Goal: Transaction & Acquisition: Purchase product/service

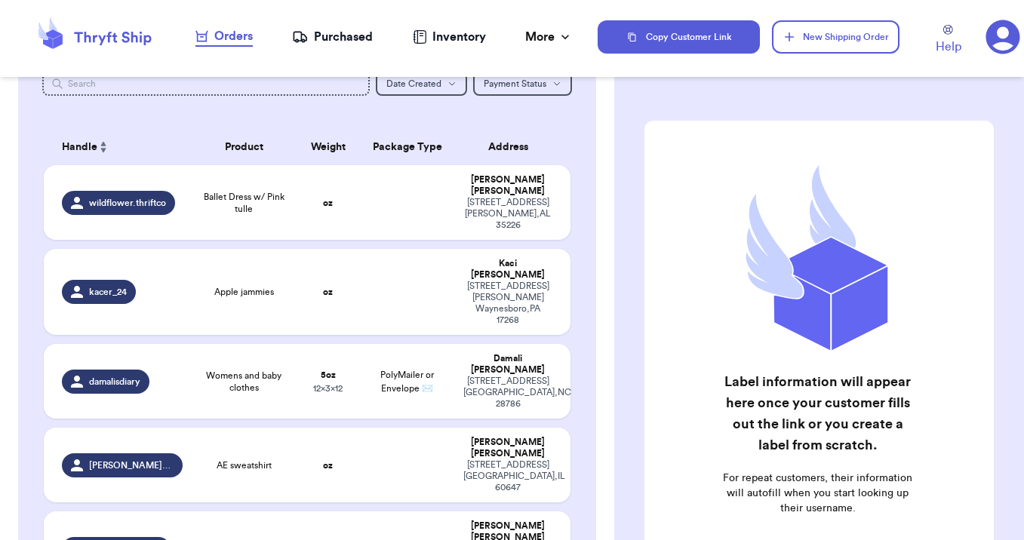
scroll to position [94, 0]
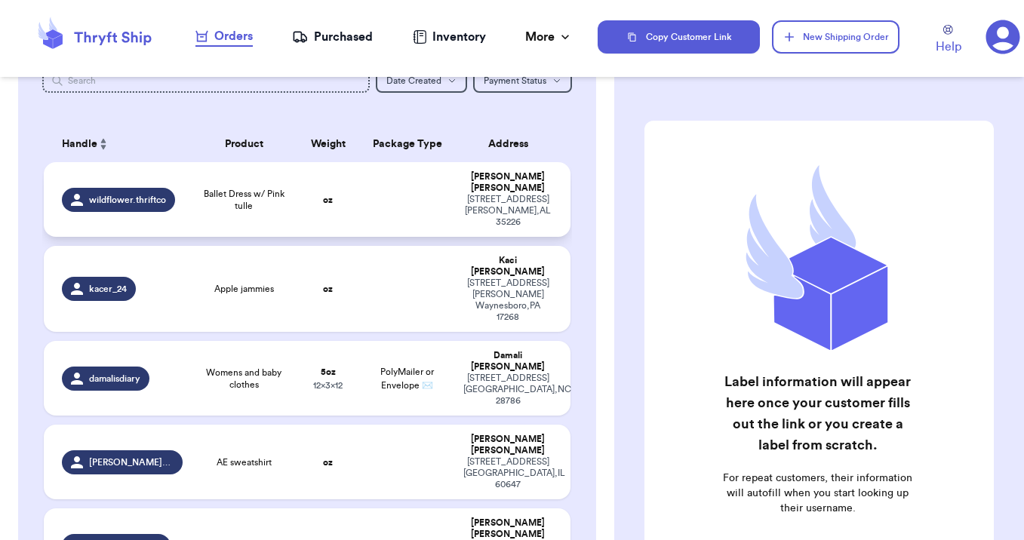
click at [383, 192] on td at bounding box center [407, 199] width 95 height 75
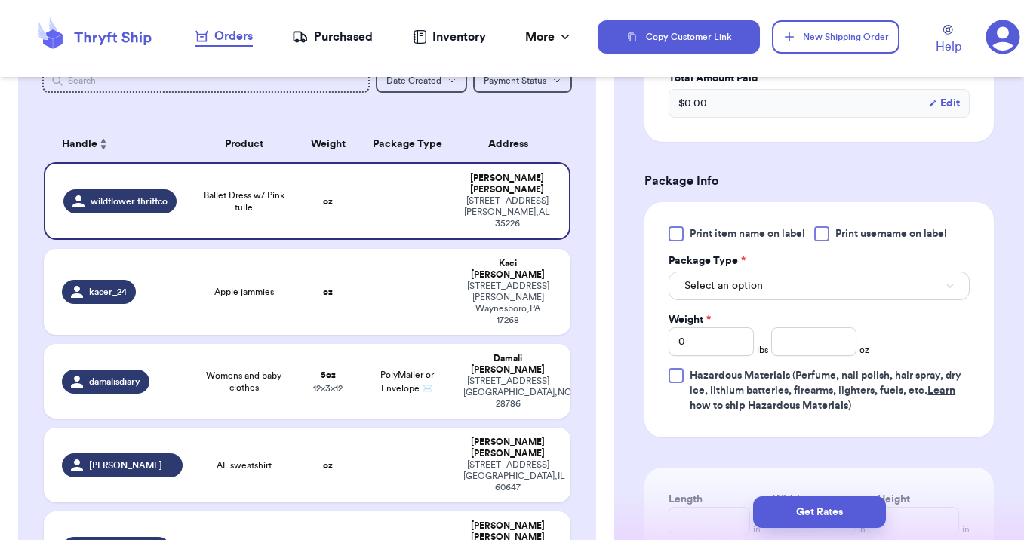
scroll to position [511, 0]
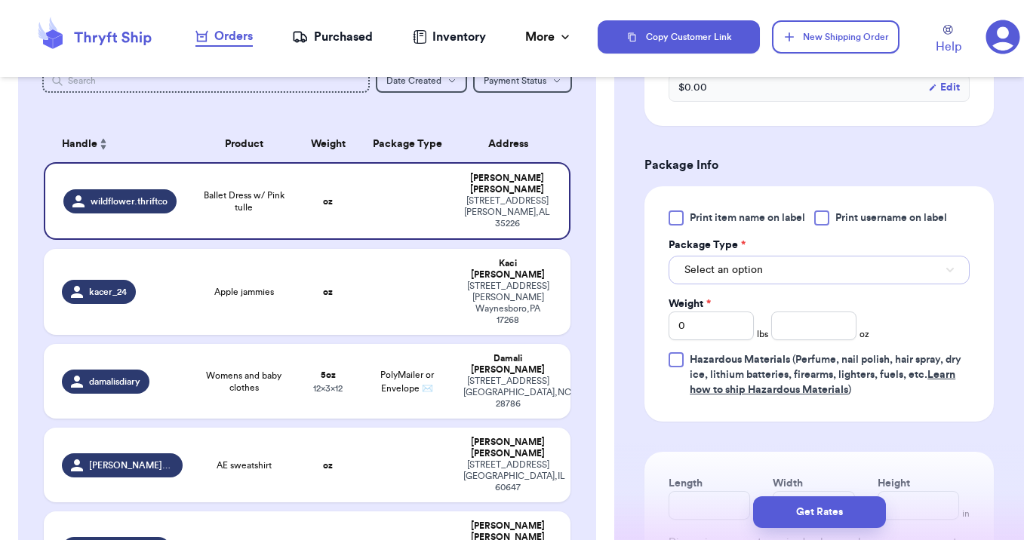
click at [795, 273] on button "Select an option" at bounding box center [819, 270] width 301 height 29
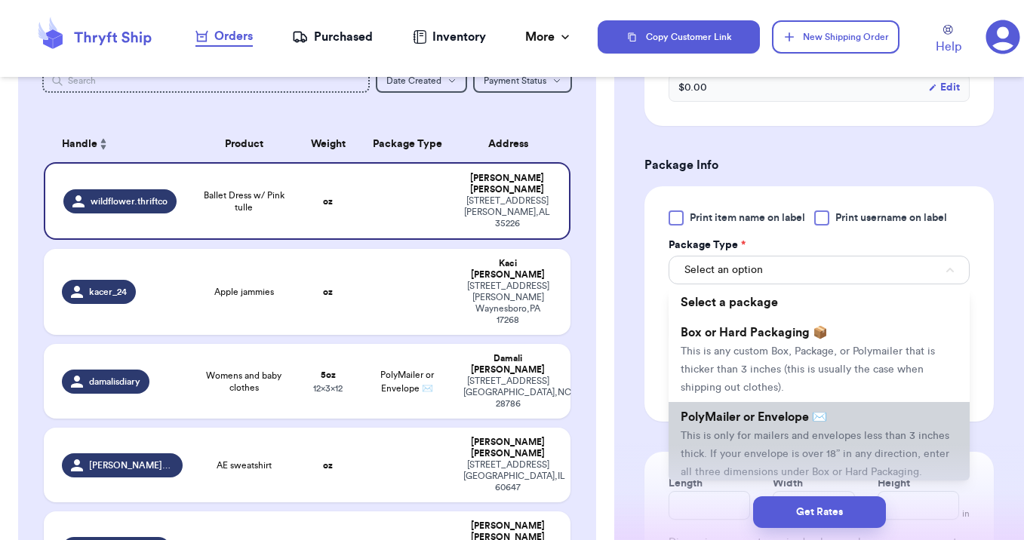
click at [747, 423] on span "PolyMailer or Envelope ✉️" at bounding box center [754, 417] width 146 height 12
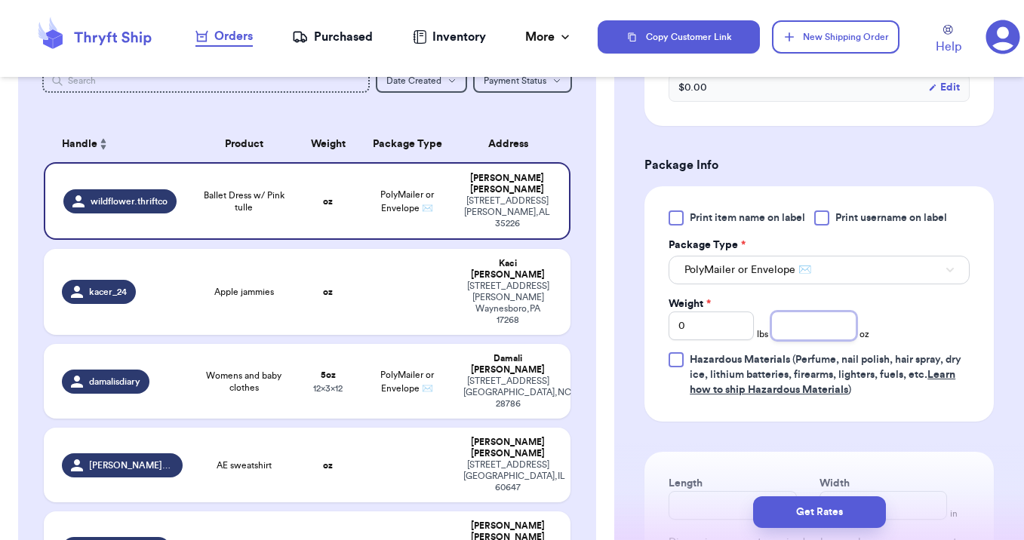
click at [821, 334] on input "number" at bounding box center [813, 326] width 85 height 29
type input "7"
type input "12"
click at [787, 507] on button "Get Rates" at bounding box center [819, 513] width 133 height 32
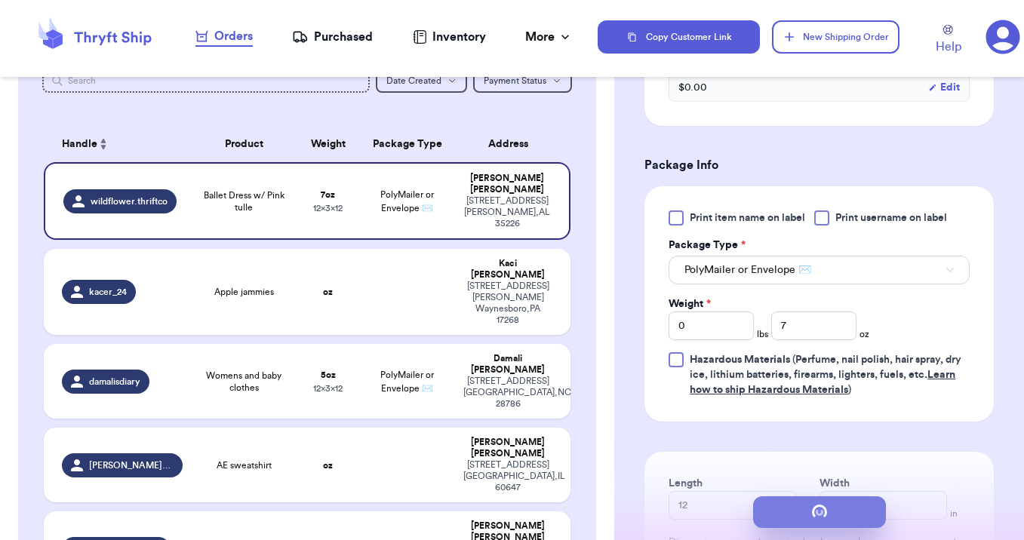
scroll to position [0, 0]
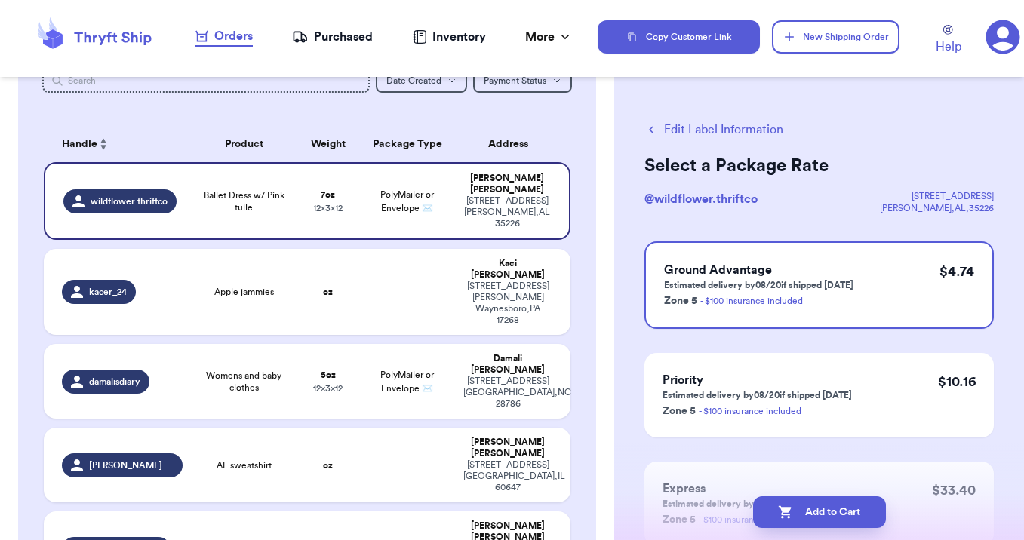
click at [787, 507] on icon "button" at bounding box center [785, 512] width 15 height 15
checkbox input "true"
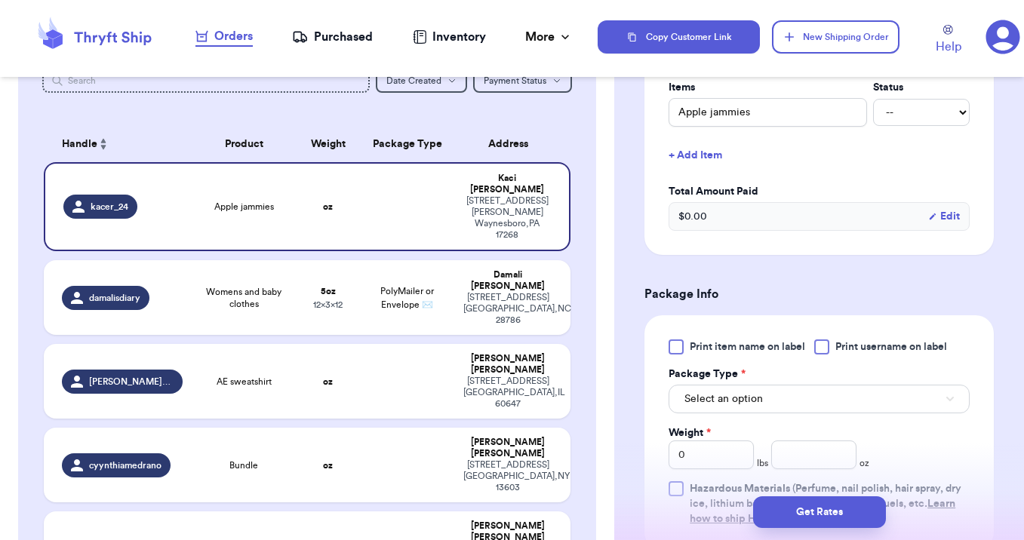
scroll to position [399, 0]
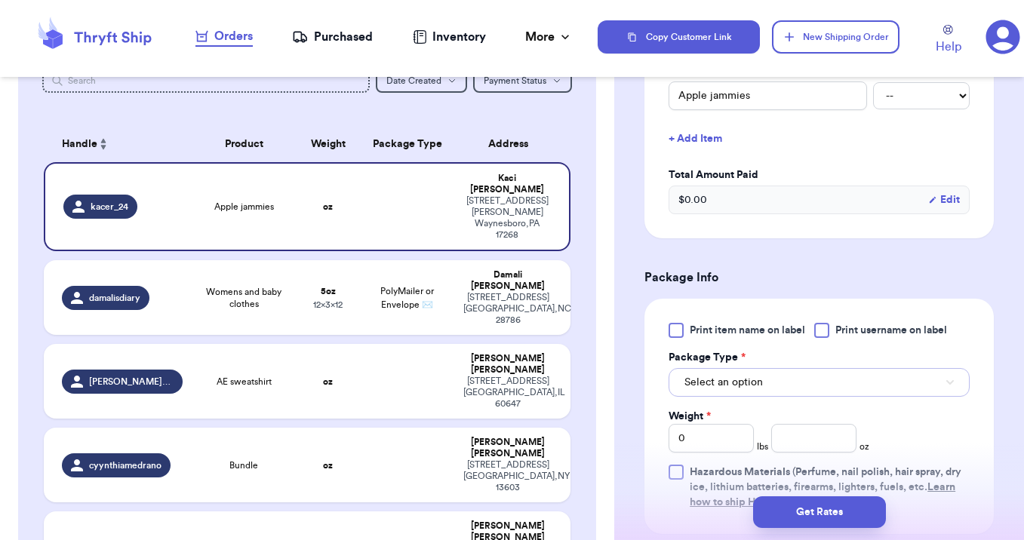
click at [774, 397] on button "Select an option" at bounding box center [819, 382] width 301 height 29
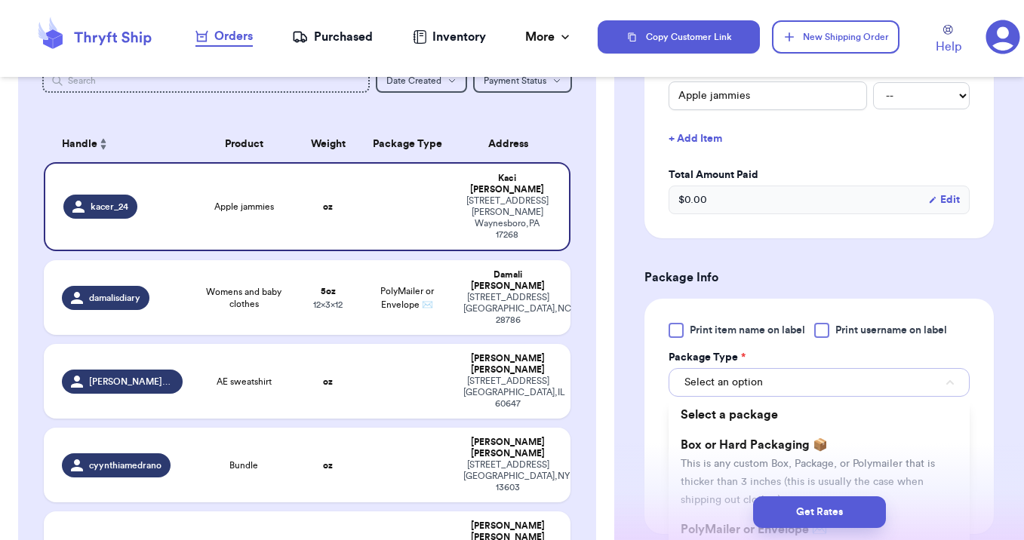
scroll to position [539, 0]
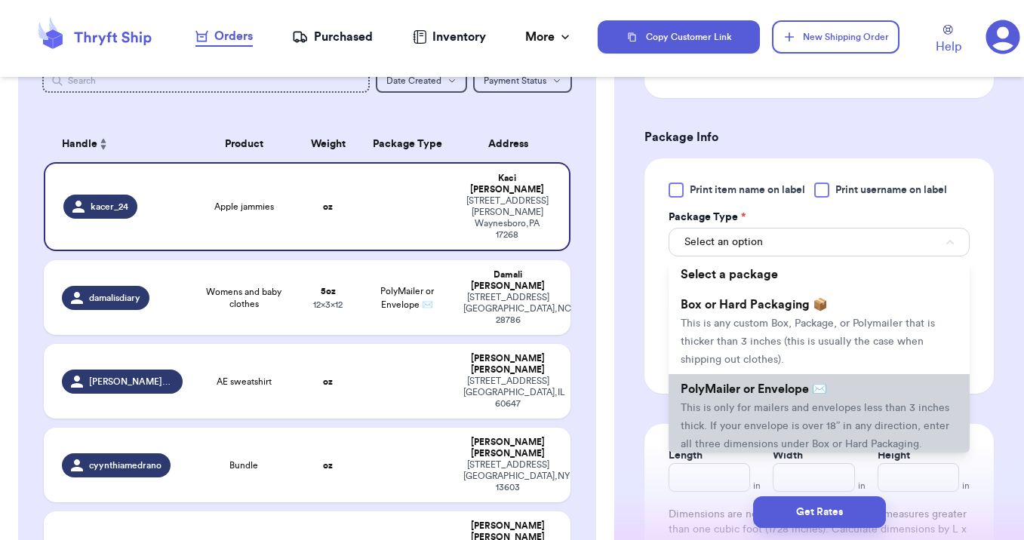
click at [765, 420] on span "This is only for mailers and envelopes less than 3 inches thick. If your envelo…" at bounding box center [815, 426] width 269 height 47
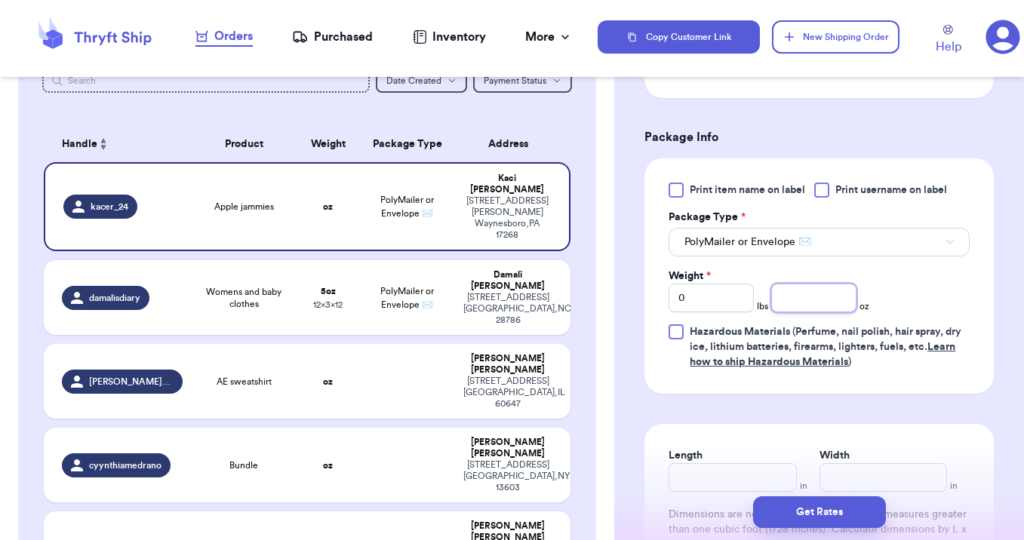
click at [808, 313] on input "number" at bounding box center [813, 298] width 85 height 29
type input "5"
type input "12"
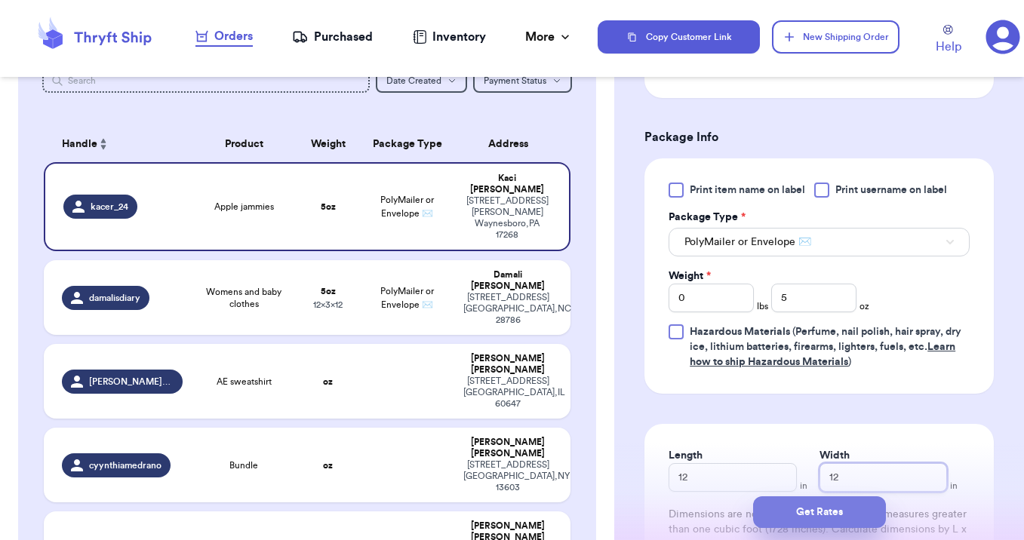
type input "12"
click at [790, 516] on button "Get Rates" at bounding box center [819, 513] width 133 height 32
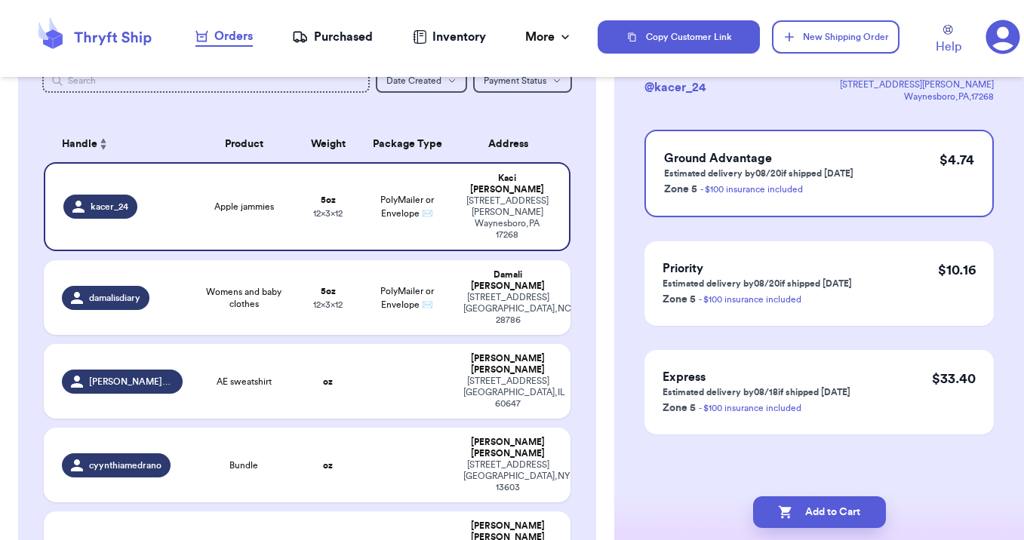
scroll to position [0, 0]
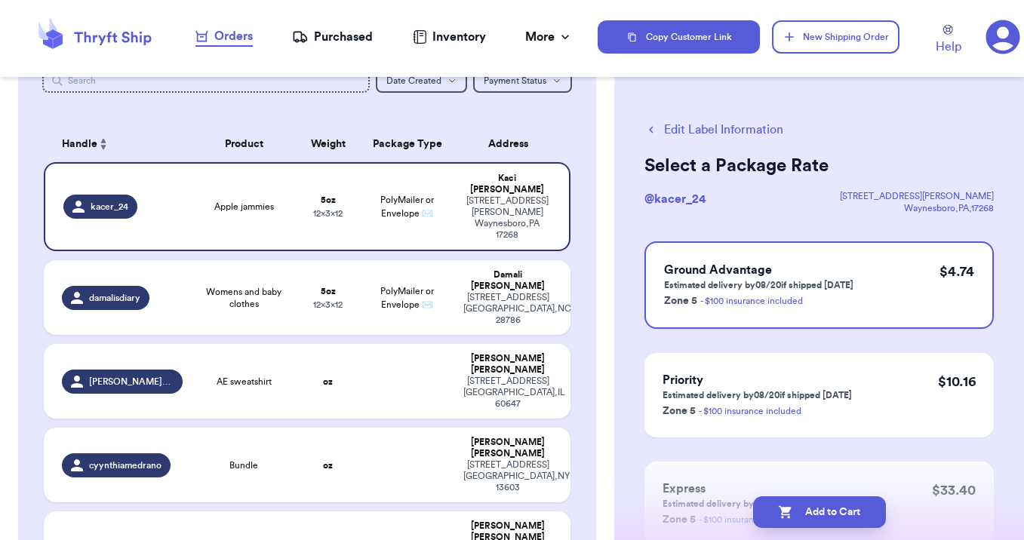
click at [790, 516] on icon "button" at bounding box center [785, 512] width 15 height 15
checkbox input "true"
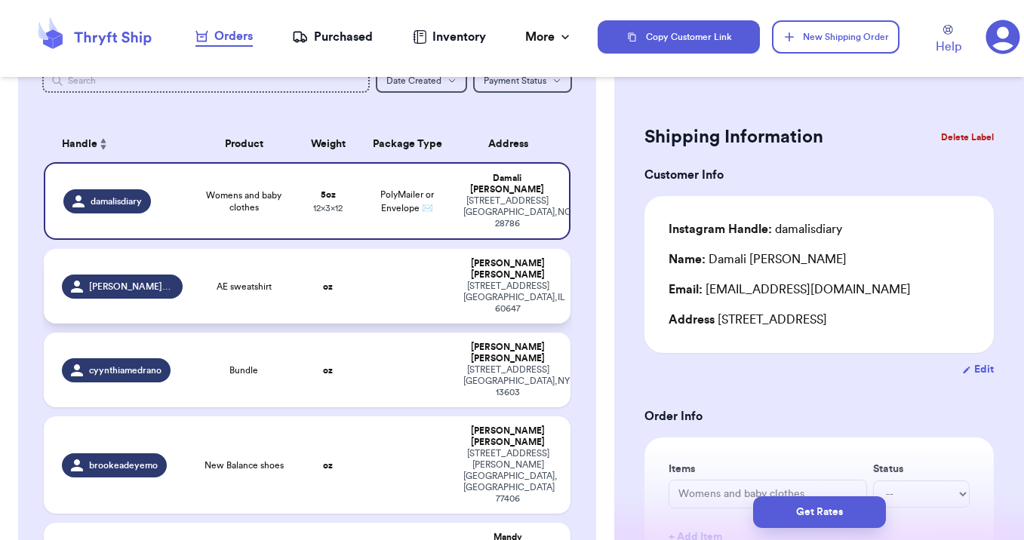
click at [416, 257] on td at bounding box center [407, 286] width 95 height 75
type input "AE sweatshirt"
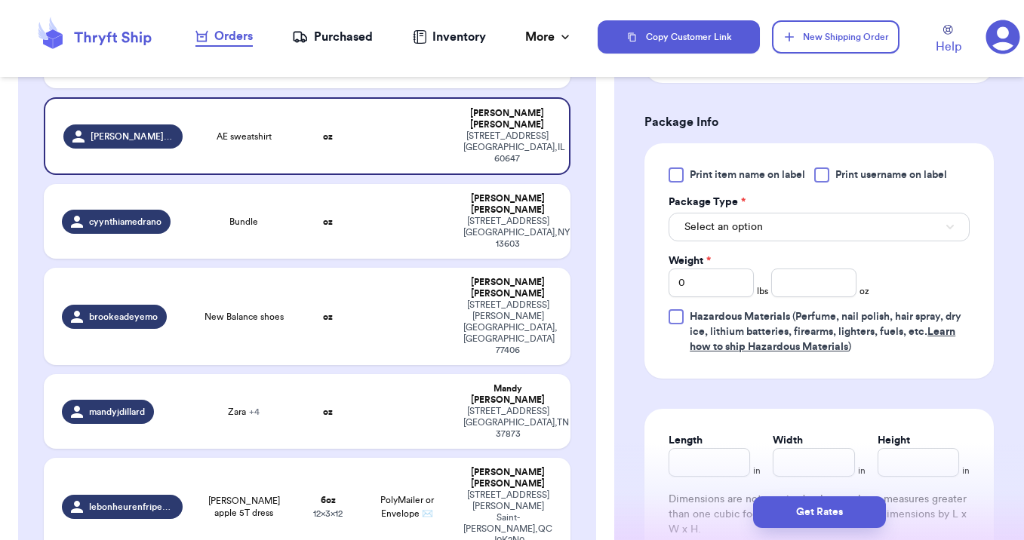
scroll to position [563, 0]
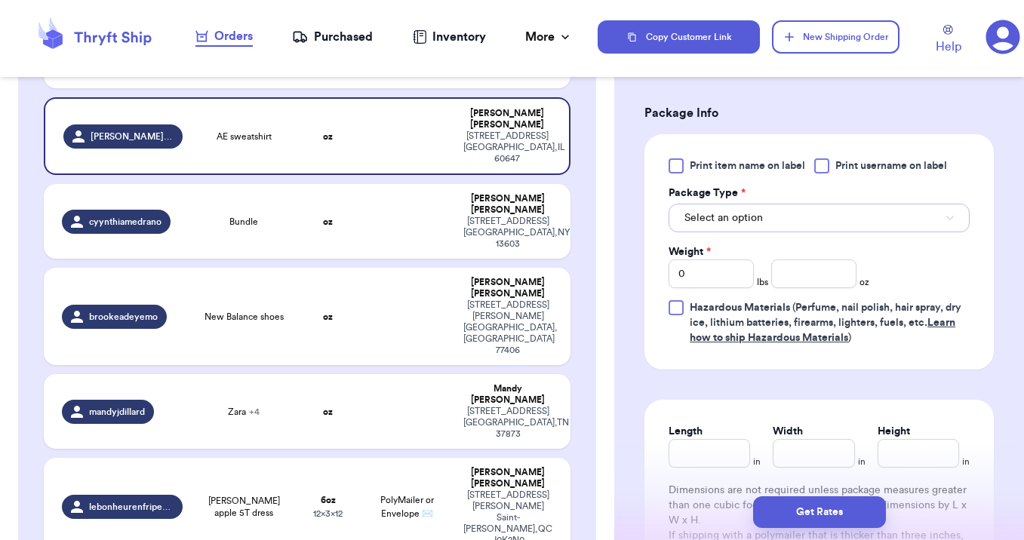
click at [741, 214] on span "Select an option" at bounding box center [724, 218] width 79 height 15
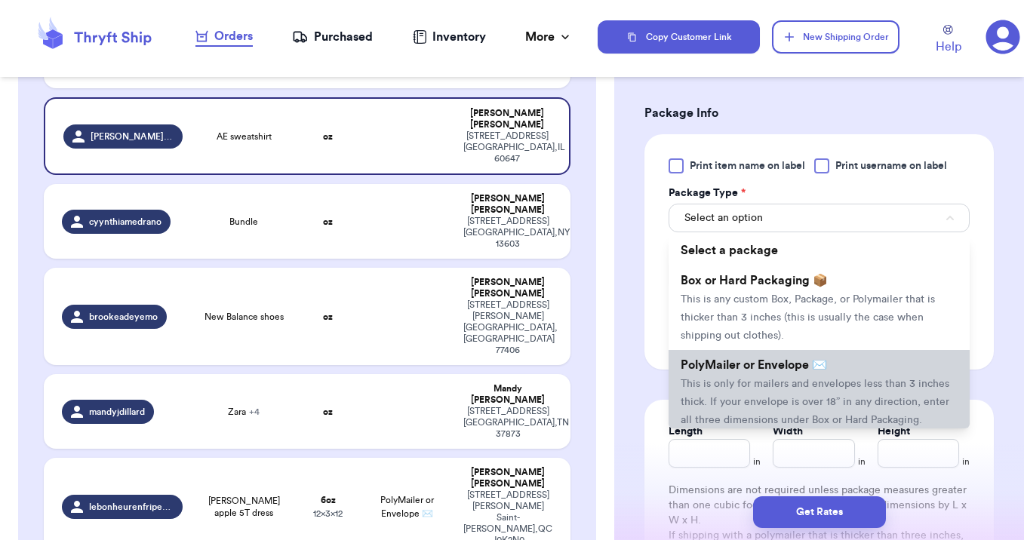
click at [765, 381] on span "This is only for mailers and envelopes less than 3 inches thick. If your envelo…" at bounding box center [815, 402] width 269 height 47
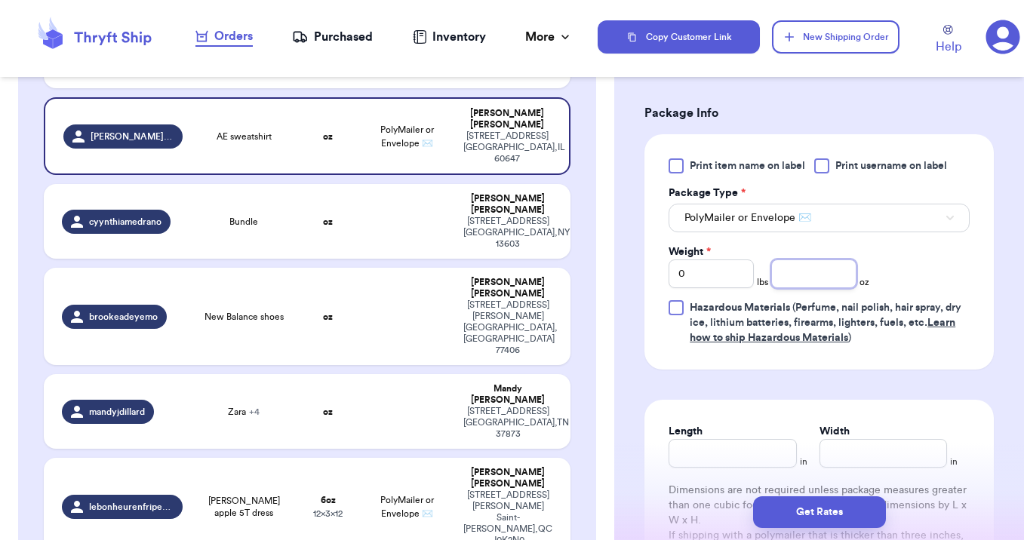
click at [815, 271] on input "number" at bounding box center [813, 274] width 85 height 29
type input "15"
type input "14"
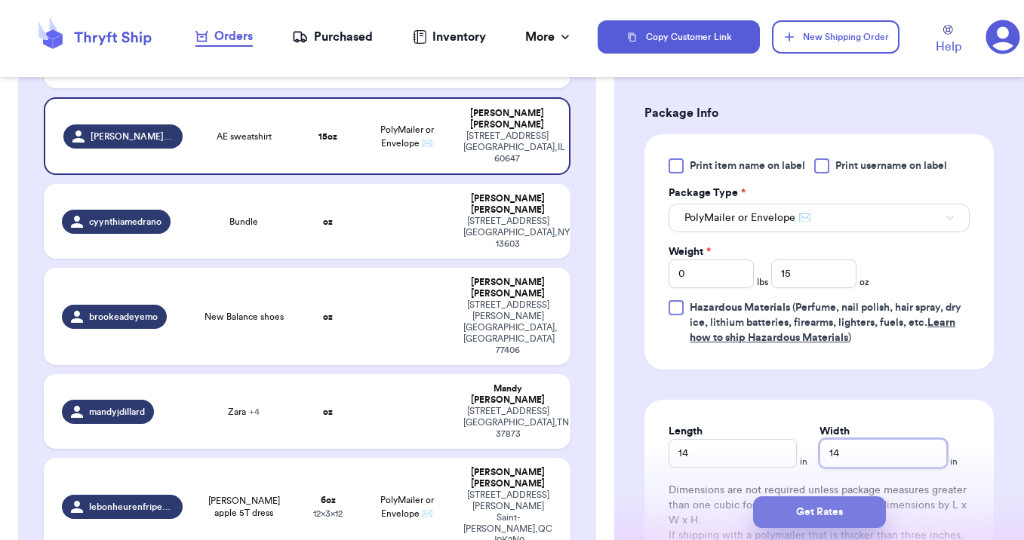
type input "14"
click at [821, 513] on button "Get Rates" at bounding box center [819, 513] width 133 height 32
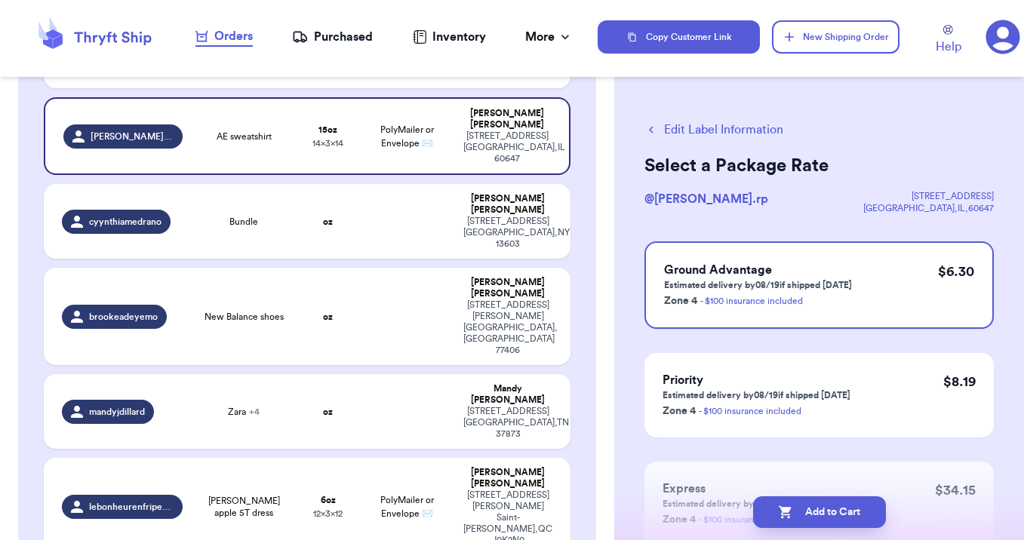
click at [821, 513] on button "Add to Cart" at bounding box center [819, 513] width 133 height 32
checkbox input "true"
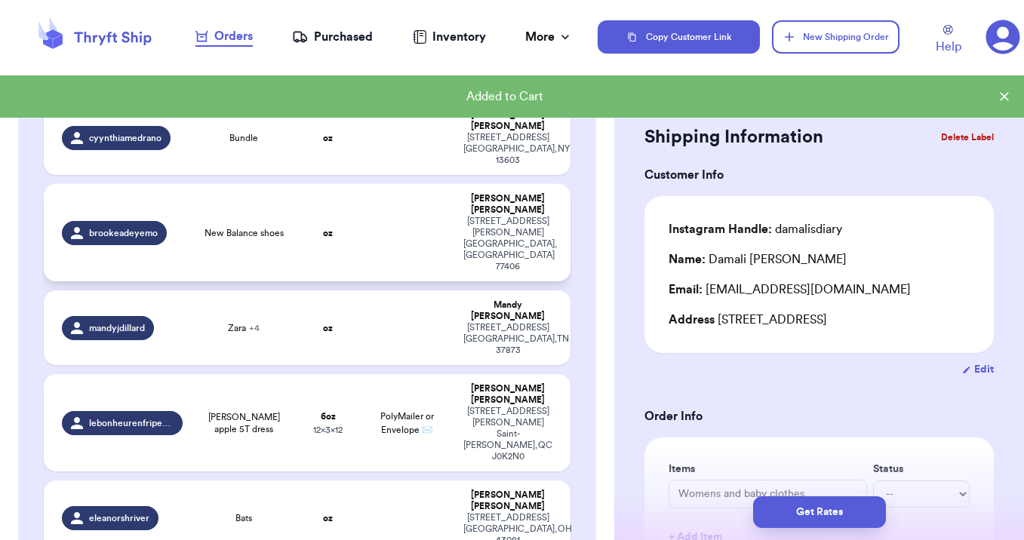
scroll to position [208, 0]
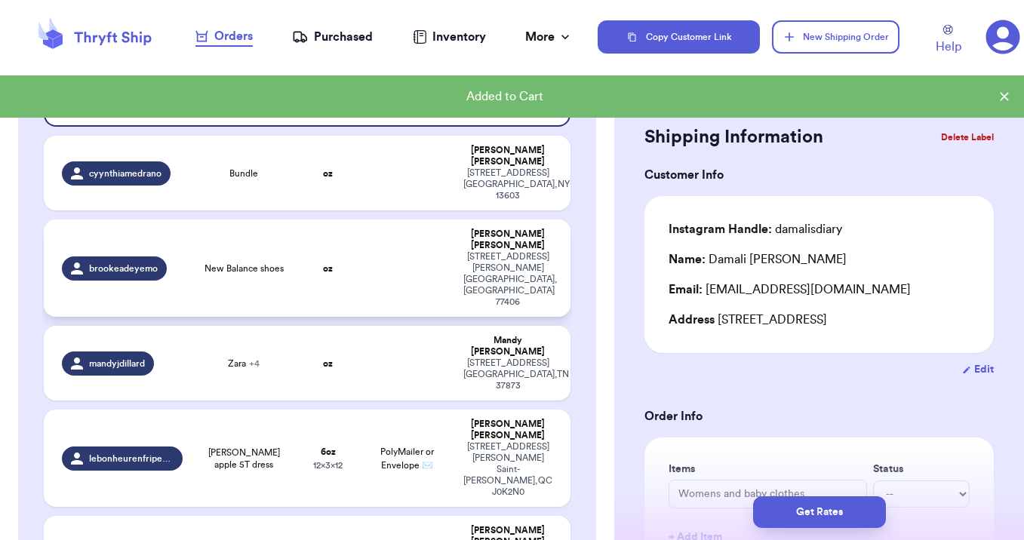
click at [403, 233] on td at bounding box center [407, 268] width 95 height 97
type input "New Balance shoes"
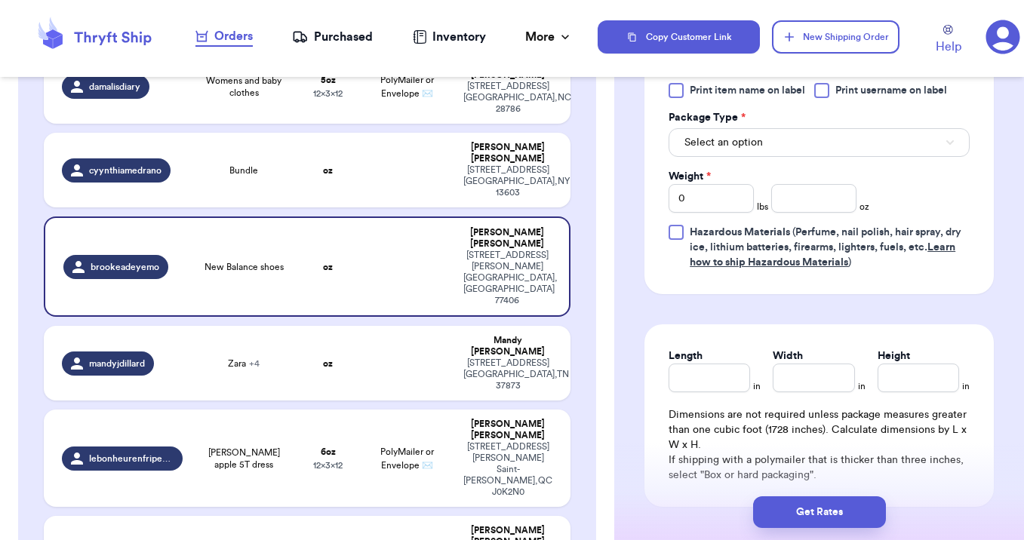
scroll to position [639, 0]
click at [797, 144] on button "Select an option" at bounding box center [819, 142] width 301 height 29
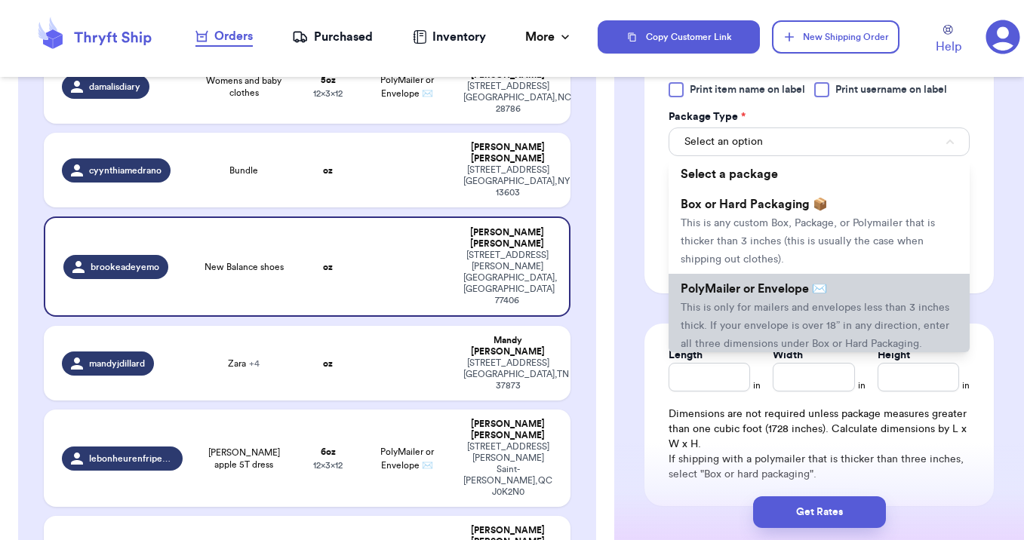
click at [788, 318] on li "PolyMailer or Envelope ✉️ This is only for mailers and envelopes less than 3 in…" at bounding box center [819, 316] width 301 height 85
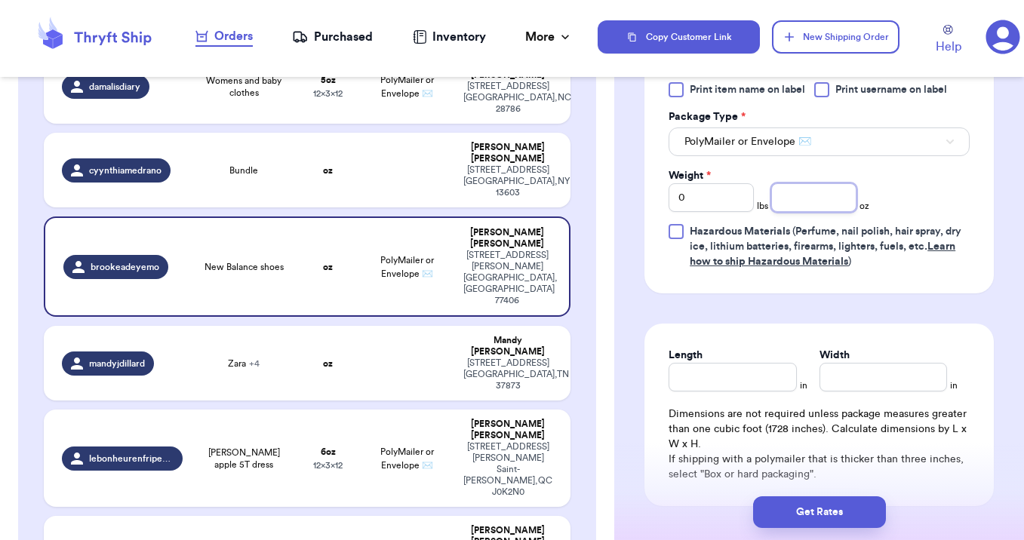
click at [799, 196] on input "number" at bounding box center [813, 197] width 85 height 29
type input "8"
type input "12"
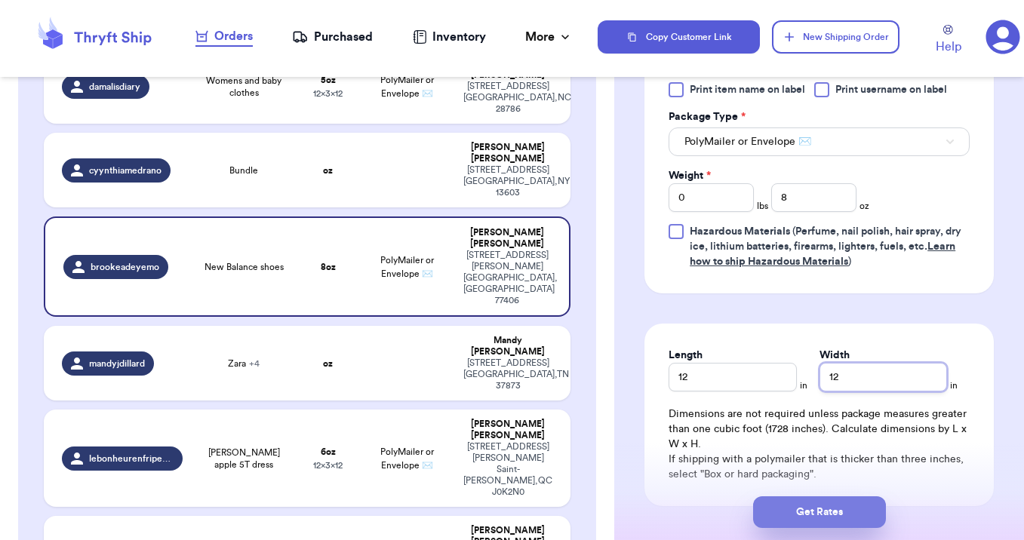
type input "12"
click at [831, 507] on button "Get Rates" at bounding box center [819, 513] width 133 height 32
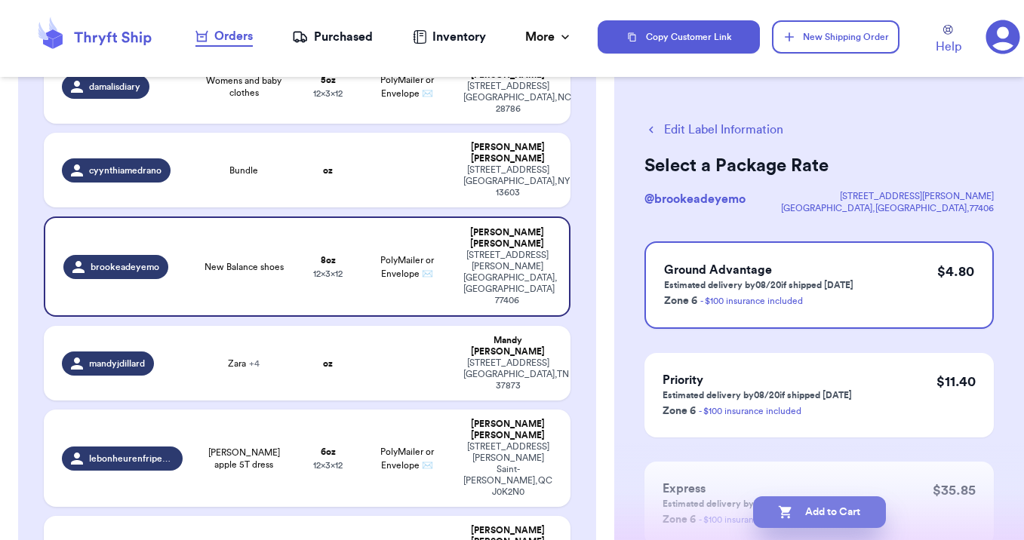
click at [827, 510] on button "Add to Cart" at bounding box center [819, 513] width 133 height 32
checkbox input "true"
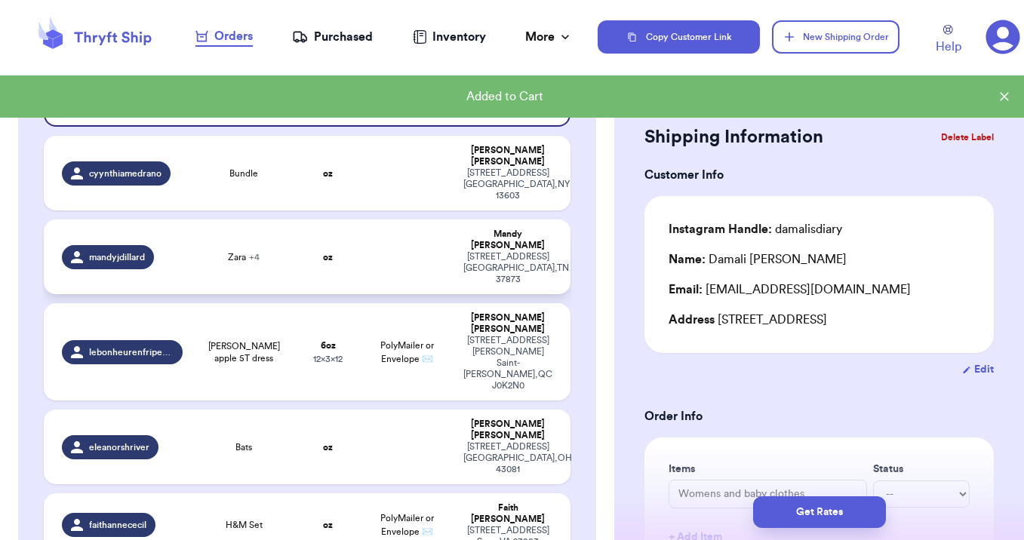
click at [415, 221] on td at bounding box center [407, 257] width 95 height 75
type input "Zara"
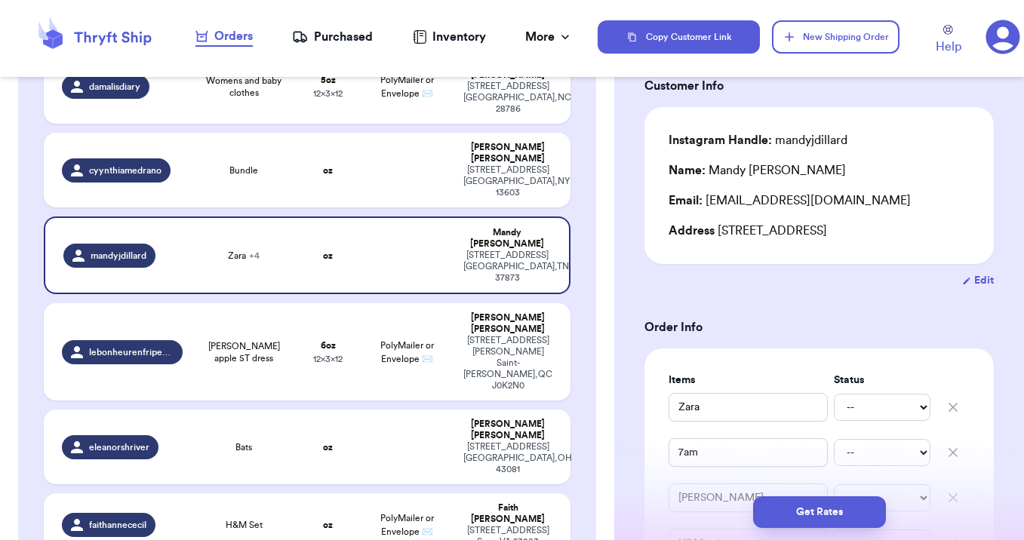
scroll to position [97, 0]
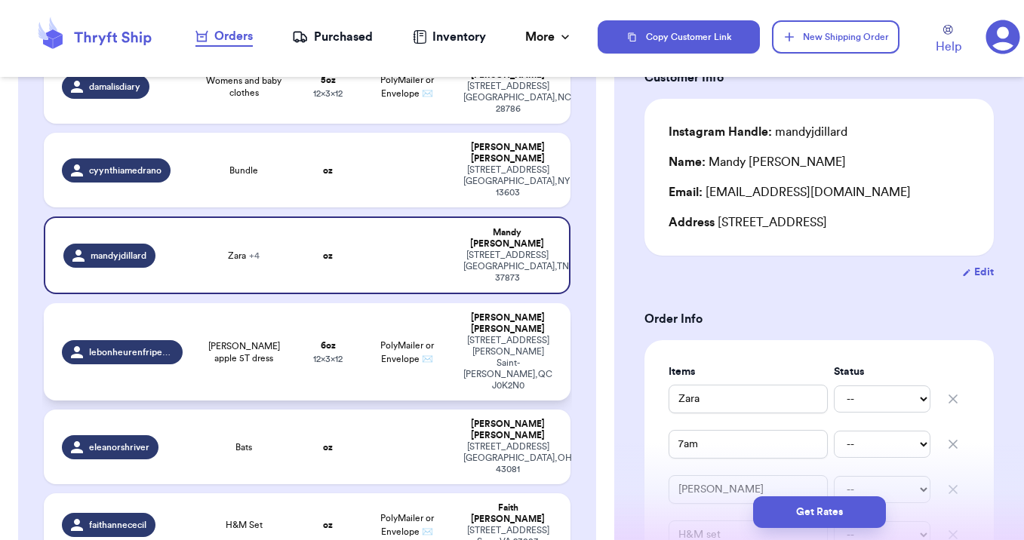
click at [424, 341] on span "PolyMailer or Envelope ✉️" at bounding box center [407, 352] width 54 height 23
type input "[PERSON_NAME] apple 5T dress"
type input "6"
type input "12"
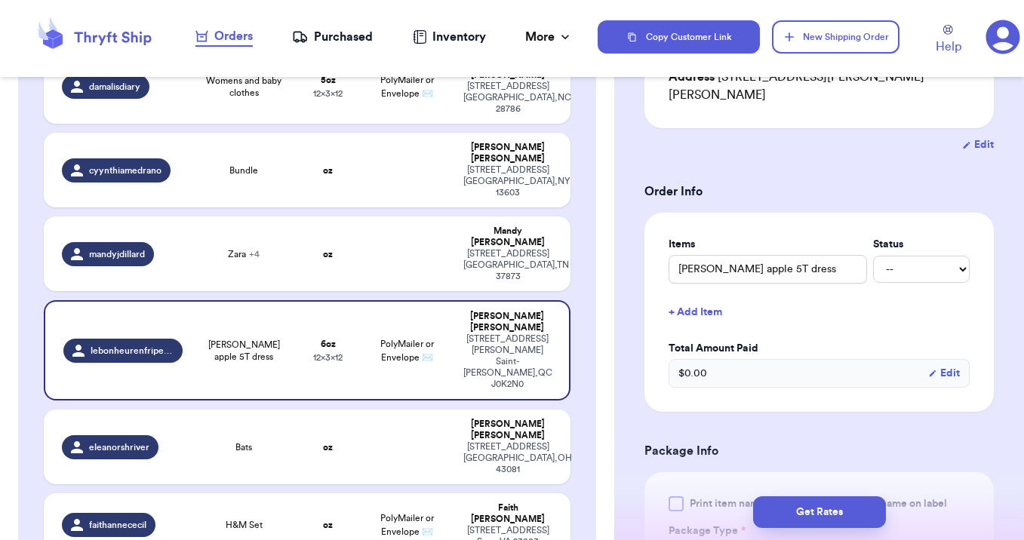
scroll to position [245, 0]
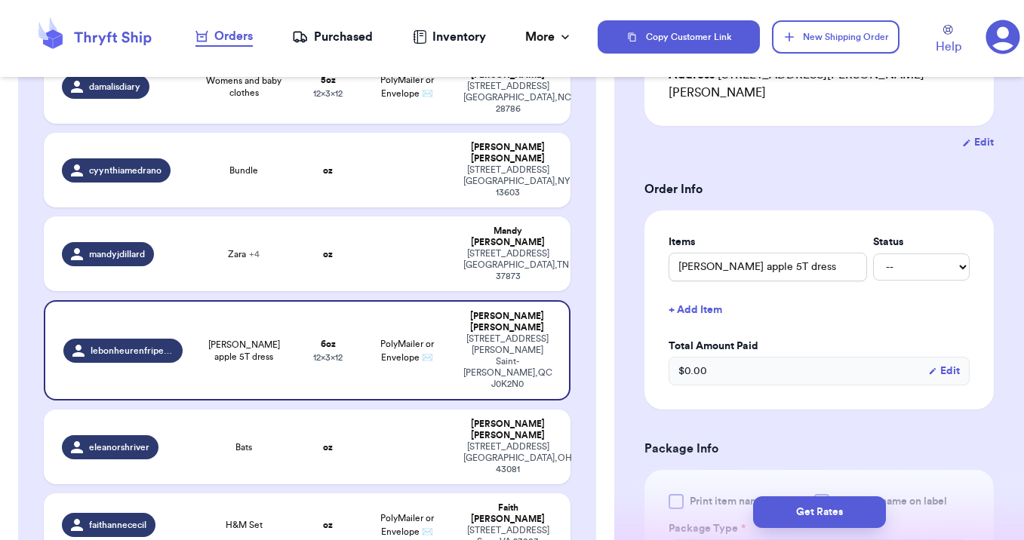
click at [702, 307] on button "+ Add Item" at bounding box center [819, 310] width 313 height 33
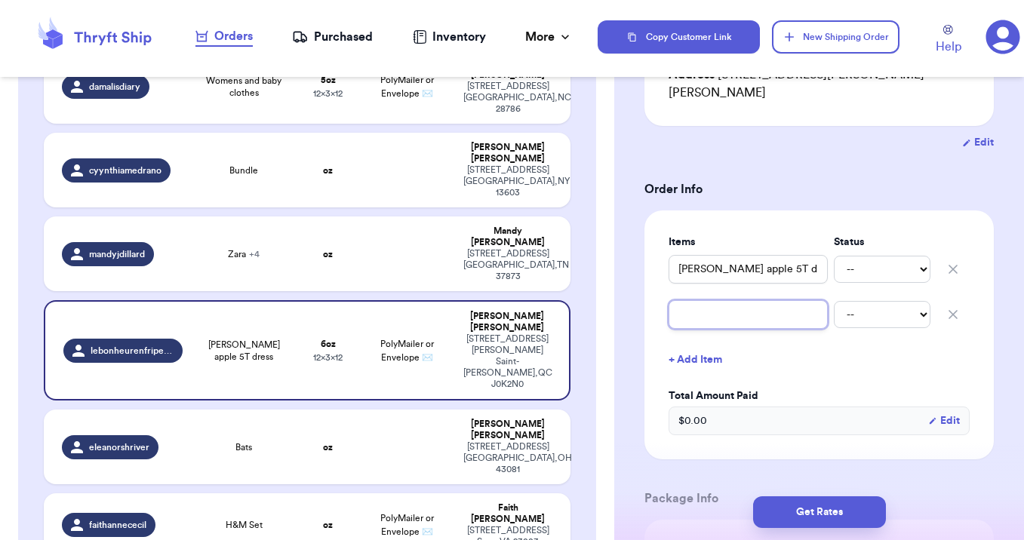
click at [702, 308] on input "text" at bounding box center [748, 314] width 159 height 29
type input "jacket"
click at [679, 358] on button "+ Add Item" at bounding box center [819, 359] width 313 height 33
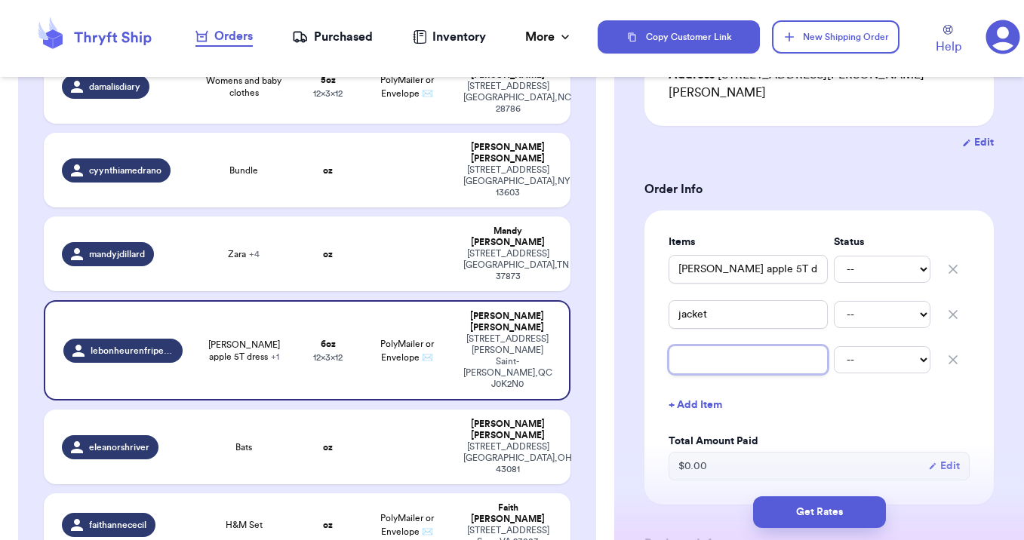
click at [679, 358] on input "text" at bounding box center [748, 360] width 159 height 29
type input "overalls"
click at [865, 396] on button "+ Add Item" at bounding box center [819, 405] width 313 height 33
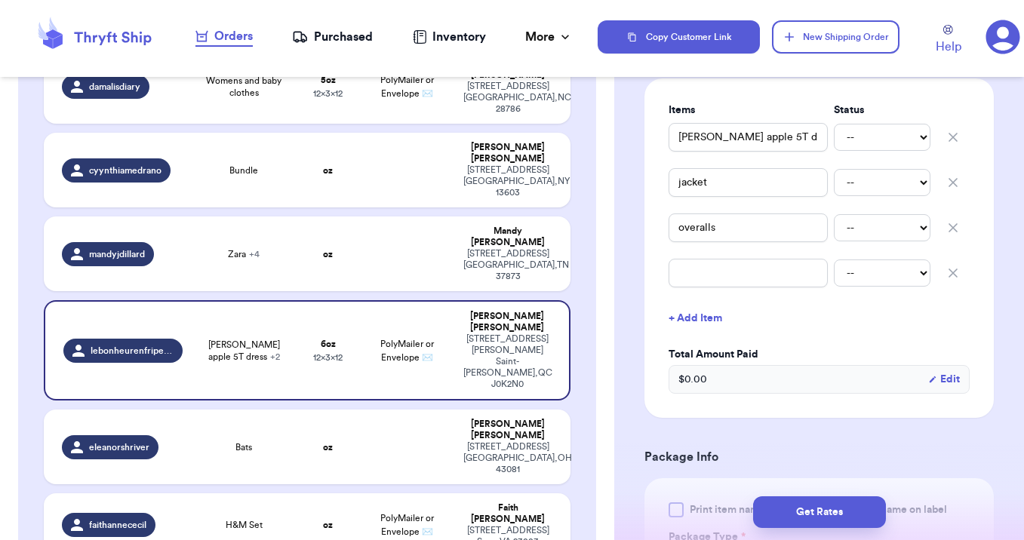
scroll to position [380, 0]
click at [953, 271] on icon "button" at bounding box center [954, 270] width 8 height 8
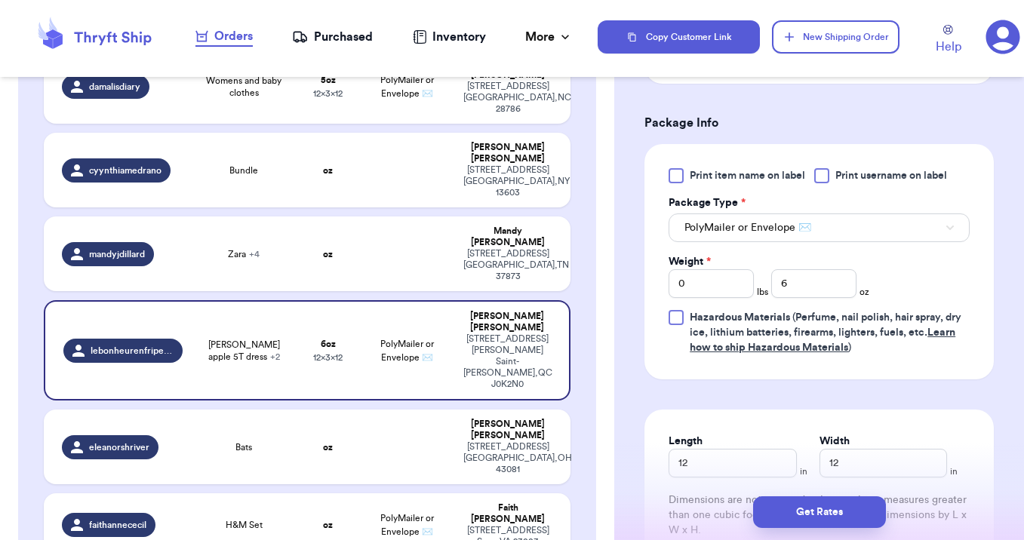
scroll to position [696, 0]
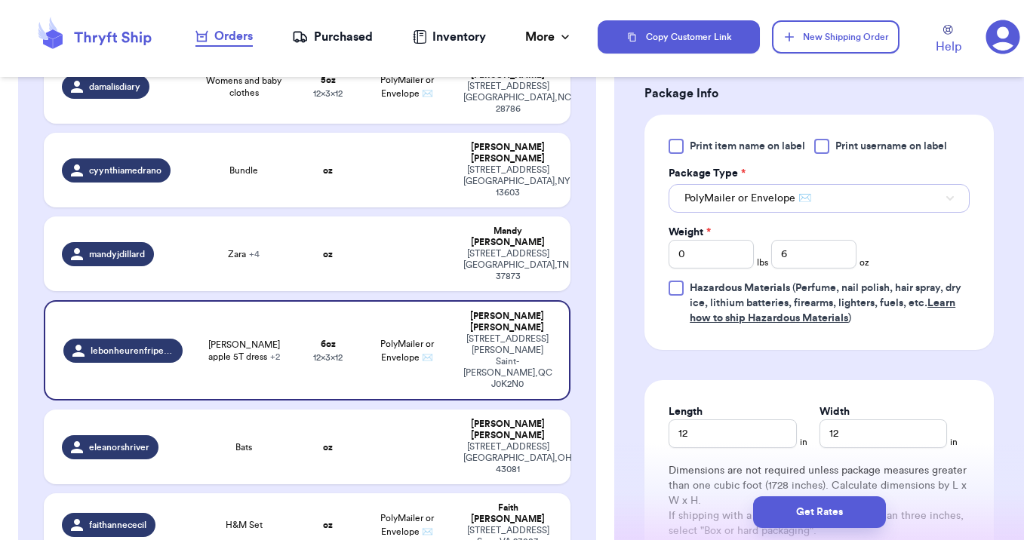
click at [752, 196] on span "PolyMailer or Envelope ✉️" at bounding box center [748, 198] width 127 height 15
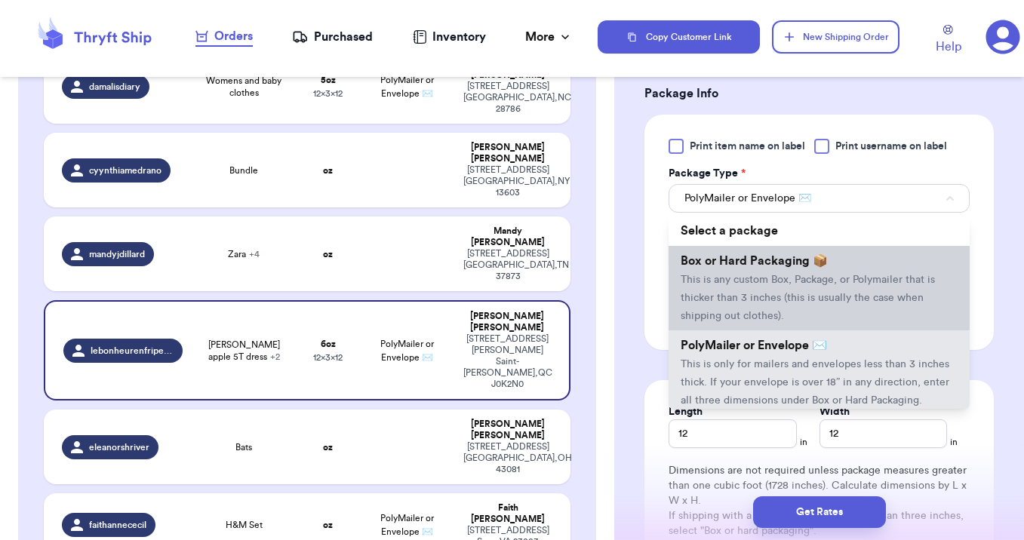
click at [741, 276] on span "This is any custom Box, Package, or Polymailer that is thicker than 3 inches (t…" at bounding box center [808, 298] width 254 height 47
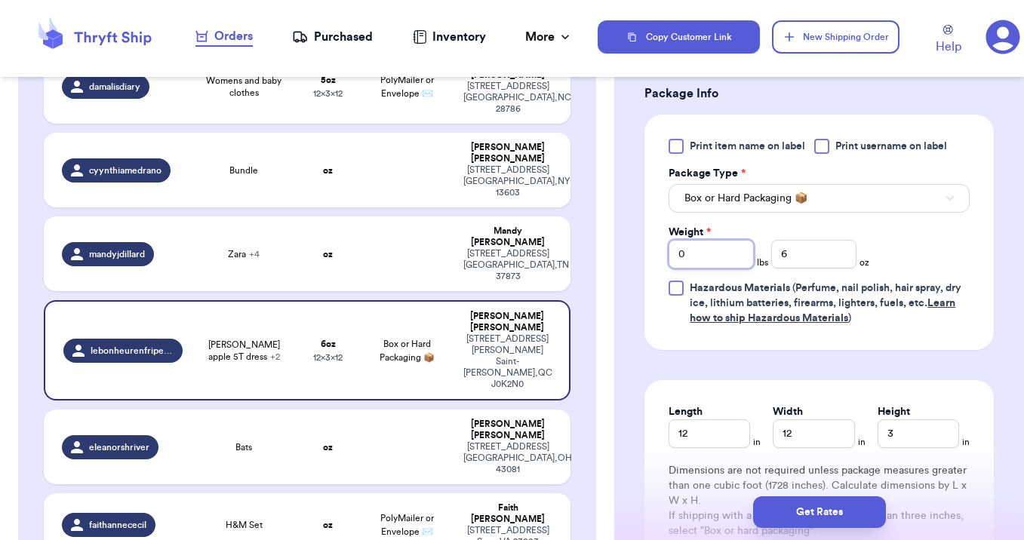
click at [696, 255] on input "0" at bounding box center [711, 254] width 85 height 29
type input "3"
type input "5"
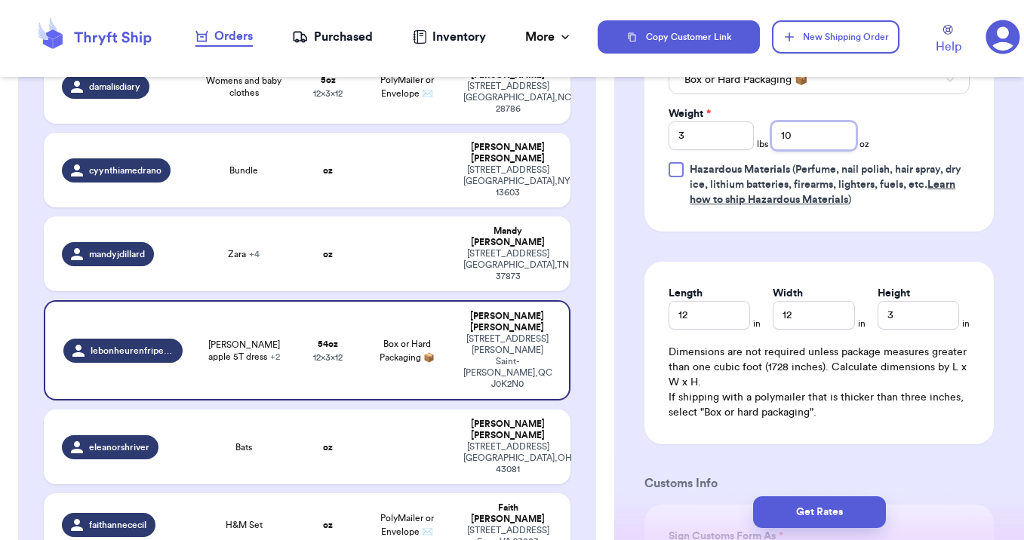
scroll to position [858, 0]
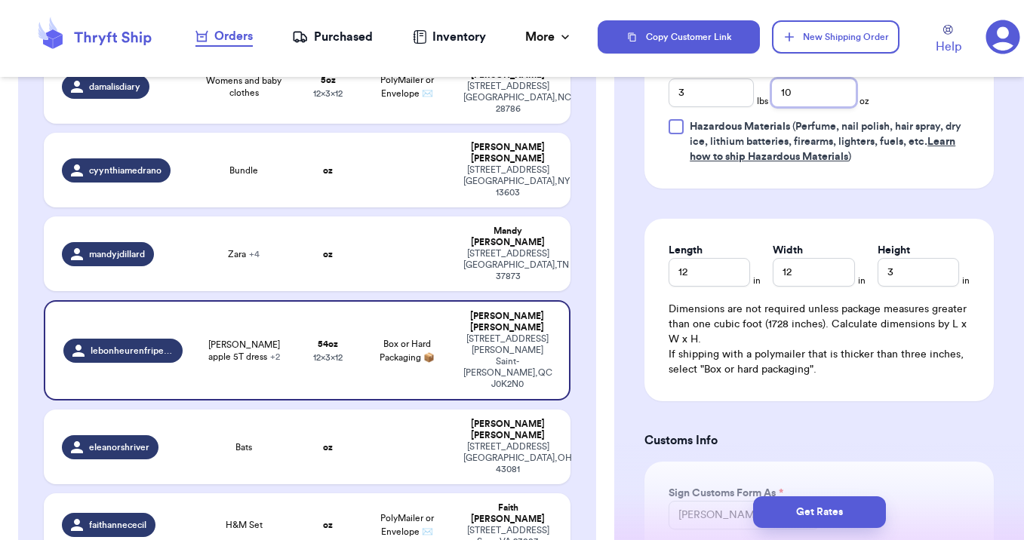
type input "10"
click at [713, 271] on input "12" at bounding box center [710, 272] width 82 height 29
click at [910, 275] on input "3" at bounding box center [919, 272] width 82 height 29
type input "5"
click at [807, 276] on input "12" at bounding box center [814, 272] width 82 height 29
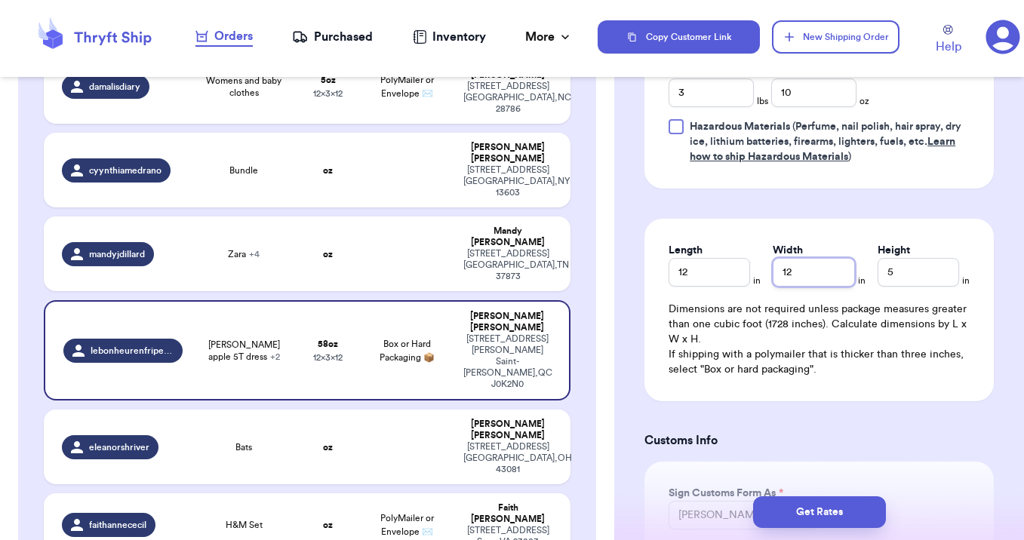
click at [807, 276] on input "12" at bounding box center [814, 272] width 82 height 29
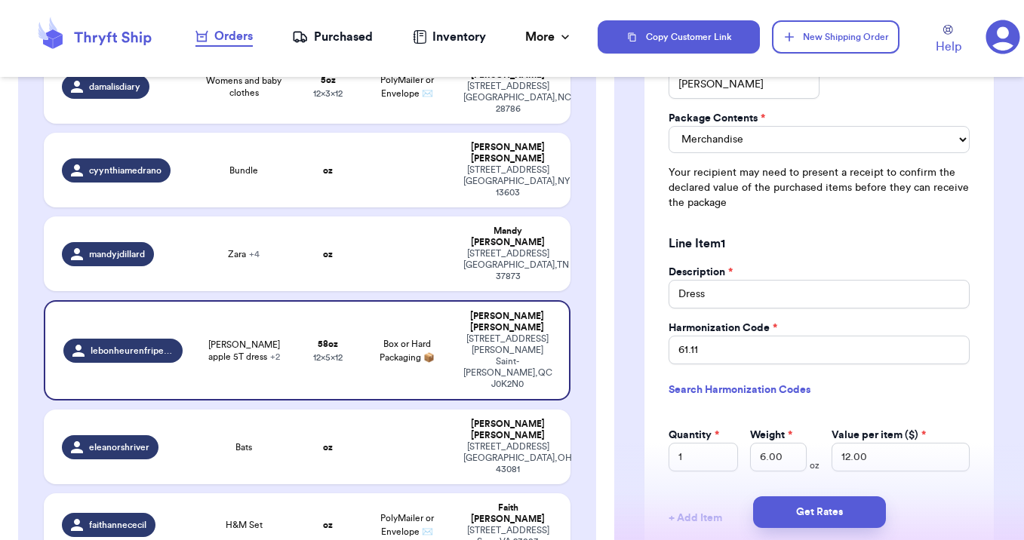
scroll to position [1290, 0]
type input "14"
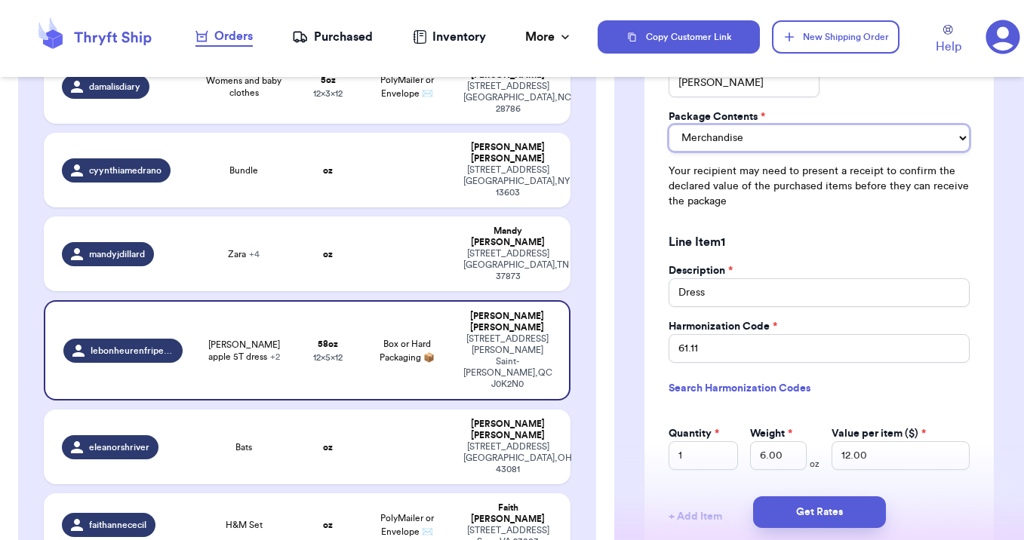
click at [752, 129] on select "Merchandise Gift Documents" at bounding box center [819, 138] width 301 height 27
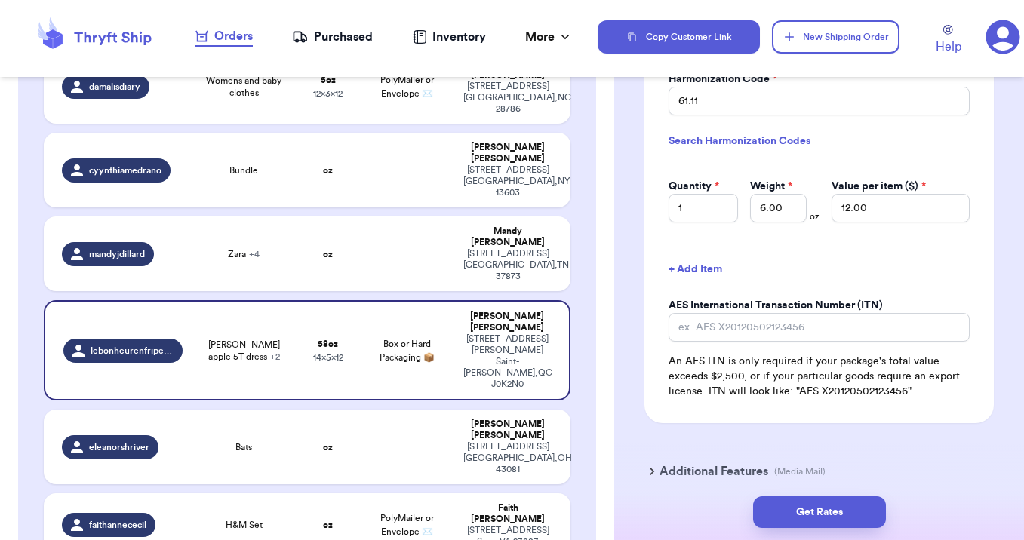
scroll to position [1547, 0]
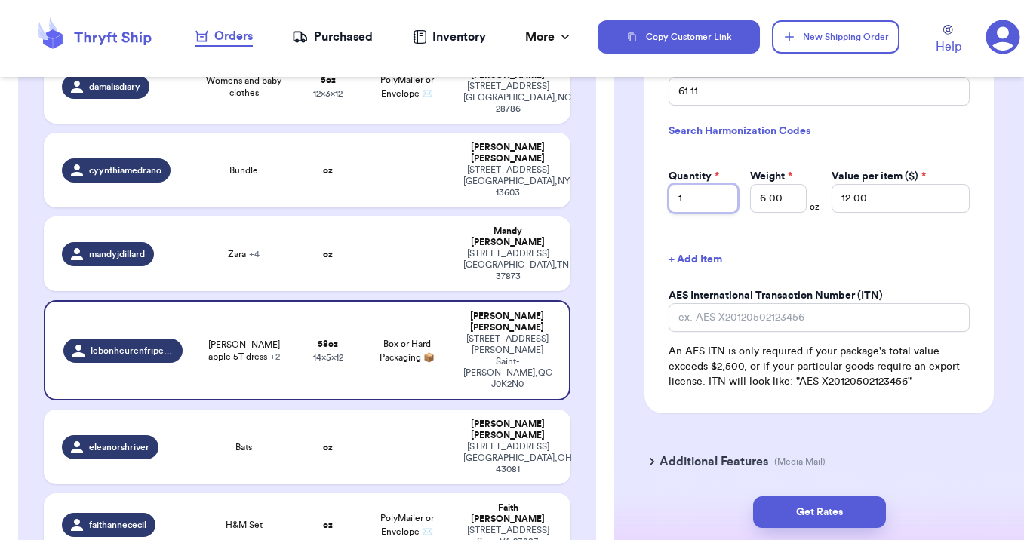
click at [702, 201] on input "1" at bounding box center [703, 198] width 69 height 29
type input "4"
click at [755, 232] on div "Sign Customs Form As * [PERSON_NAME] Package Contents * Merchandise Gift Docume…" at bounding box center [819, 93] width 349 height 642
click at [707, 202] on input "4" at bounding box center [703, 198] width 69 height 29
type input "1"
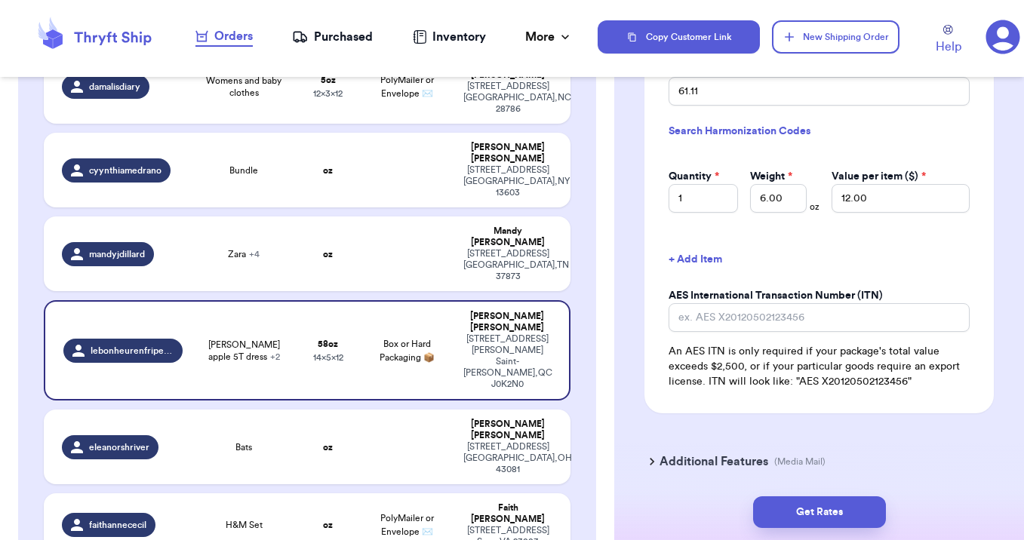
click at [688, 265] on button "+ Add Item" at bounding box center [819, 259] width 313 height 33
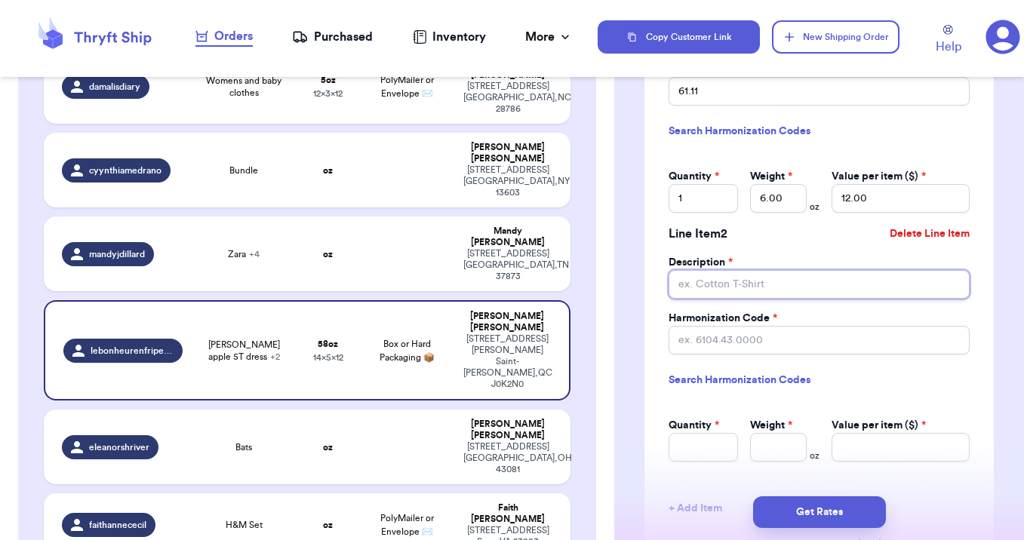
click at [694, 279] on input "Description *" at bounding box center [819, 284] width 301 height 29
type input "easy peasy jacket"
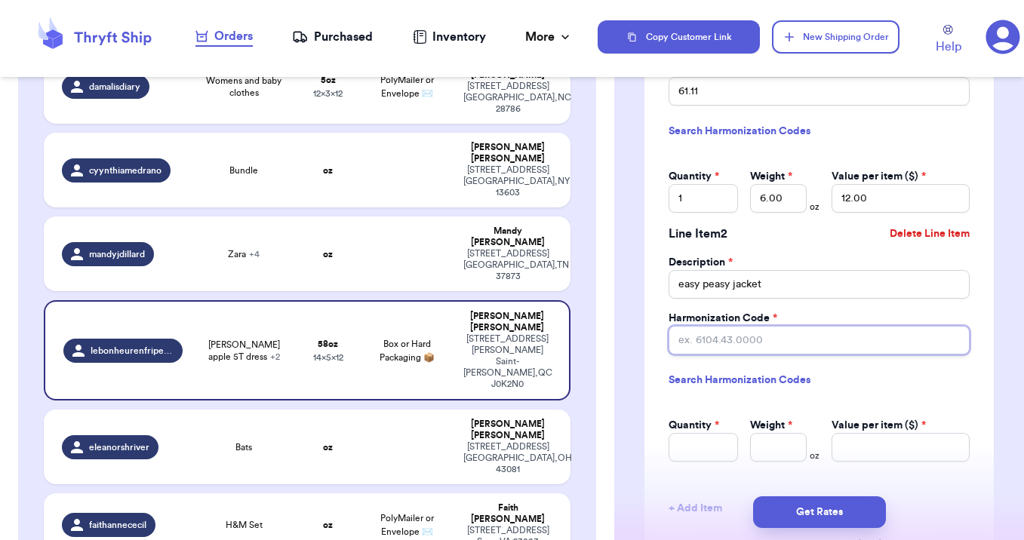
click at [697, 353] on input "Harmonization Code *" at bounding box center [819, 340] width 301 height 29
click at [777, 320] on span "*" at bounding box center [775, 318] width 5 height 11
click at [777, 326] on input "Harmonization Code *" at bounding box center [819, 340] width 301 height 29
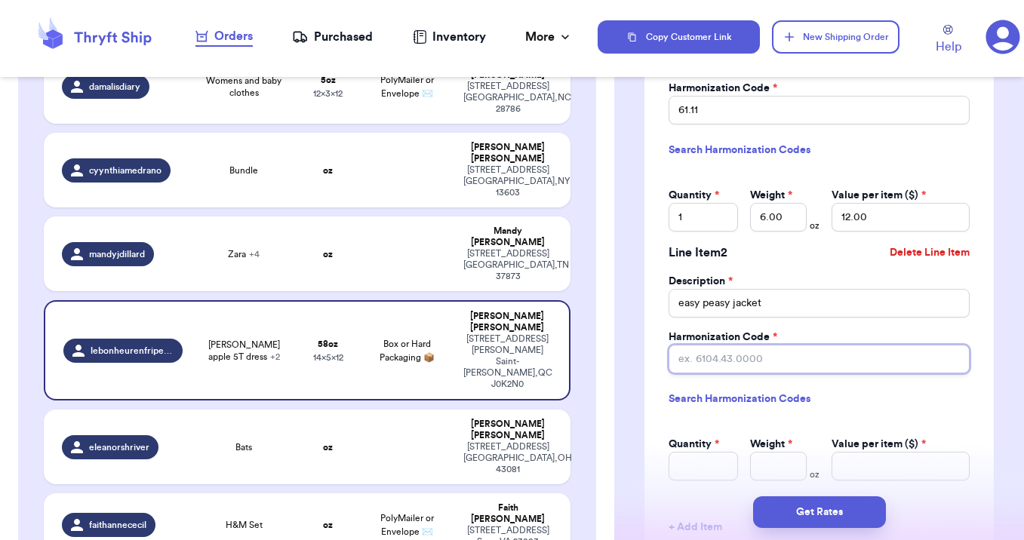
scroll to position [1526, 0]
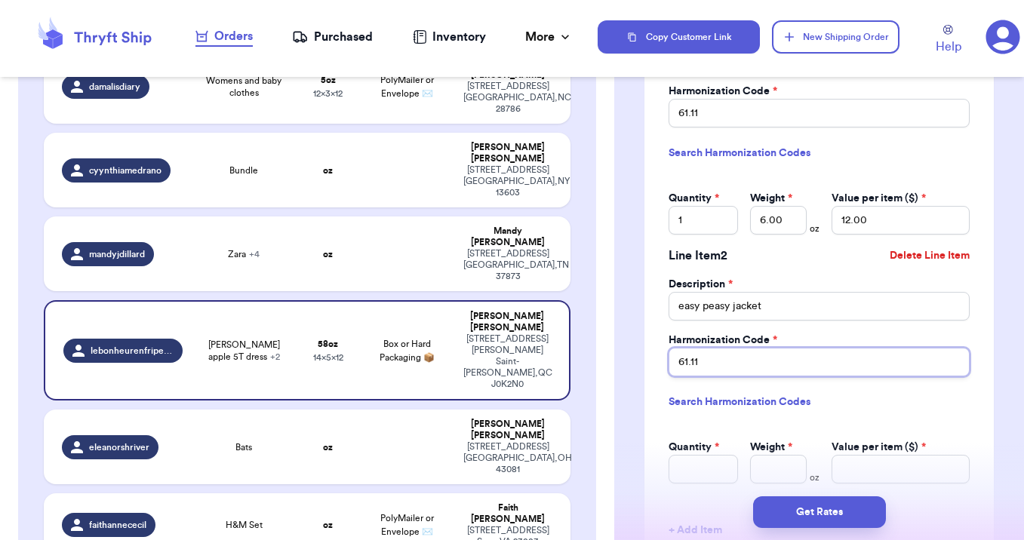
type input "61.11"
click at [700, 404] on link "Search Harmonization Codes" at bounding box center [819, 402] width 301 height 27
click at [702, 371] on input "61.11" at bounding box center [819, 362] width 301 height 29
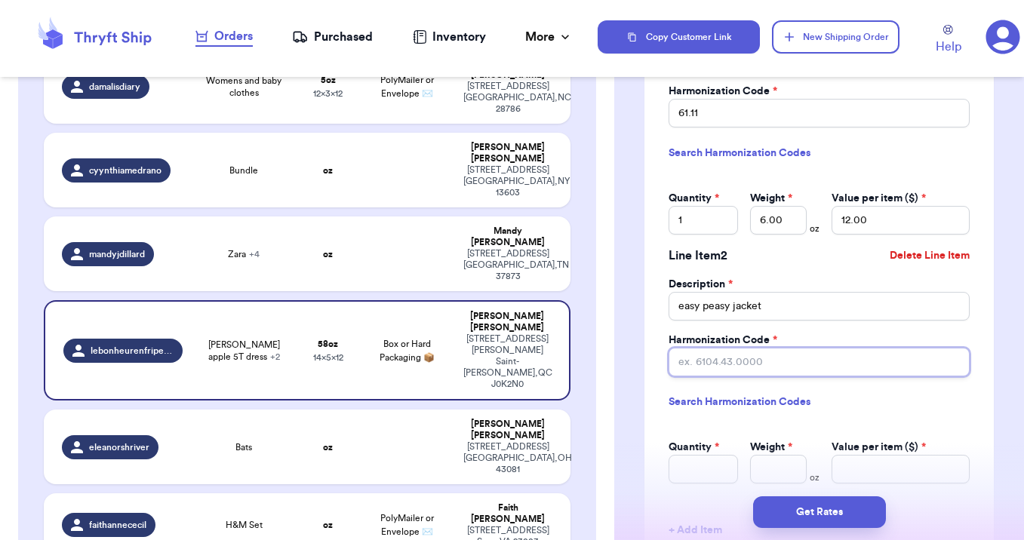
paste input "6211.42.0000"
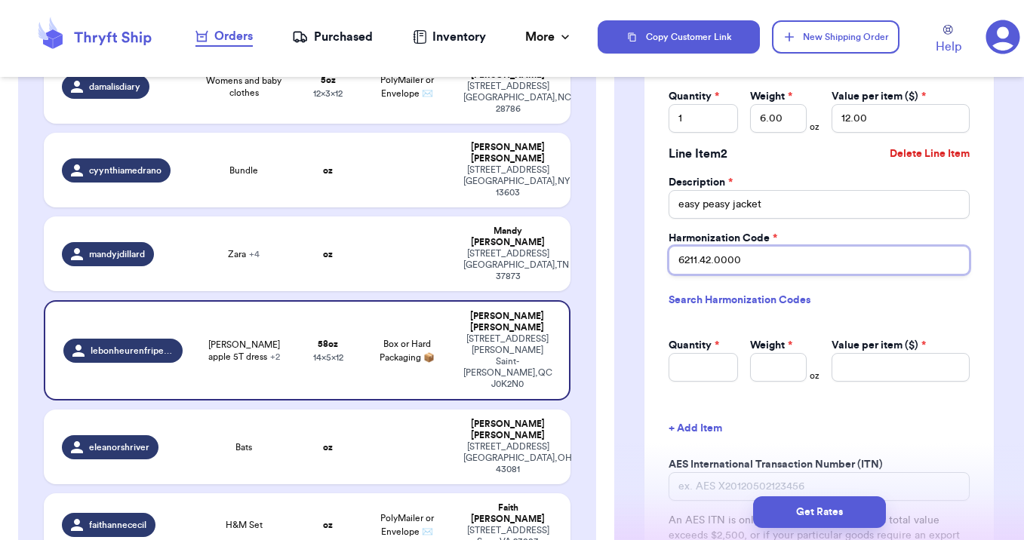
type input "6211.42.0000"
click at [688, 365] on input "Quantity *" at bounding box center [703, 367] width 69 height 29
type input "1"
type input "6"
click at [860, 371] on input "Value per item ($) *" at bounding box center [901, 367] width 138 height 29
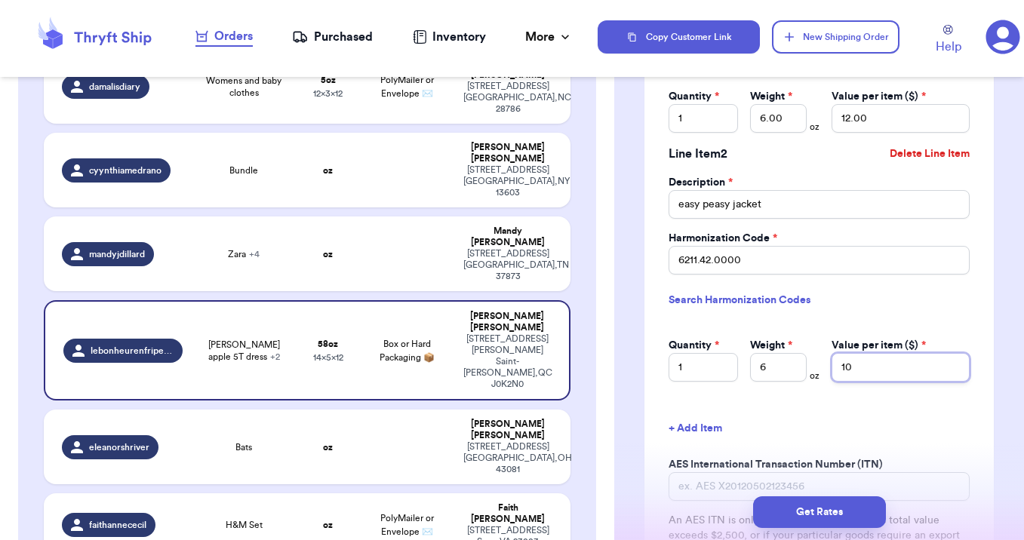
type input "10"
click at [823, 421] on button "+ Add Item" at bounding box center [819, 428] width 313 height 33
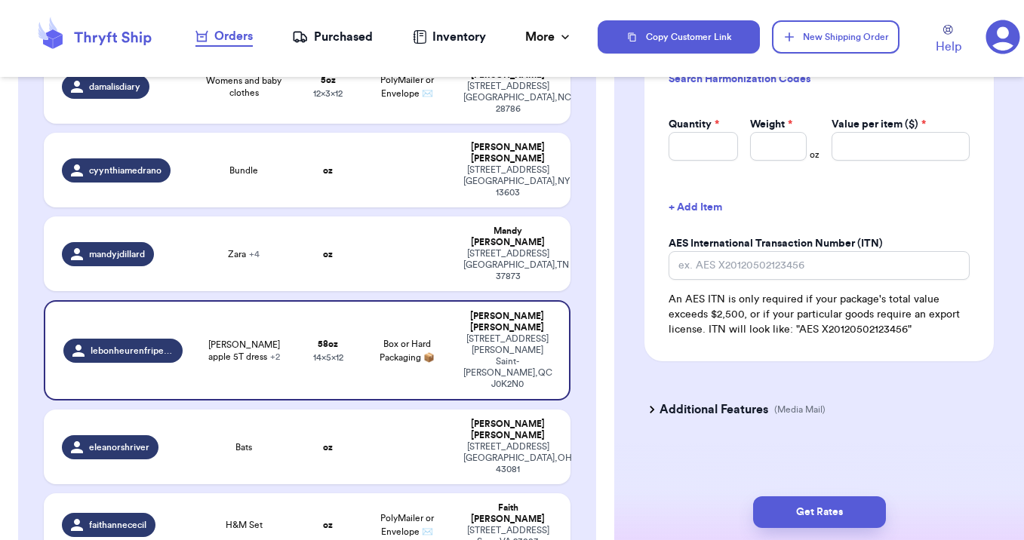
scroll to position [2105, 0]
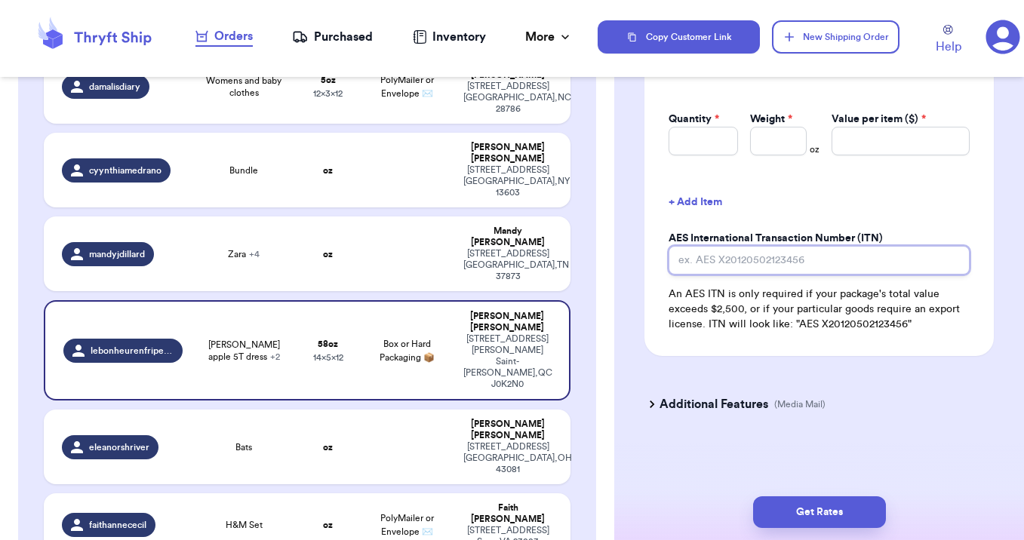
click at [710, 264] on input "AES International Transaction Number (ITN)" at bounding box center [819, 260] width 301 height 29
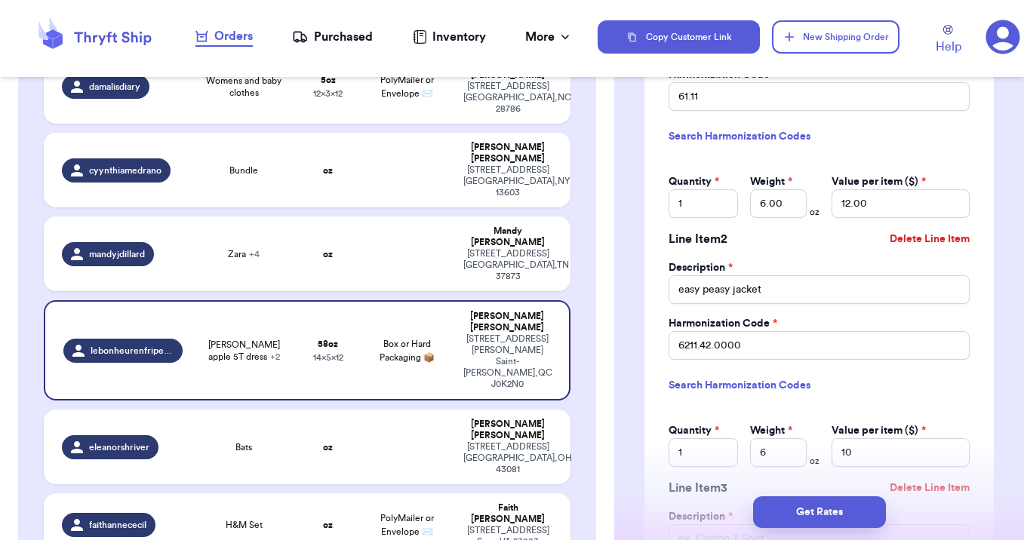
scroll to position [1523, 0]
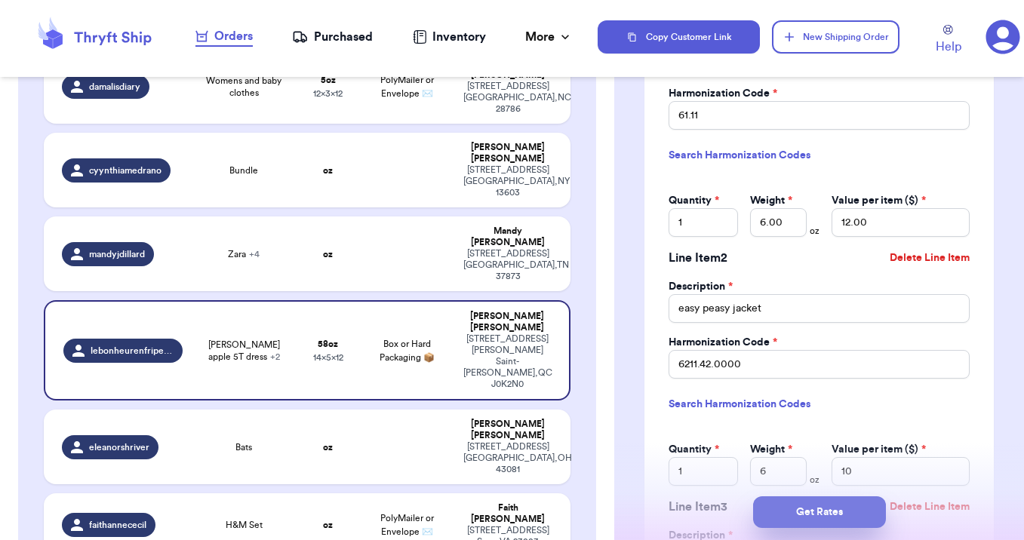
click at [827, 517] on button "Get Rates" at bounding box center [819, 513] width 133 height 32
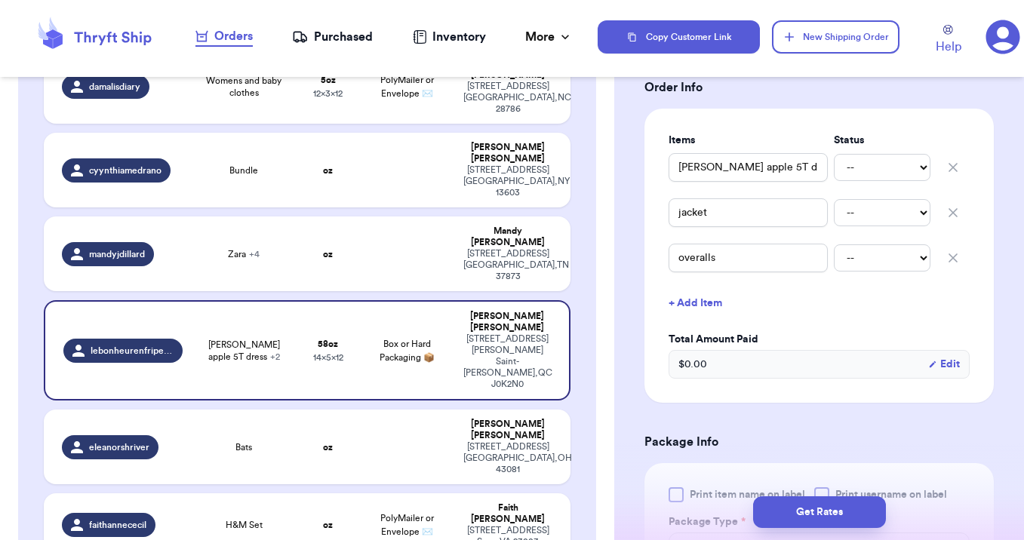
scroll to position [334, 0]
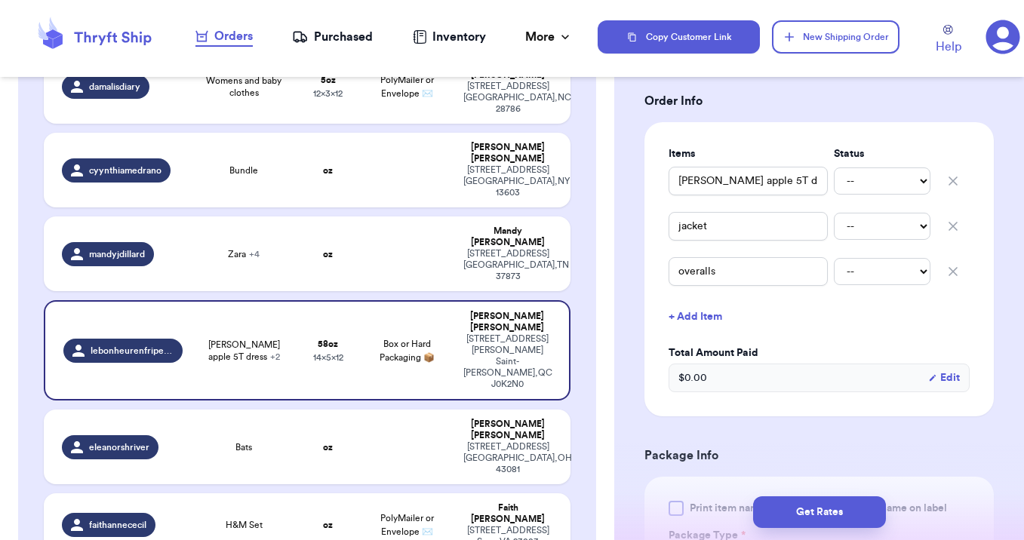
click at [957, 272] on icon "button" at bounding box center [953, 271] width 15 height 15
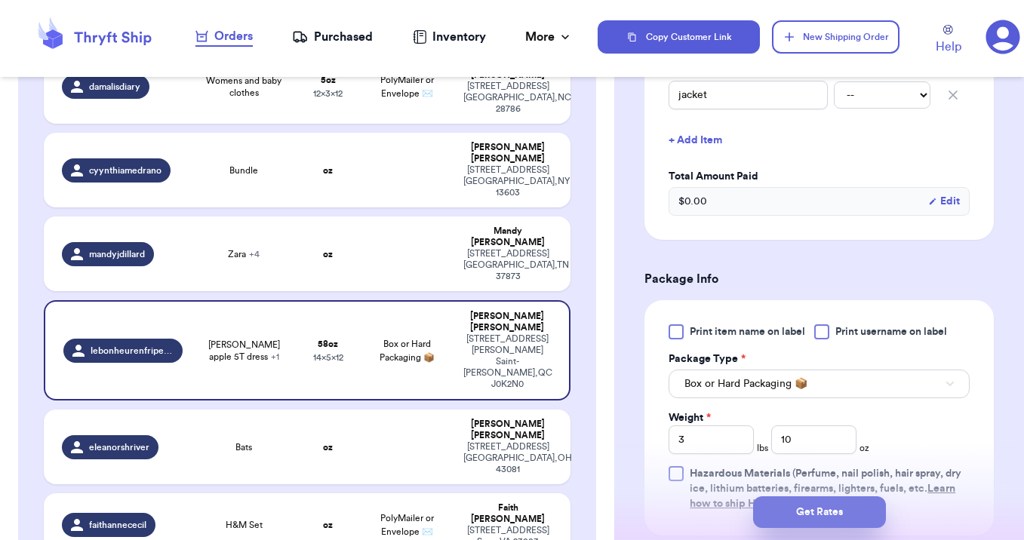
click at [796, 514] on button "Get Rates" at bounding box center [819, 513] width 133 height 32
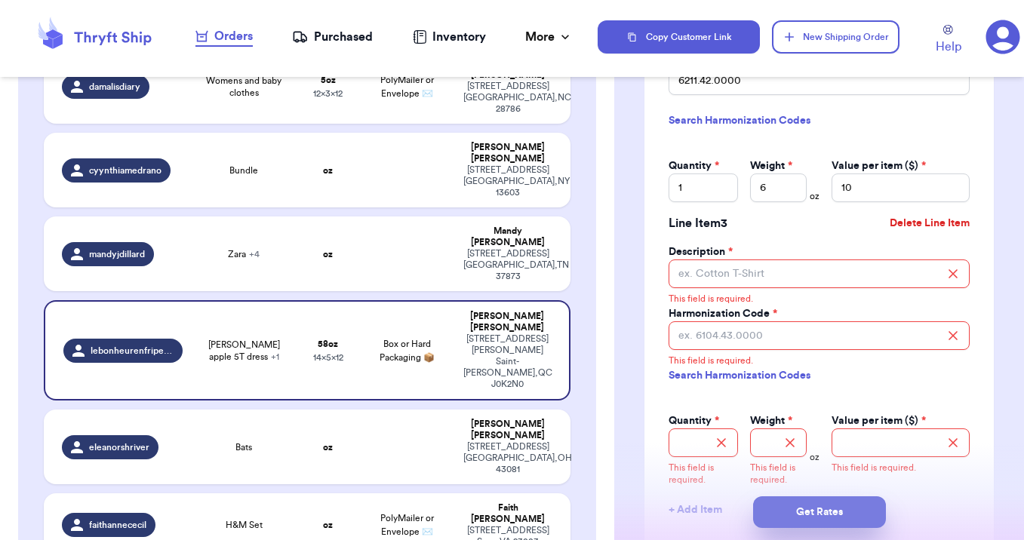
scroll to position [1768, 0]
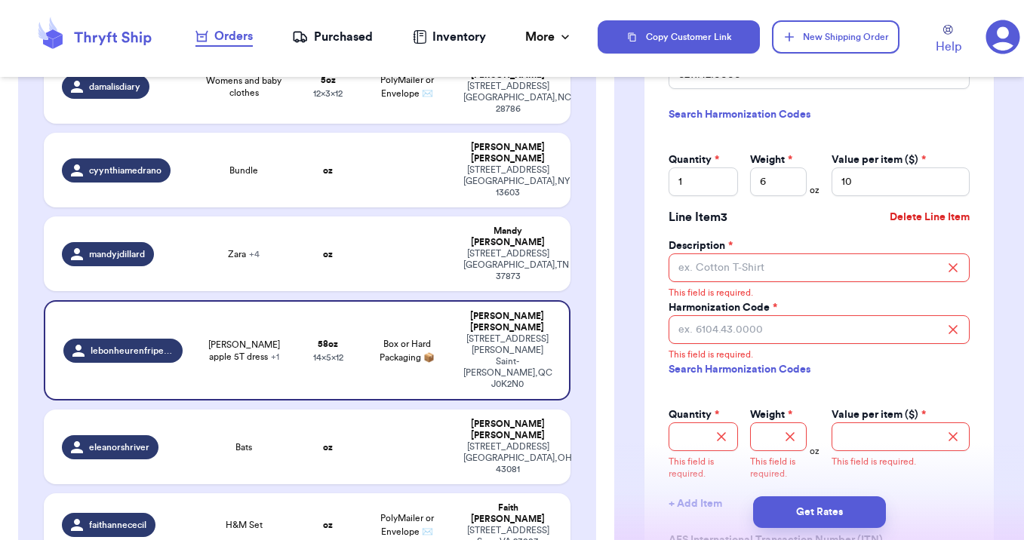
click at [909, 218] on button "Delete Line Item" at bounding box center [930, 217] width 92 height 33
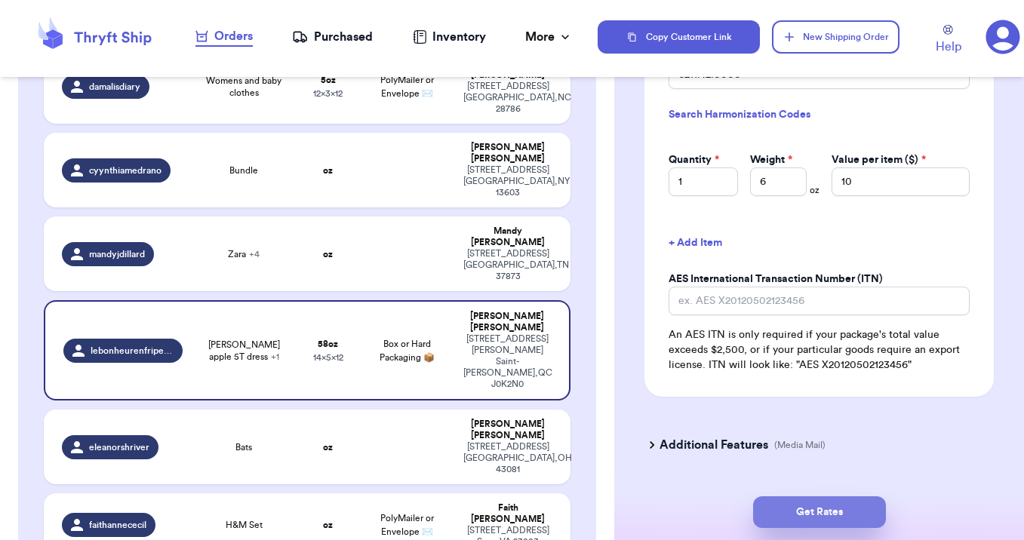
click at [824, 516] on button "Get Rates" at bounding box center [819, 513] width 133 height 32
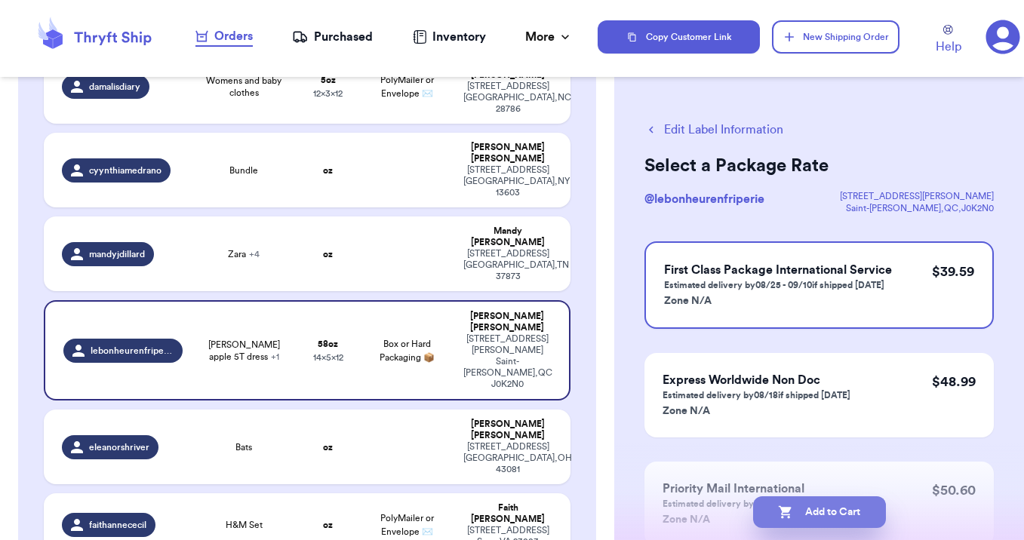
click at [809, 516] on button "Add to Cart" at bounding box center [819, 513] width 133 height 32
checkbox input "true"
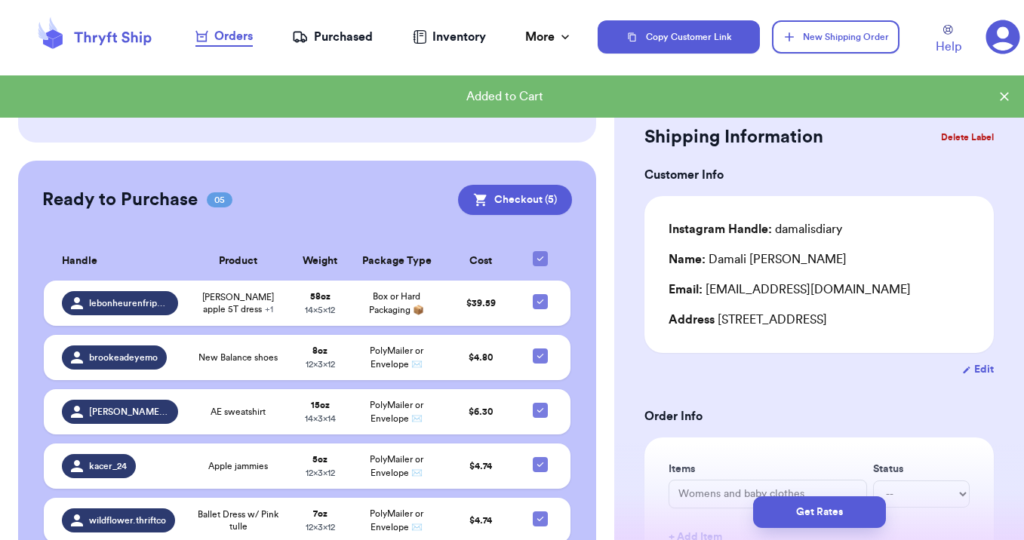
scroll to position [561, 0]
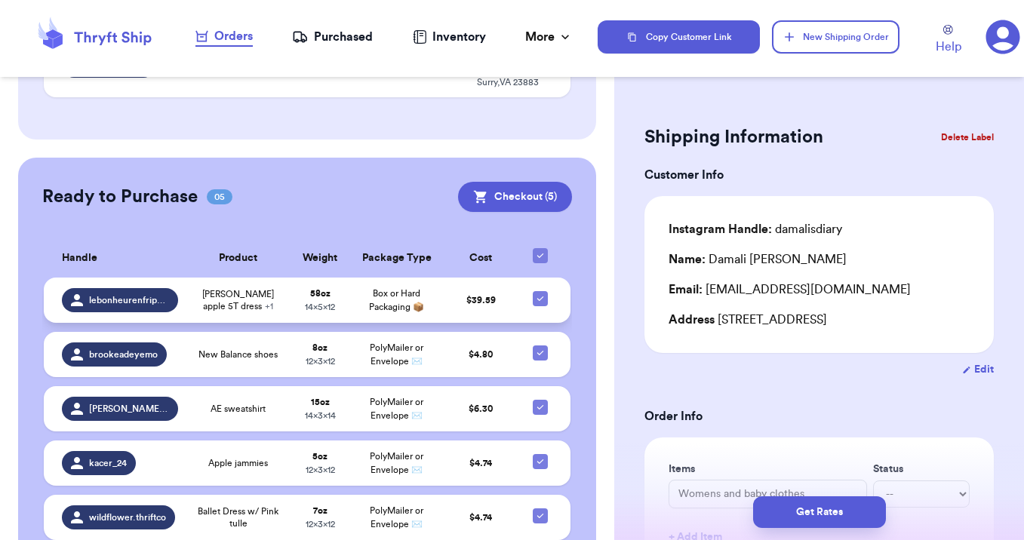
click at [196, 288] on span "[PERSON_NAME] apple 5T dress + 1" at bounding box center [238, 300] width 84 height 24
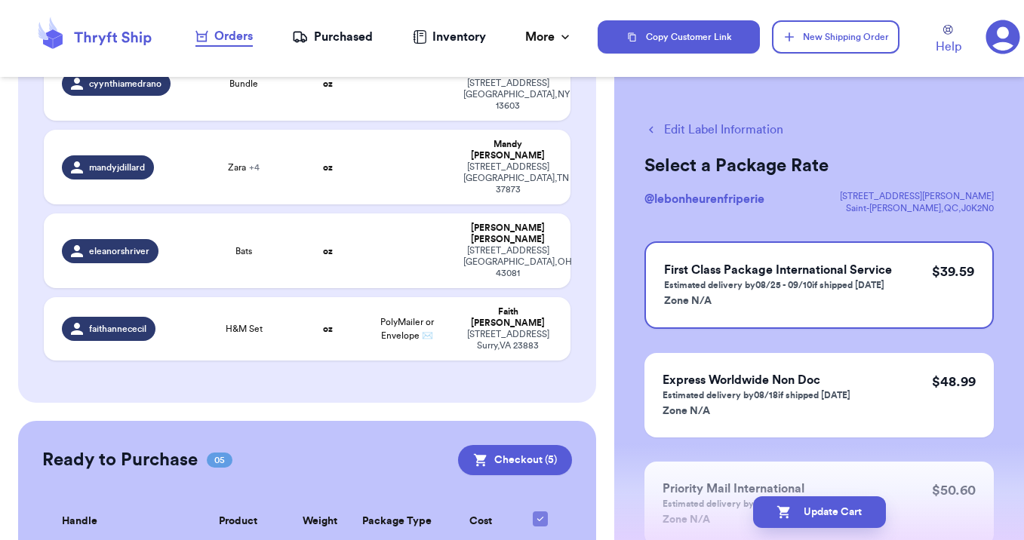
scroll to position [0, 0]
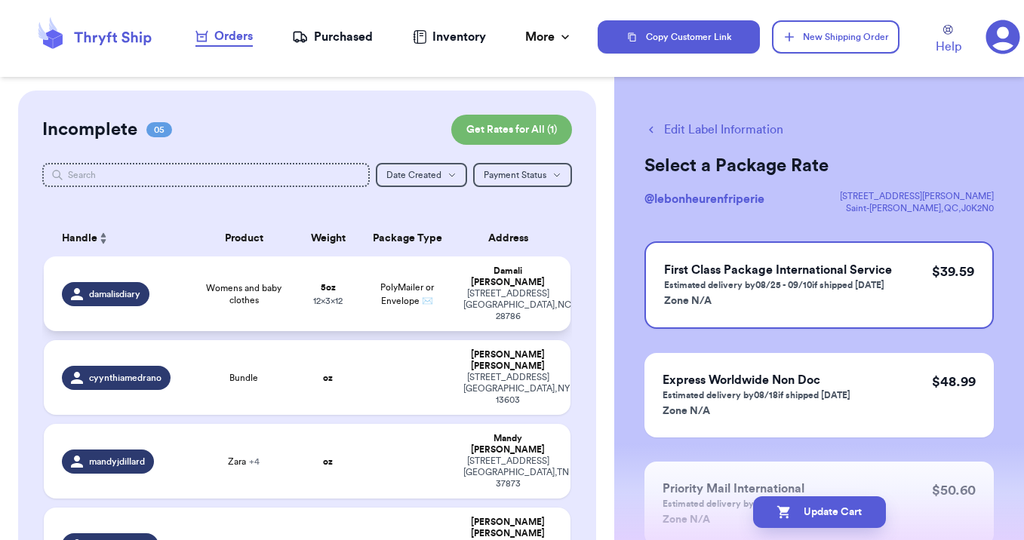
click at [266, 294] on span "Womens and baby clothes" at bounding box center [244, 294] width 87 height 24
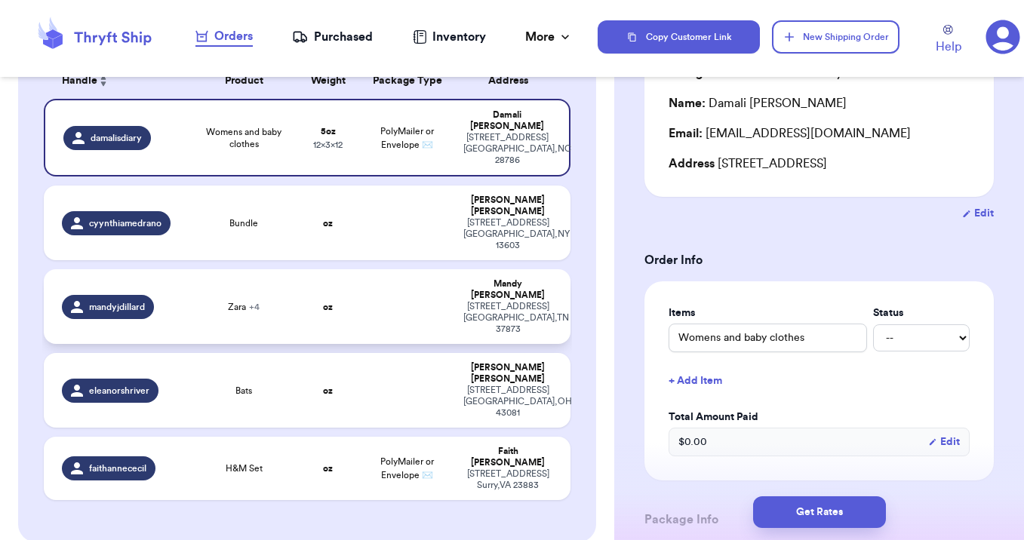
scroll to position [167, 0]
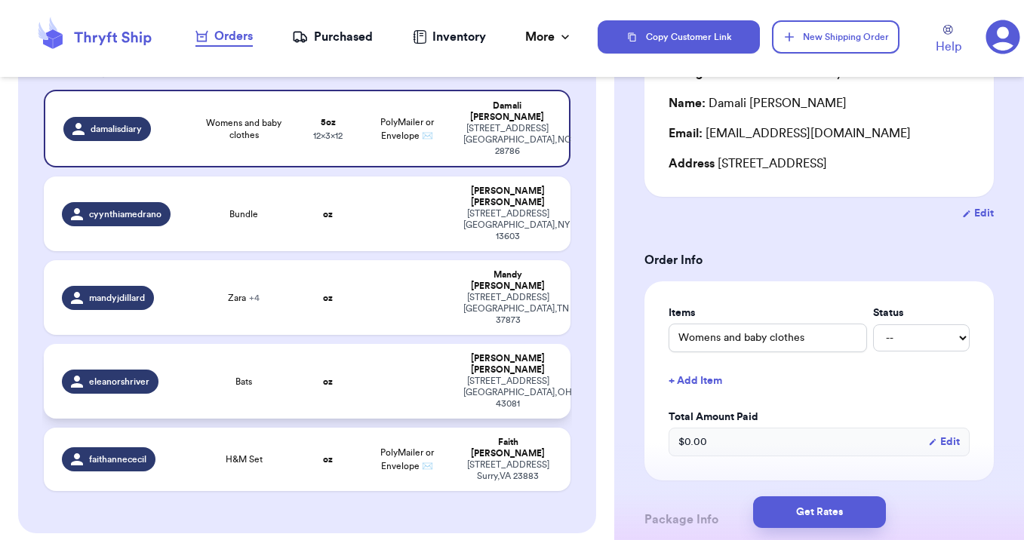
click at [273, 367] on td "Bats" at bounding box center [244, 381] width 105 height 75
type input "Bats"
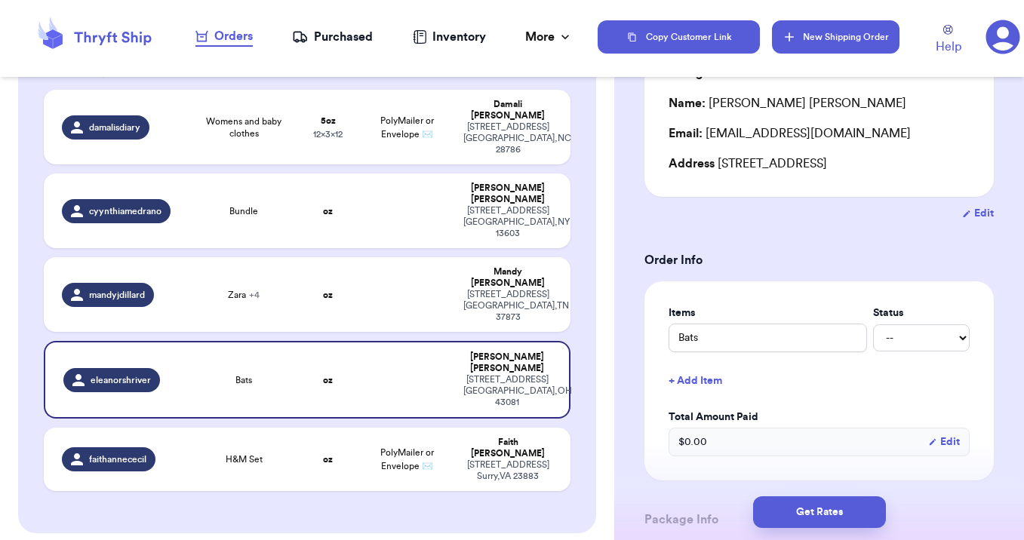
click at [812, 42] on button "New Shipping Order" at bounding box center [835, 36] width 127 height 33
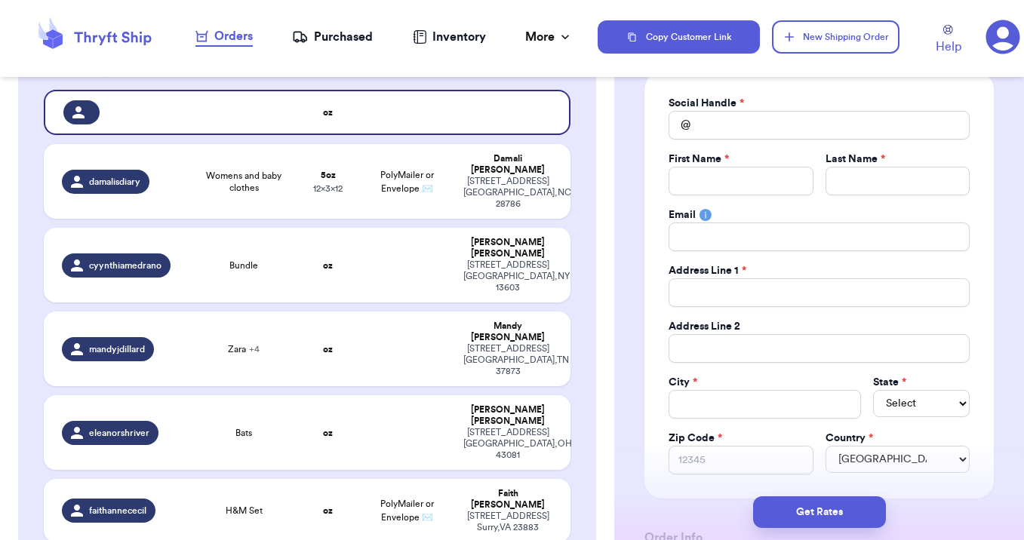
scroll to position [0, 0]
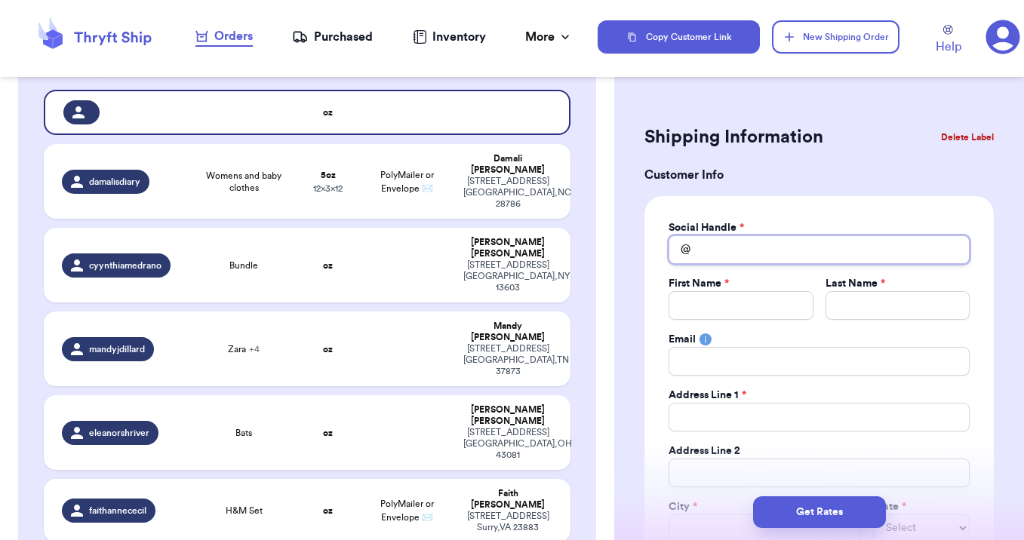
click at [707, 250] on input "Total Amount Paid" at bounding box center [819, 250] width 301 height 29
type input "m"
type input "ma"
type input "mad"
type input "madd"
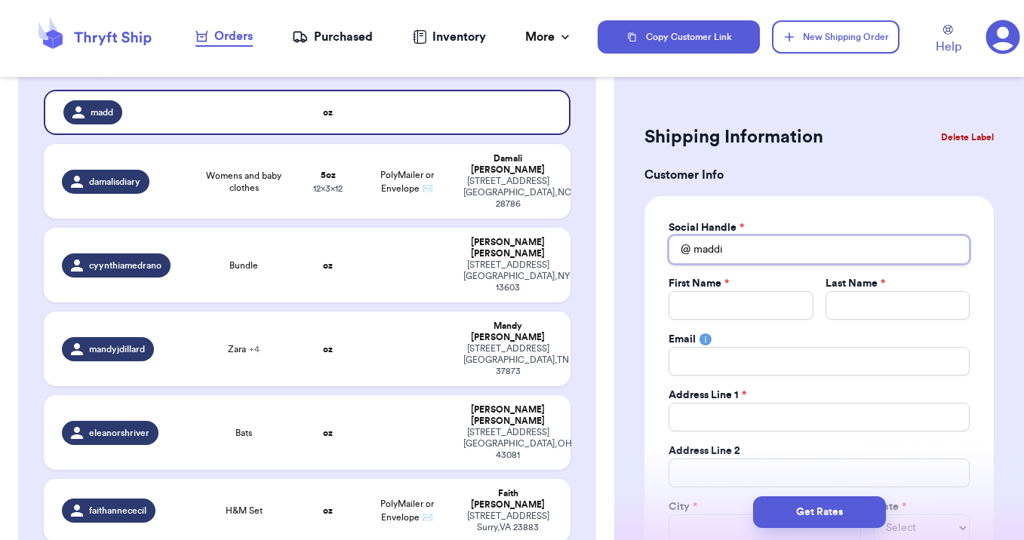
type input "maddie"
type input "maddi"
type input "madd"
type input "mad"
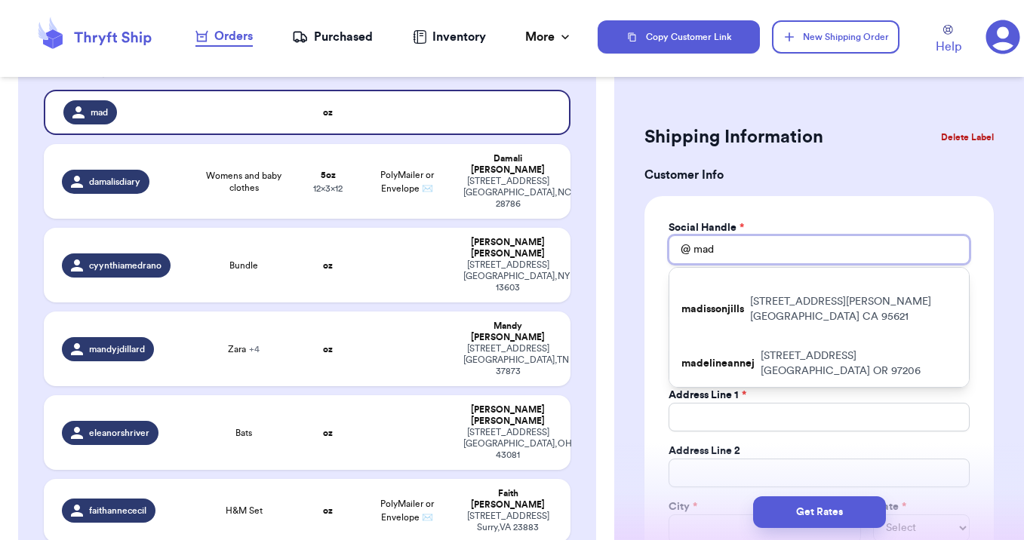
scroll to position [225, 0]
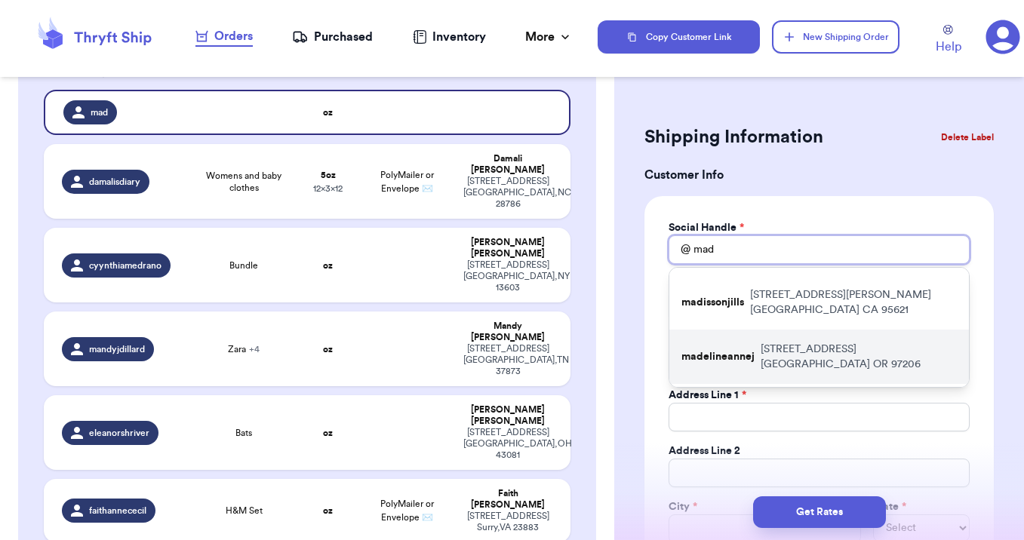
type input "mad"
click at [761, 342] on p "[STREET_ADDRESS]" at bounding box center [859, 357] width 196 height 30
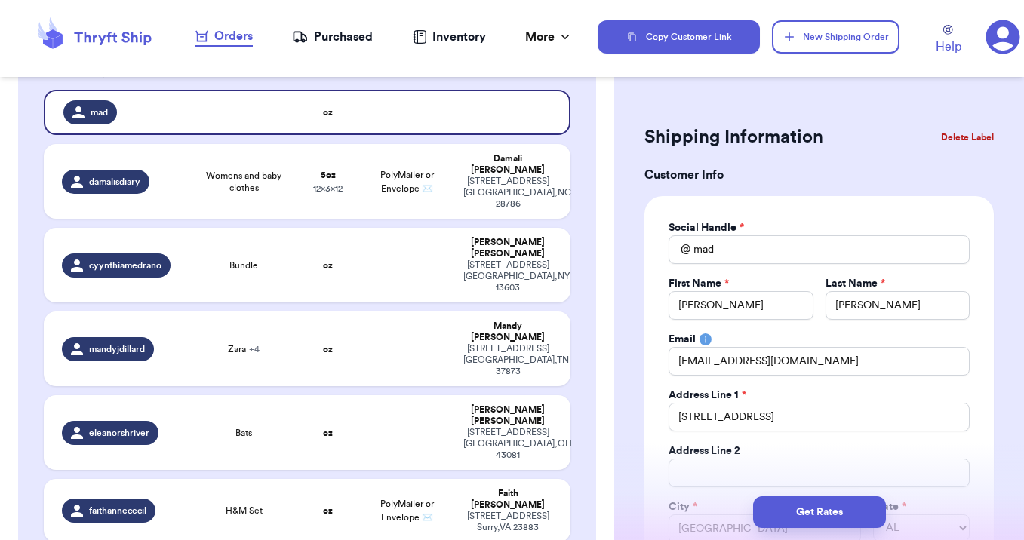
type input "madelineannej"
type input "[PERSON_NAME]"
type input "[EMAIL_ADDRESS][DOMAIN_NAME]"
type input "[STREET_ADDRESS]"
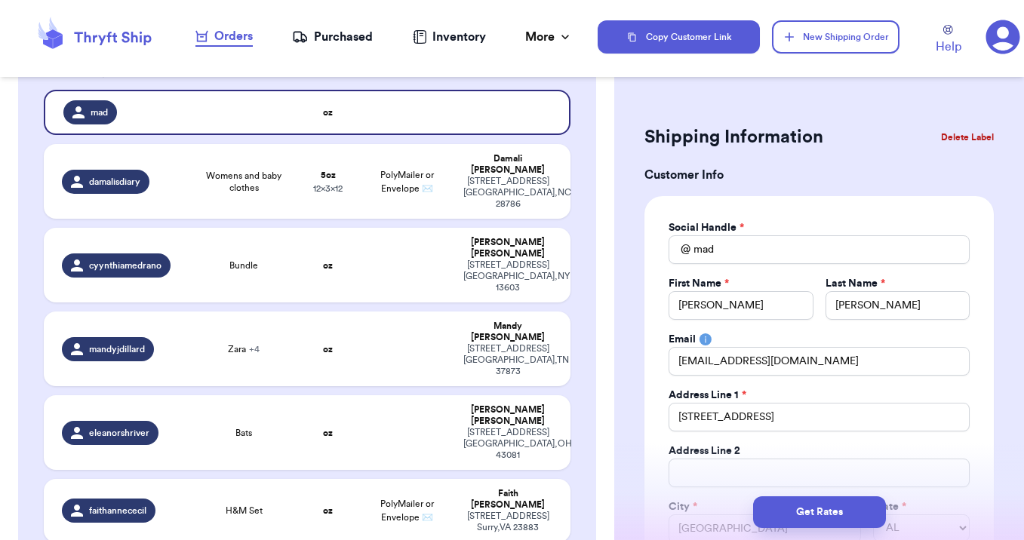
type input "[GEOGRAPHIC_DATA]"
select select "OR"
type input "97206"
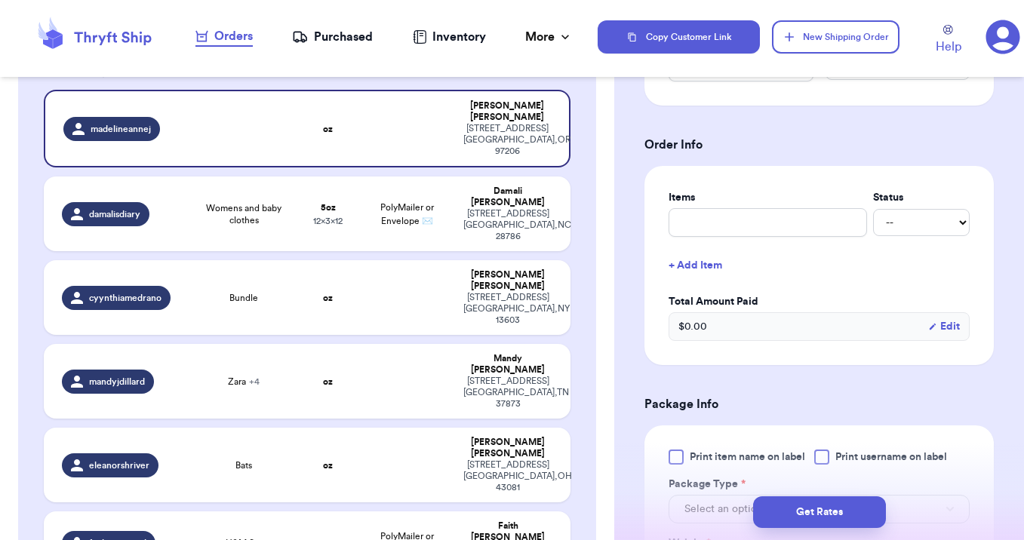
scroll to position [519, 0]
click at [727, 225] on input "text" at bounding box center [768, 222] width 199 height 29
type input "d"
type input "dr"
type input "dre"
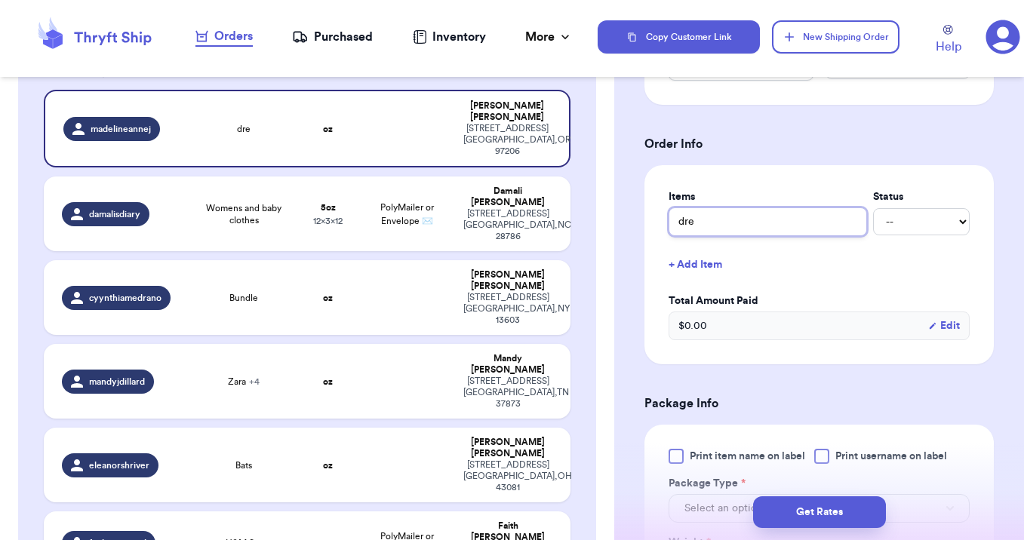
type input "dres"
type input "dress"
type input "dress a"
type input "dress an"
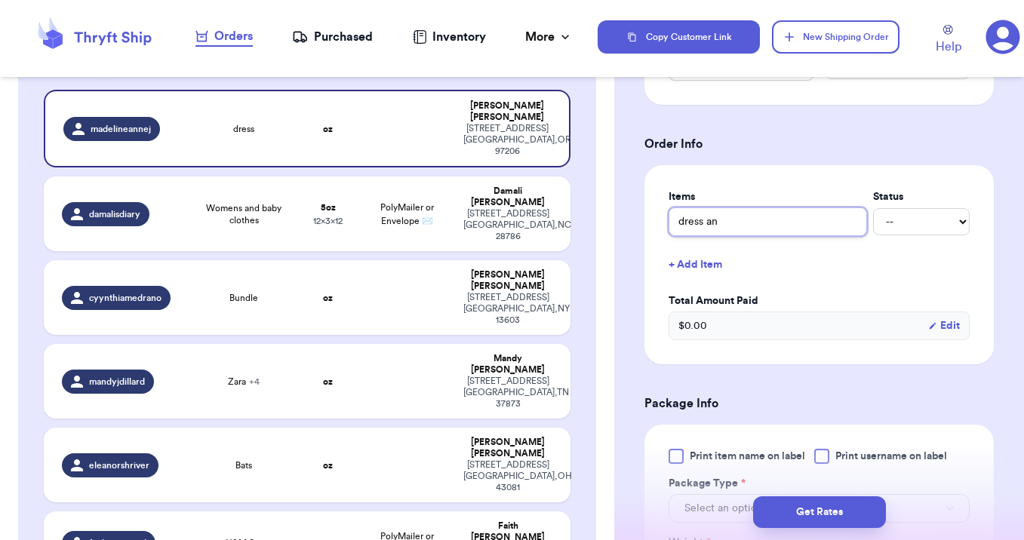
type input "dress and"
type input "dress and n"
type input "dress and ni"
type input "dress and nig"
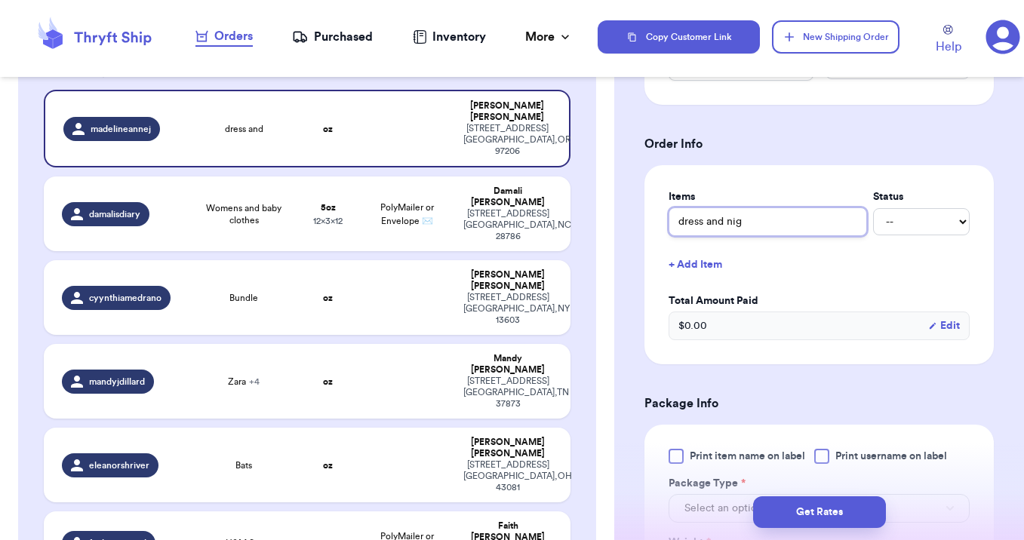
type input "dress and nigh"
type input "dress and night"
type input "dress and nightg"
type input "dress and nightgo"
type input "dress and nightgou"
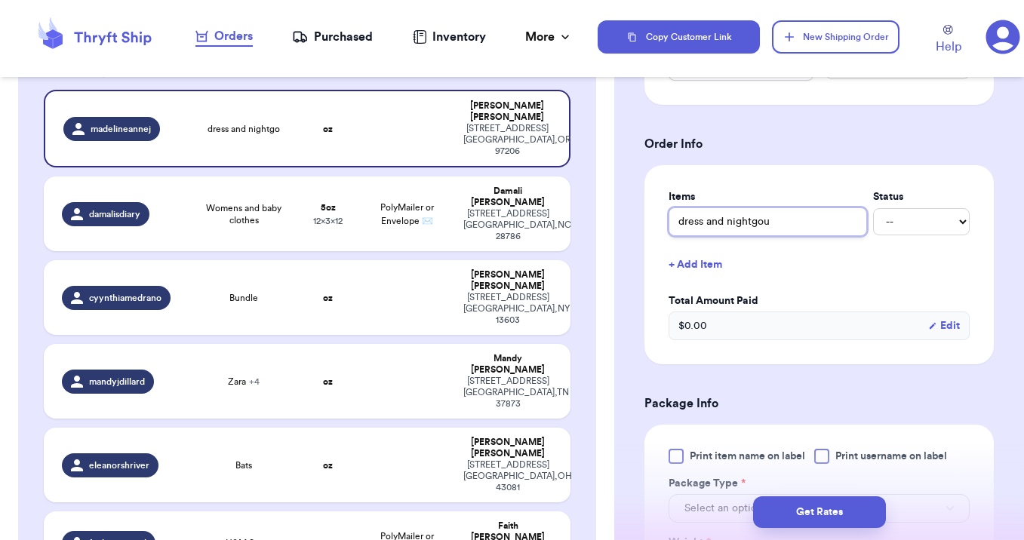
type input "dress and nightgouw"
type input "dress and nightgou"
type input "dress and nightgo"
type input "dress and nightgow"
type input "dress and nightgown"
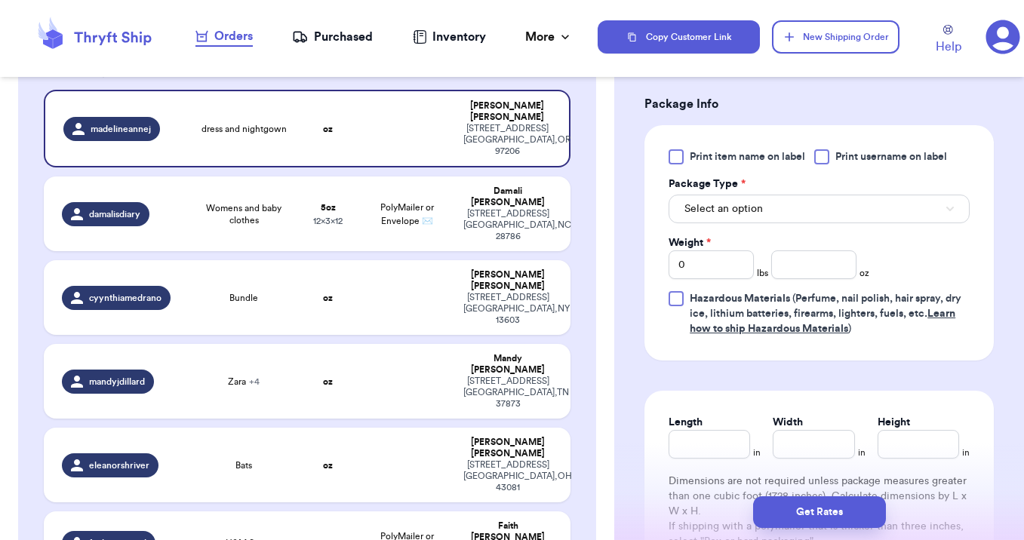
scroll to position [820, 0]
type input "dress and nightgown"
click at [746, 202] on span "Select an option" at bounding box center [724, 207] width 79 height 15
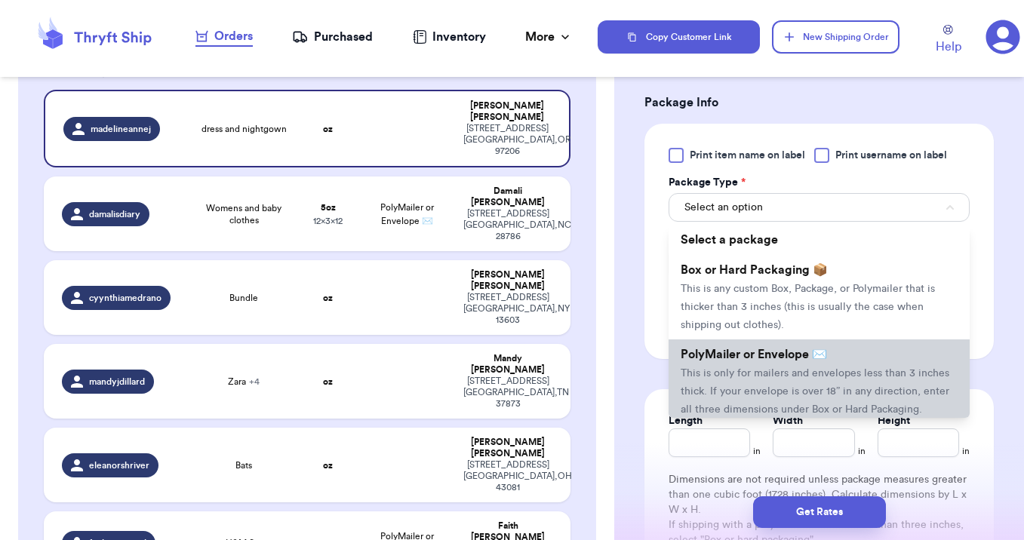
click at [747, 369] on span "This is only for mailers and envelopes less than 3 inches thick. If your envelo…" at bounding box center [815, 391] width 269 height 47
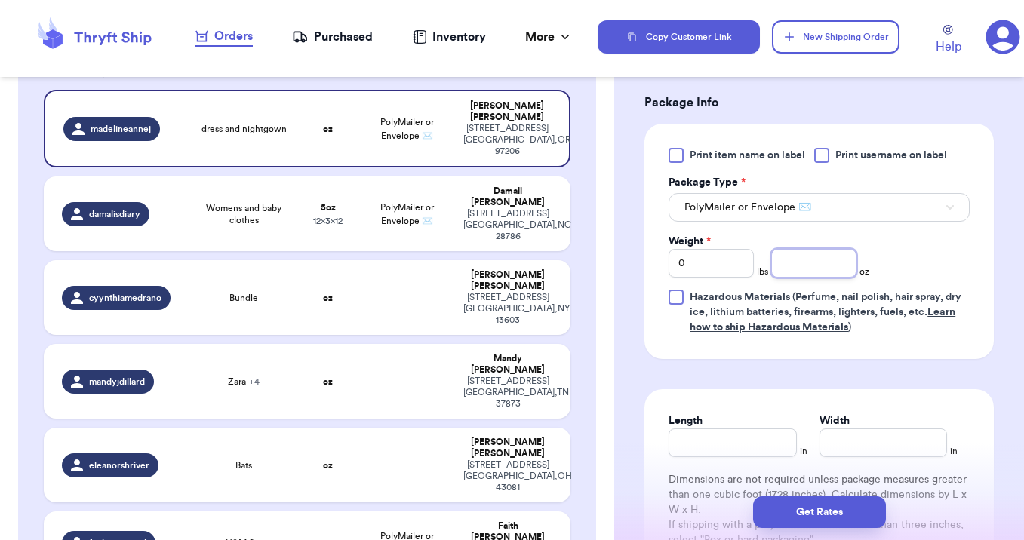
click at [794, 272] on input "number" at bounding box center [813, 263] width 85 height 29
type input "12"
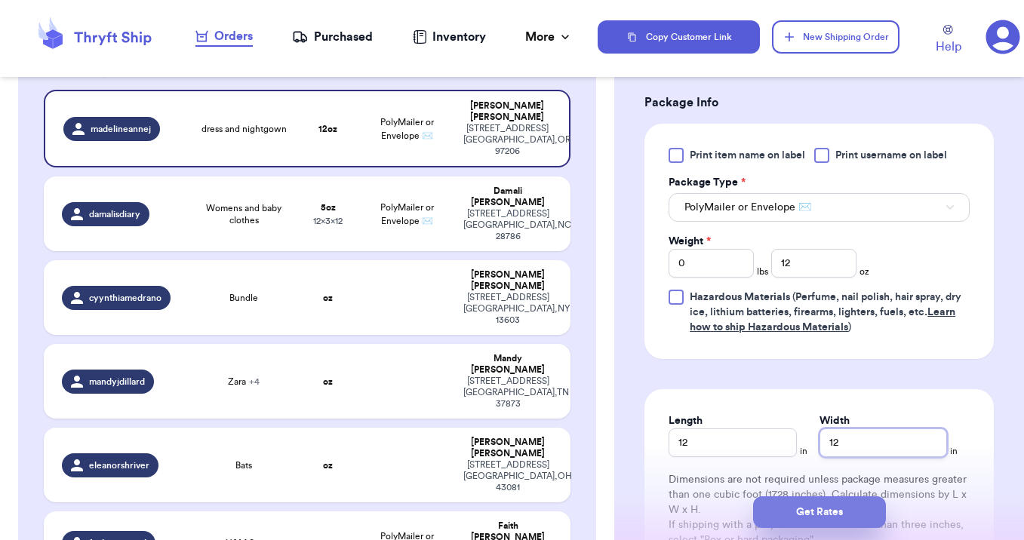
type input "12"
click at [818, 515] on button "Get Rates" at bounding box center [819, 513] width 133 height 32
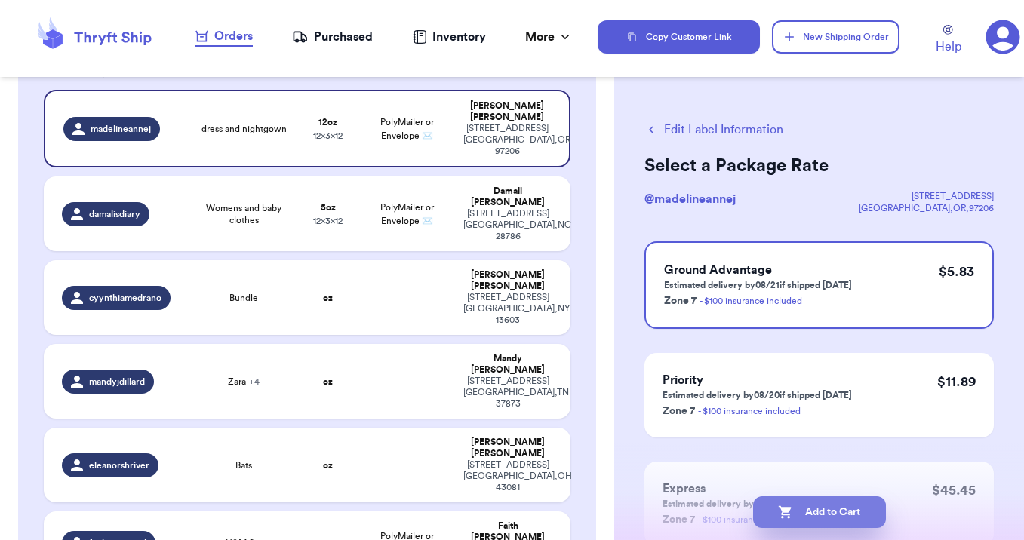
click at [858, 518] on button "Add to Cart" at bounding box center [819, 513] width 133 height 32
checkbox input "true"
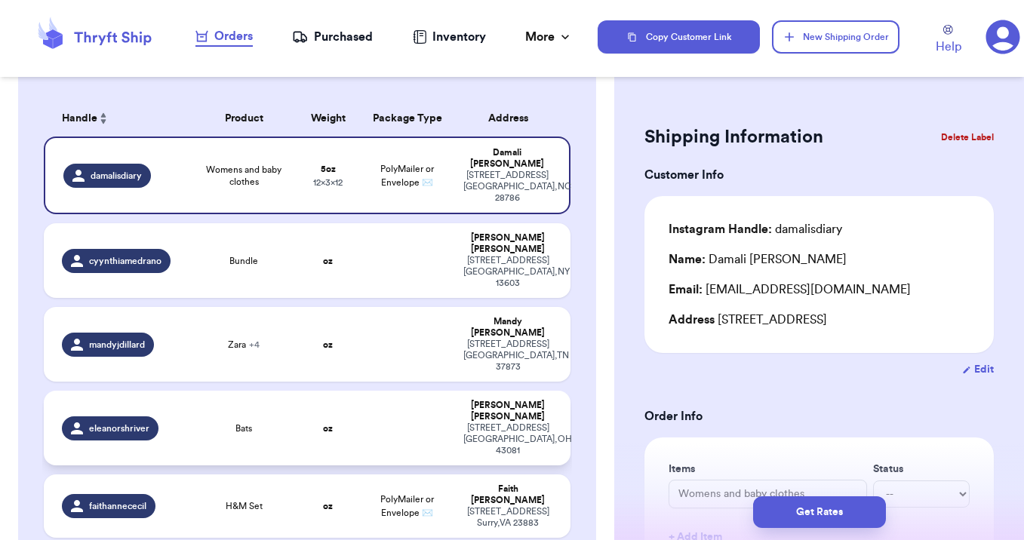
scroll to position [152, 0]
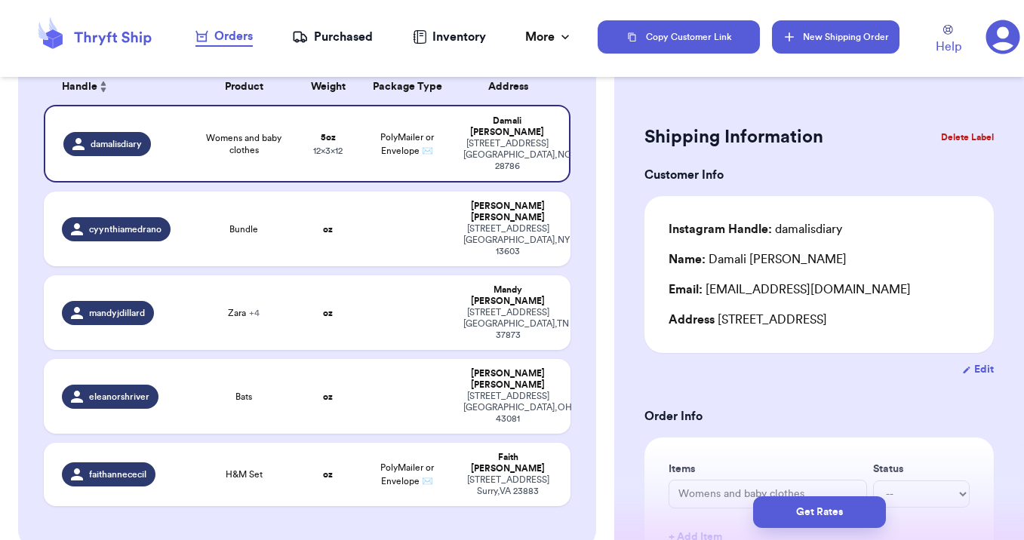
click at [852, 42] on button "New Shipping Order" at bounding box center [835, 36] width 127 height 33
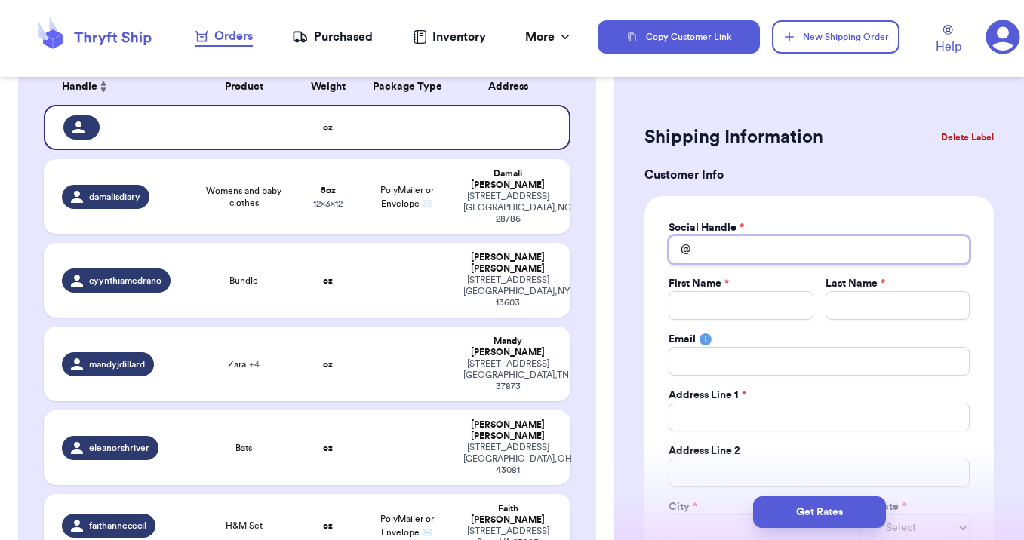
click at [717, 257] on input "Total Amount Paid" at bounding box center [819, 250] width 301 height 29
type input "f"
type input "fr"
type input "fra"
type input "[PERSON_NAME]"
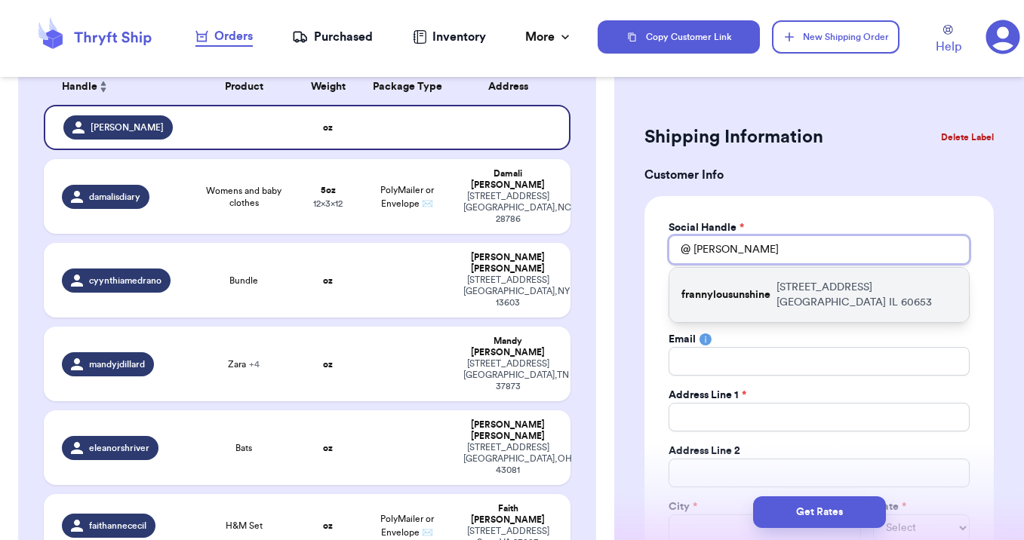
type input "[PERSON_NAME]"
click at [741, 309] on div "frannylousunshine [STREET_ADDRESS]" at bounding box center [820, 295] width 300 height 54
type input "frannylousunshine"
type input "[PERSON_NAME]"
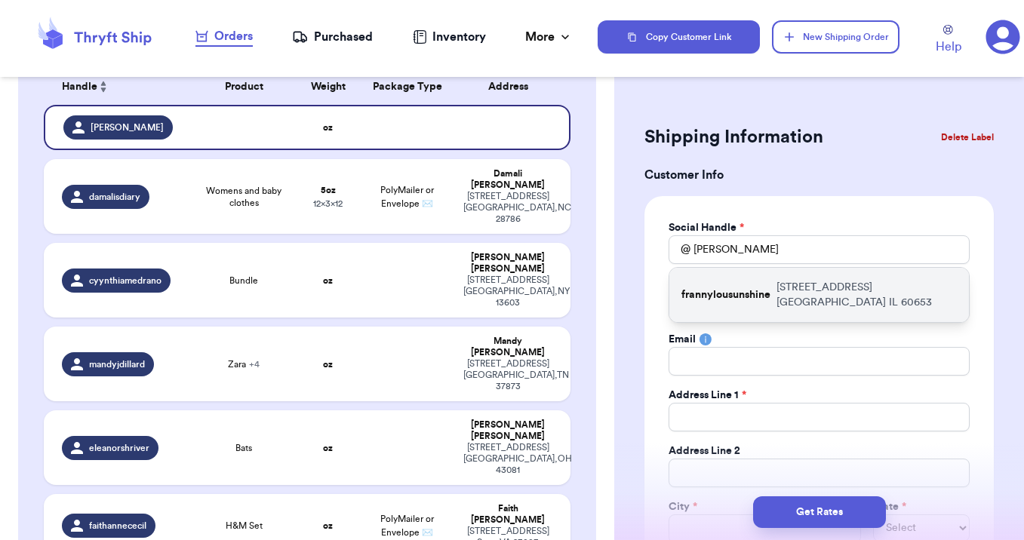
type input "[PERSON_NAME][EMAIL_ADDRESS][DOMAIN_NAME]"
type input "[STREET_ADDRESS]"
type input "Coach House"
type input "[GEOGRAPHIC_DATA]"
select select "IL"
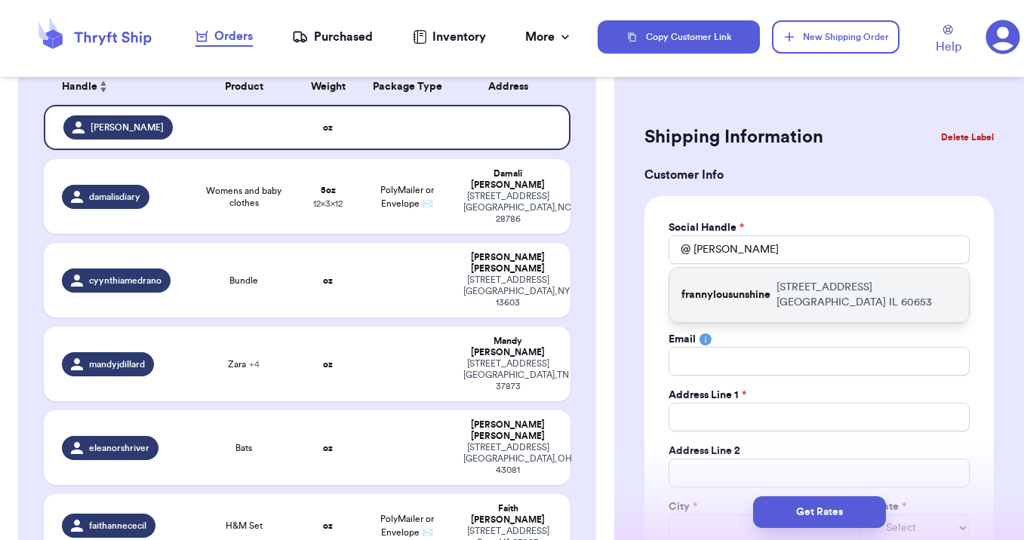
type input "60653"
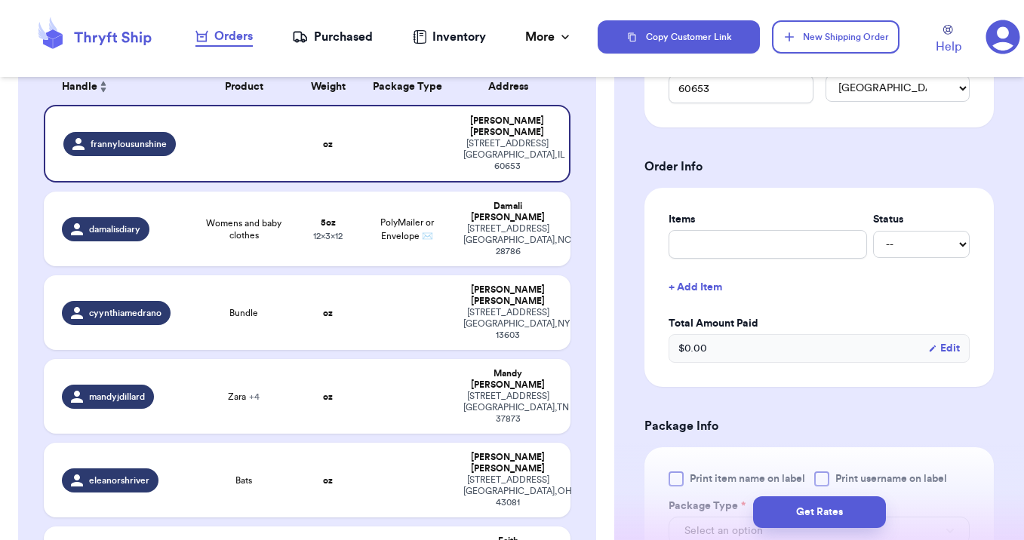
scroll to position [518, 0]
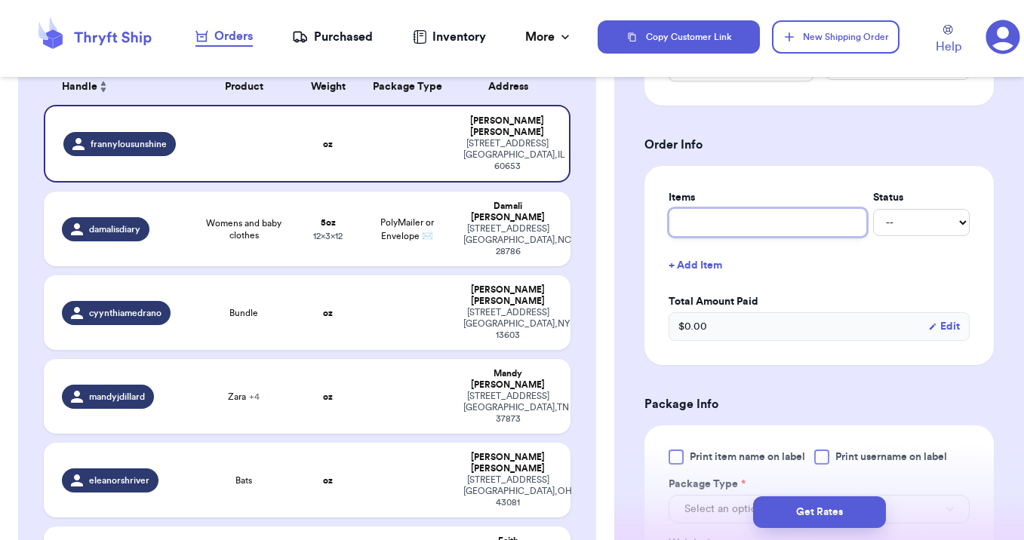
click at [772, 230] on input "text" at bounding box center [768, 222] width 199 height 29
type input "3"
type input "3 i"
type input "3 it"
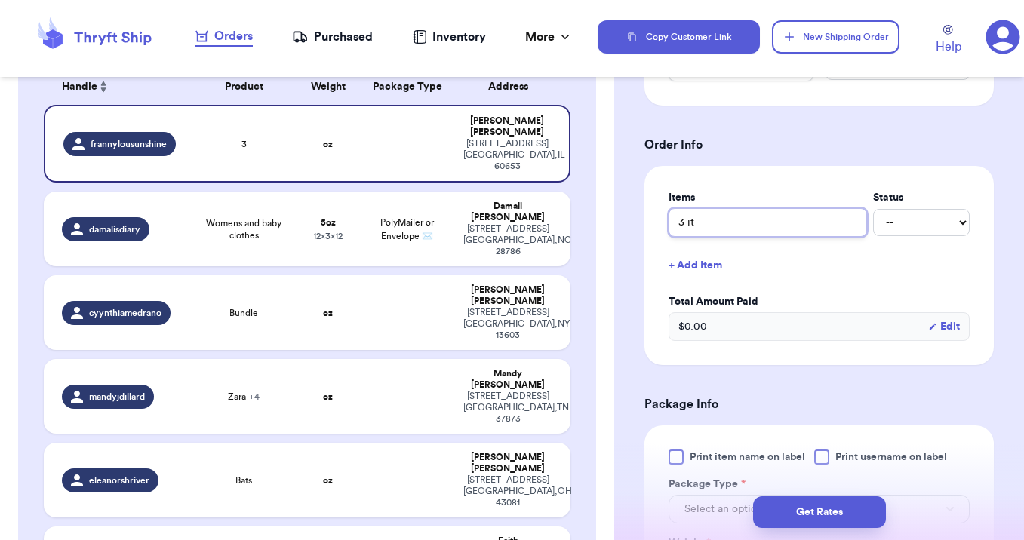
type input "3 ite"
type input "3 item"
type input "3 items"
click at [774, 393] on form "Shipping Information Delete Label Customer Info Social Handle * @ frannylousuns…" at bounding box center [819, 278] width 349 height 1350
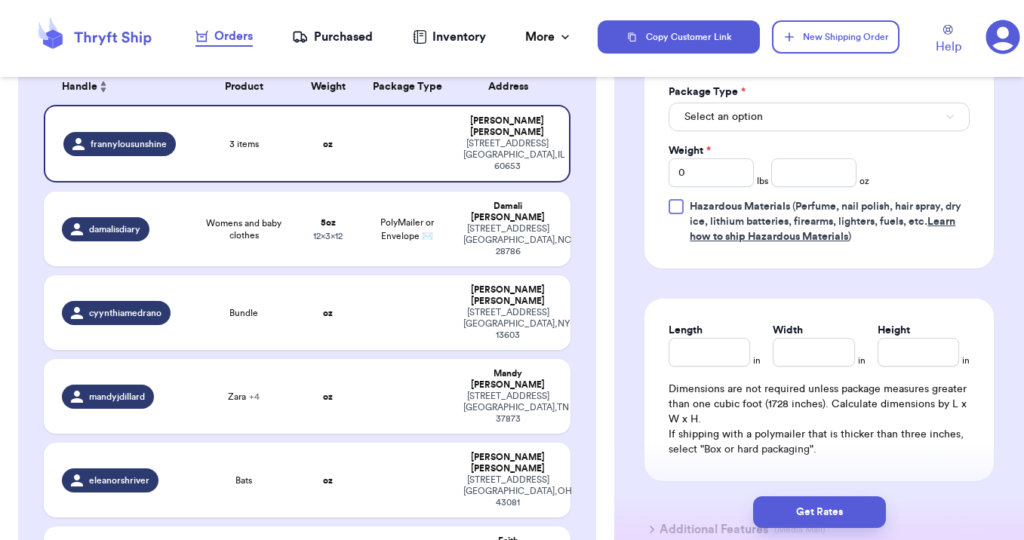
scroll to position [893, 0]
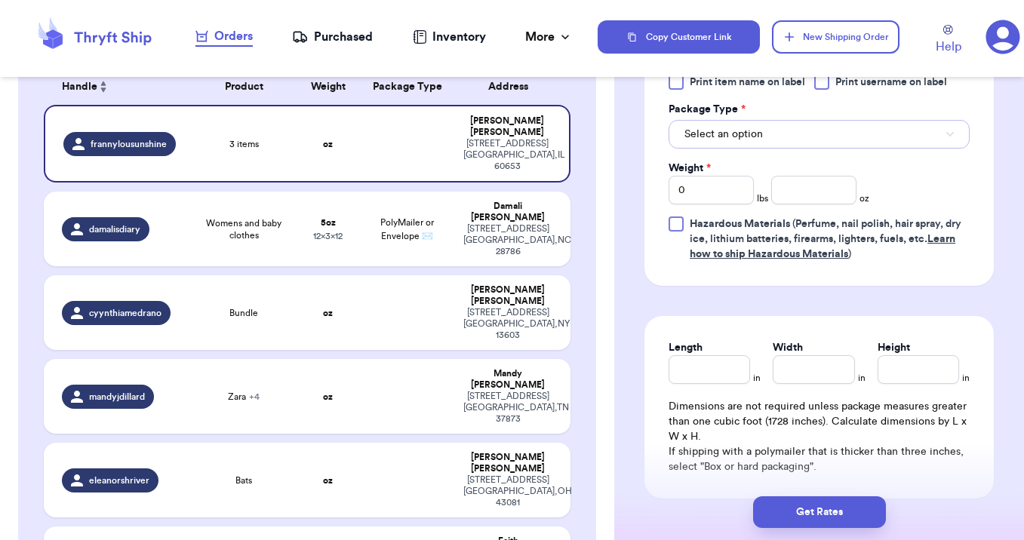
click at [783, 149] on button "Select an option" at bounding box center [819, 134] width 301 height 29
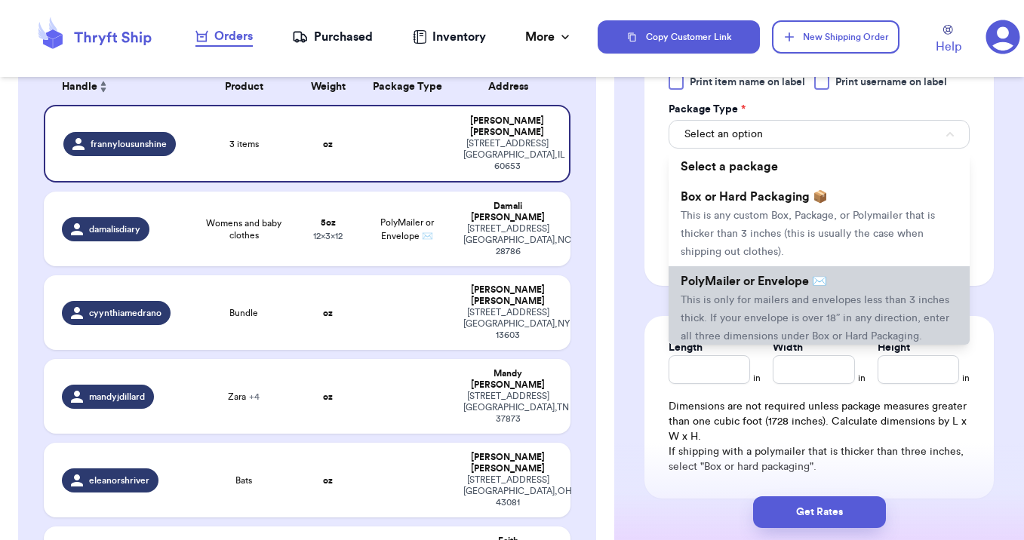
click at [781, 288] on span "PolyMailer or Envelope ✉️" at bounding box center [754, 282] width 146 height 12
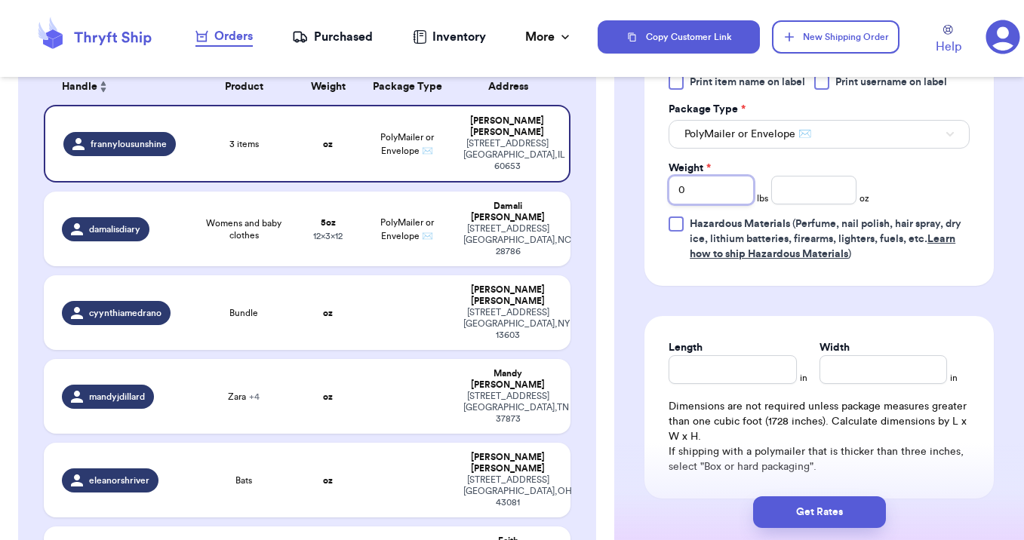
click at [702, 194] on input "0" at bounding box center [711, 190] width 85 height 29
type input "2"
type input "3"
click at [691, 372] on input "Length" at bounding box center [733, 370] width 128 height 29
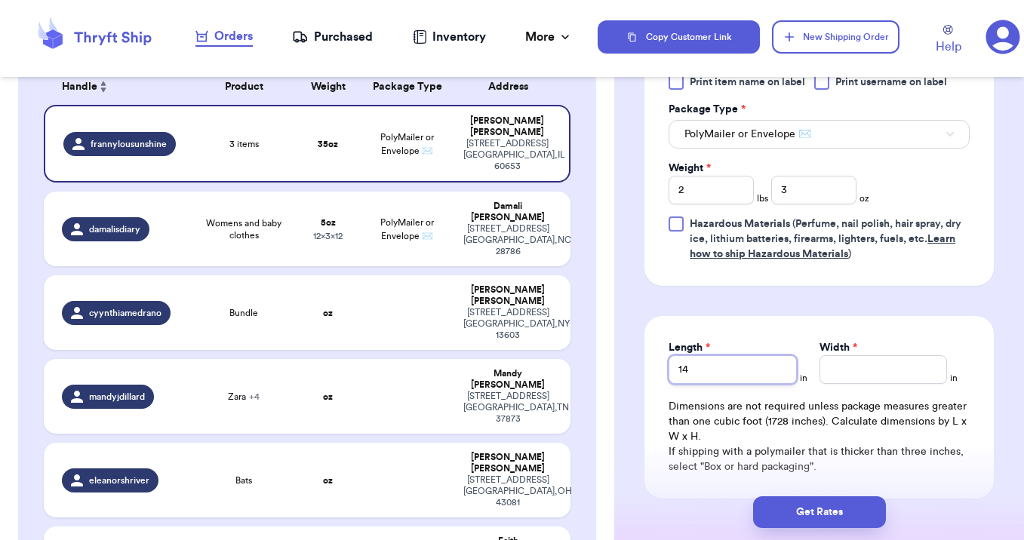
type input "14"
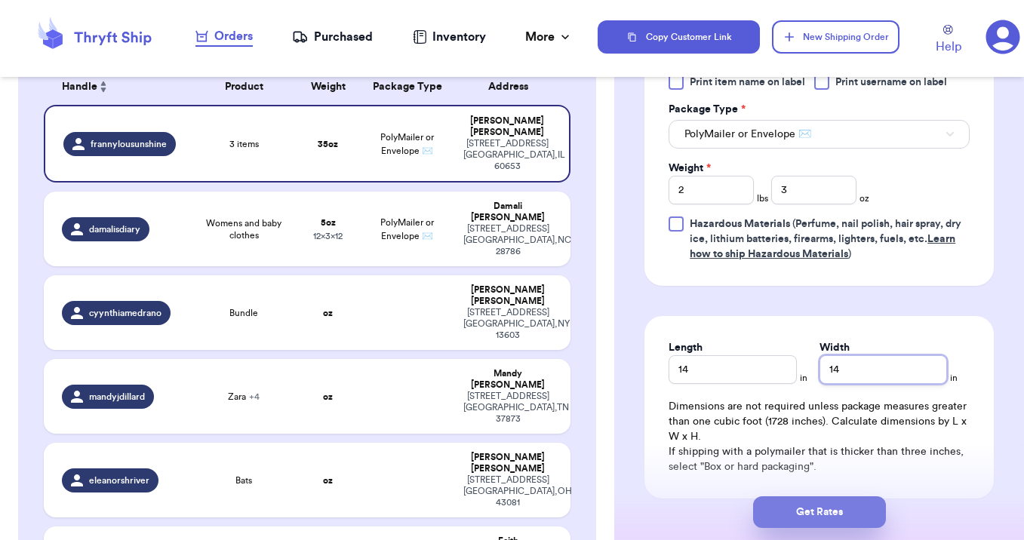
type input "14"
click at [796, 513] on button "Get Rates" at bounding box center [819, 513] width 133 height 32
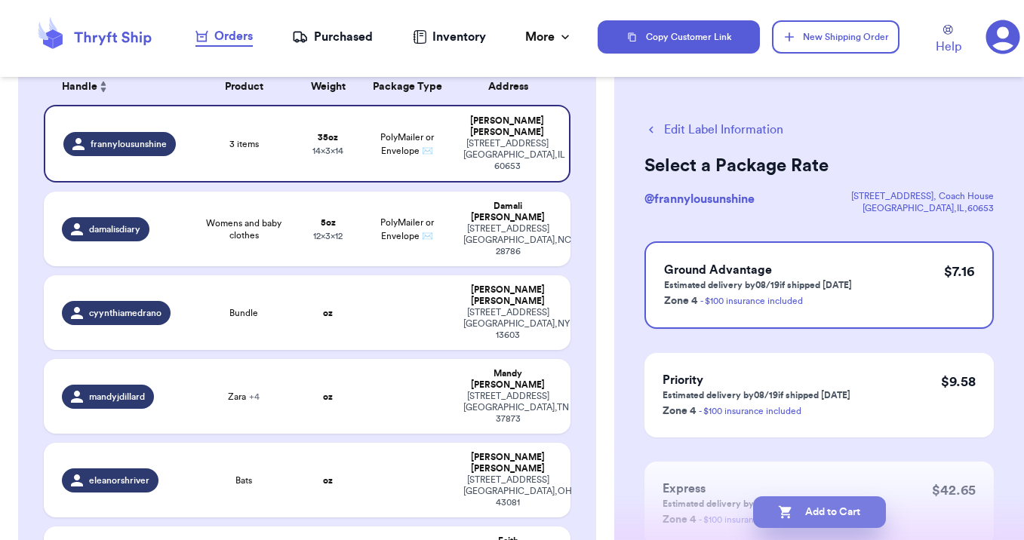
click at [813, 512] on button "Add to Cart" at bounding box center [819, 513] width 133 height 32
checkbox input "true"
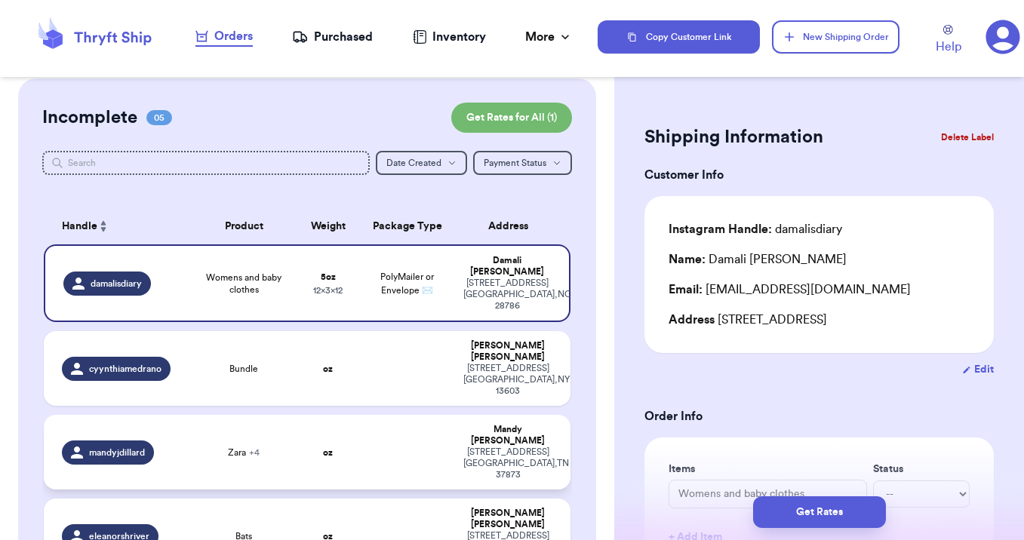
scroll to position [11, 0]
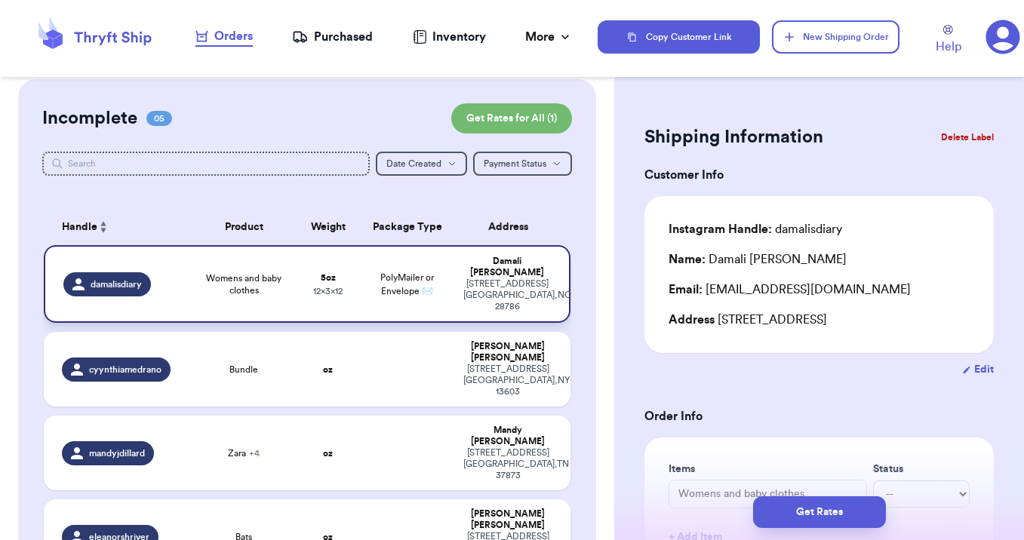
click at [267, 287] on span "Womens and baby clothes" at bounding box center [244, 285] width 87 height 24
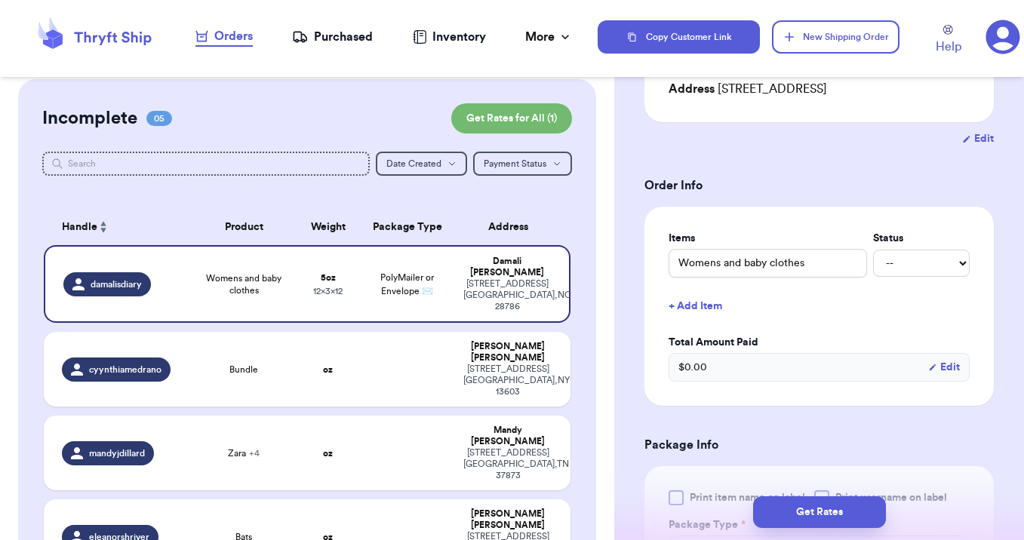
scroll to position [232, 0]
click at [834, 33] on button "New Shipping Order" at bounding box center [835, 36] width 127 height 33
click at [800, 36] on button "New Shipping Order" at bounding box center [835, 36] width 127 height 33
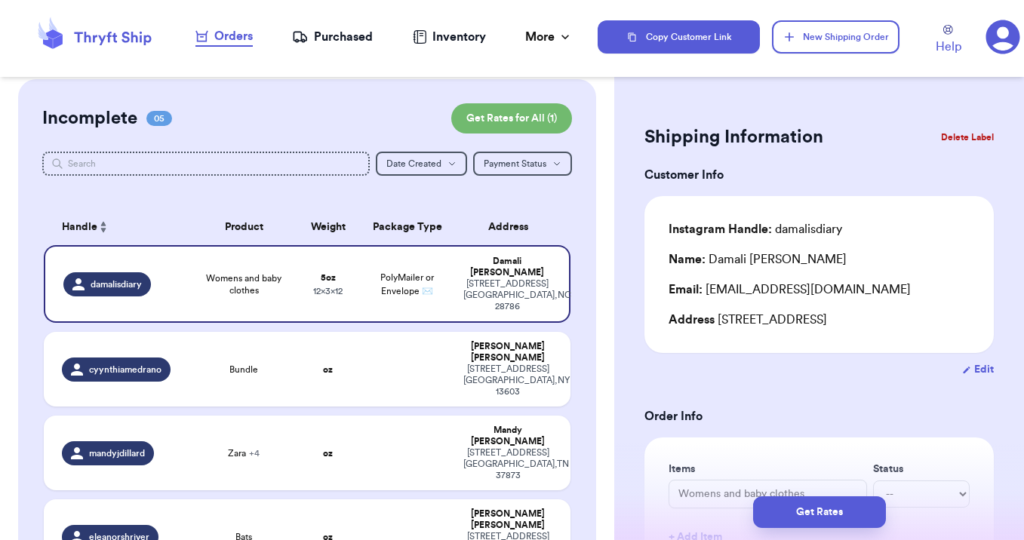
click at [586, 79] on div "Customer Link New Order Incomplete 05 Get Rates for All ( 1 ) Get Rates for All…" at bounding box center [307, 270] width 614 height 540
click at [814, 42] on button "New Shipping Order" at bounding box center [835, 36] width 127 height 33
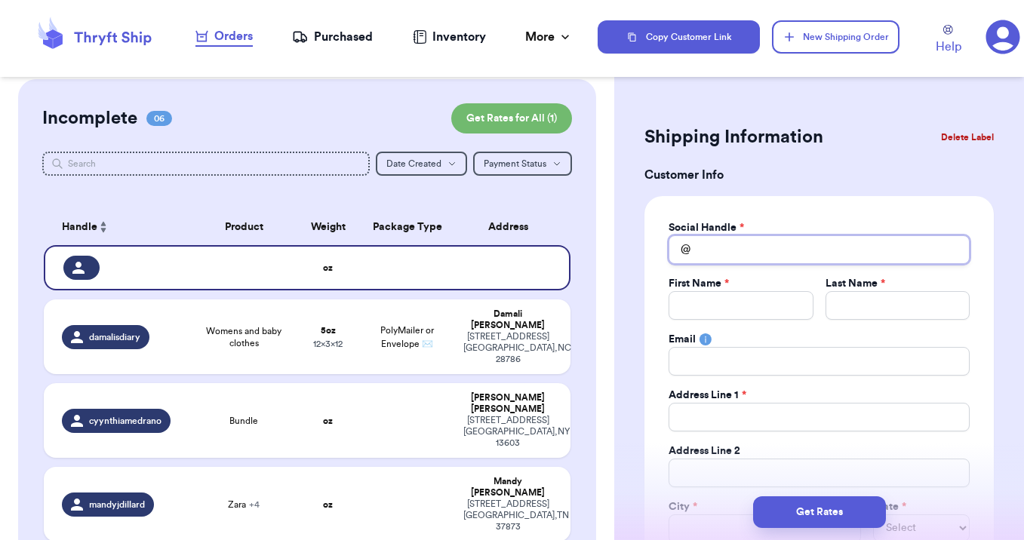
click at [728, 248] on input "Total Amount Paid" at bounding box center [819, 250] width 301 height 29
type input "s"
type input "sp"
type input "spy"
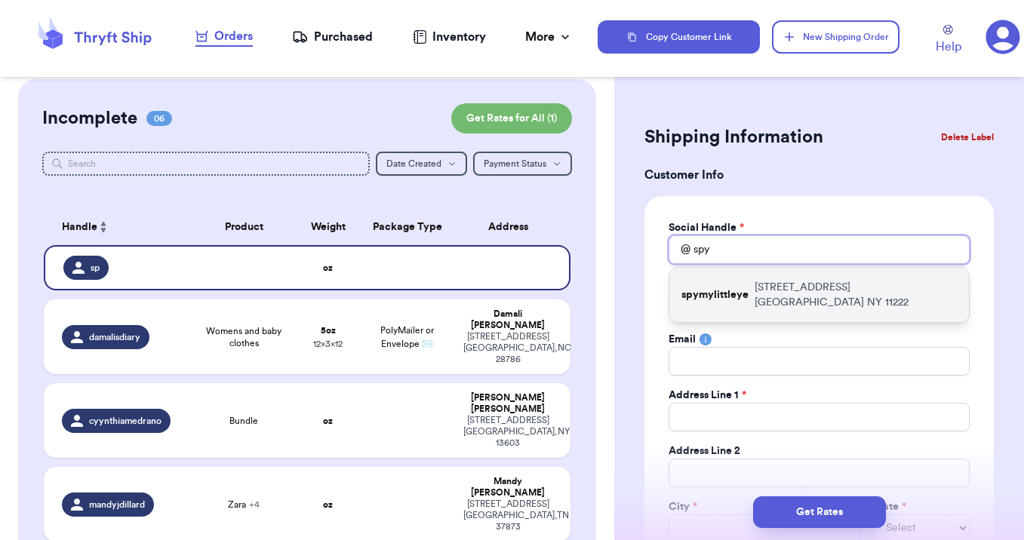
type input "spy"
click at [719, 288] on p "spymylittleye" at bounding box center [715, 295] width 67 height 15
type input "spymylittleye"
type input "[PERSON_NAME]"
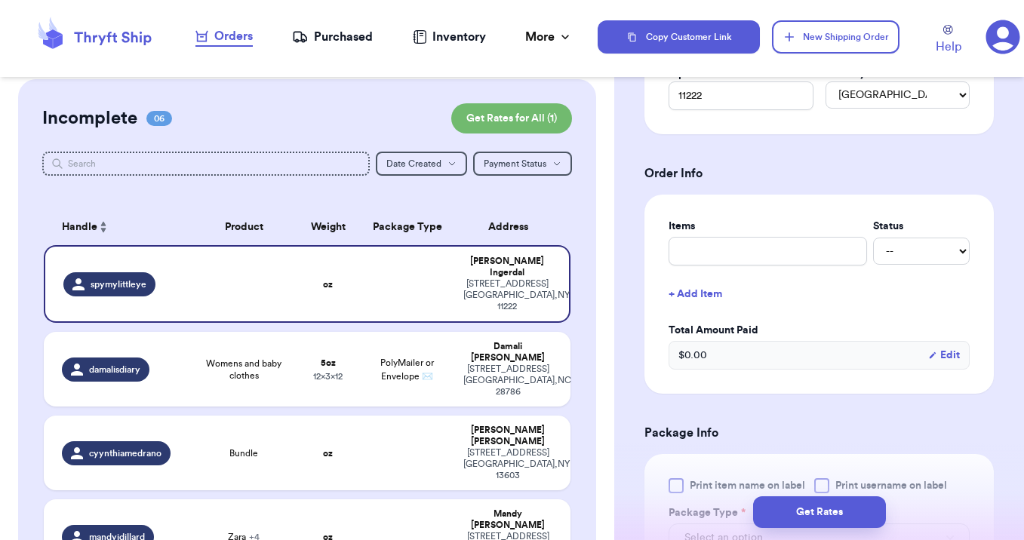
scroll to position [553, 0]
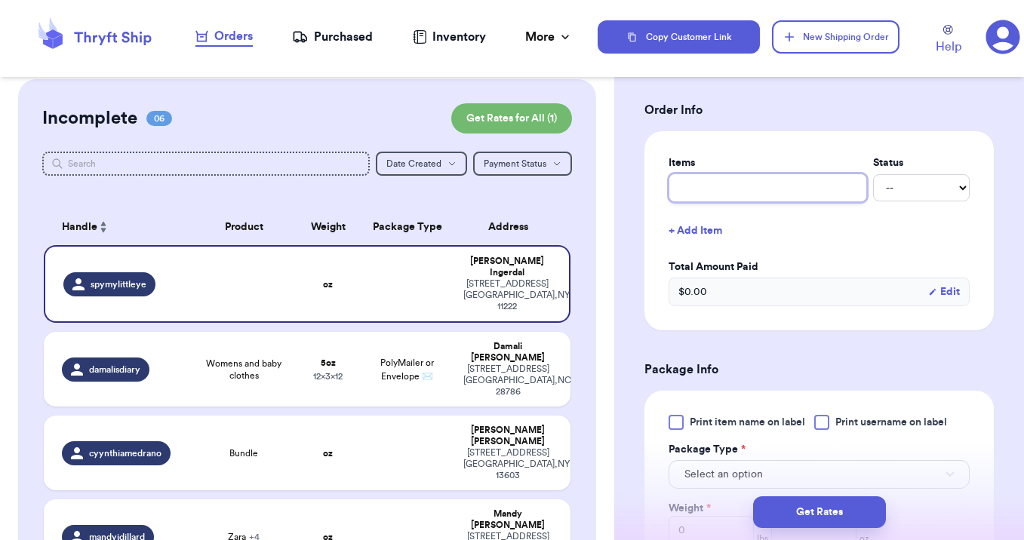
click at [795, 183] on input "text" at bounding box center [768, 188] width 199 height 29
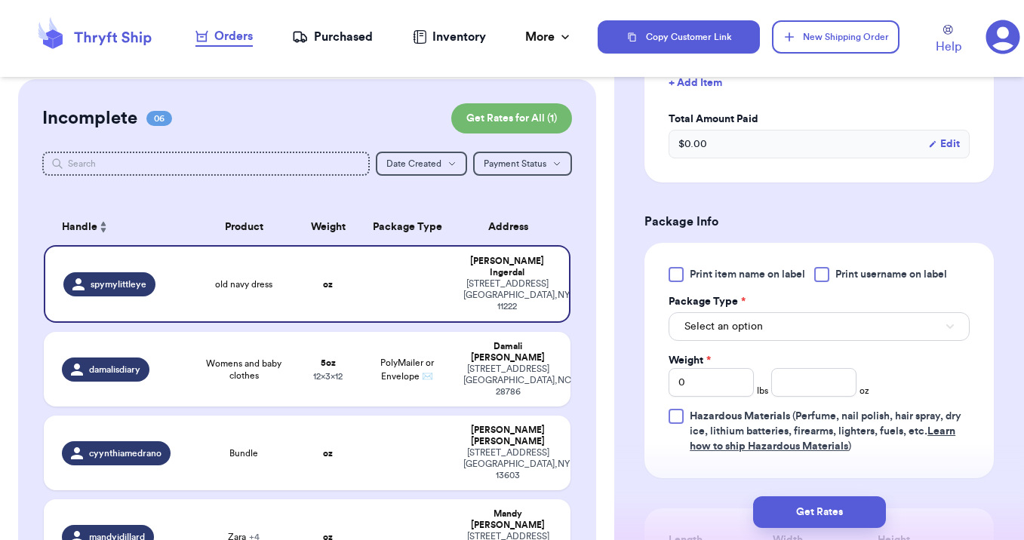
scroll to position [707, 0]
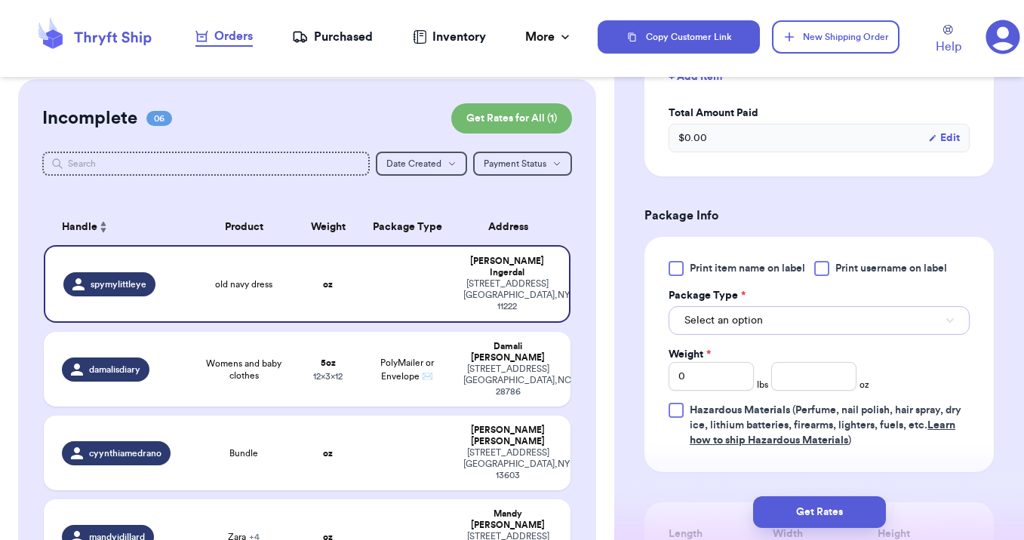
click at [779, 328] on button "Select an option" at bounding box center [819, 320] width 301 height 29
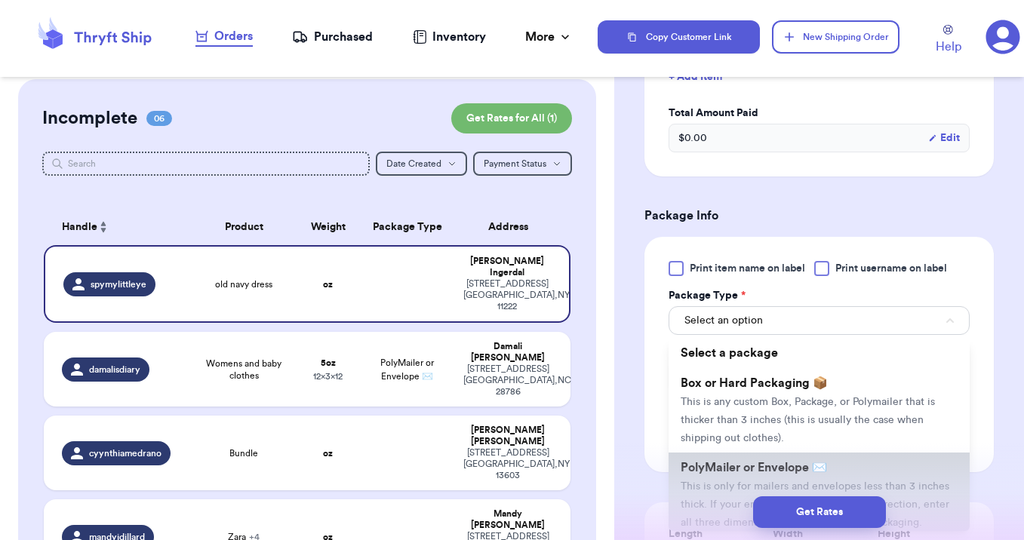
click at [734, 480] on li "PolyMailer or Envelope ✉️ This is only for mailers and envelopes less than 3 in…" at bounding box center [819, 495] width 301 height 85
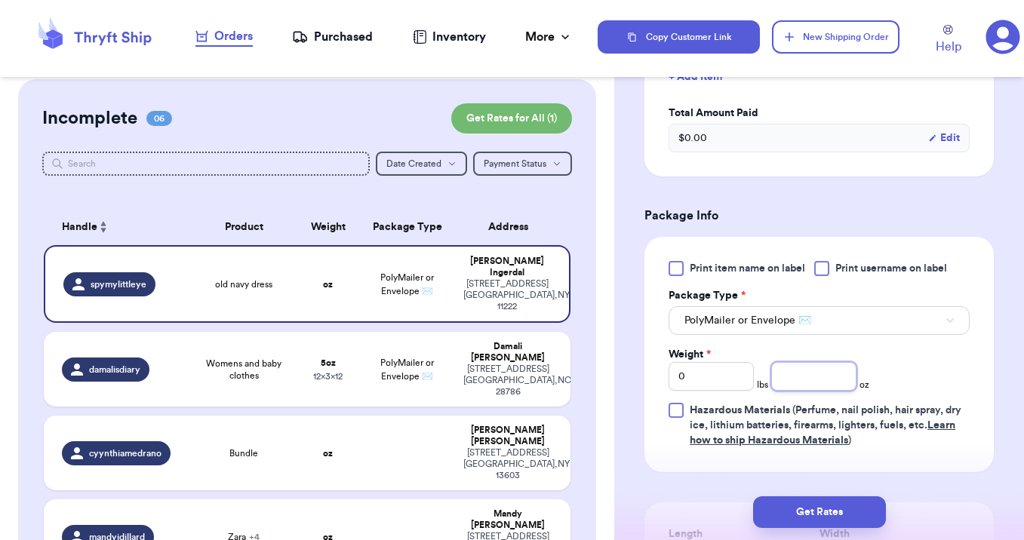
click at [793, 384] on input "number" at bounding box center [813, 376] width 85 height 29
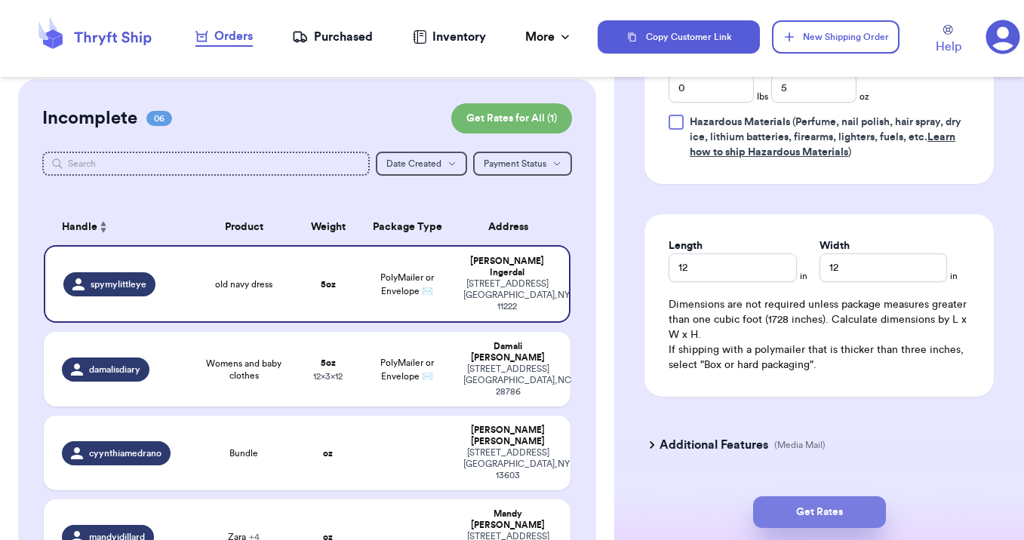
click at [820, 504] on button "Get Rates" at bounding box center [819, 513] width 133 height 32
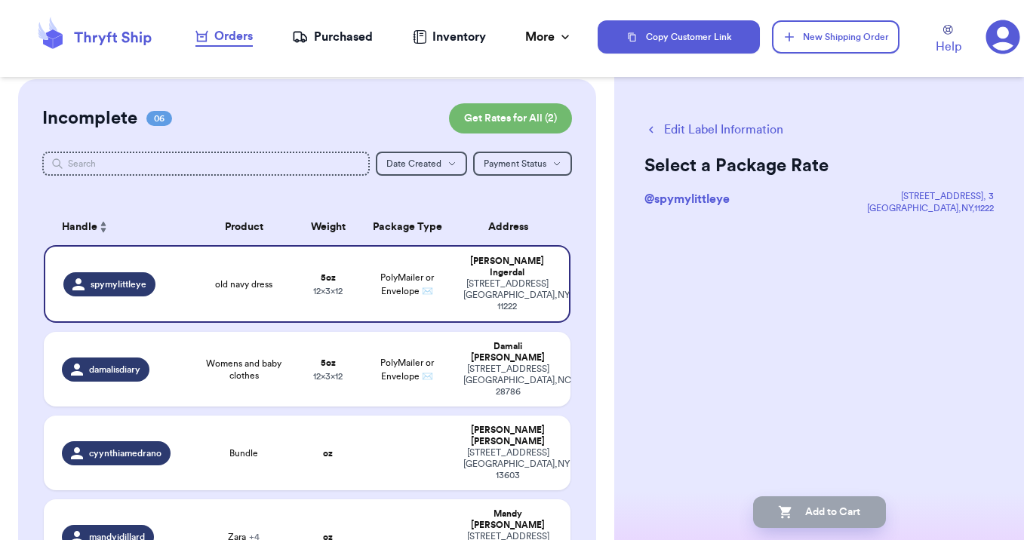
scroll to position [0, 0]
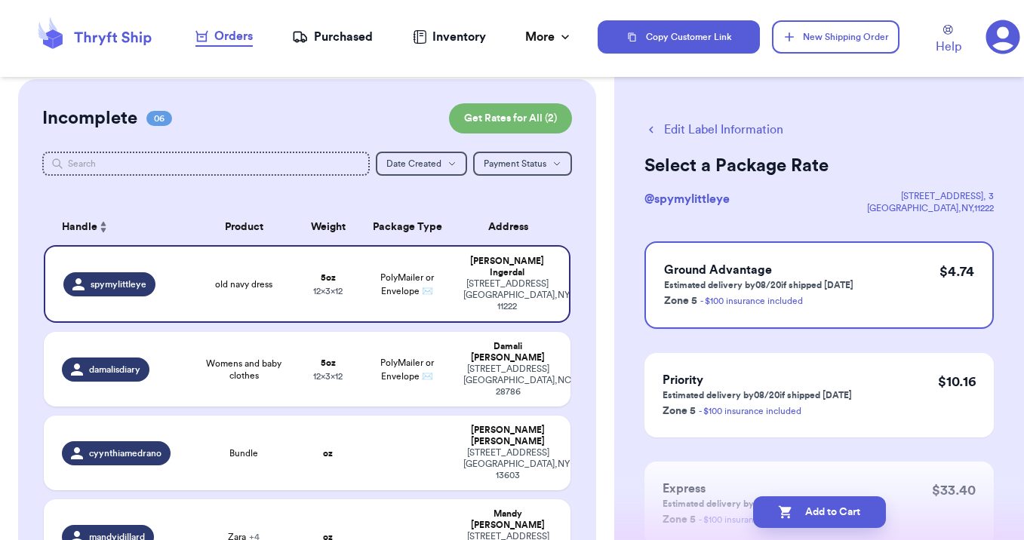
click at [820, 505] on button "Add to Cart" at bounding box center [819, 513] width 133 height 32
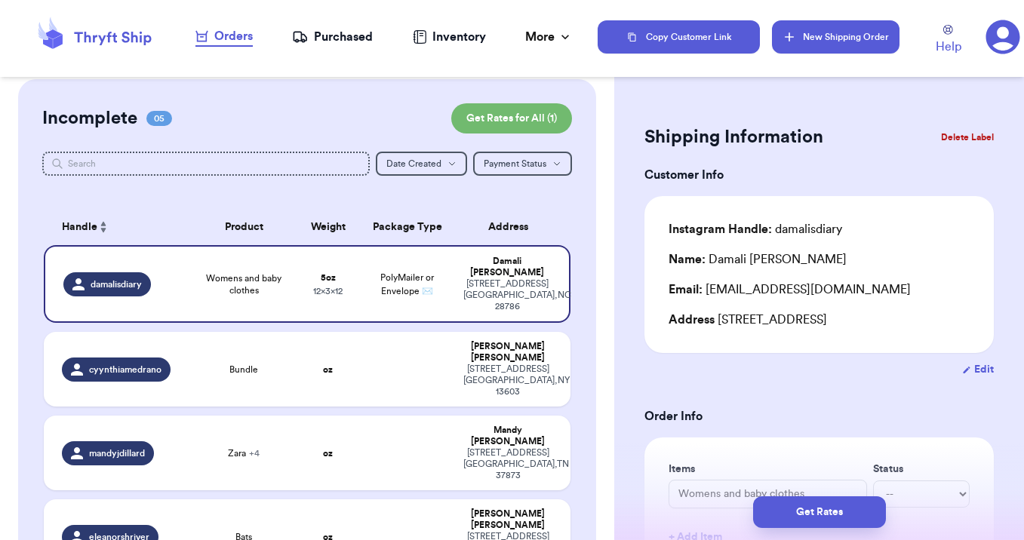
click at [793, 28] on button "New Shipping Order" at bounding box center [835, 36] width 127 height 33
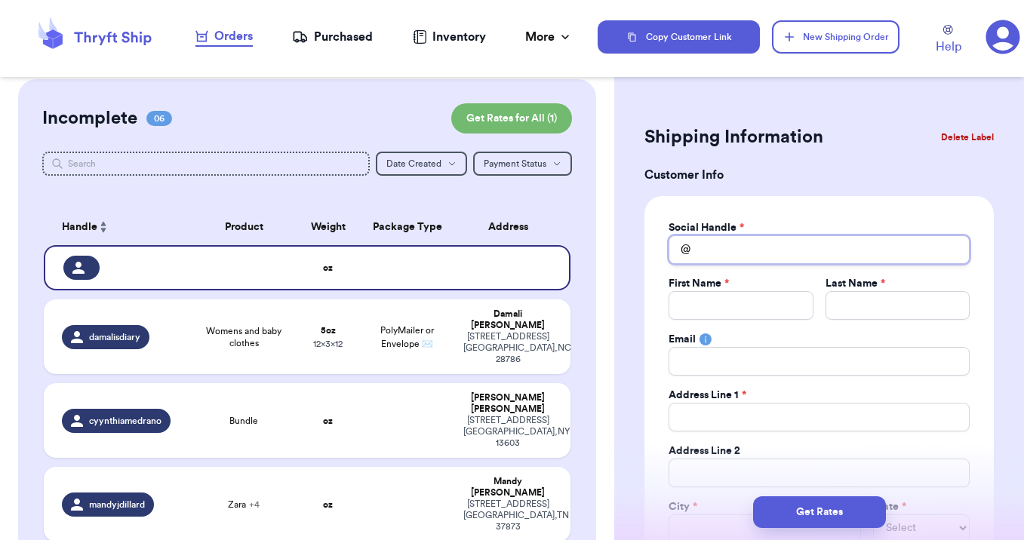
click at [754, 239] on input "Total Amount Paid" at bounding box center [819, 250] width 301 height 29
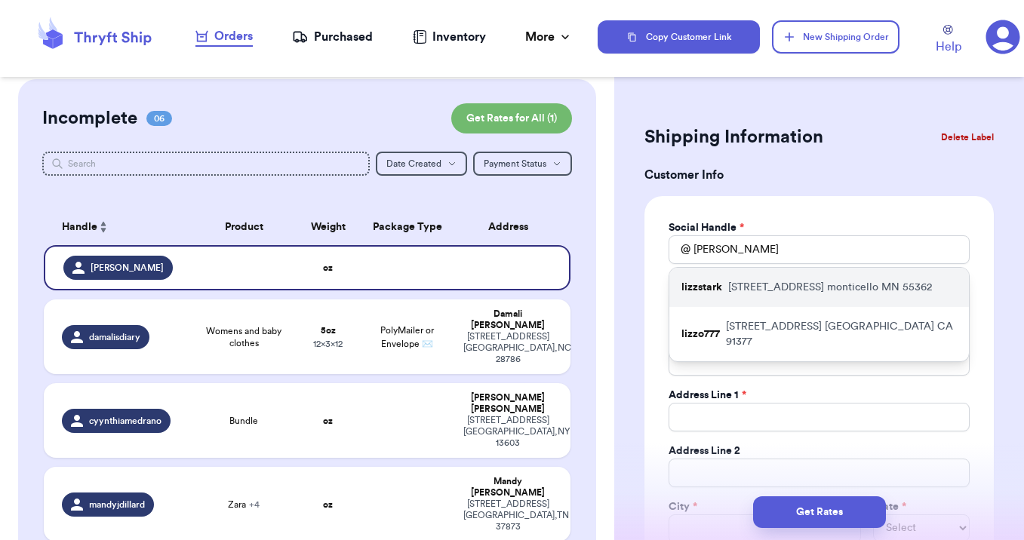
click at [711, 290] on p "lizzstark" at bounding box center [702, 287] width 41 height 15
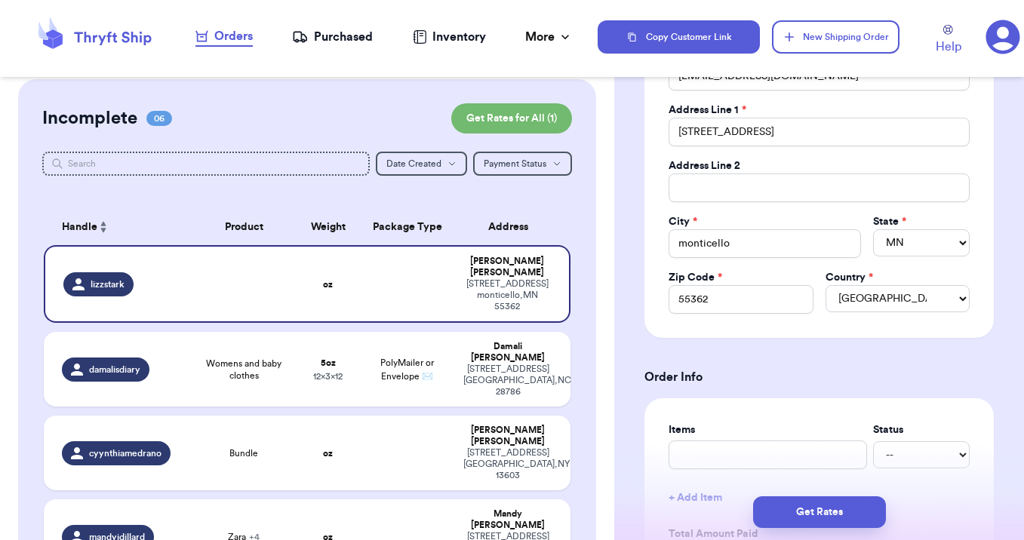
scroll to position [368, 0]
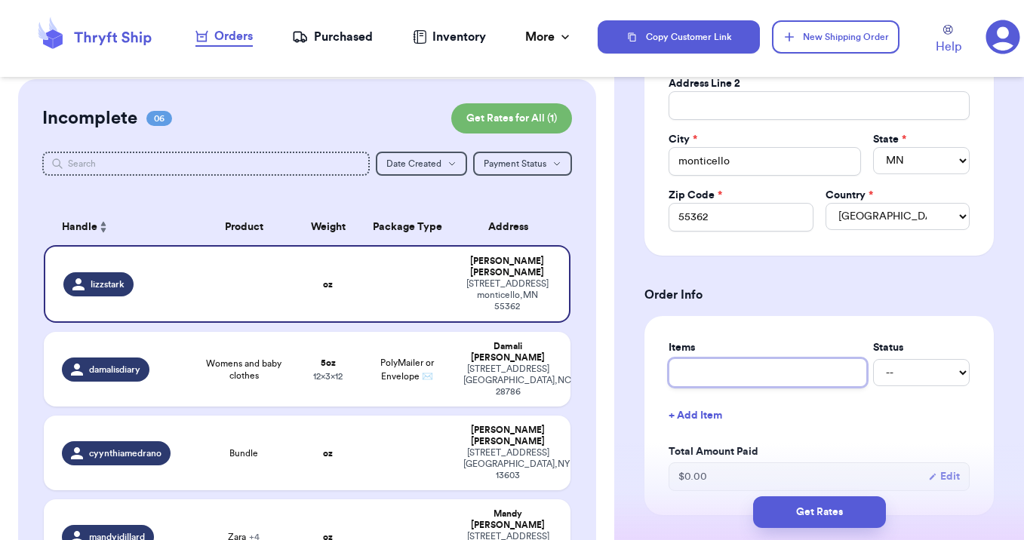
click at [730, 374] on input "text" at bounding box center [768, 373] width 199 height 29
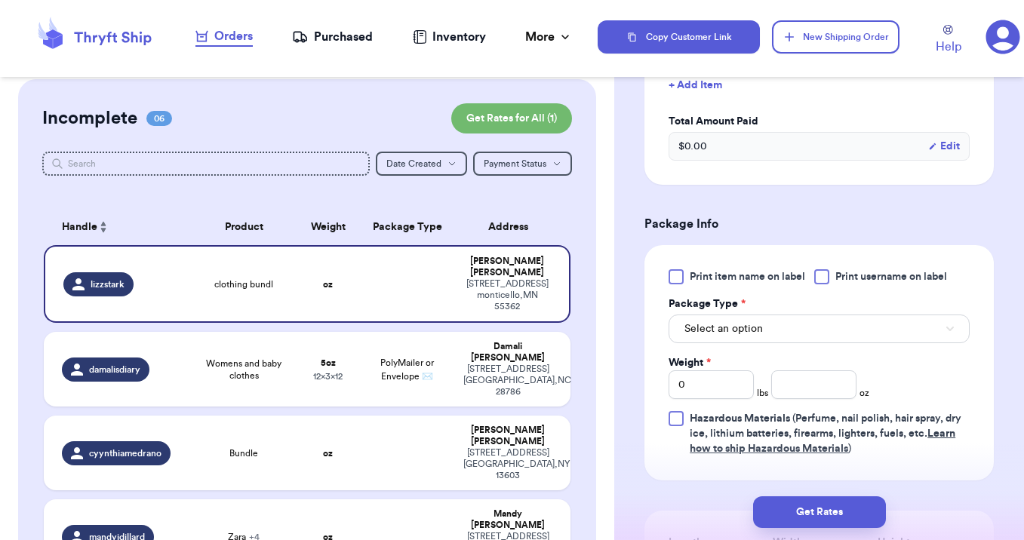
scroll to position [720, 0]
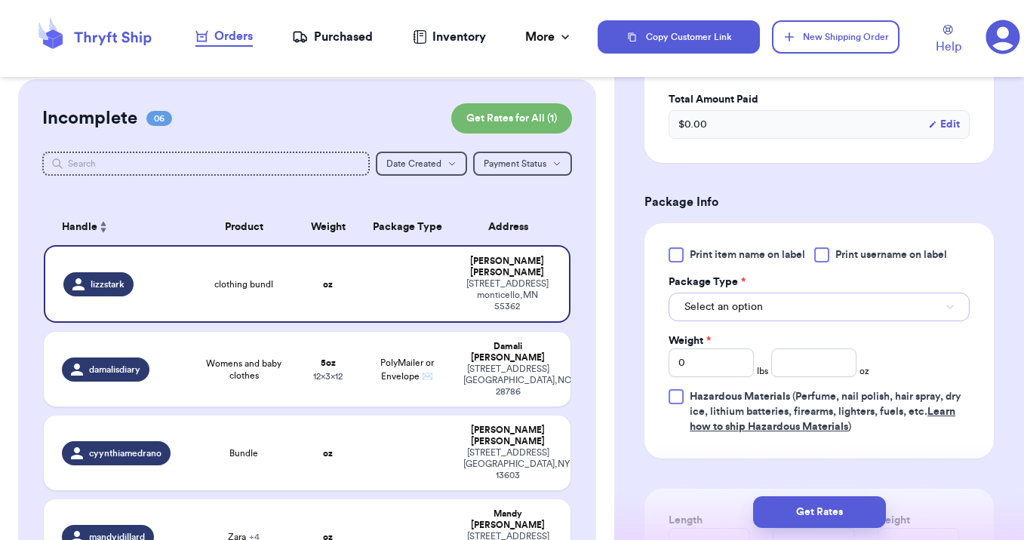
click at [744, 313] on span "Select an option" at bounding box center [724, 307] width 79 height 15
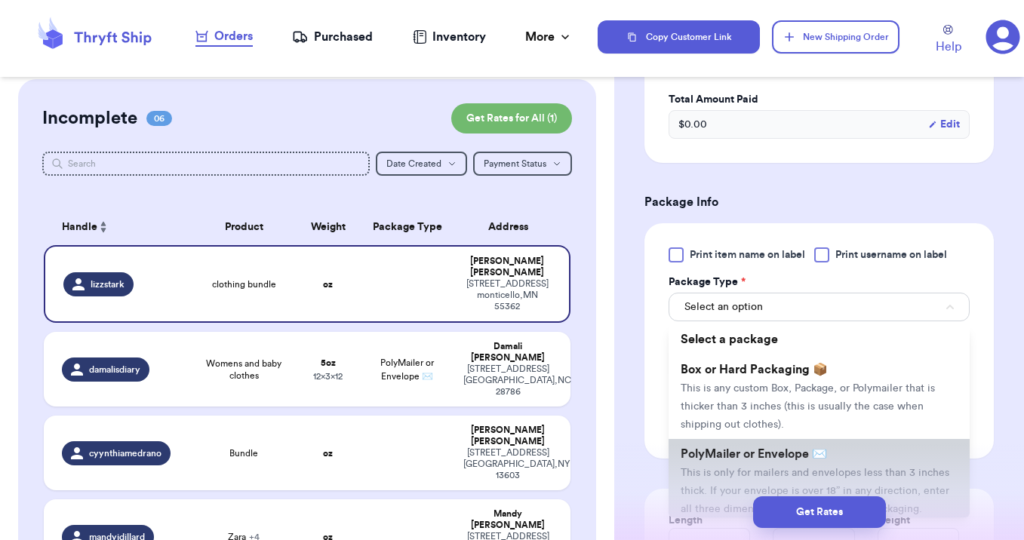
click at [734, 455] on span "PolyMailer or Envelope ✉️" at bounding box center [754, 454] width 146 height 12
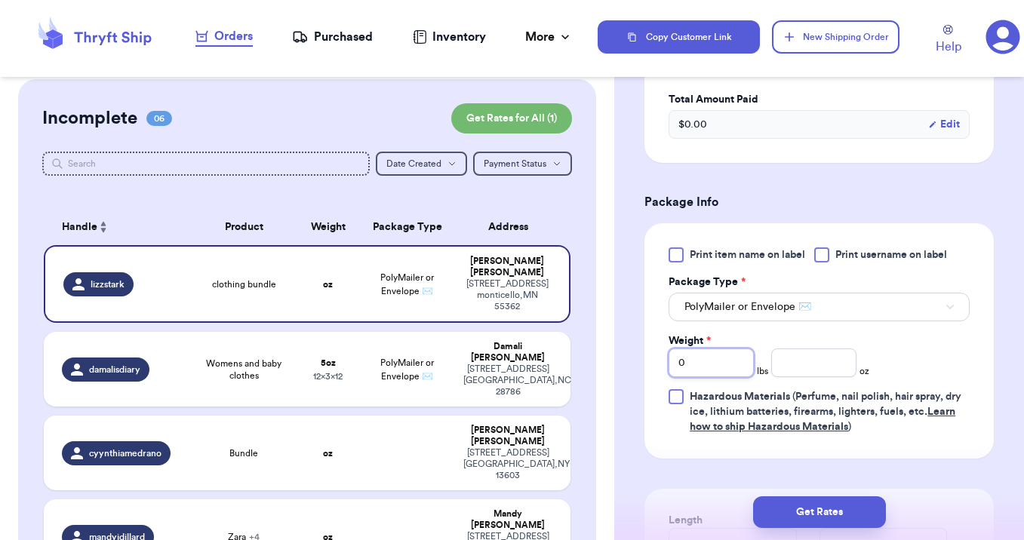
click at [697, 373] on input "0" at bounding box center [711, 363] width 85 height 29
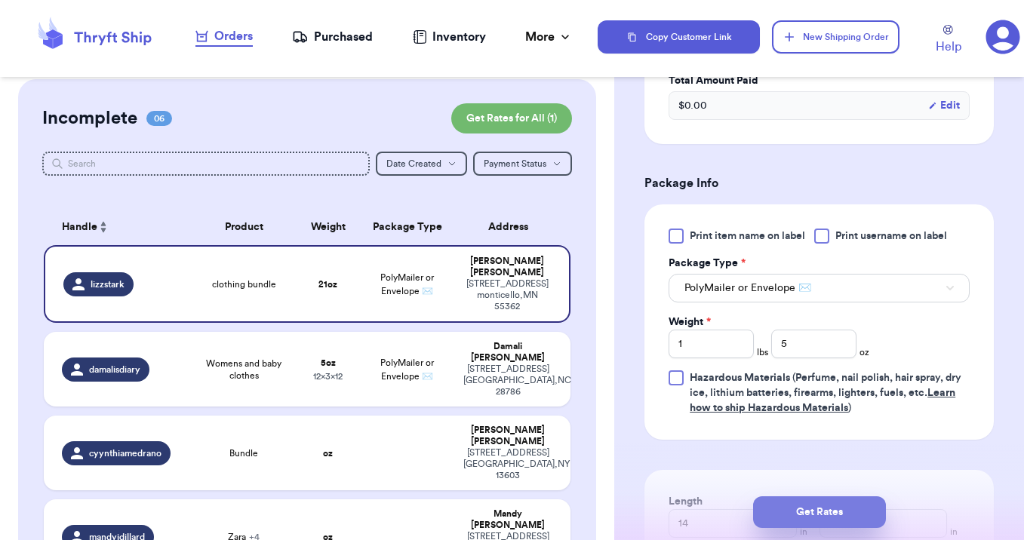
click at [811, 509] on button "Get Rates" at bounding box center [819, 513] width 133 height 32
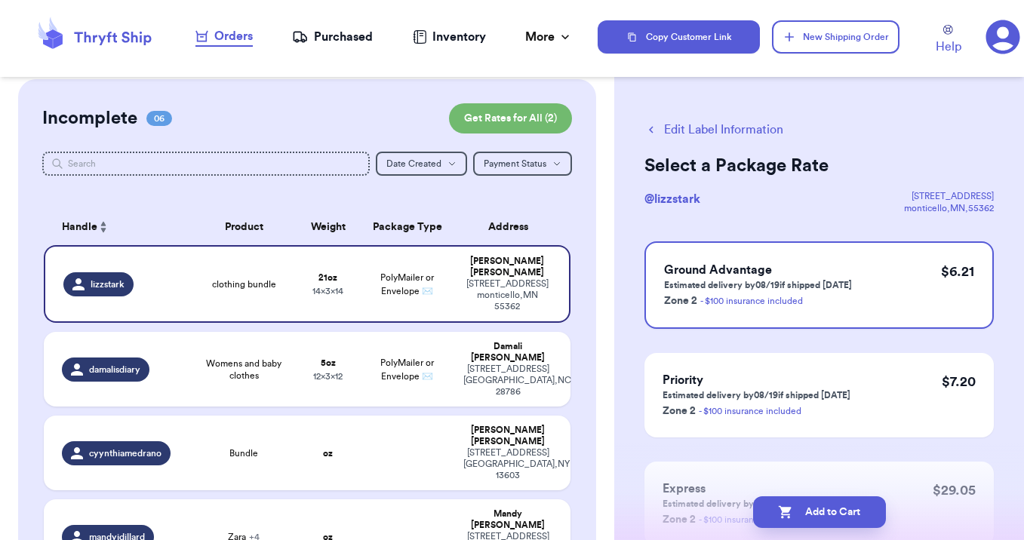
click at [811, 509] on button "Add to Cart" at bounding box center [819, 513] width 133 height 32
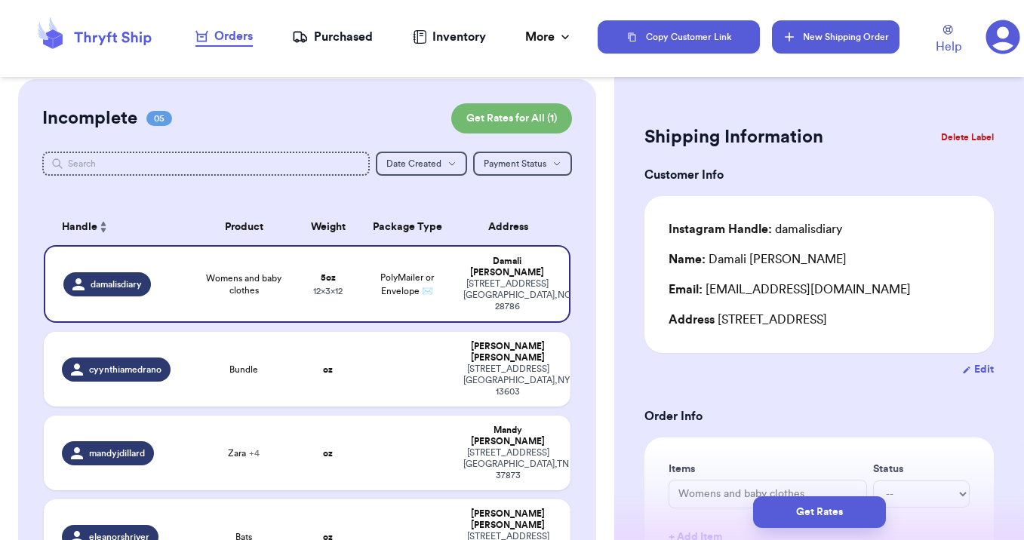
click at [834, 29] on button "New Shipping Order" at bounding box center [835, 36] width 127 height 33
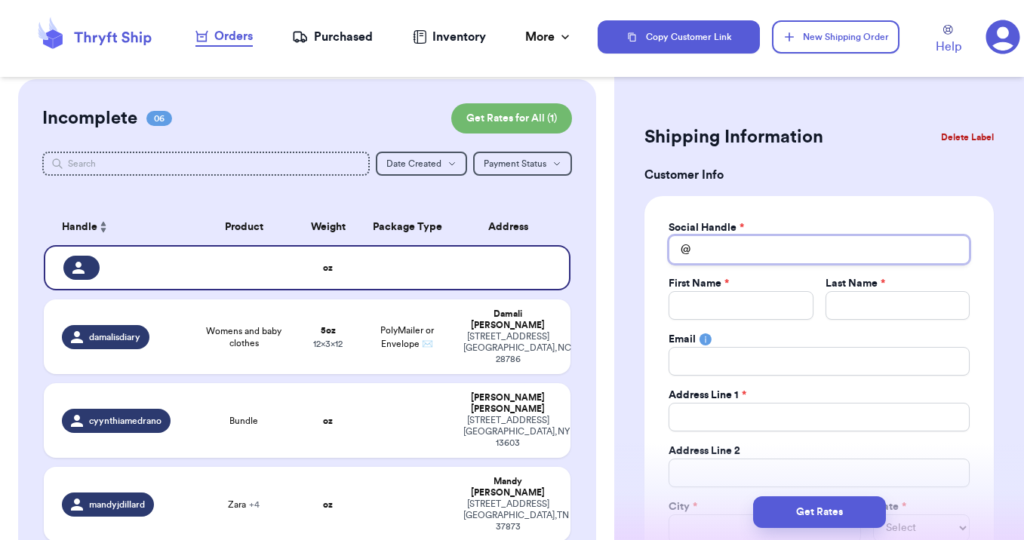
click at [720, 245] on input "Total Amount Paid" at bounding box center [819, 250] width 301 height 29
click at [725, 298] on input "Total Amount Paid" at bounding box center [741, 305] width 144 height 29
click at [728, 242] on input "Total Amount Paid" at bounding box center [819, 250] width 301 height 29
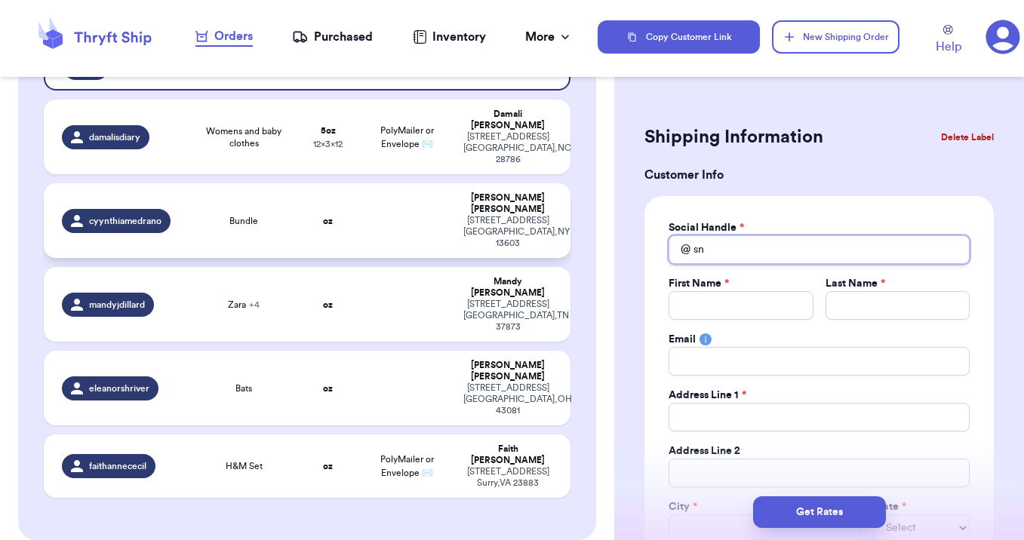
scroll to position [216, 0]
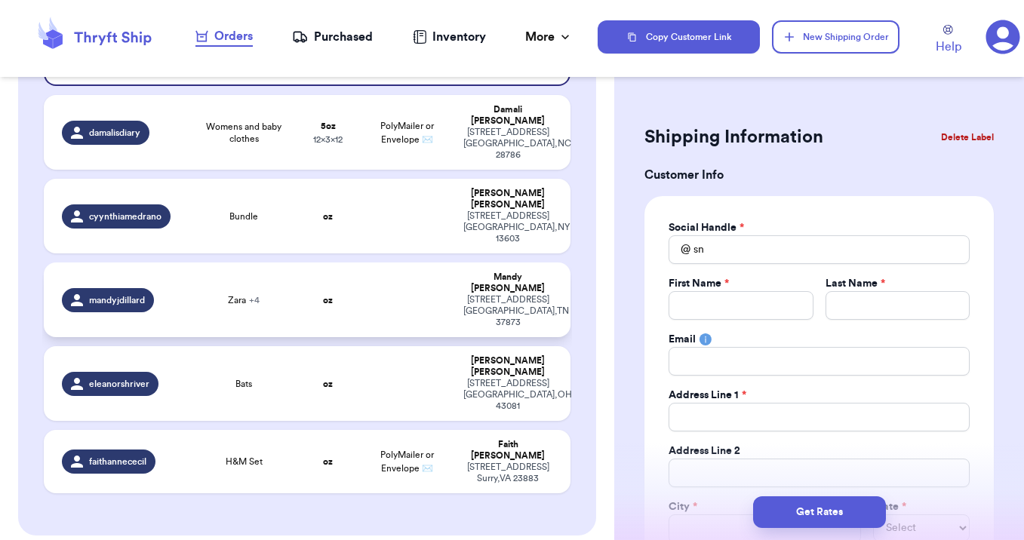
click at [371, 269] on td at bounding box center [407, 300] width 95 height 75
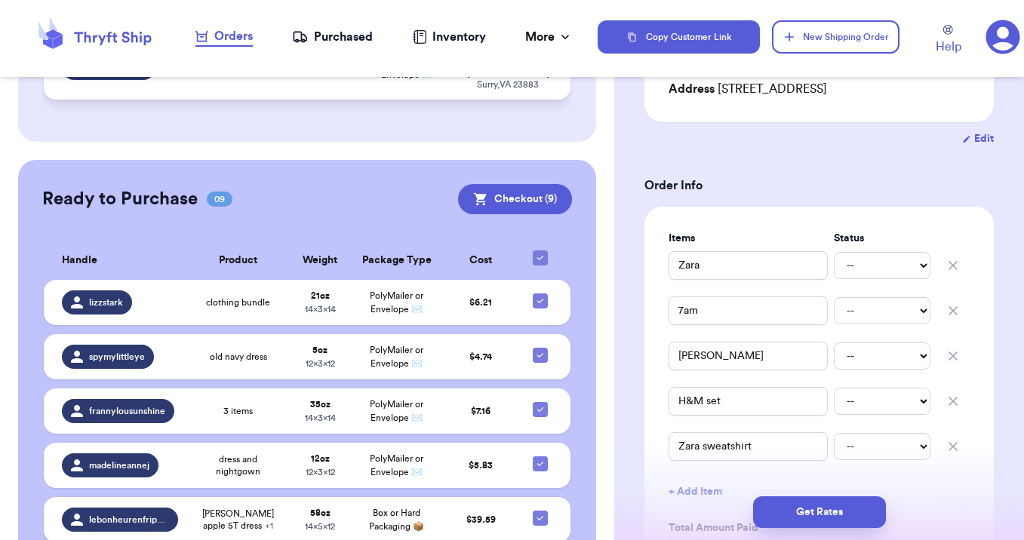
scroll to position [656, 0]
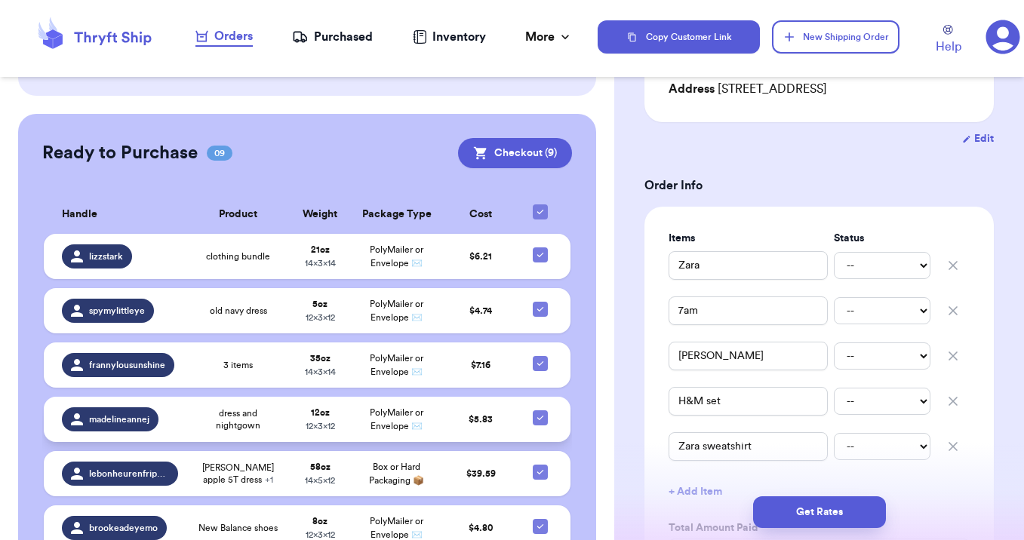
click at [262, 408] on span "dress and nightgown" at bounding box center [238, 420] width 84 height 24
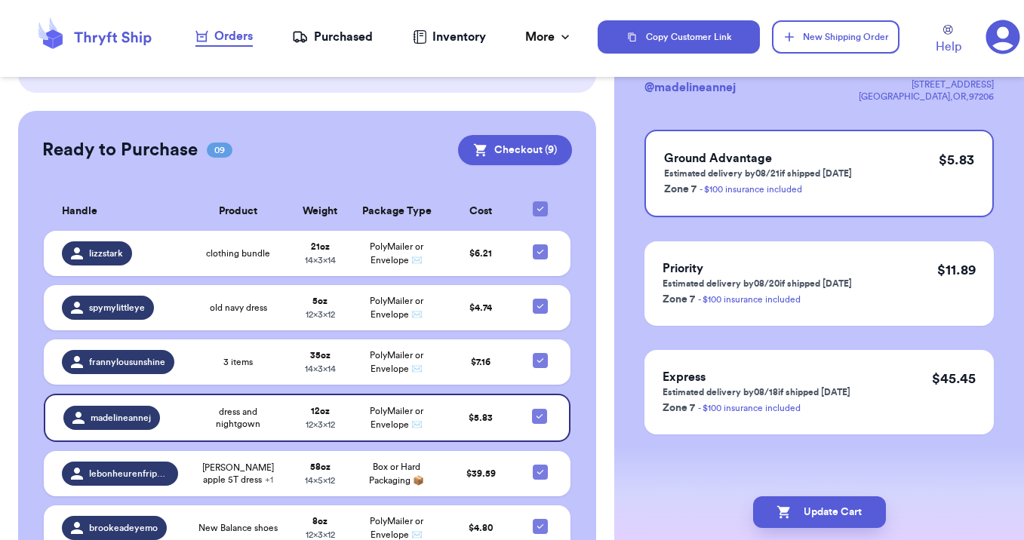
scroll to position [0, 0]
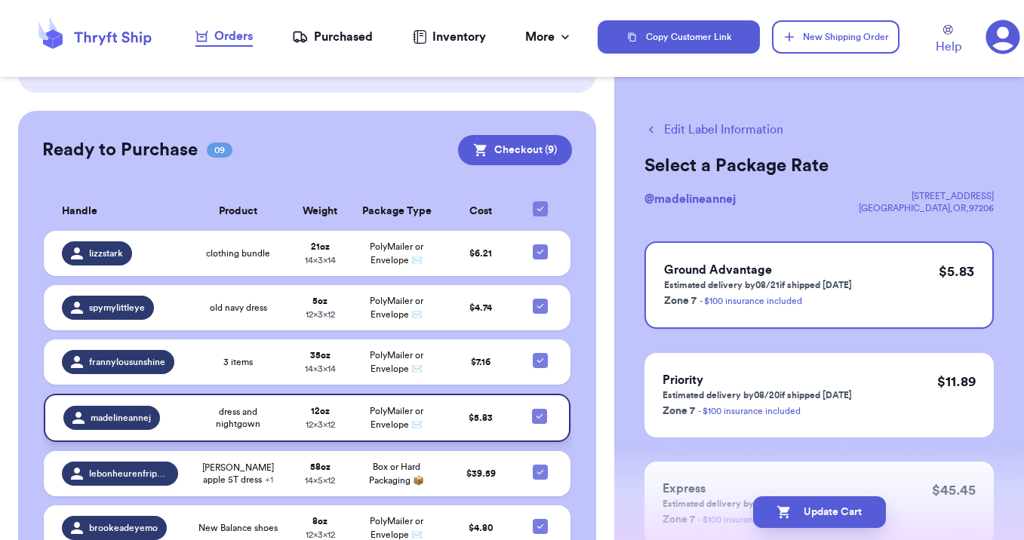
click at [144, 412] on span "madelineannej" at bounding box center [121, 418] width 60 height 12
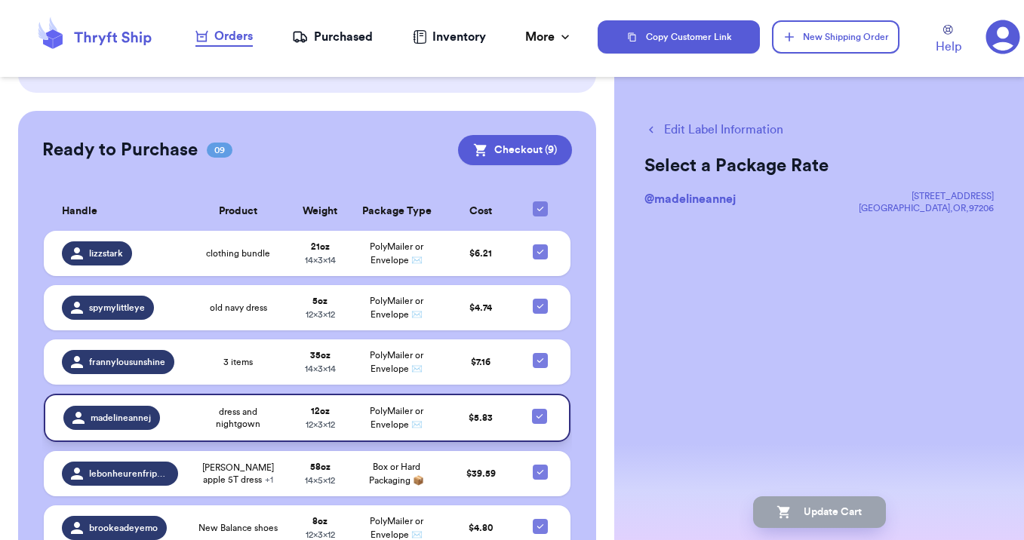
click at [165, 406] on div "madelineannej" at bounding box center [120, 418] width 115 height 24
click at [538, 414] on icon at bounding box center [540, 416] width 6 height 5
click at [539, 408] on input "checkbox" at bounding box center [539, 408] width 1 height 1
click at [466, 394] on td "$ 5.83" at bounding box center [480, 418] width 77 height 48
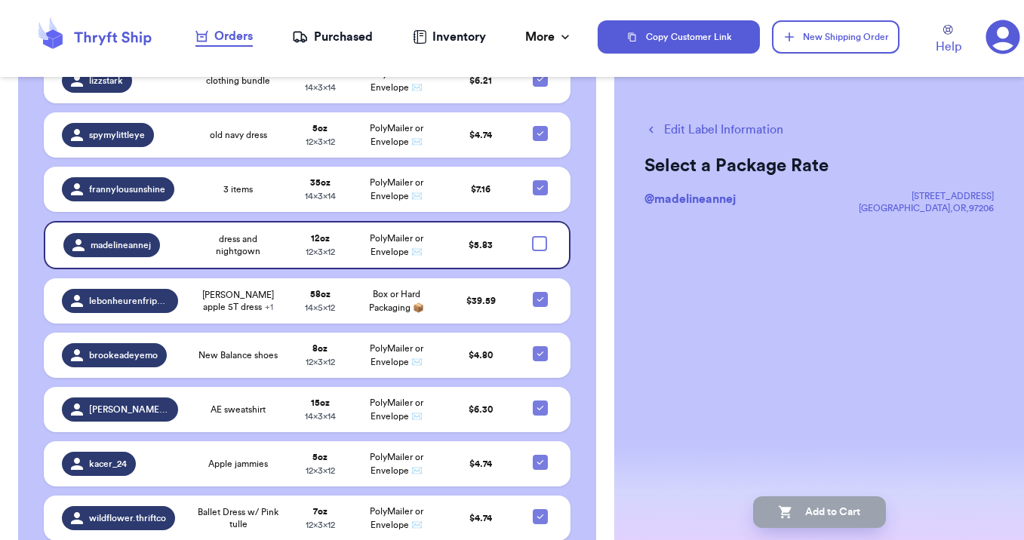
scroll to position [832, 0]
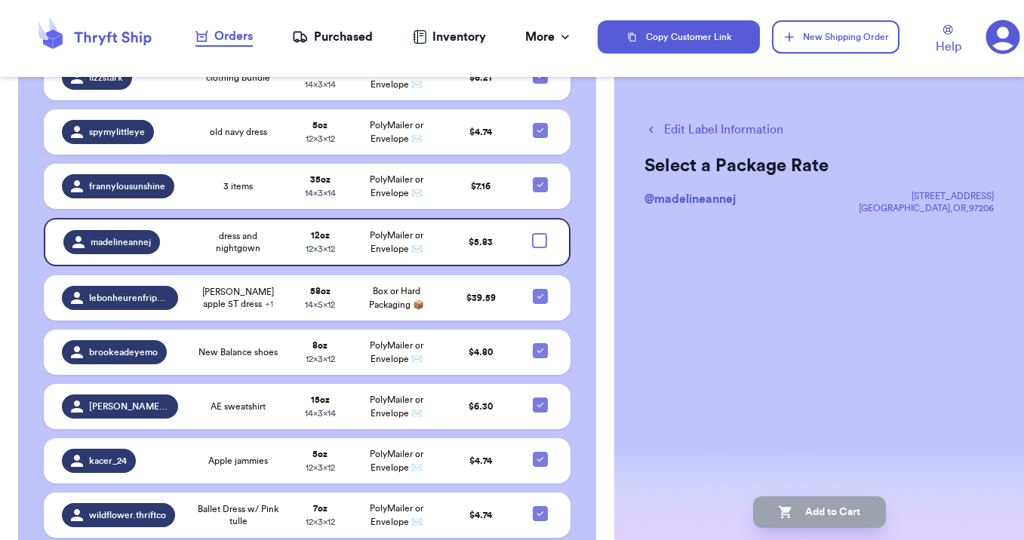
click at [536, 233] on div at bounding box center [539, 240] width 15 height 15
click at [539, 232] on input "checkbox" at bounding box center [539, 232] width 1 height 1
click at [719, 126] on button "Edit Label Information" at bounding box center [714, 130] width 139 height 18
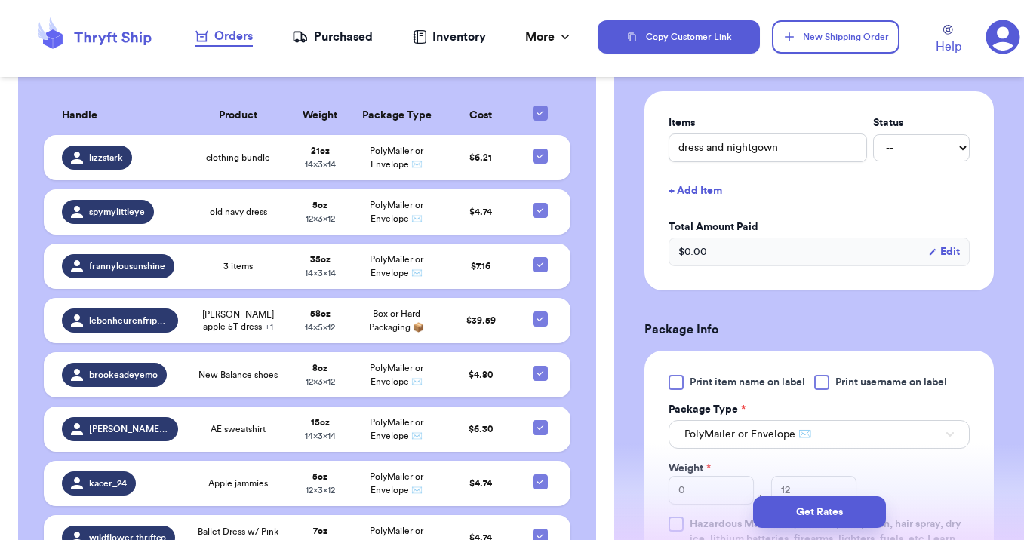
scroll to position [382, 0]
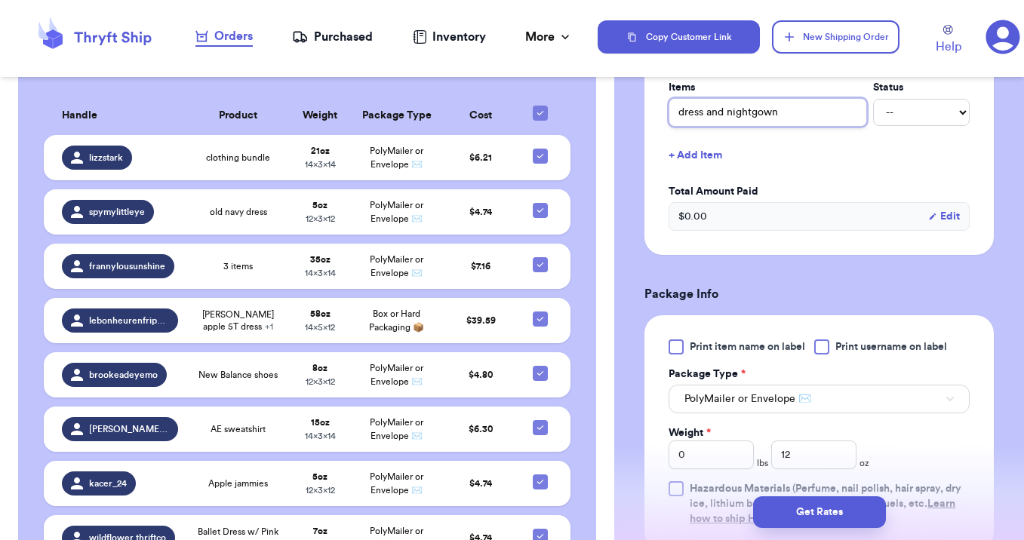
click at [789, 115] on input "dress and nightgown" at bounding box center [768, 112] width 199 height 29
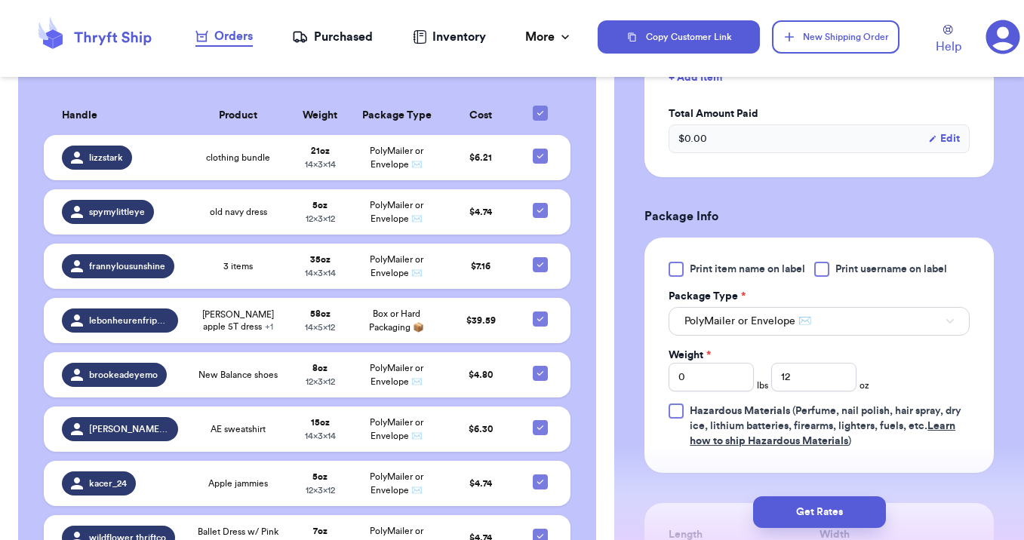
scroll to position [475, 0]
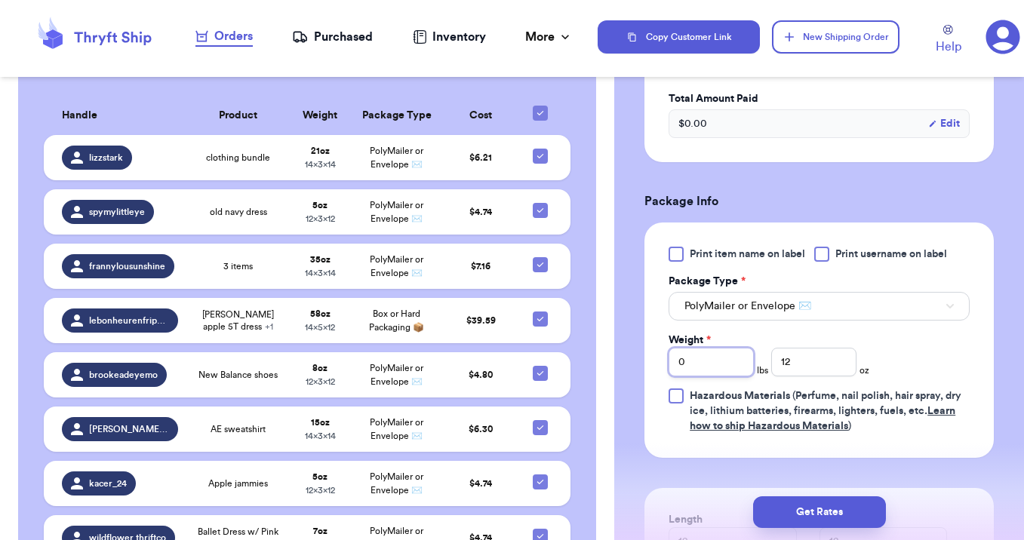
click at [713, 356] on input "0" at bounding box center [711, 362] width 85 height 29
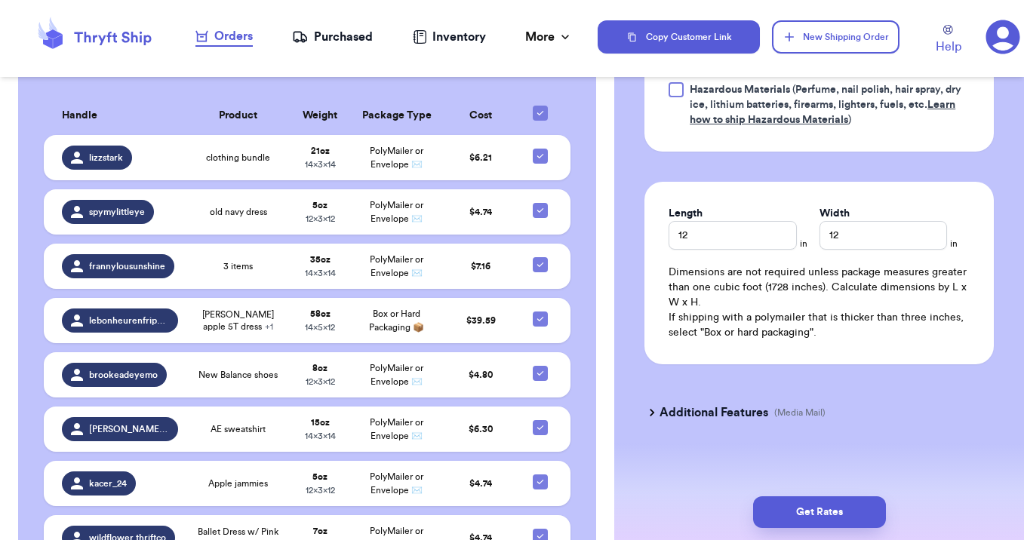
scroll to position [790, 0]
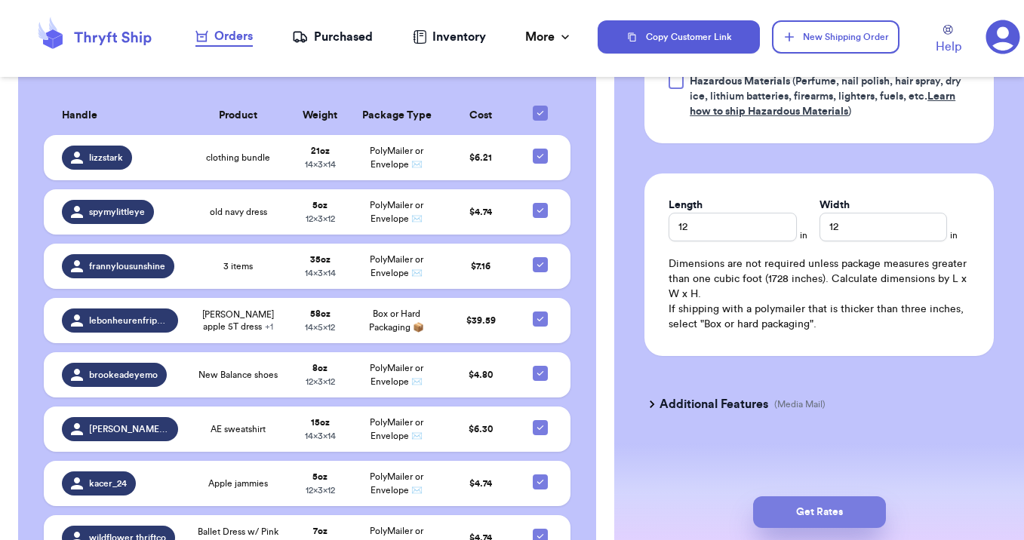
click at [801, 514] on button "Get Rates" at bounding box center [819, 513] width 133 height 32
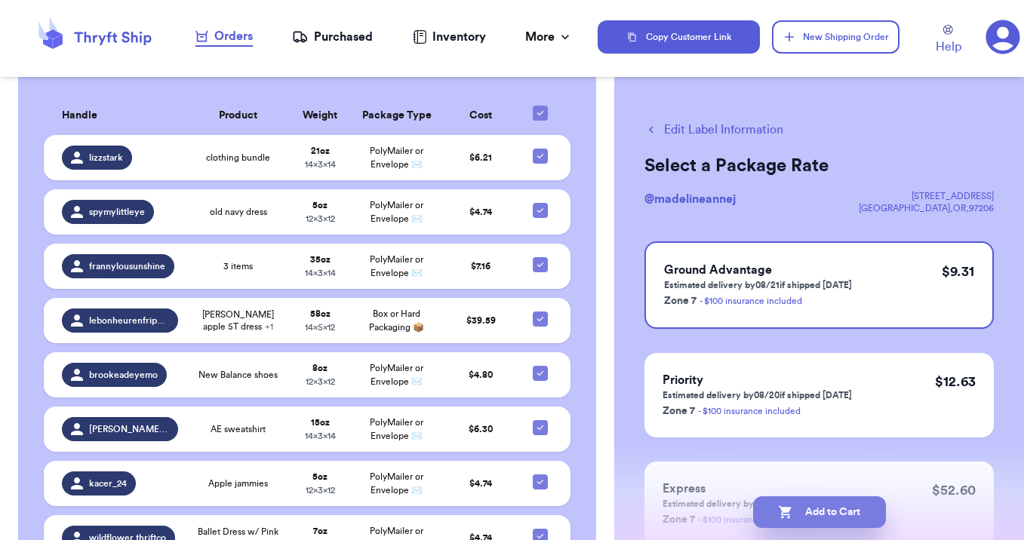
click at [838, 517] on button "Add to Cart" at bounding box center [819, 513] width 133 height 32
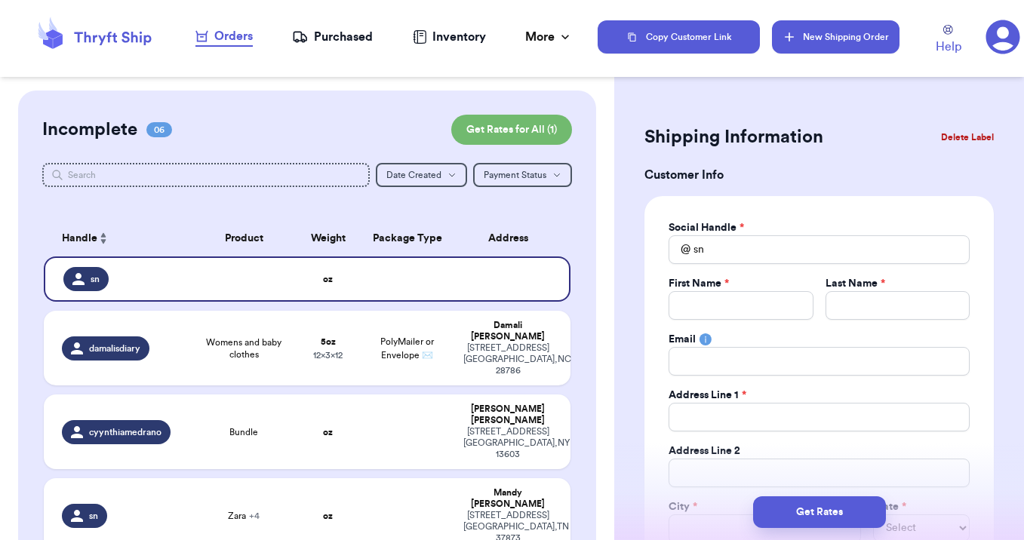
click at [821, 33] on button "New Shipping Order" at bounding box center [835, 36] width 127 height 33
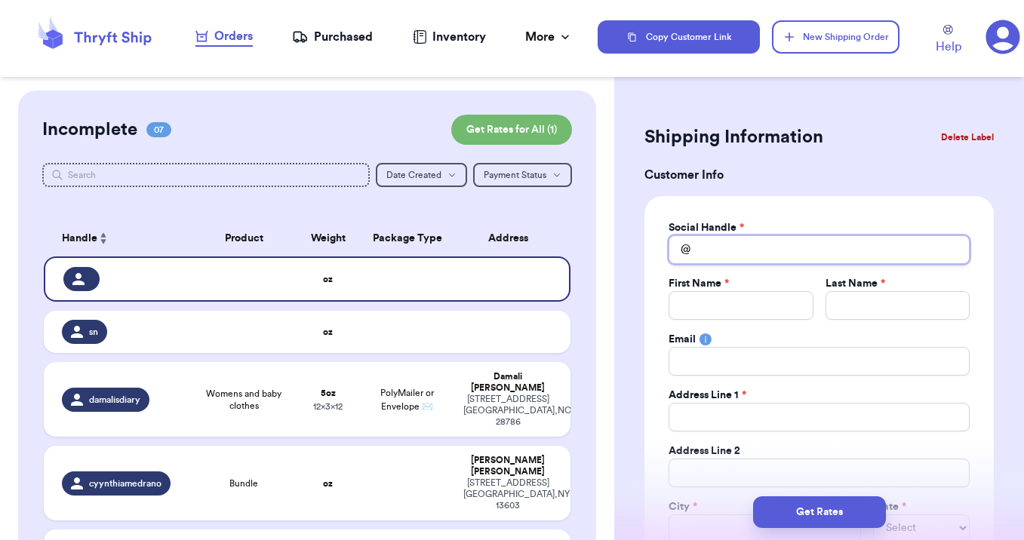
click at [721, 253] on input "Total Amount Paid" at bounding box center [819, 250] width 301 height 29
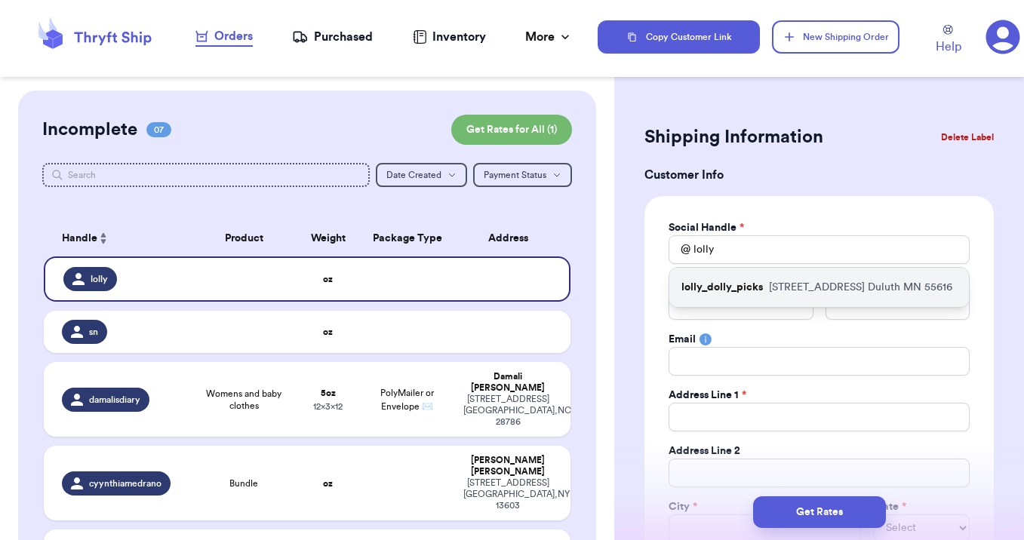
click at [721, 300] on div "lolly_dolly_picks [STREET_ADDRESS]" at bounding box center [820, 287] width 300 height 39
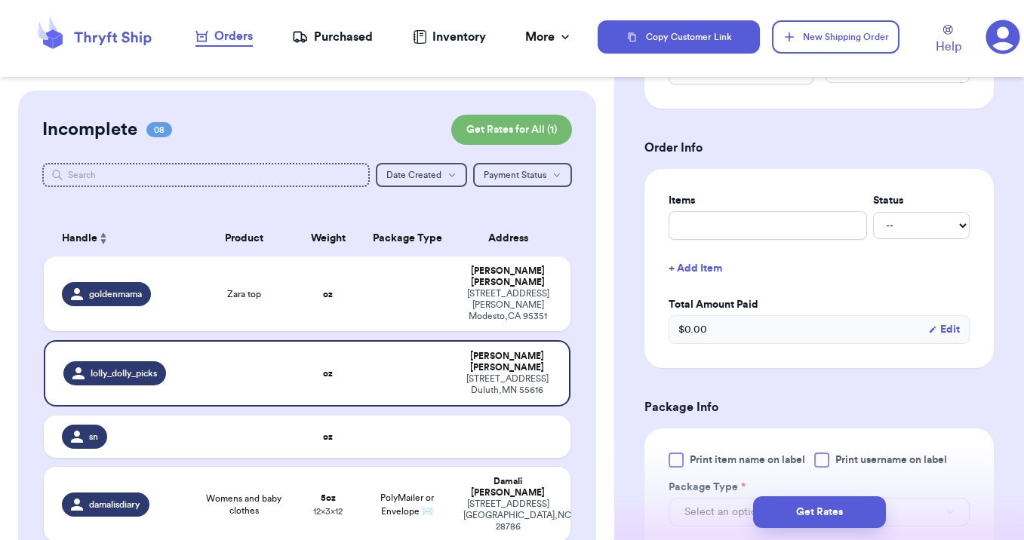
scroll to position [516, 0]
click at [726, 226] on input "text" at bounding box center [768, 225] width 199 height 29
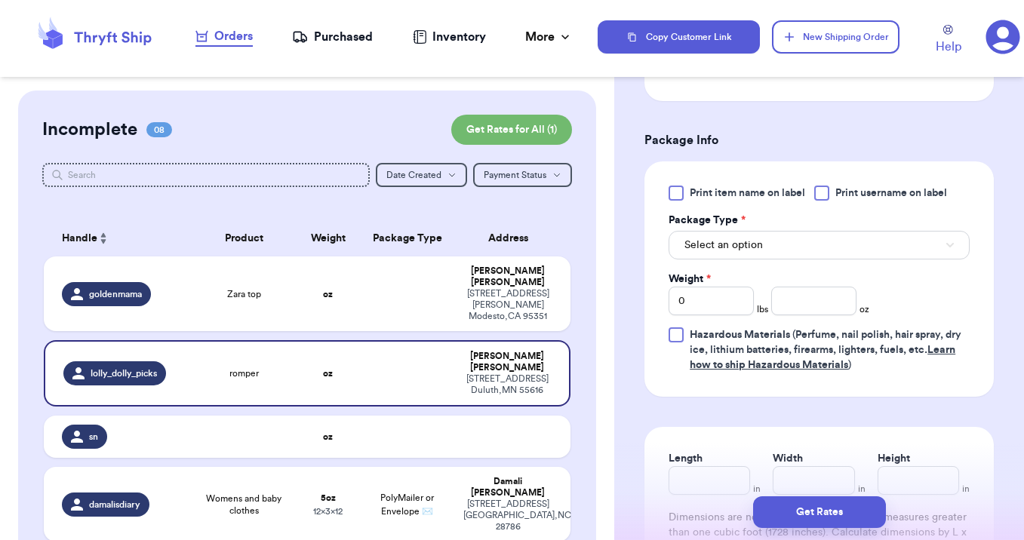
scroll to position [783, 0]
click at [935, 245] on button "Select an option" at bounding box center [819, 244] width 301 height 29
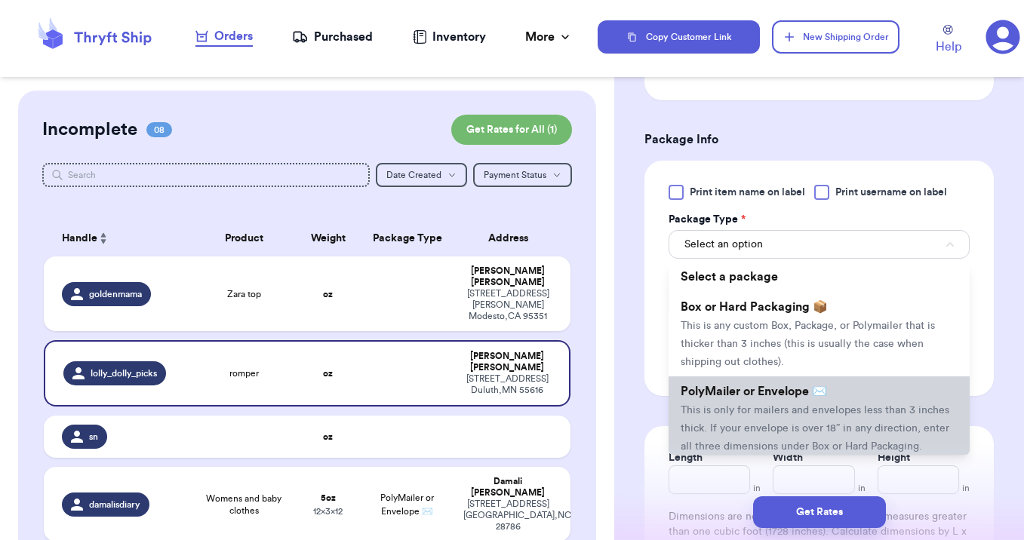
click at [878, 420] on li "PolyMailer or Envelope ✉️ This is only for mailers and envelopes less than 3 in…" at bounding box center [819, 419] width 301 height 85
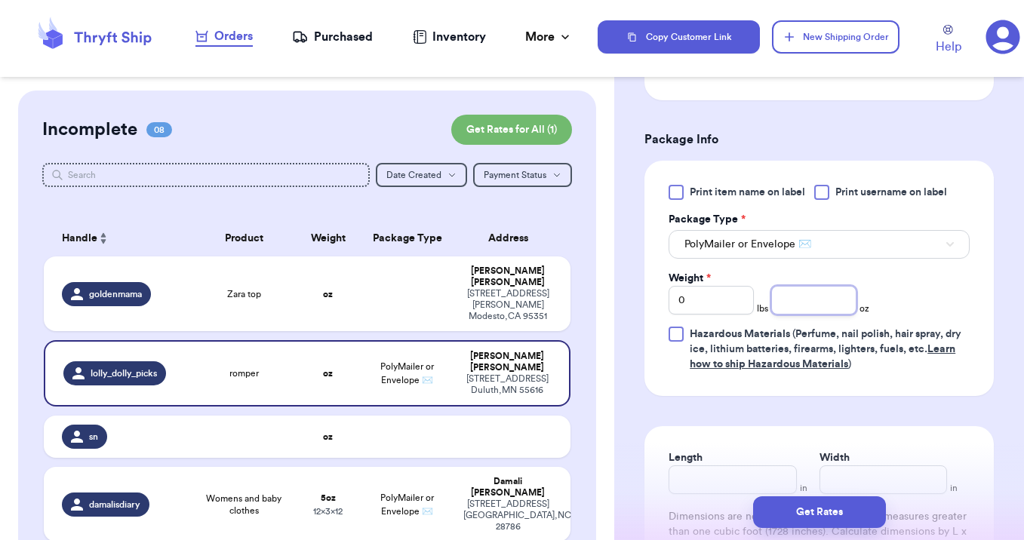
click at [813, 307] on input "number" at bounding box center [813, 300] width 85 height 29
click at [810, 520] on button "Get Rates" at bounding box center [819, 513] width 133 height 32
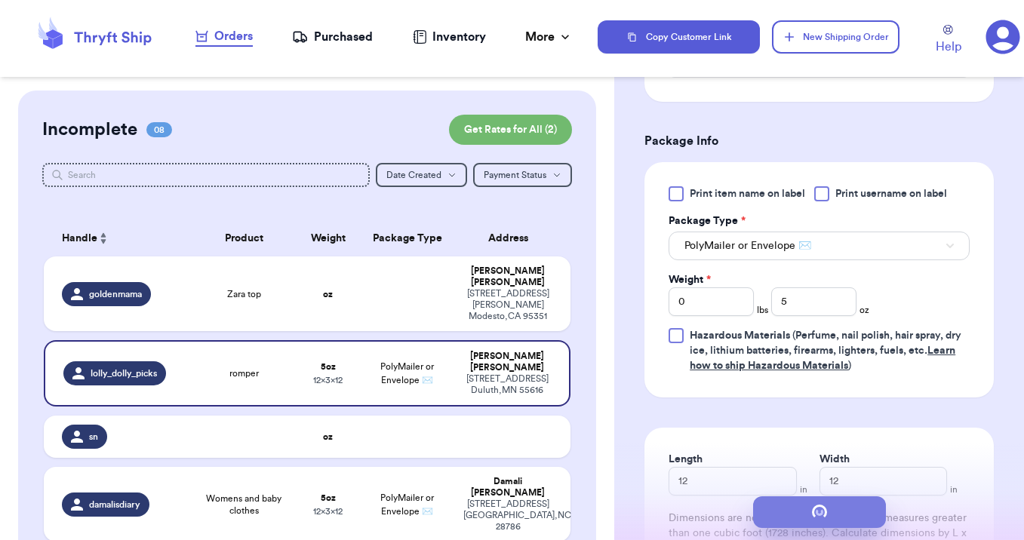
scroll to position [0, 0]
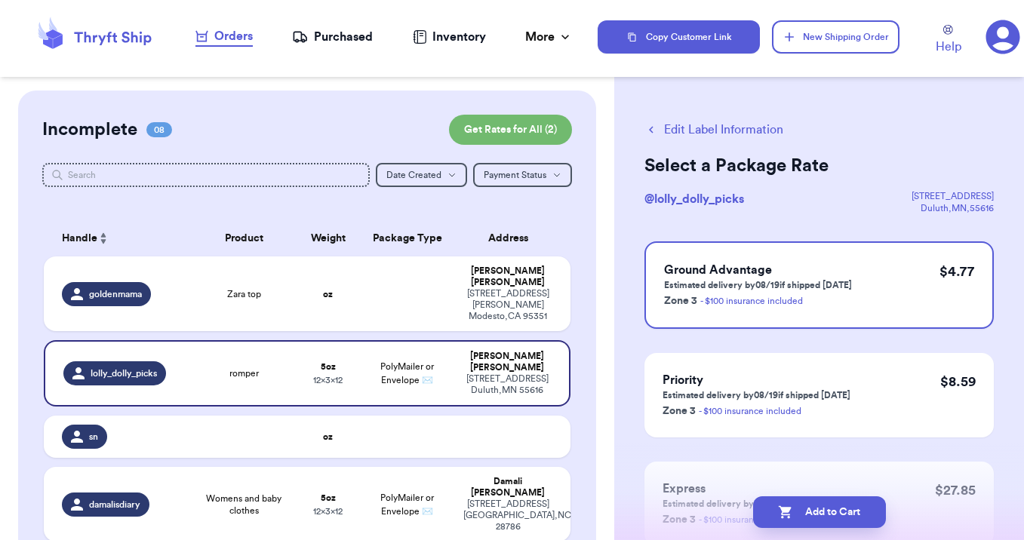
click at [810, 520] on button "Add to Cart" at bounding box center [819, 513] width 133 height 32
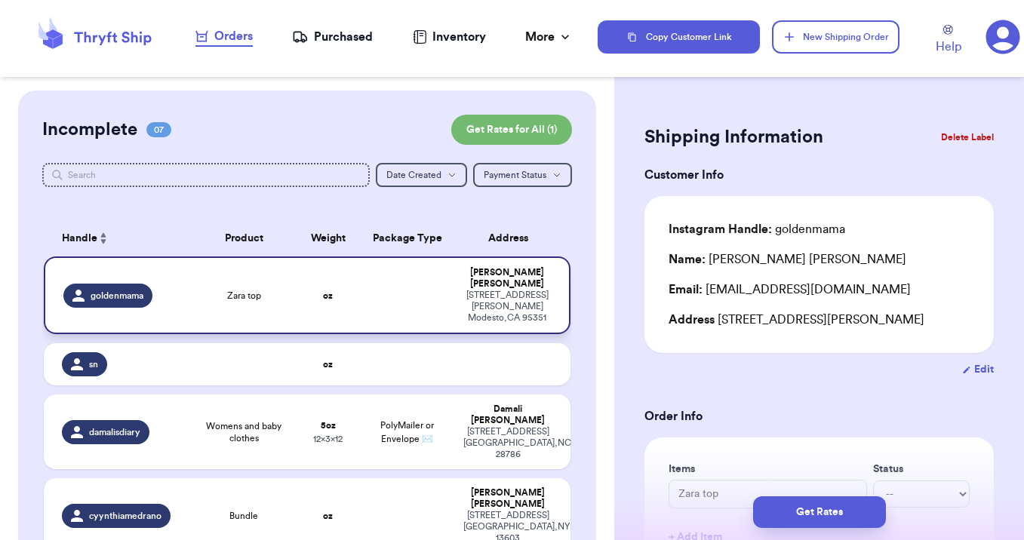
click at [427, 293] on td at bounding box center [407, 296] width 95 height 78
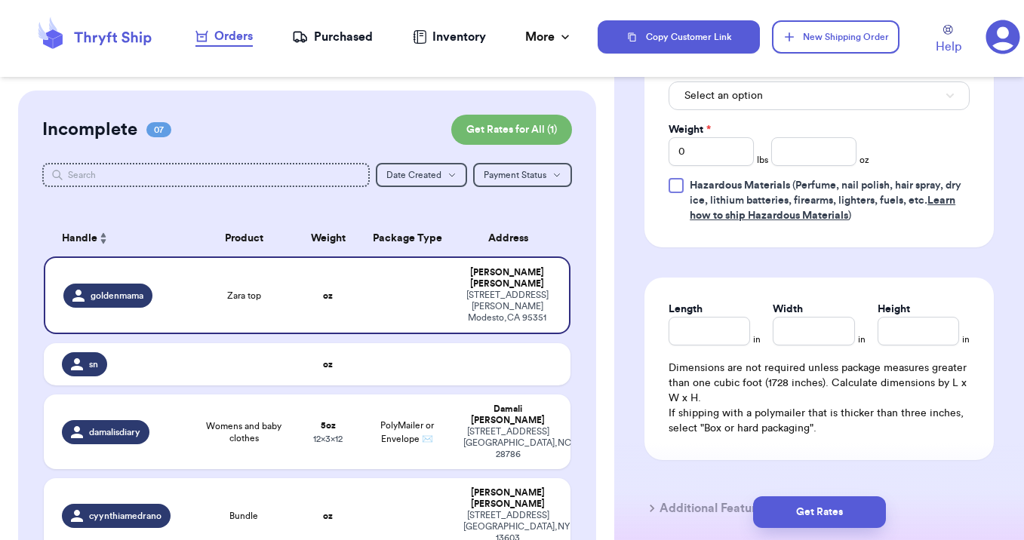
scroll to position [618, 0]
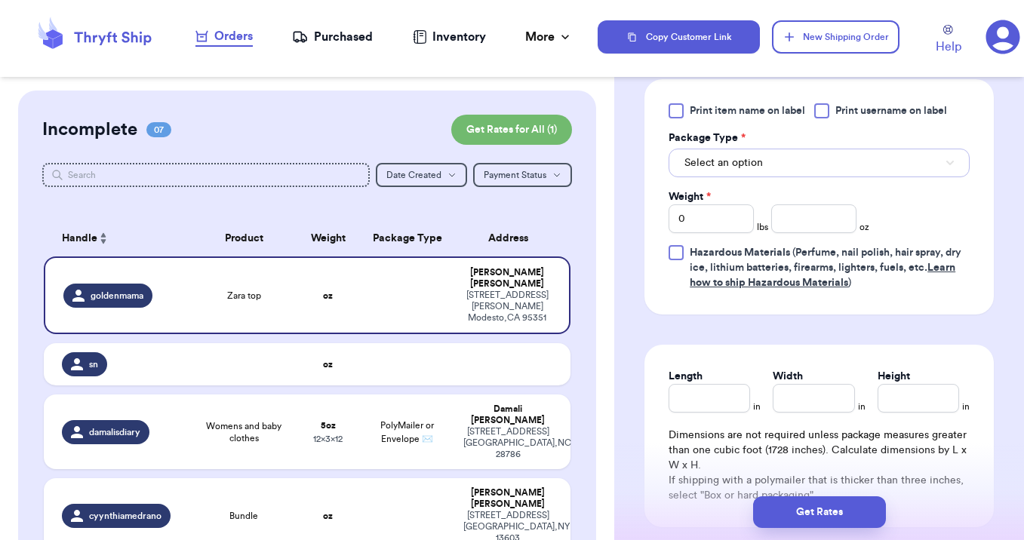
click at [768, 172] on button "Select an option" at bounding box center [819, 163] width 301 height 29
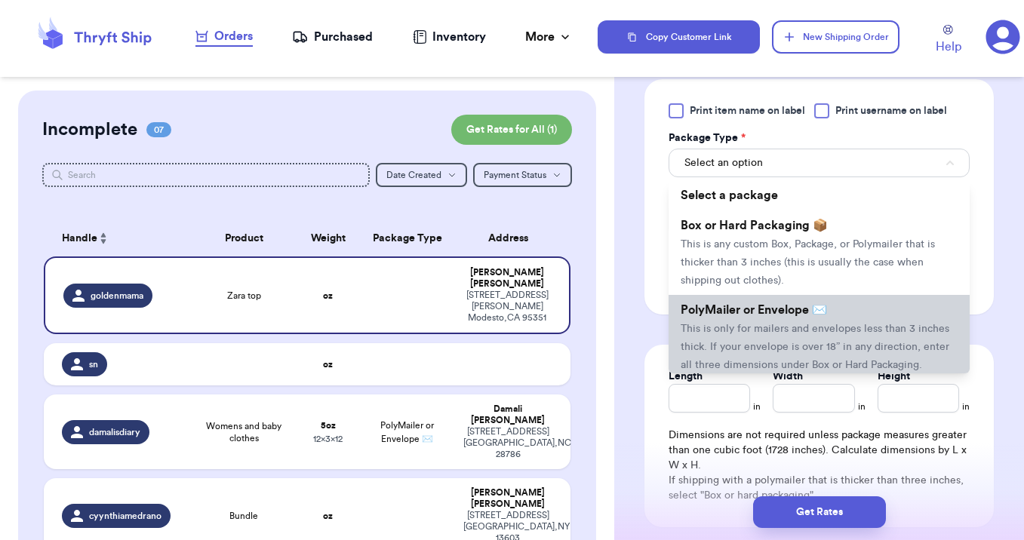
click at [764, 325] on span "This is only for mailers and envelopes less than 3 inches thick. If your envelo…" at bounding box center [815, 347] width 269 height 47
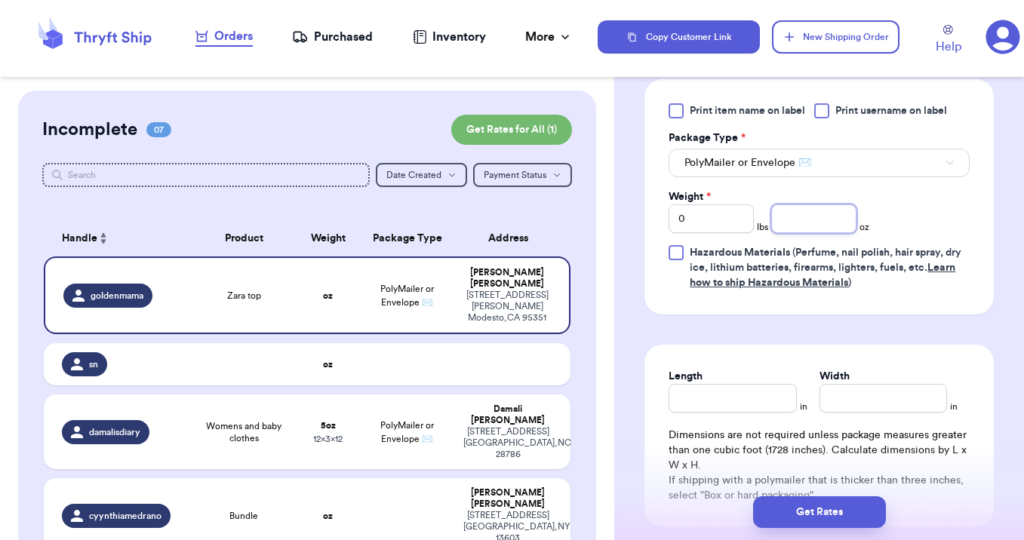
click at [795, 224] on input "number" at bounding box center [813, 219] width 85 height 29
click at [818, 527] on button "Get Rates" at bounding box center [819, 513] width 133 height 32
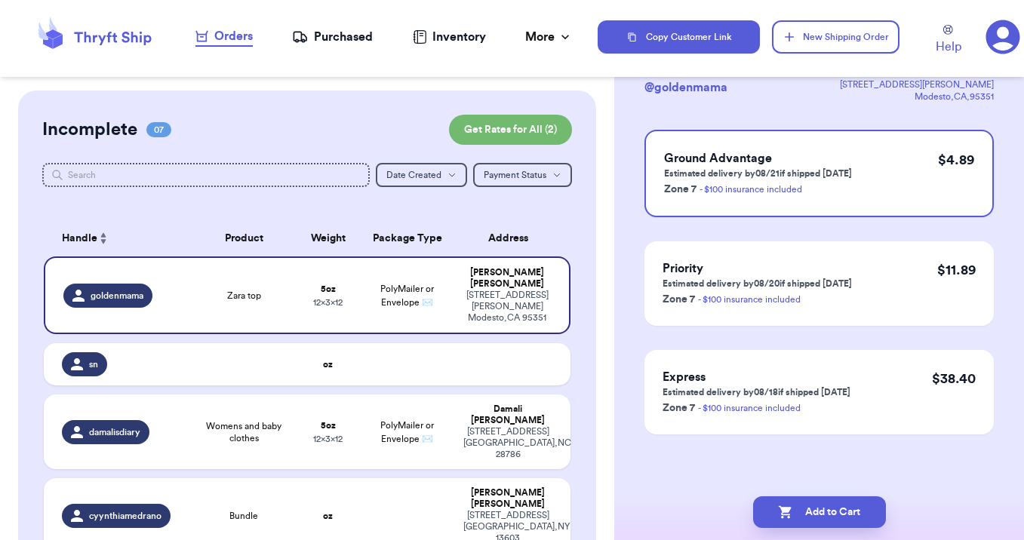
scroll to position [0, 0]
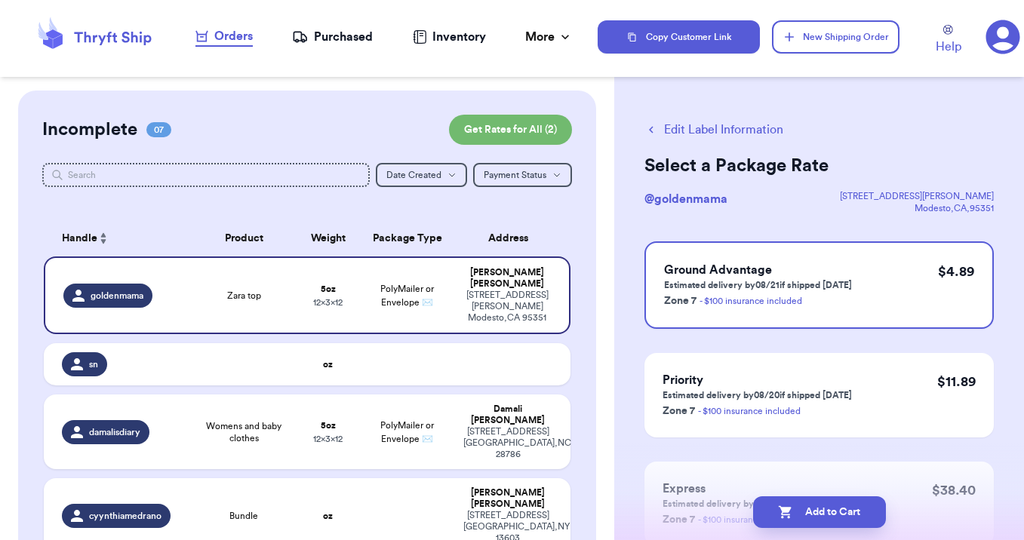
click at [818, 527] on button "Add to Cart" at bounding box center [819, 513] width 133 height 32
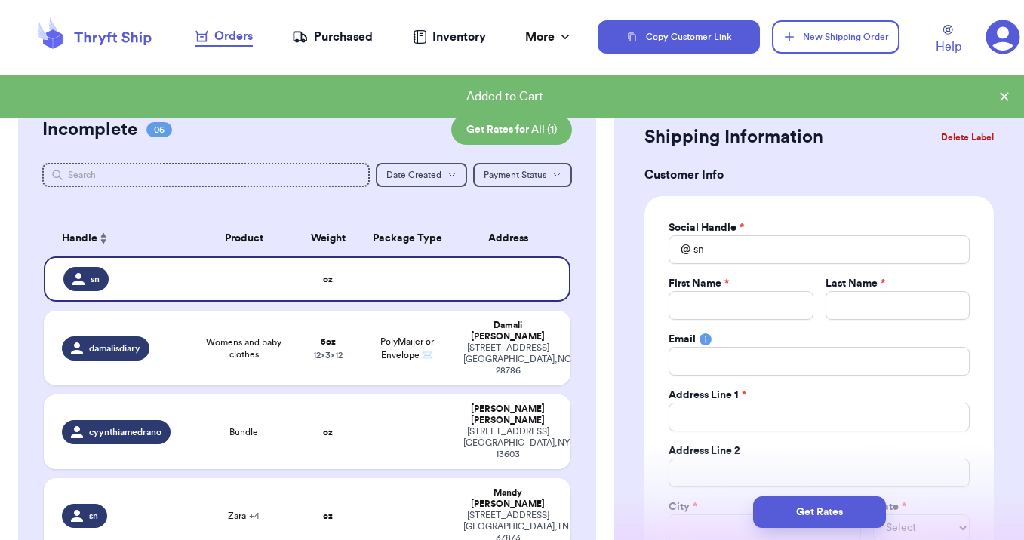
click at [968, 141] on button "Delete Label" at bounding box center [967, 137] width 65 height 33
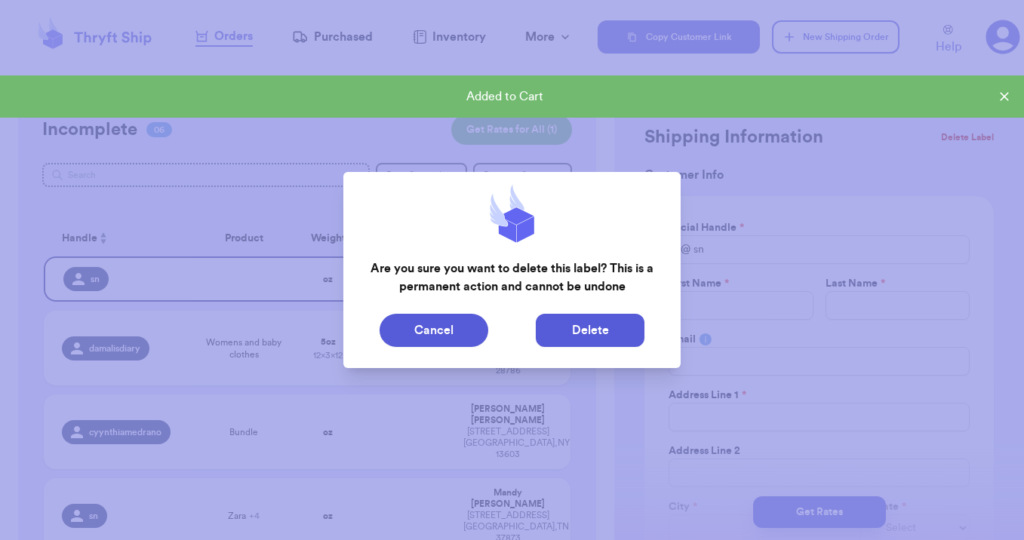
click at [570, 330] on button "Delete" at bounding box center [590, 330] width 109 height 33
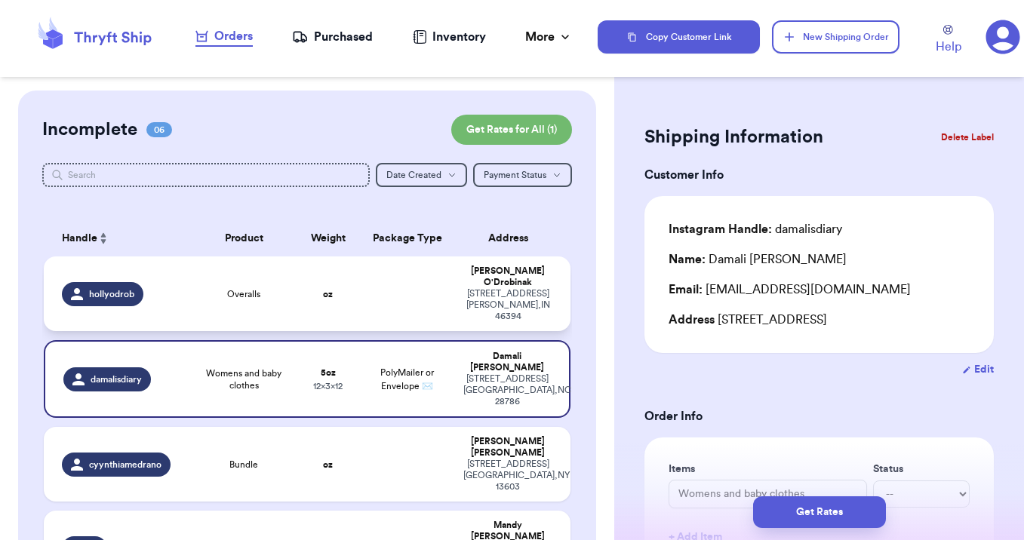
click at [365, 285] on td at bounding box center [407, 294] width 95 height 75
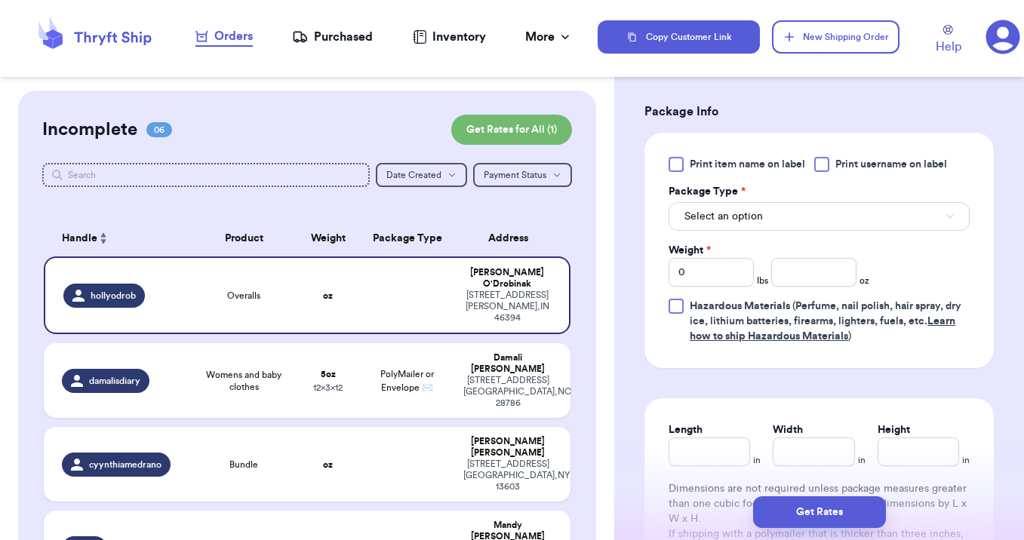
scroll to position [565, 0]
click at [792, 214] on button "Select an option" at bounding box center [819, 216] width 301 height 29
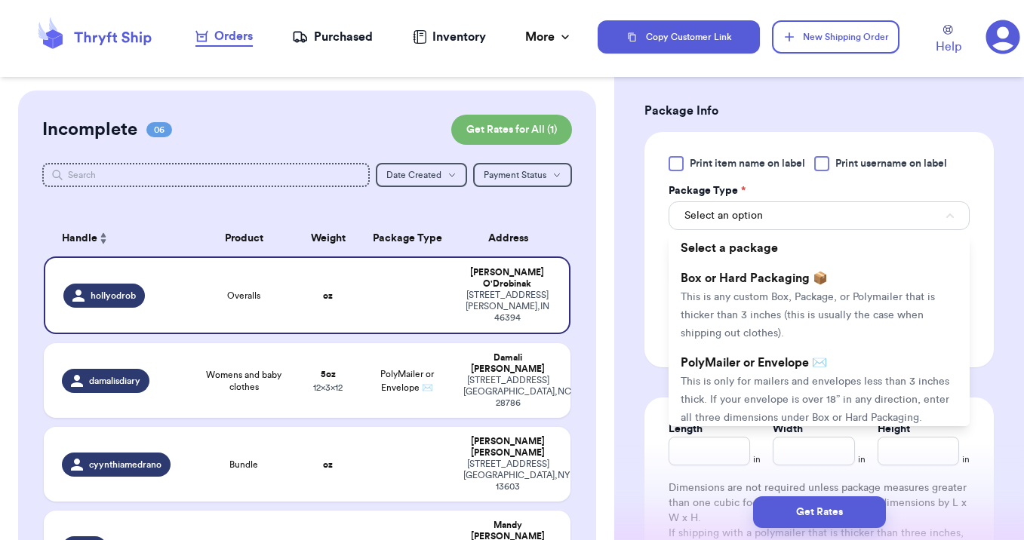
click at [770, 389] on li "PolyMailer or Envelope ✉️ This is only for mailers and envelopes less than 3 in…" at bounding box center [819, 390] width 301 height 85
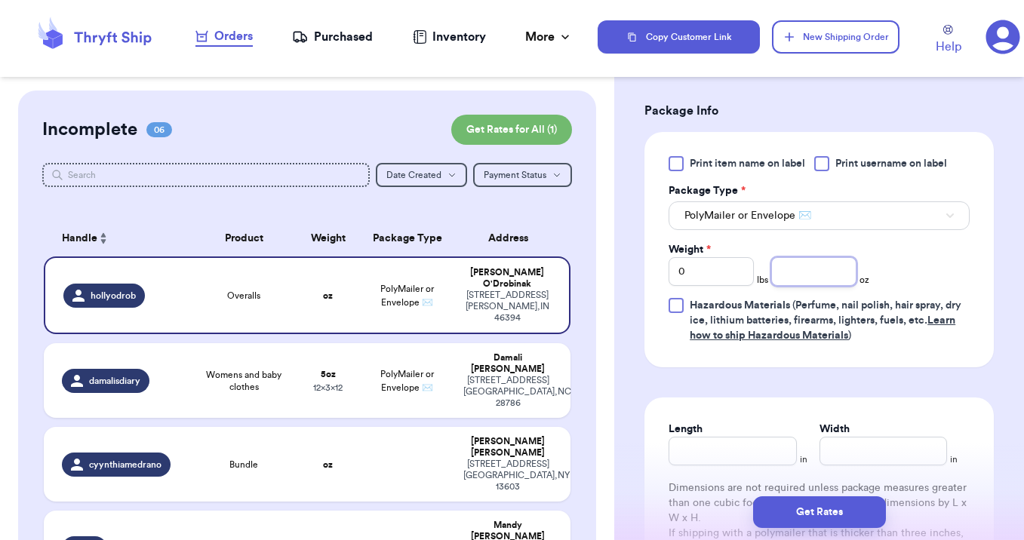
click at [816, 271] on input "number" at bounding box center [813, 271] width 85 height 29
click at [809, 522] on button "Get Rates" at bounding box center [819, 513] width 133 height 32
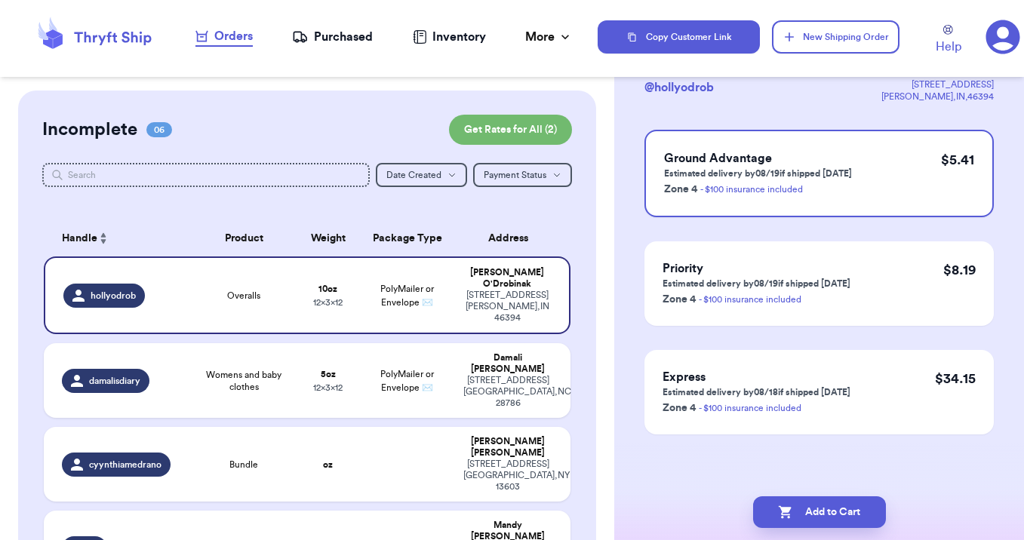
scroll to position [0, 0]
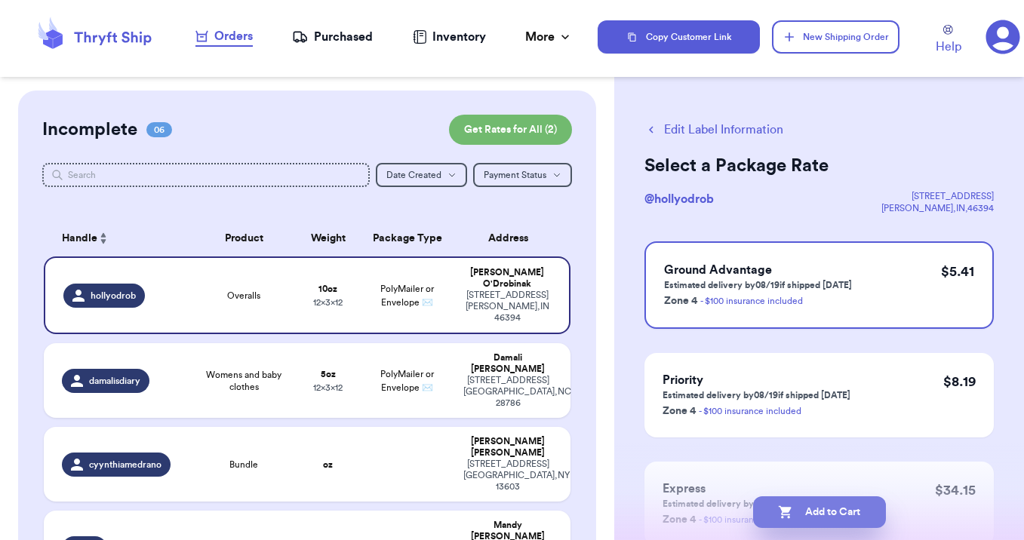
click at [801, 514] on button "Add to Cart" at bounding box center [819, 513] width 133 height 32
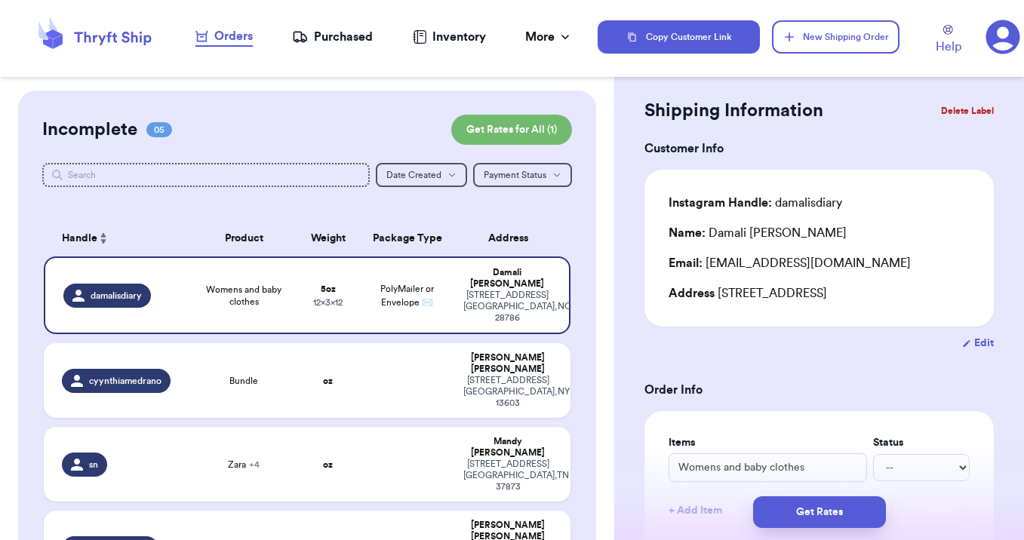
scroll to position [31, 0]
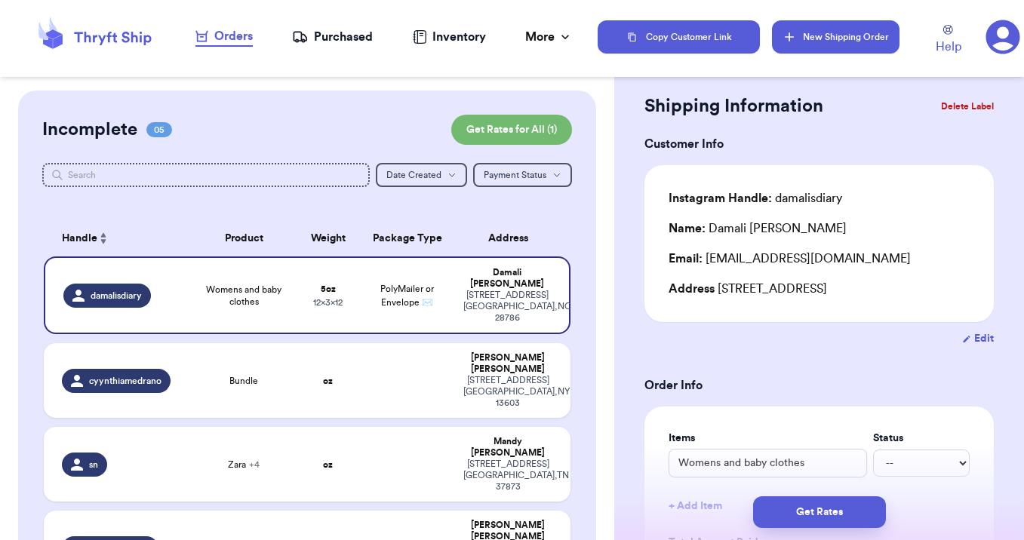
click at [821, 45] on button "New Shipping Order" at bounding box center [835, 36] width 127 height 33
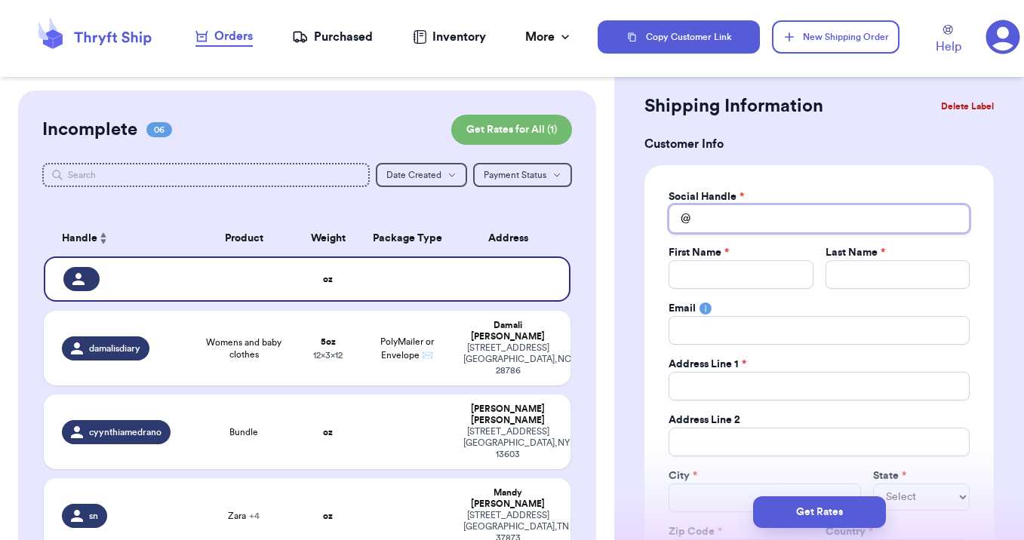
click at [724, 226] on input "Total Amount Paid" at bounding box center [819, 219] width 301 height 29
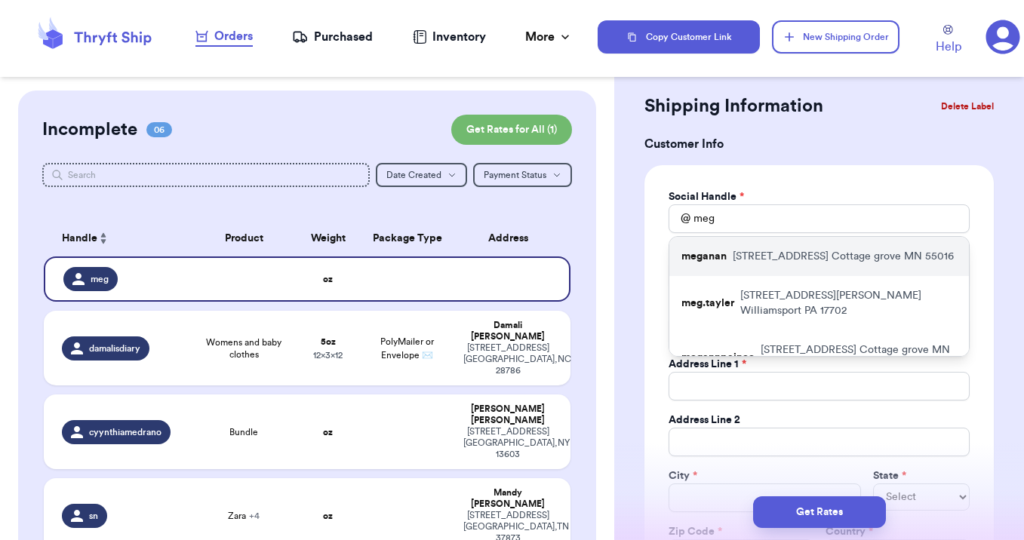
click at [767, 264] on p "[STREET_ADDRESS]" at bounding box center [843, 256] width 221 height 15
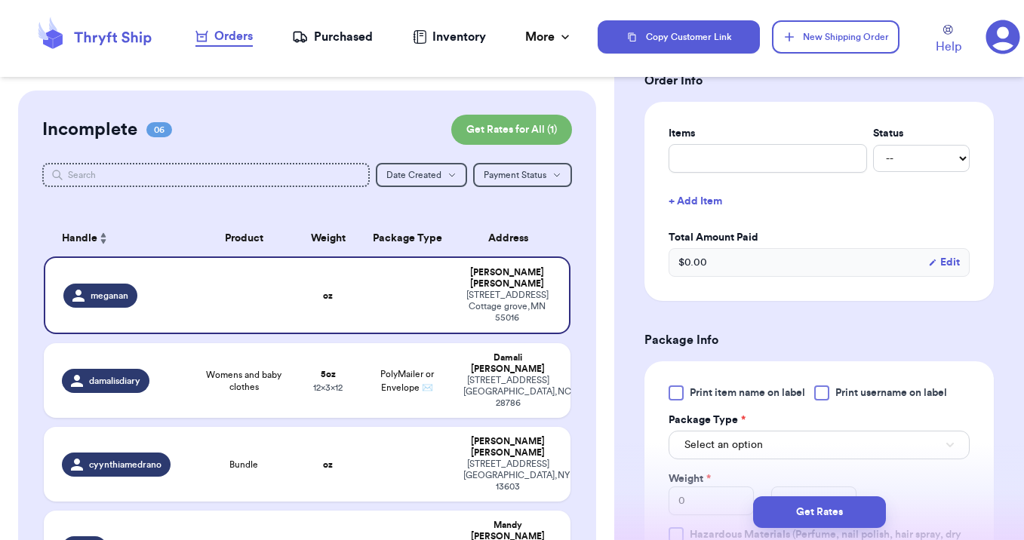
scroll to position [584, 0]
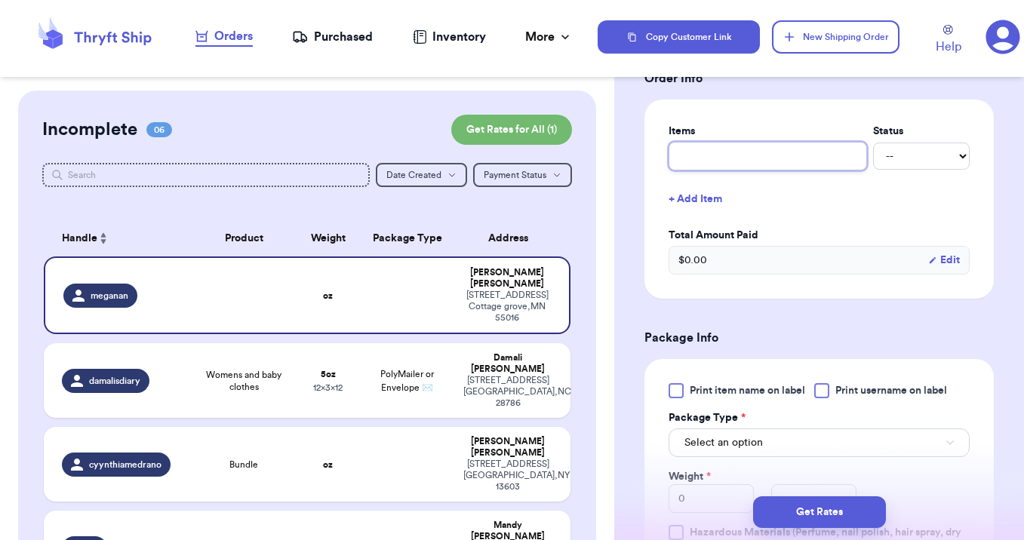
click at [695, 161] on input "text" at bounding box center [768, 156] width 199 height 29
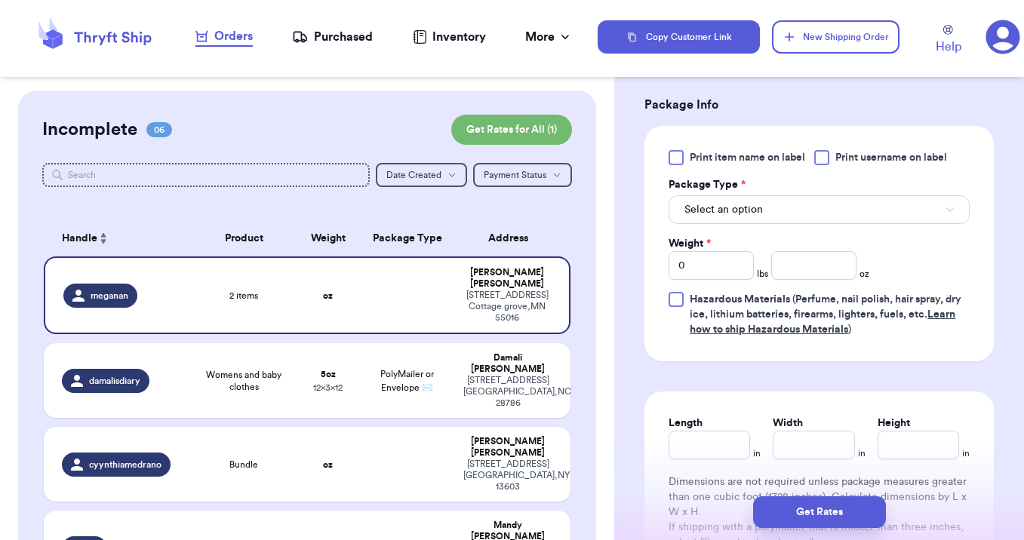
scroll to position [830, 0]
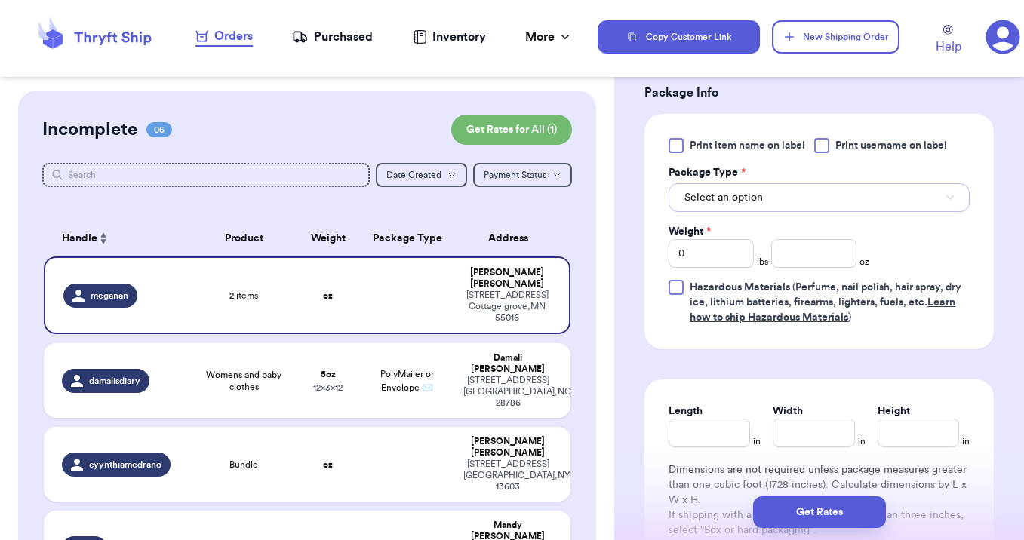
click at [719, 196] on span "Select an option" at bounding box center [724, 197] width 79 height 15
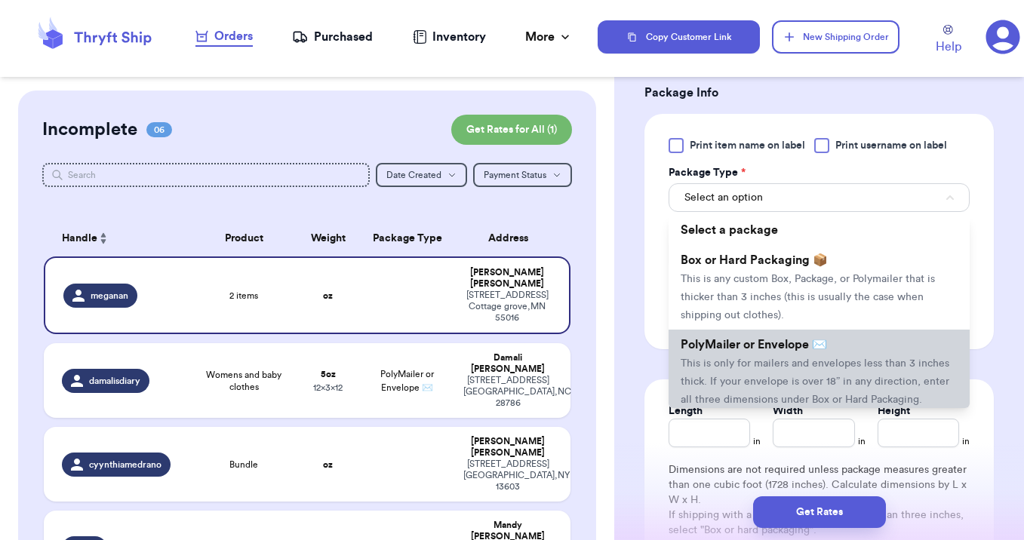
click at [744, 346] on span "PolyMailer or Envelope ✉️" at bounding box center [754, 345] width 146 height 12
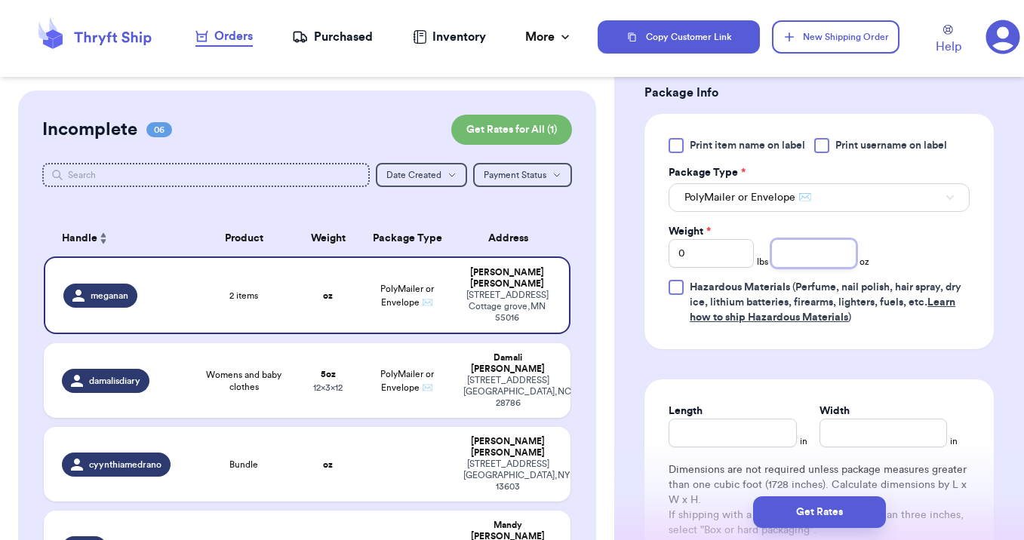
click at [799, 258] on input "number" at bounding box center [813, 253] width 85 height 29
click at [724, 260] on input "0" at bounding box center [711, 253] width 85 height 29
click at [750, 431] on input "Length" at bounding box center [733, 433] width 128 height 29
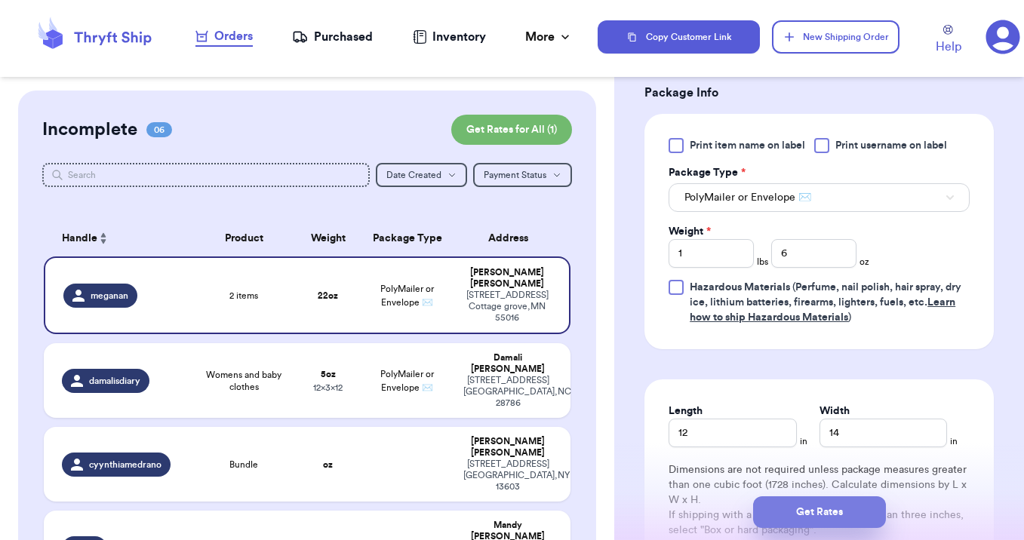
click at [790, 511] on button "Get Rates" at bounding box center [819, 513] width 133 height 32
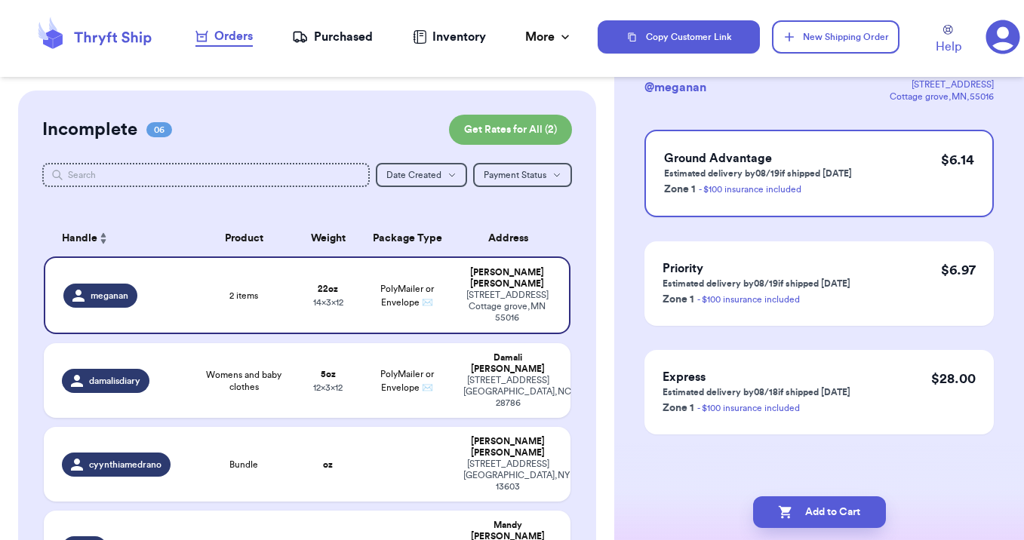
scroll to position [0, 0]
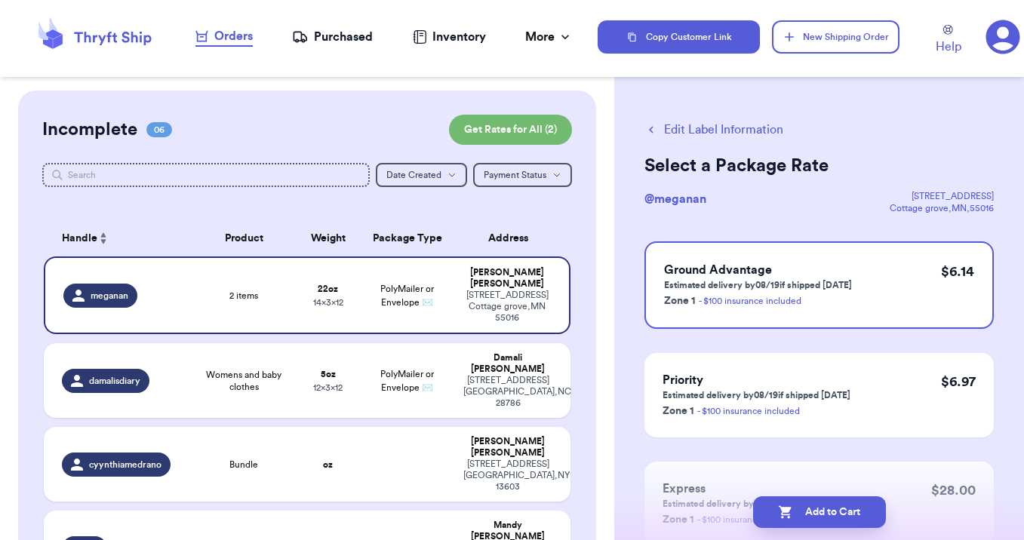
click at [790, 512] on icon "button" at bounding box center [785, 512] width 15 height 15
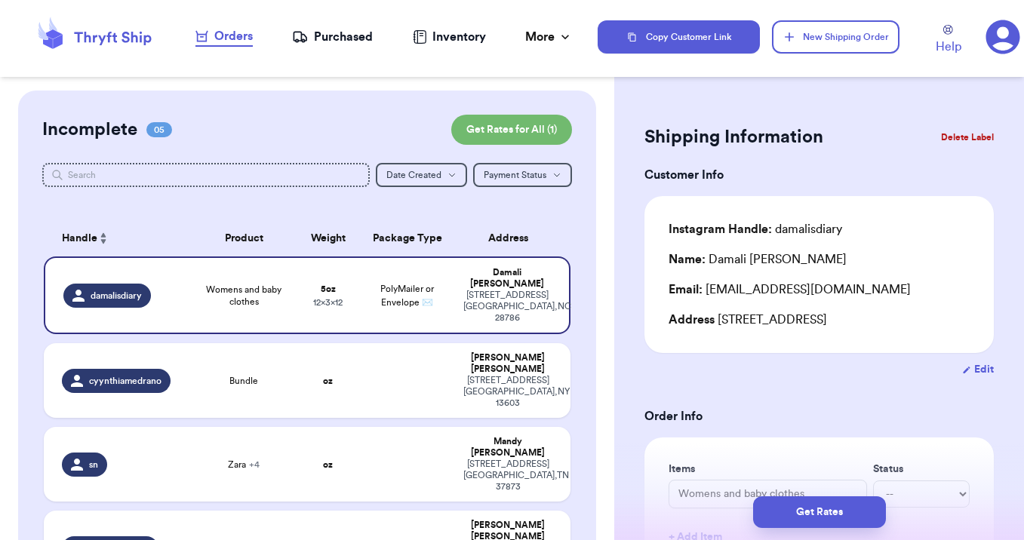
click at [334, 35] on div "Purchased" at bounding box center [332, 37] width 81 height 18
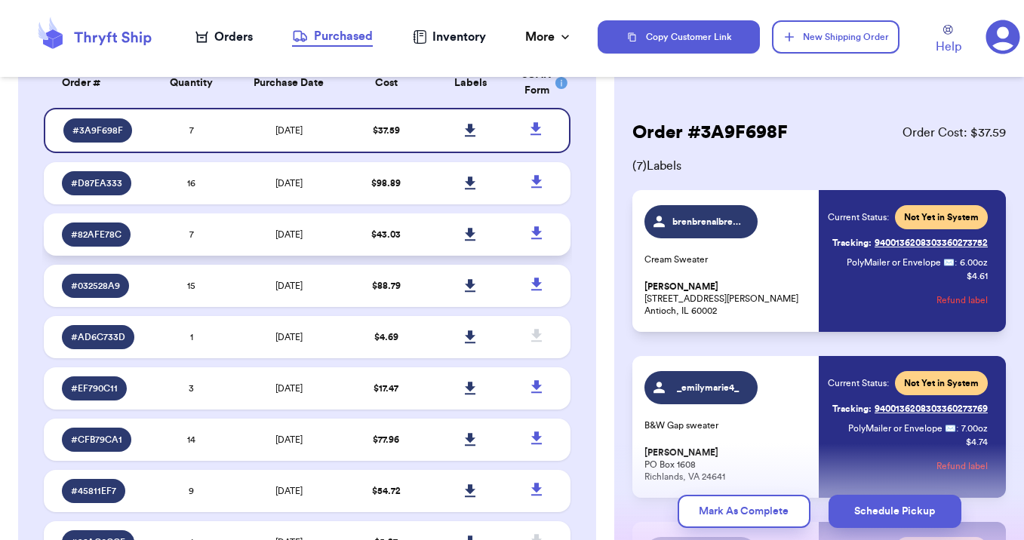
scroll to position [143, 0]
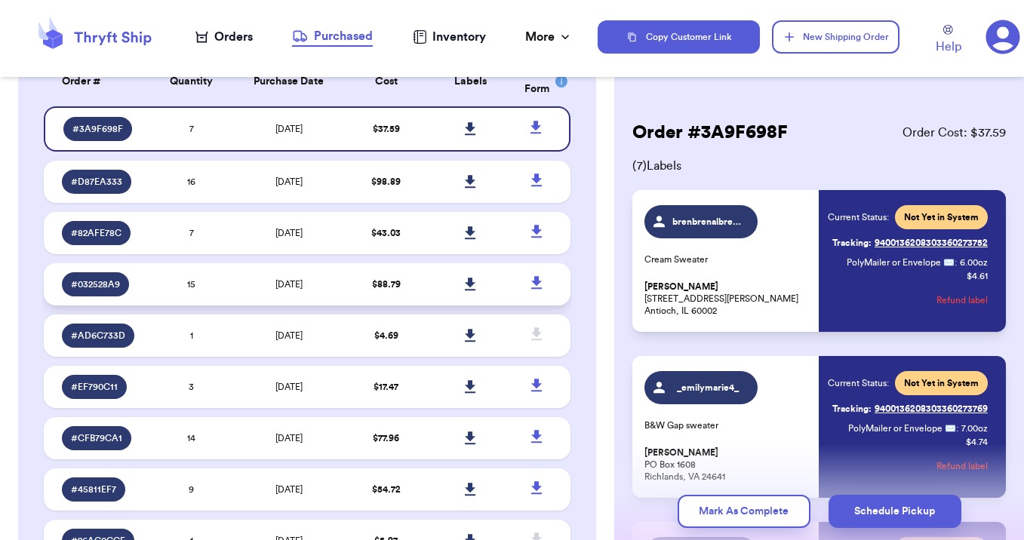
click at [329, 288] on td "[DATE]" at bounding box center [288, 284] width 110 height 42
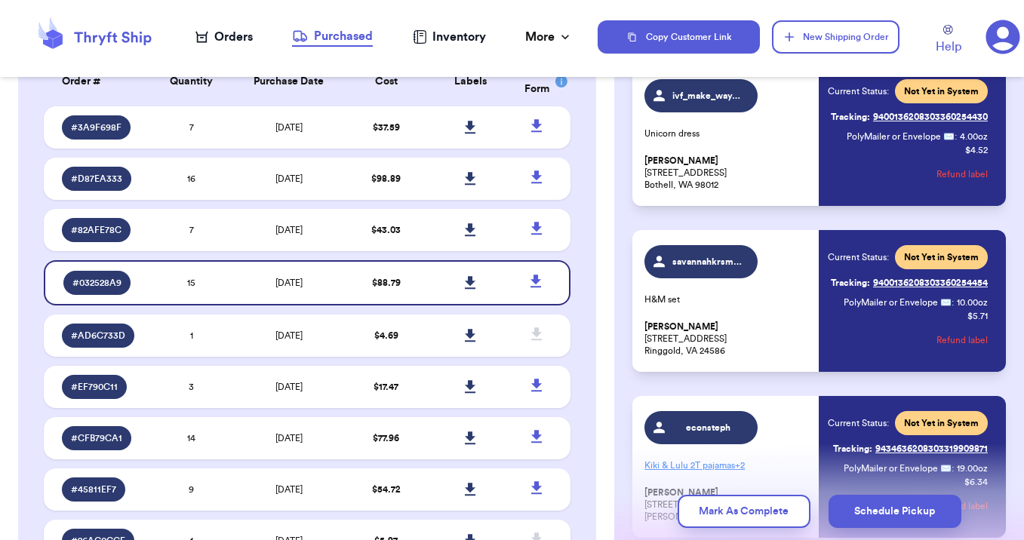
scroll to position [948, 0]
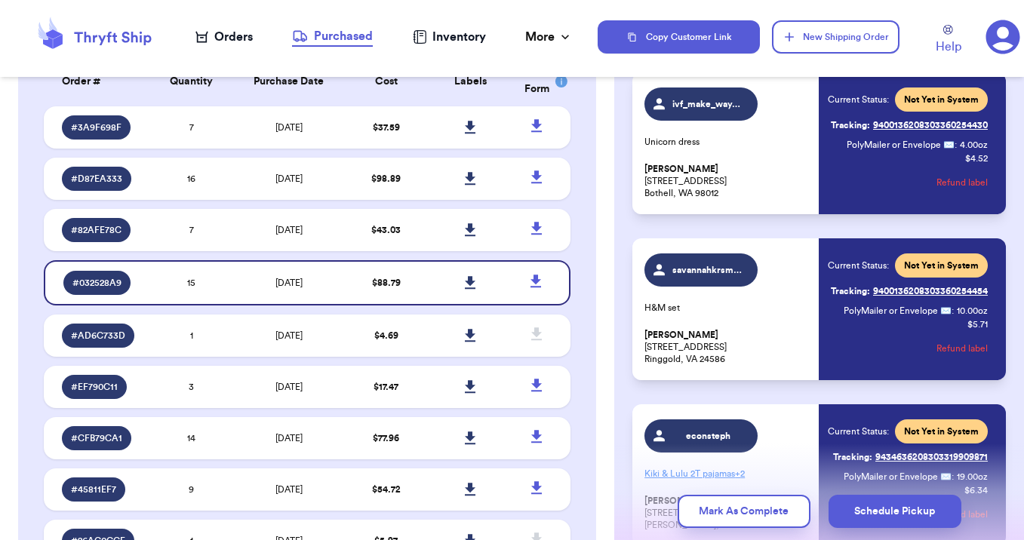
click at [958, 183] on button "Refund label" at bounding box center [962, 182] width 51 height 33
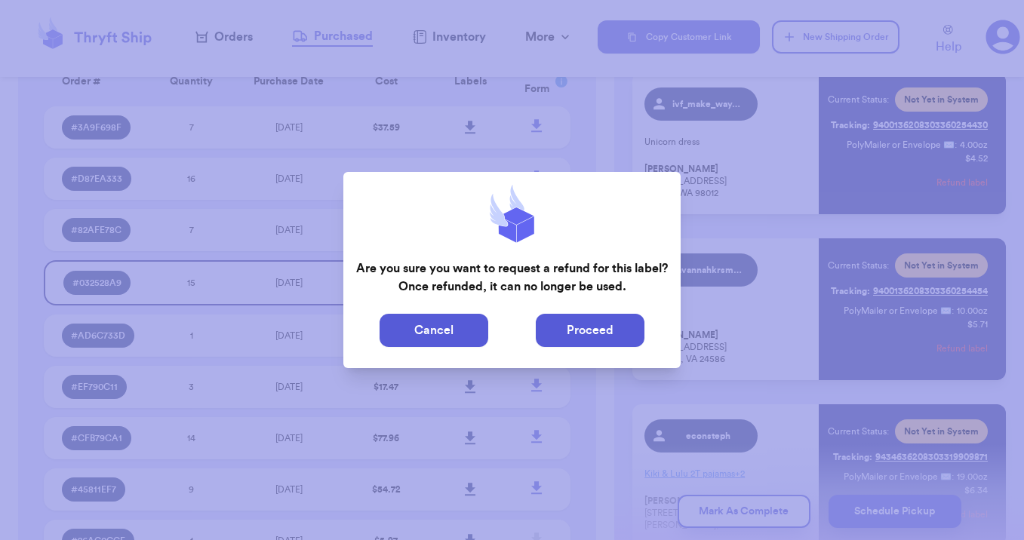
click at [571, 328] on button "Proceed" at bounding box center [590, 330] width 109 height 33
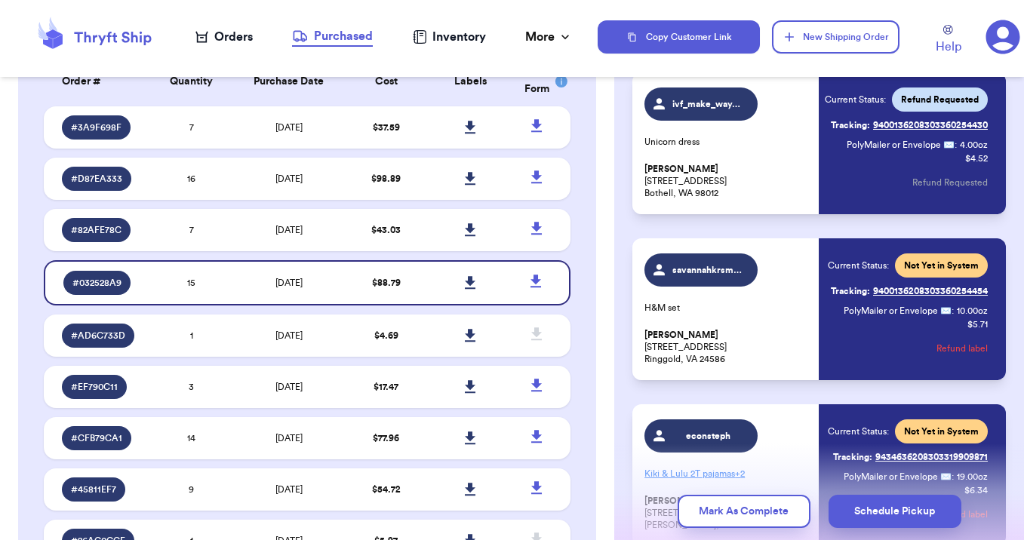
click at [228, 37] on div "Orders" at bounding box center [224, 37] width 57 height 18
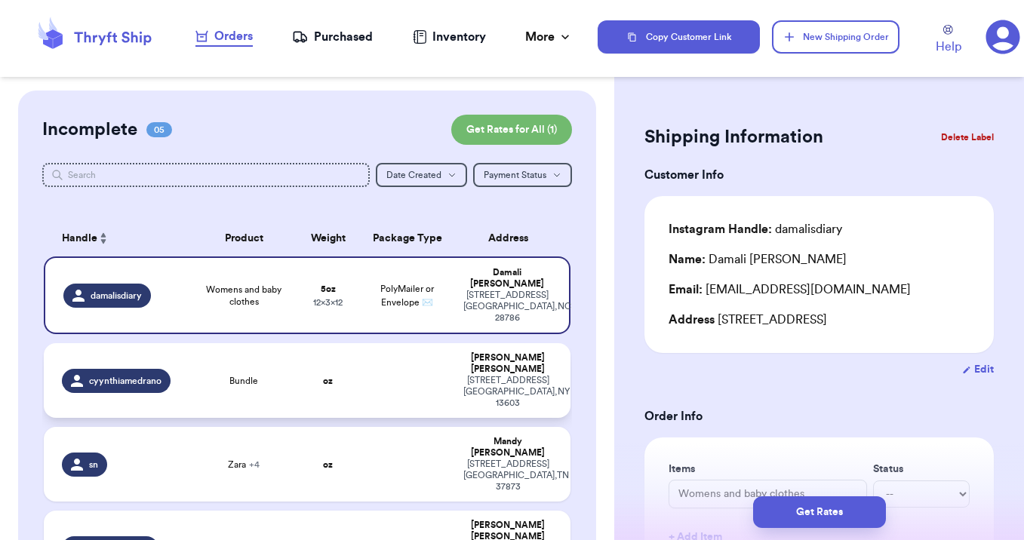
click at [365, 380] on td at bounding box center [407, 380] width 95 height 75
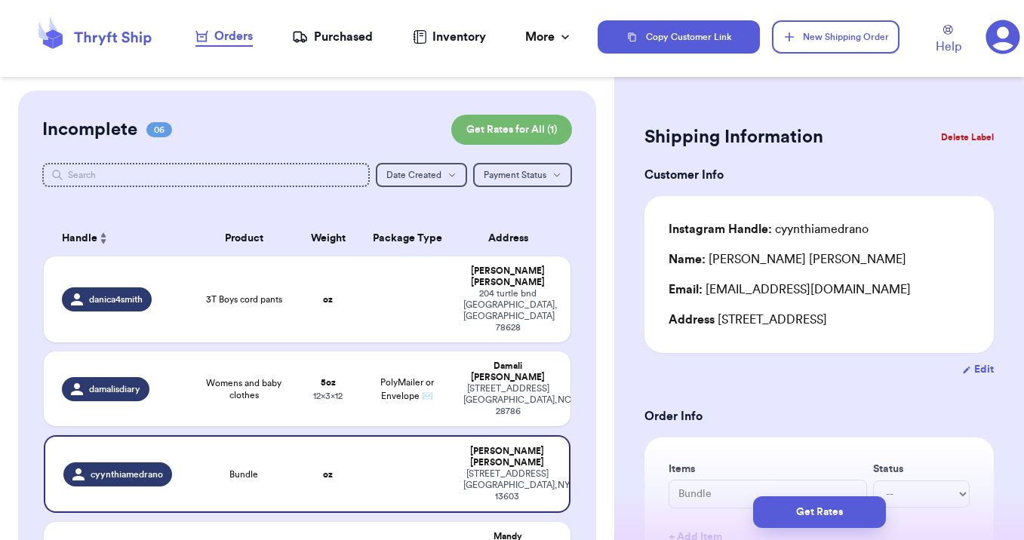
click at [352, 41] on div "Purchased" at bounding box center [332, 37] width 81 height 18
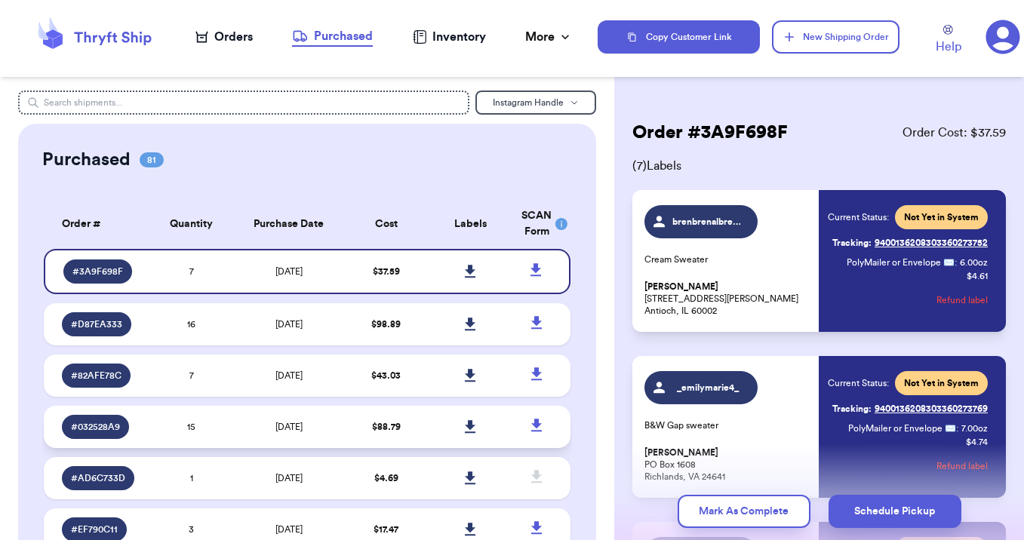
click at [420, 439] on td "$ 88.79" at bounding box center [386, 427] width 85 height 42
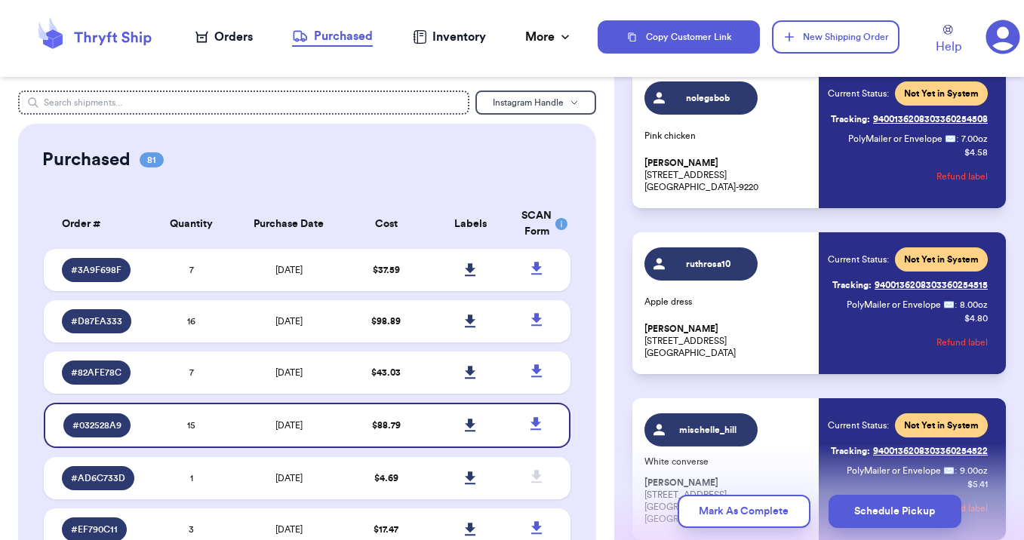
scroll to position [2237, 0]
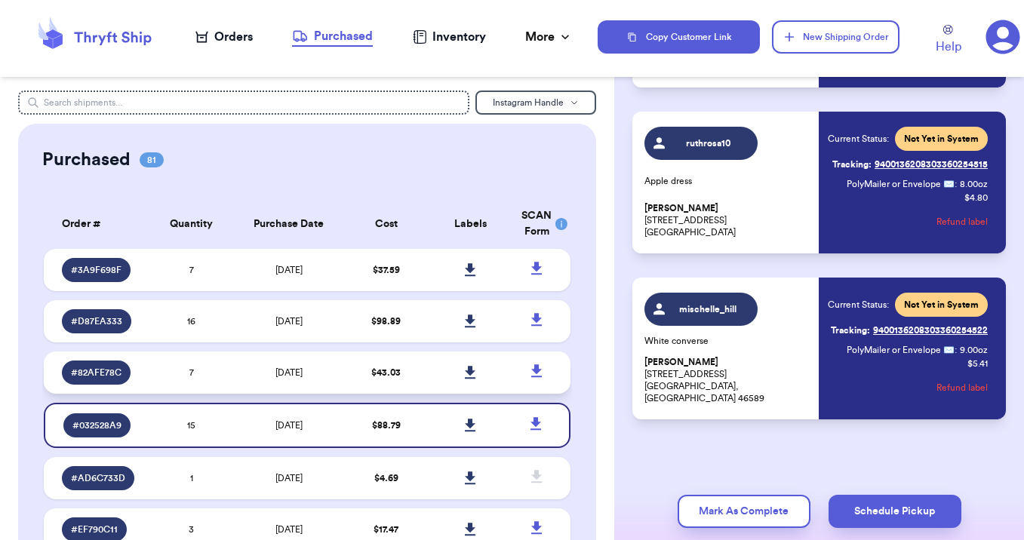
click at [415, 381] on td "$ 43.03" at bounding box center [386, 373] width 85 height 42
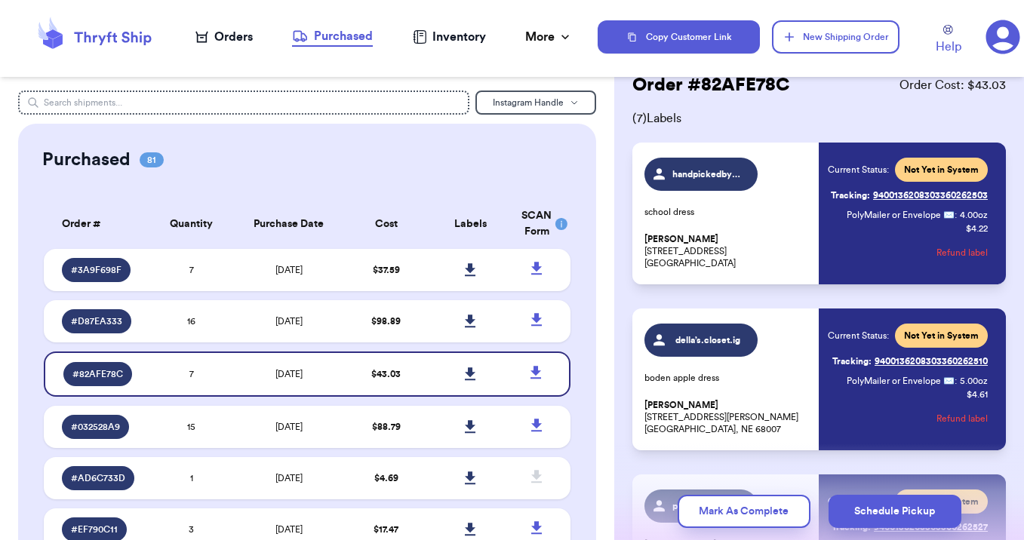
scroll to position [0, 0]
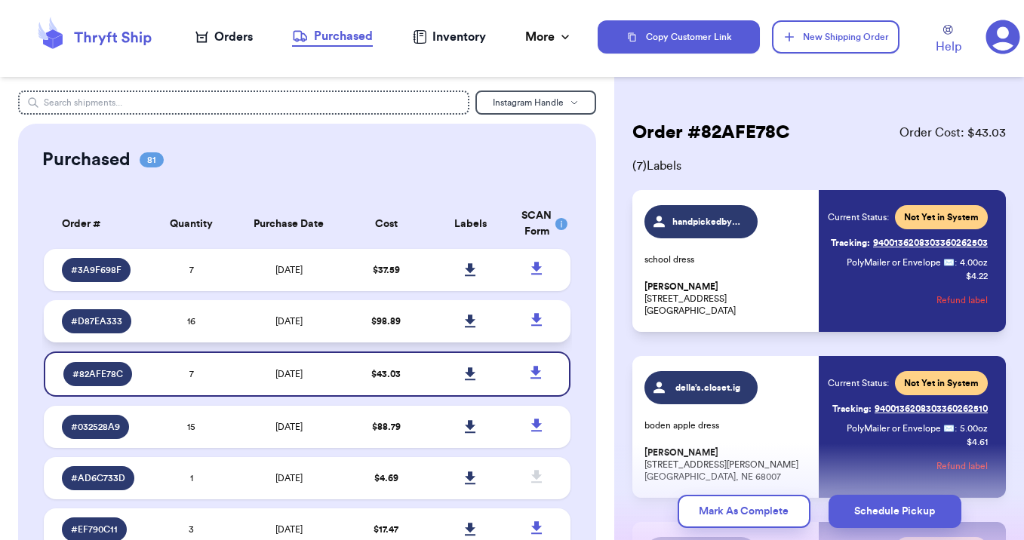
click at [423, 321] on td "$ 98.89" at bounding box center [386, 321] width 85 height 42
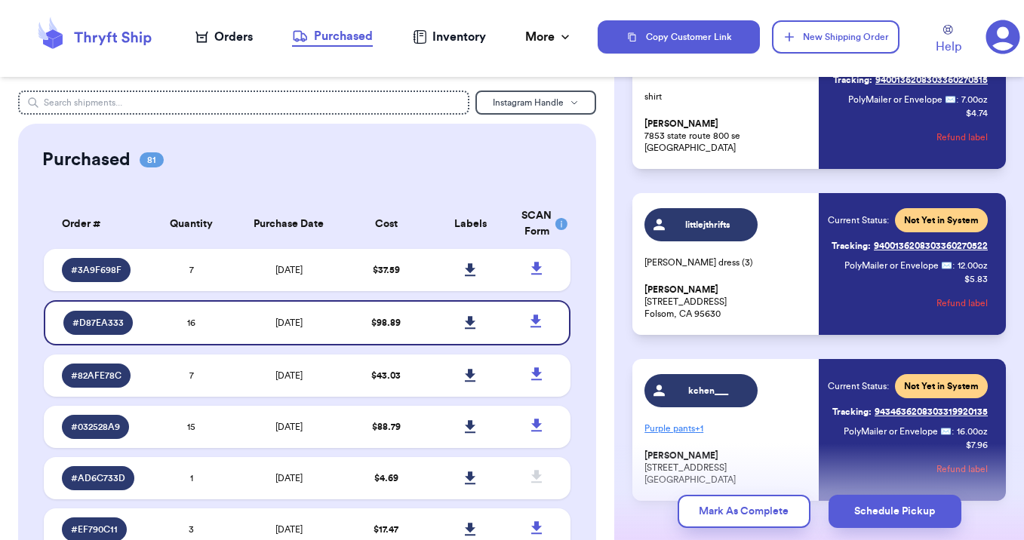
scroll to position [2403, 0]
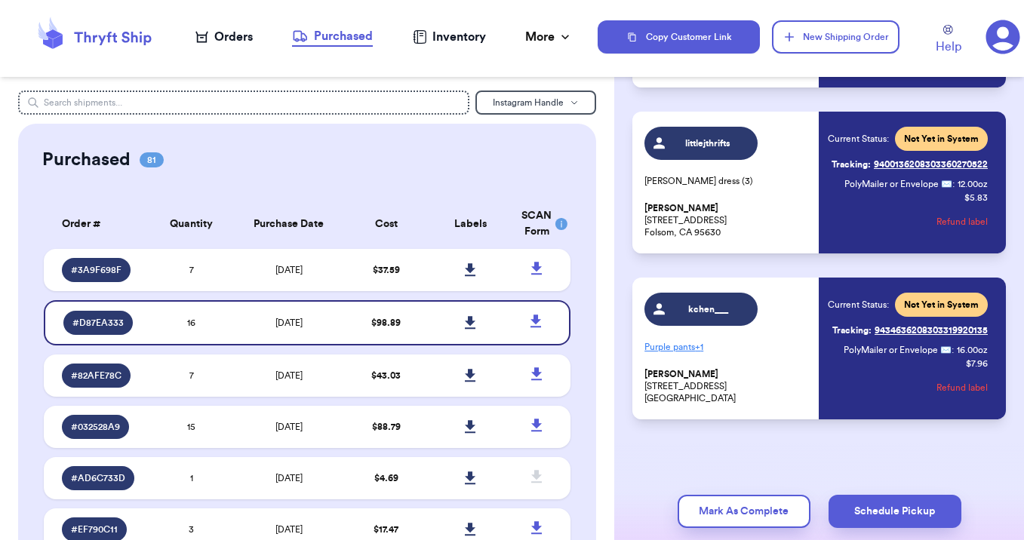
click at [230, 35] on div "Orders" at bounding box center [224, 37] width 57 height 18
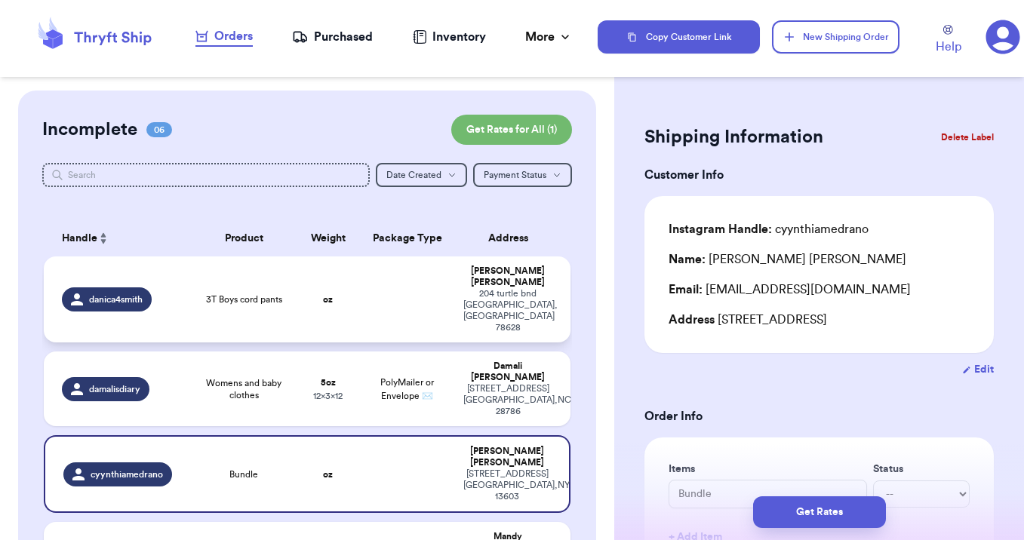
click at [386, 291] on td at bounding box center [407, 300] width 95 height 86
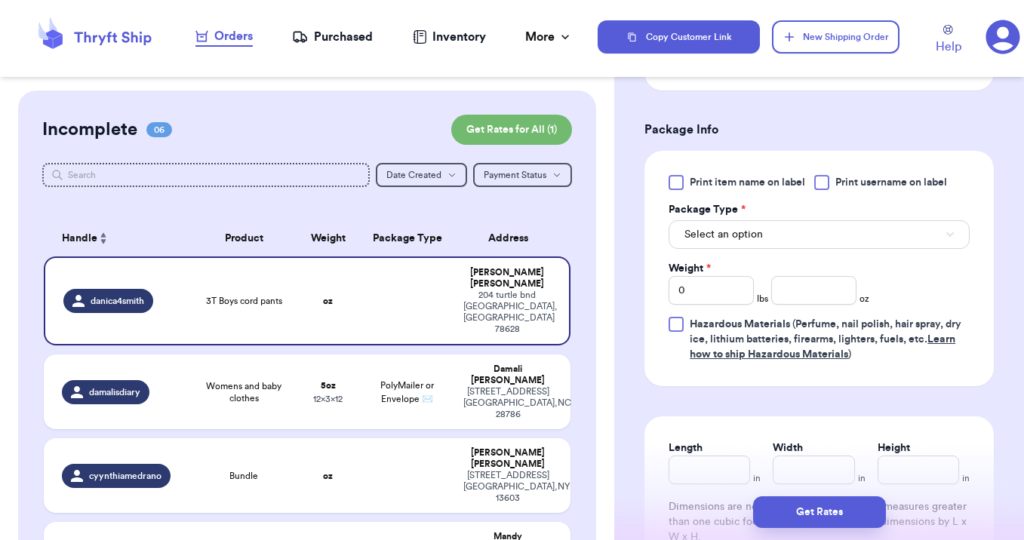
scroll to position [587, 0]
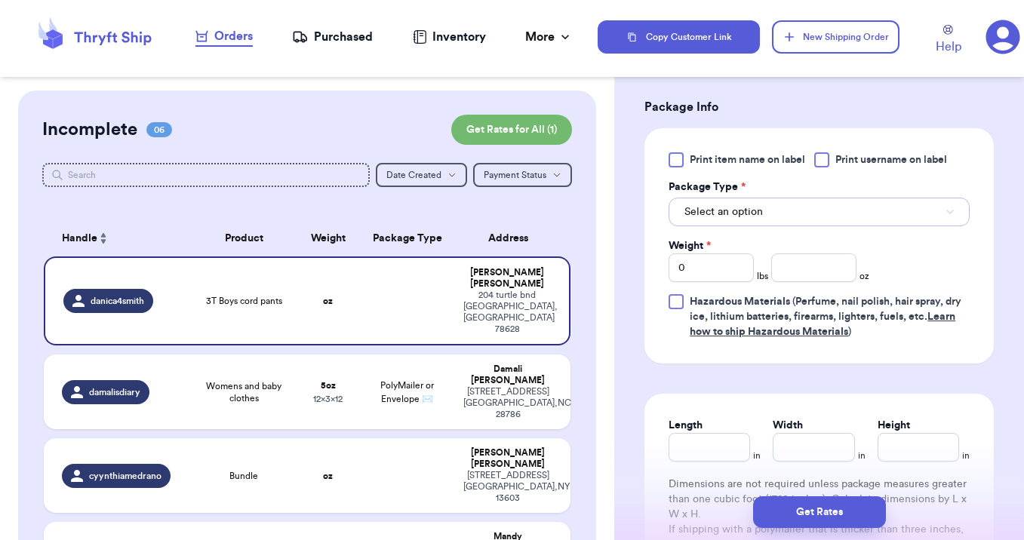
click at [744, 207] on button "Select an option" at bounding box center [819, 212] width 301 height 29
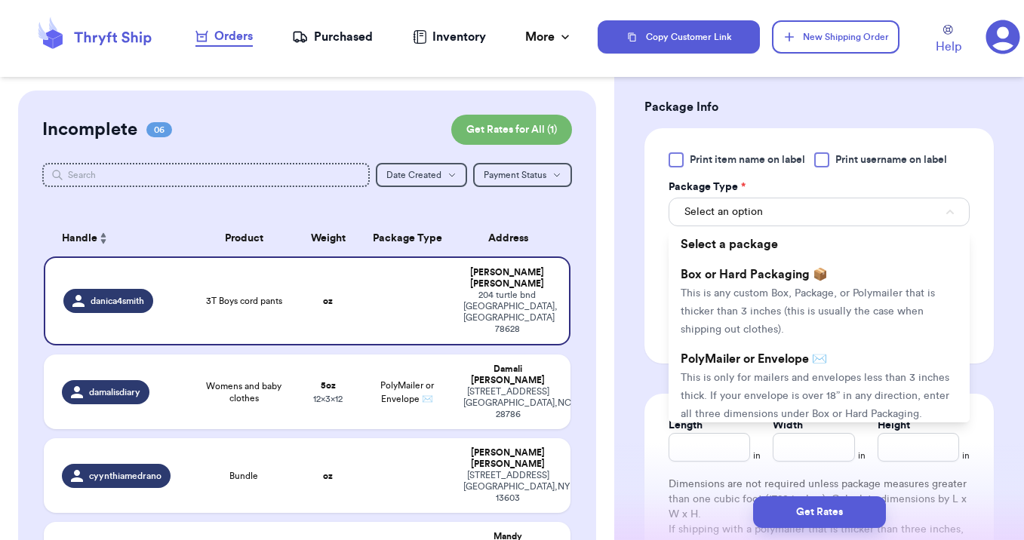
click at [735, 353] on span "PolyMailer or Envelope ✉️" at bounding box center [754, 359] width 146 height 12
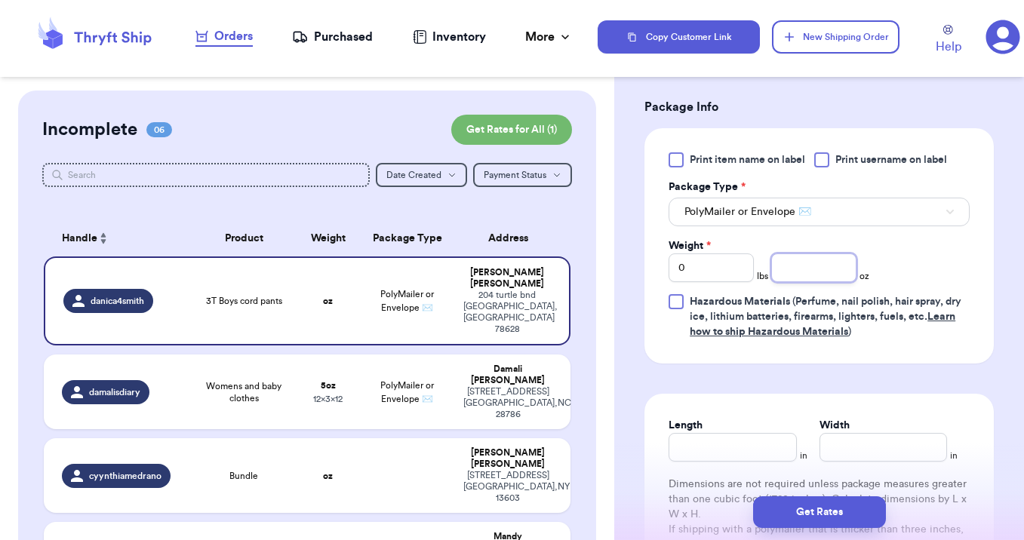
click at [784, 254] on input "number" at bounding box center [813, 268] width 85 height 29
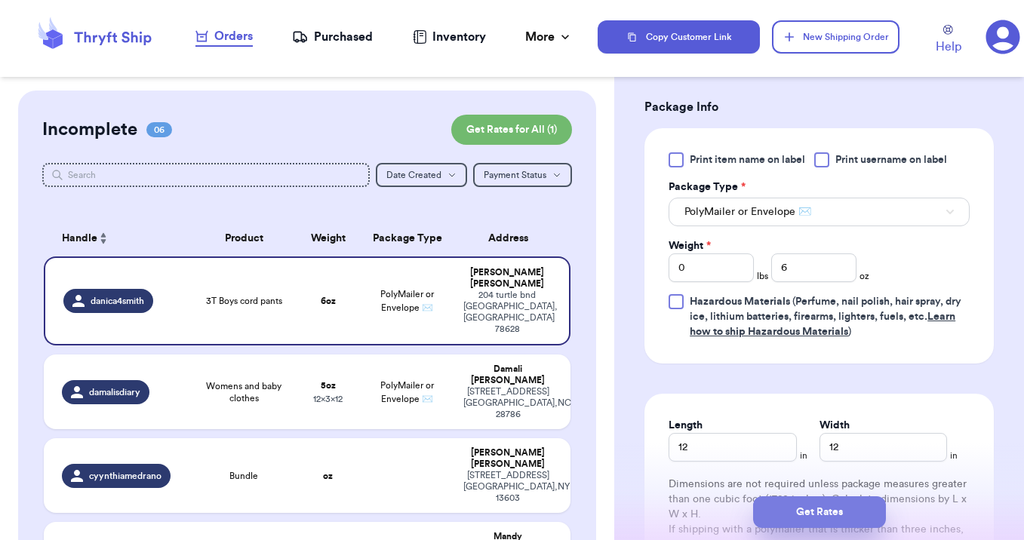
click at [818, 507] on button "Get Rates" at bounding box center [819, 513] width 133 height 32
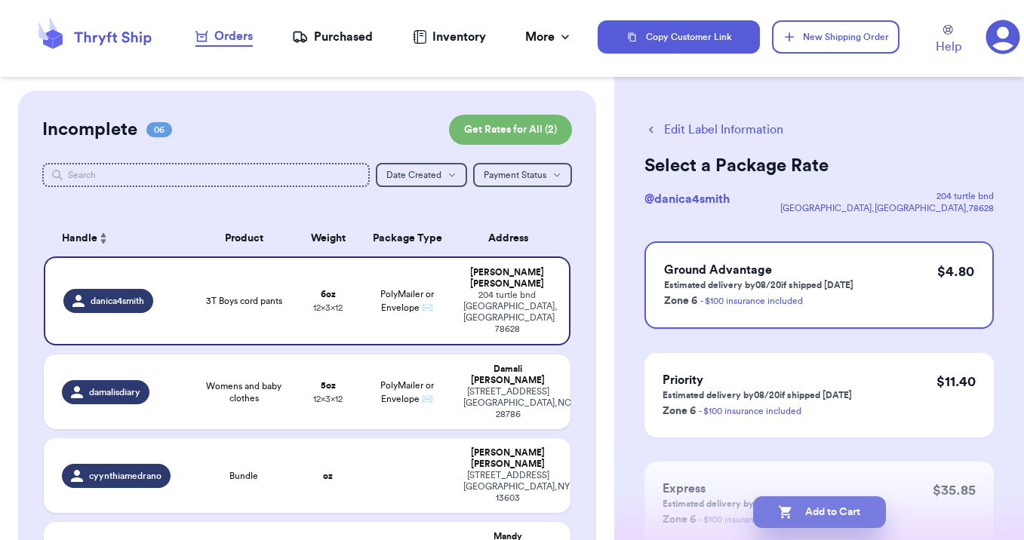
click at [836, 517] on button "Add to Cart" at bounding box center [819, 513] width 133 height 32
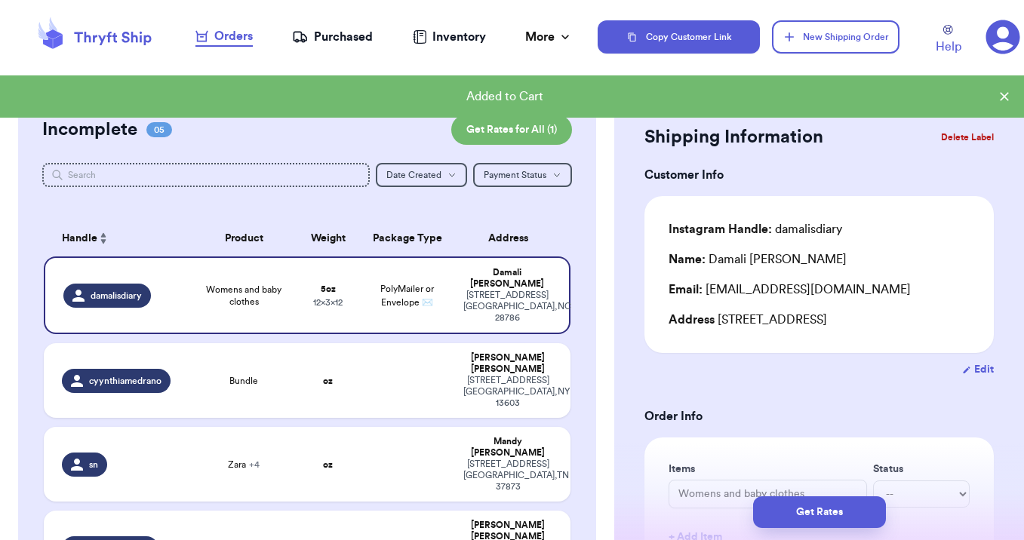
click at [836, 517] on button "Get Rates" at bounding box center [819, 513] width 133 height 32
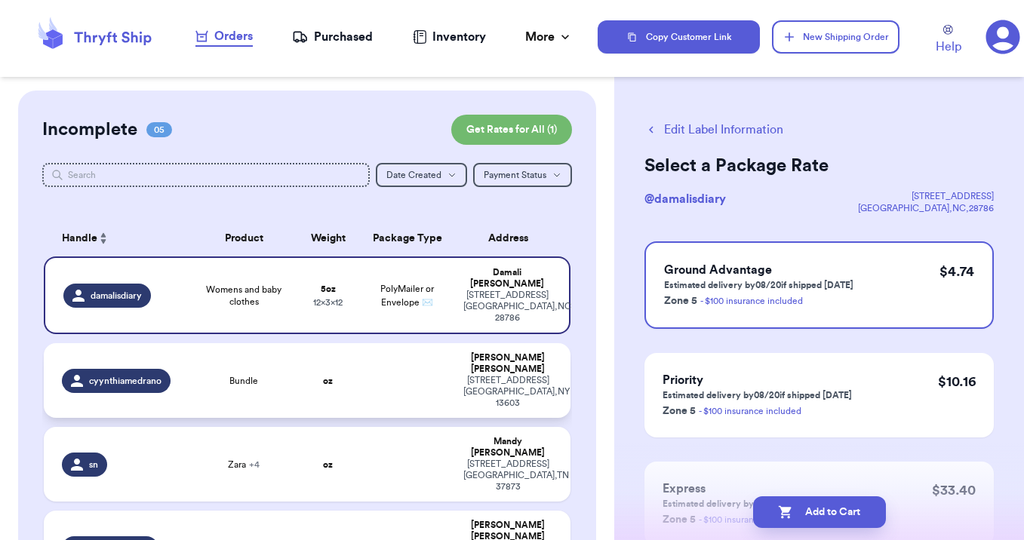
click at [293, 365] on td "Bundle" at bounding box center [244, 380] width 105 height 75
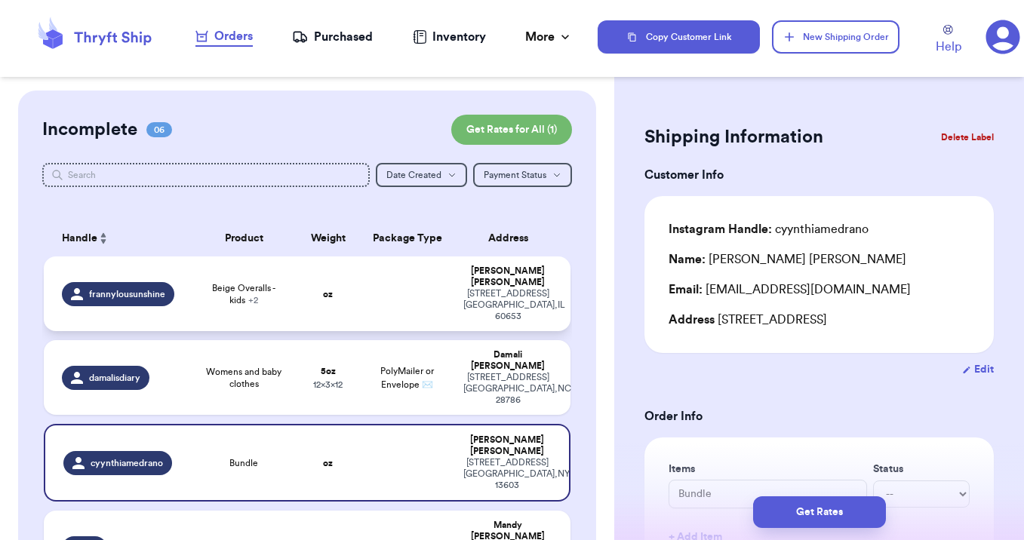
click at [405, 276] on td at bounding box center [407, 294] width 95 height 75
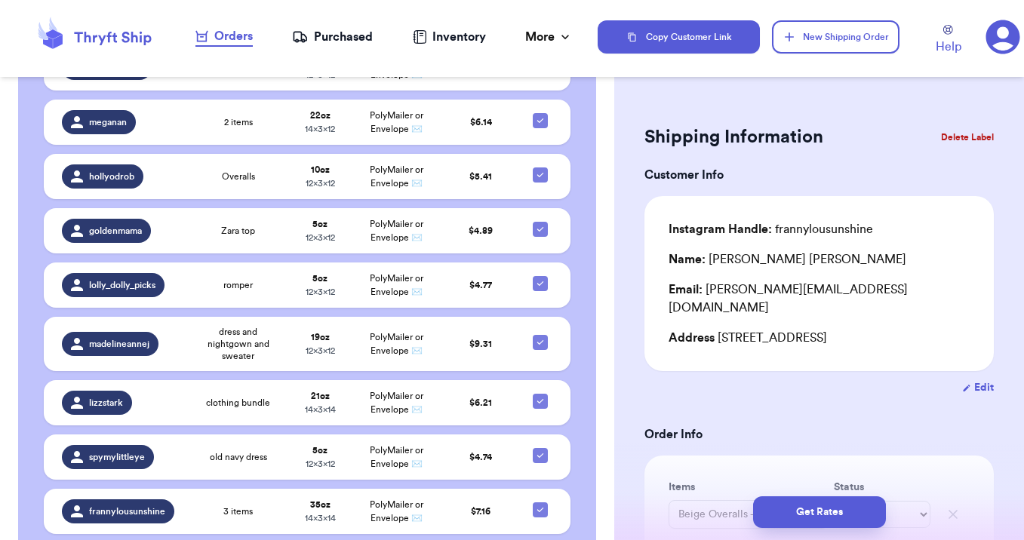
scroll to position [878, 0]
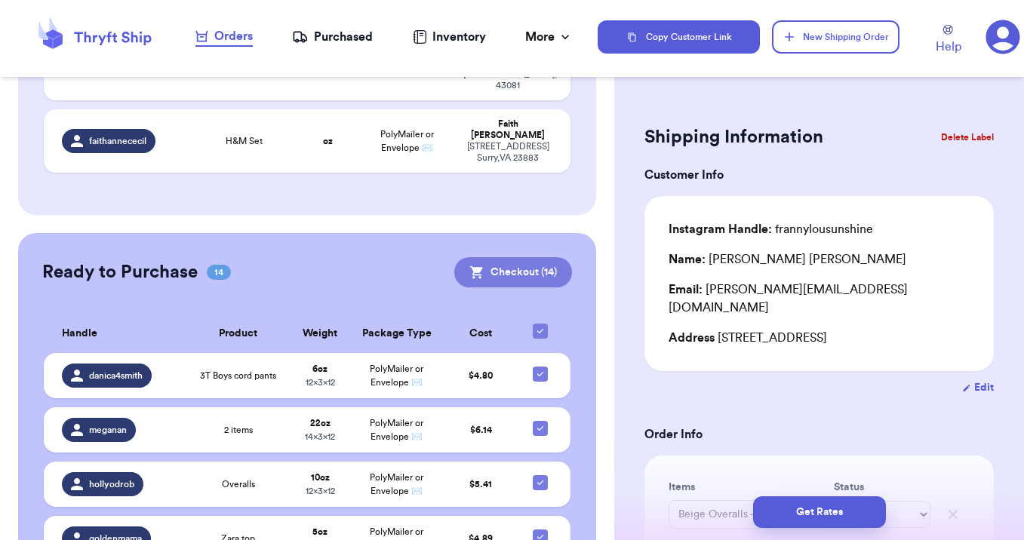
click at [498, 257] on button "Checkout ( 14 )" at bounding box center [513, 272] width 118 height 30
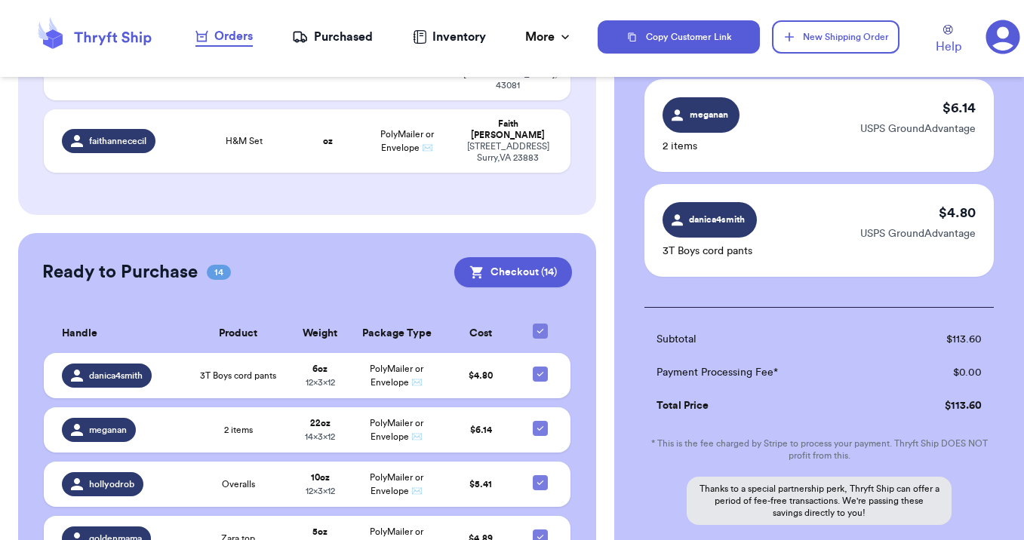
scroll to position [1514, 0]
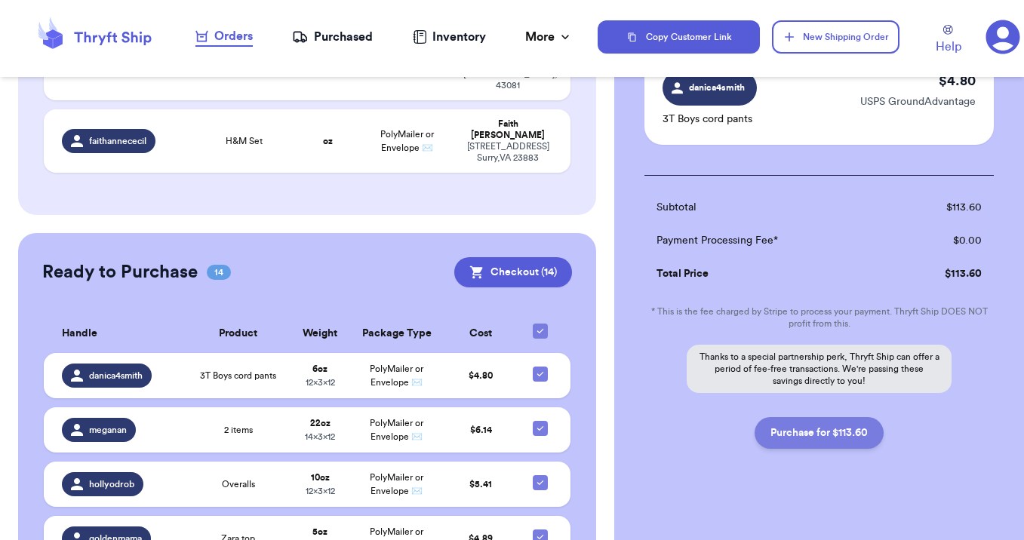
click at [814, 424] on button "Purchase for $113.60" at bounding box center [819, 433] width 129 height 32
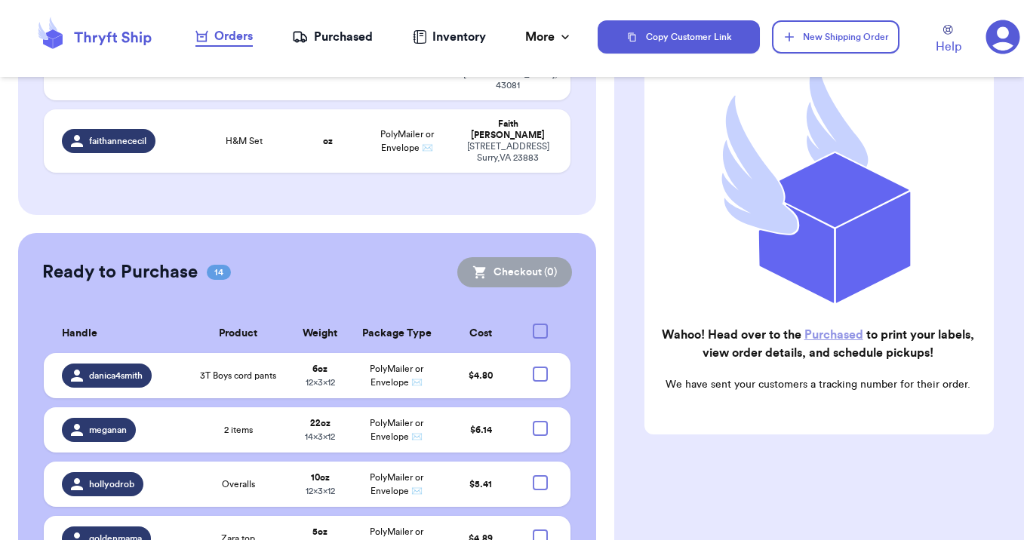
scroll to position [401, 0]
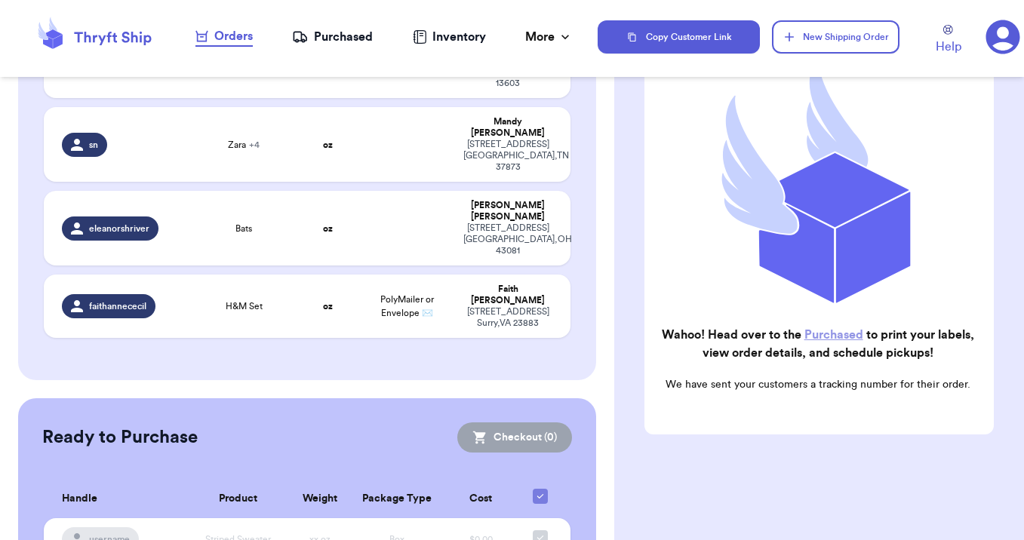
click at [324, 45] on div "Purchased" at bounding box center [332, 37] width 81 height 18
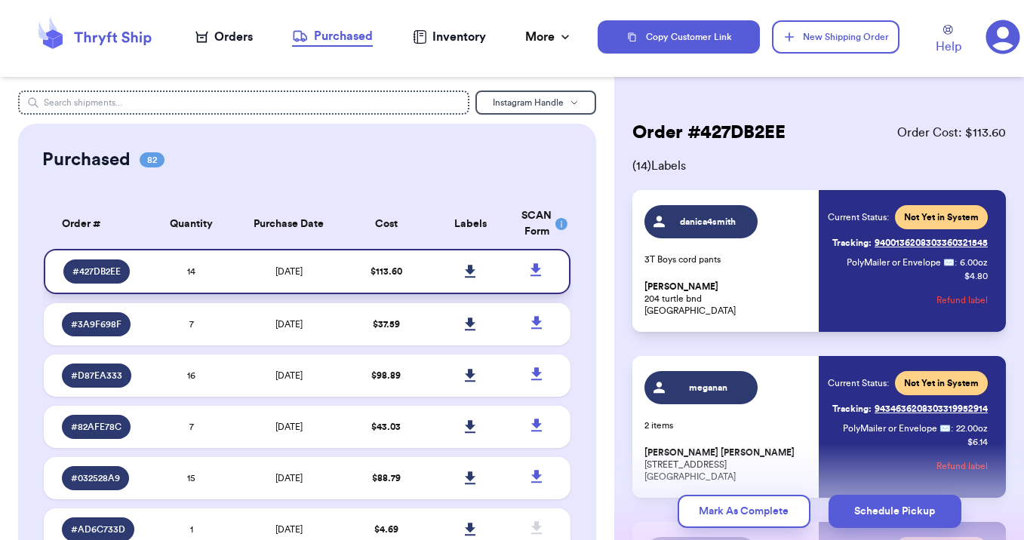
click at [469, 273] on icon at bounding box center [470, 271] width 11 height 13
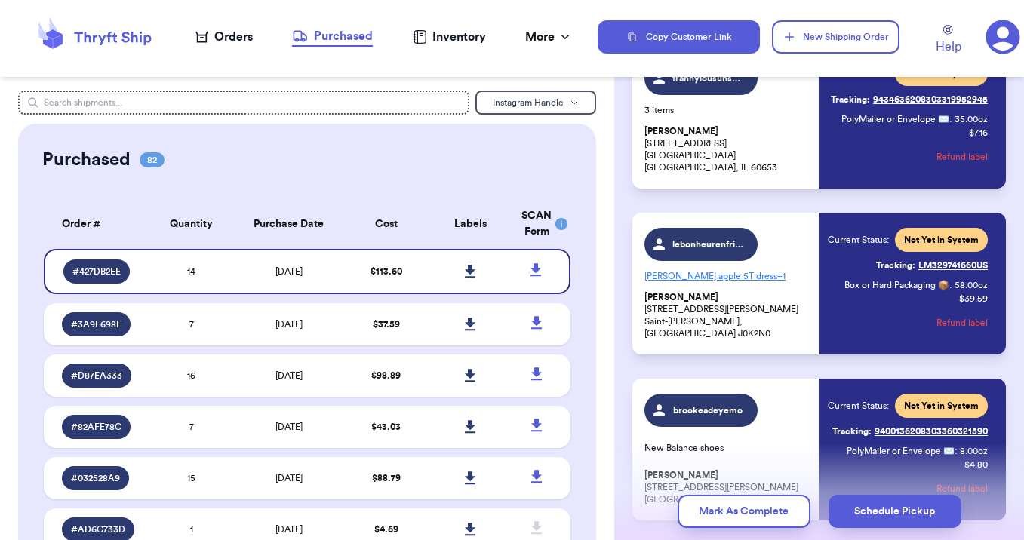
scroll to position [1473, 0]
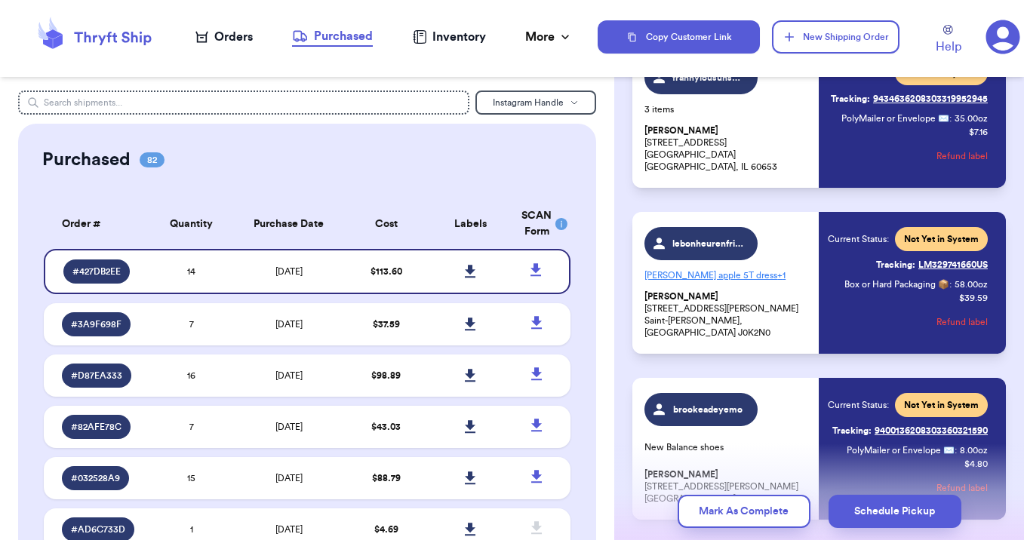
click at [950, 328] on button "Refund label" at bounding box center [962, 322] width 51 height 33
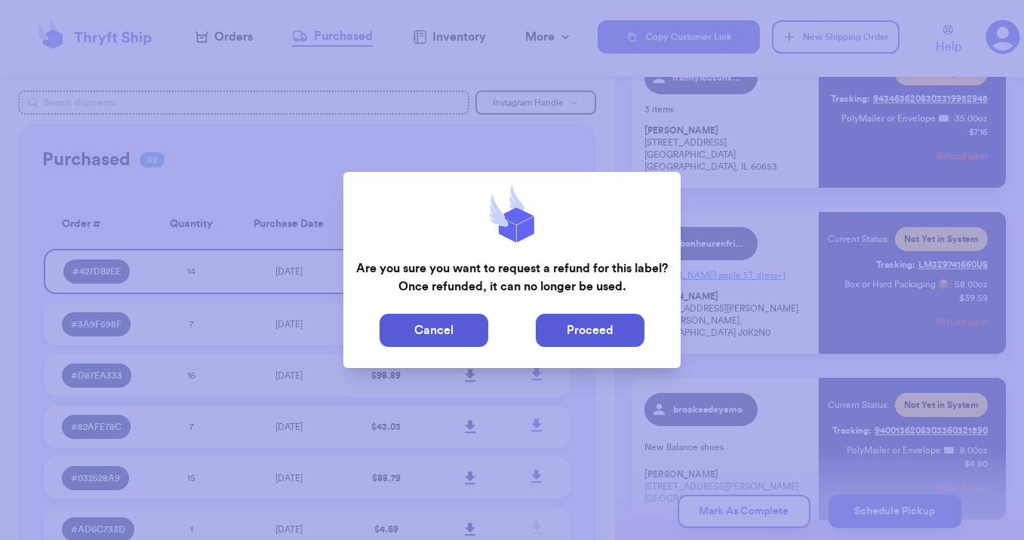
click at [557, 338] on button "Proceed" at bounding box center [590, 330] width 109 height 33
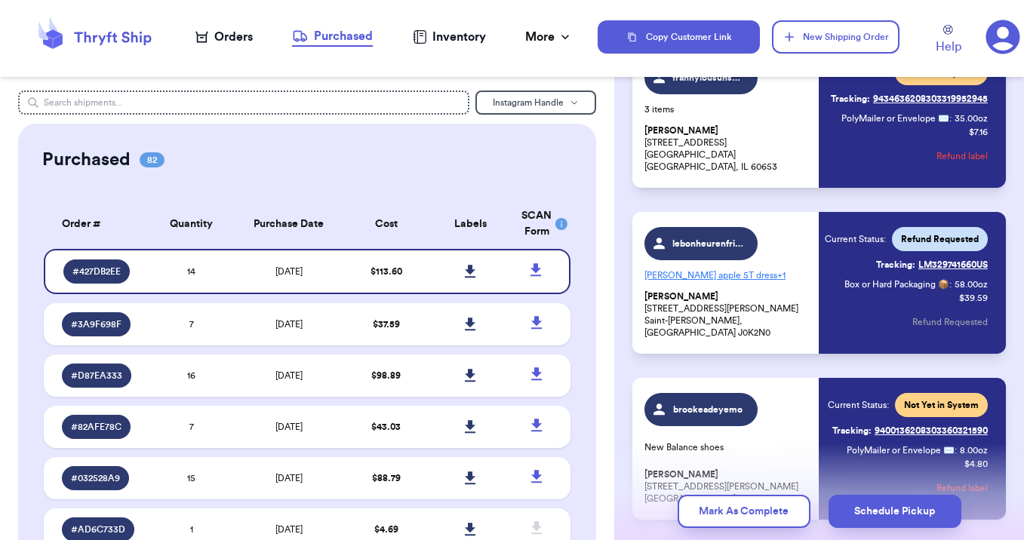
click at [223, 38] on div "Orders" at bounding box center [224, 37] width 57 height 18
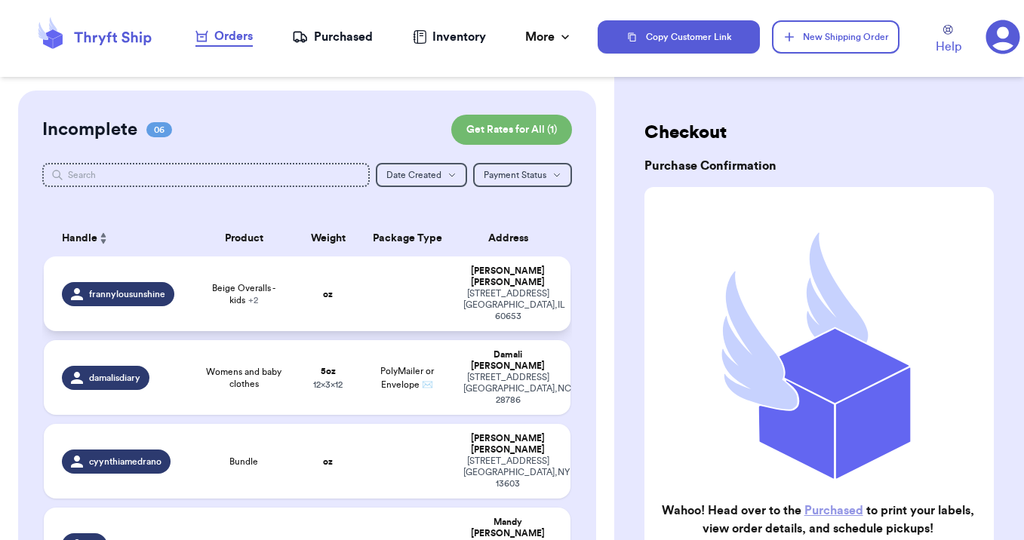
click at [426, 296] on td at bounding box center [407, 294] width 95 height 75
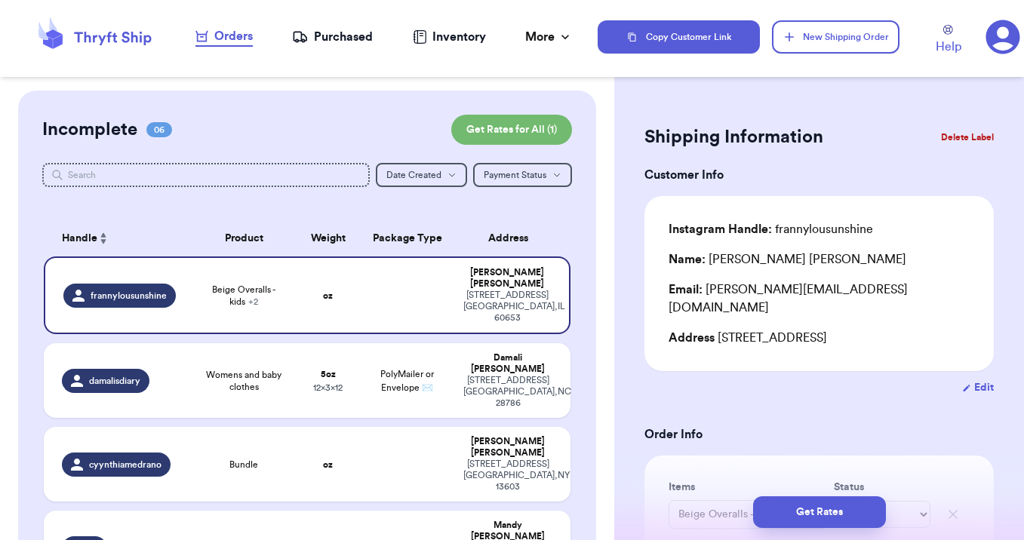
click at [962, 134] on button "Delete Label" at bounding box center [967, 137] width 65 height 33
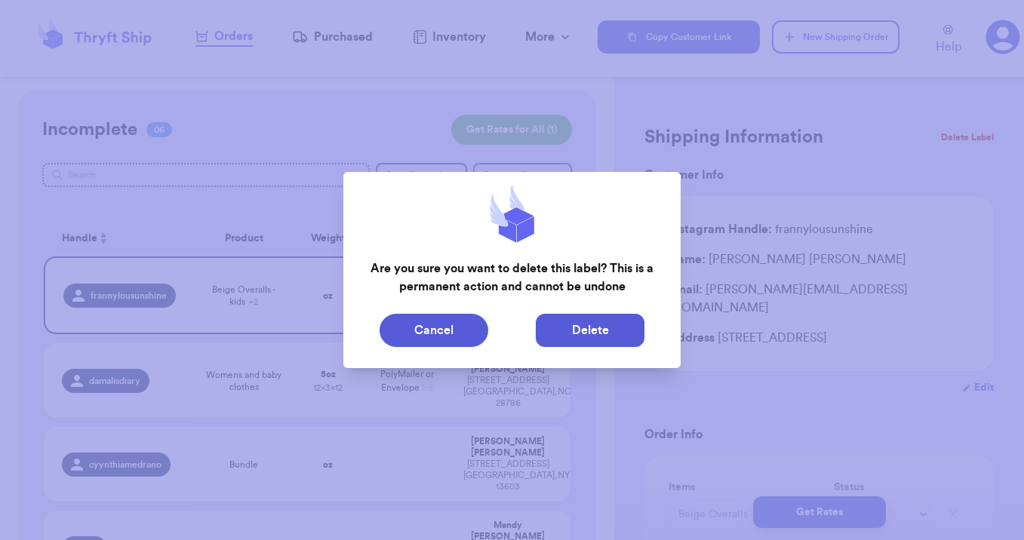
click at [598, 339] on button "Delete" at bounding box center [590, 330] width 109 height 33
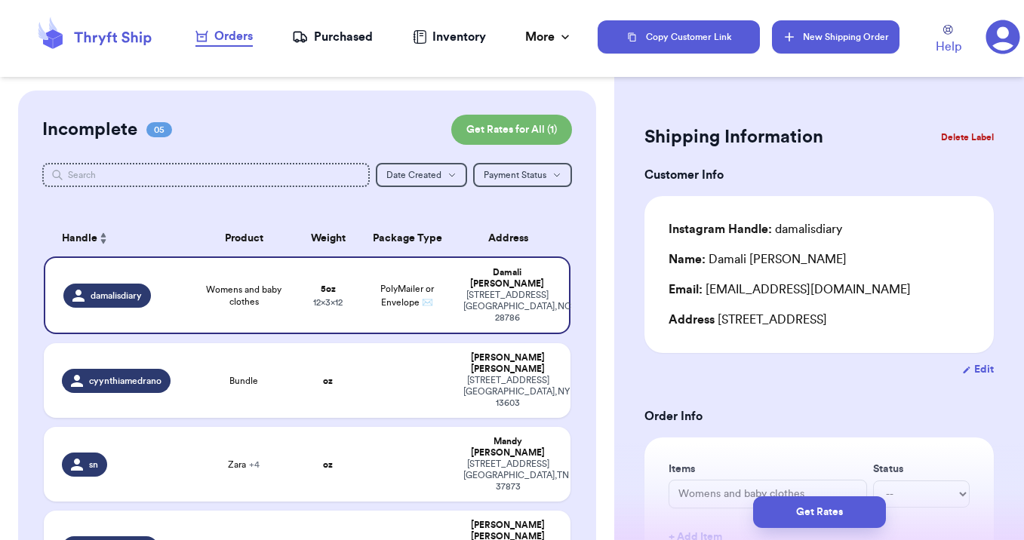
click at [845, 47] on button "New Shipping Order" at bounding box center [835, 36] width 127 height 33
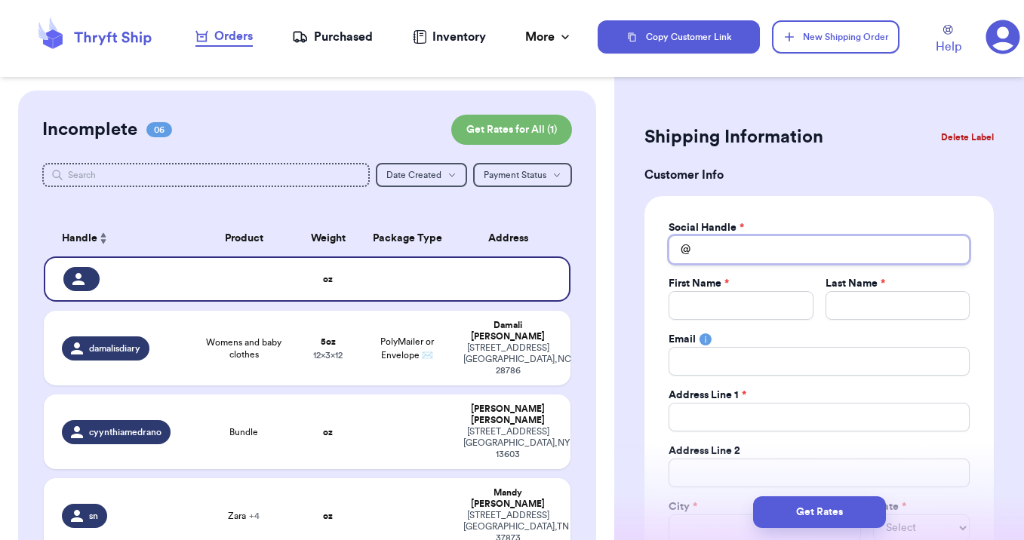
click at [722, 243] on input "Total Amount Paid" at bounding box center [819, 250] width 301 height 29
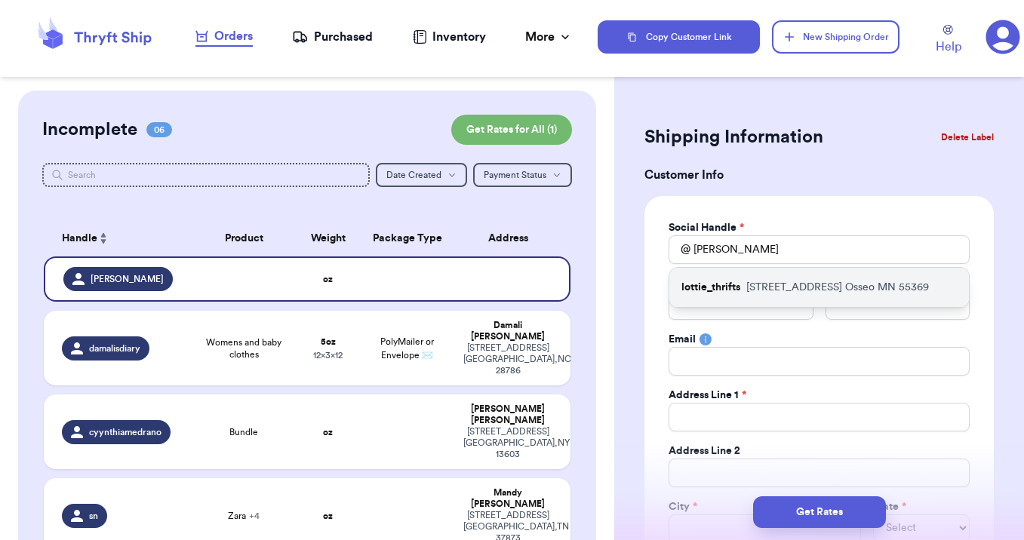
click at [740, 291] on p "lottie_thrifts" at bounding box center [711, 287] width 59 height 15
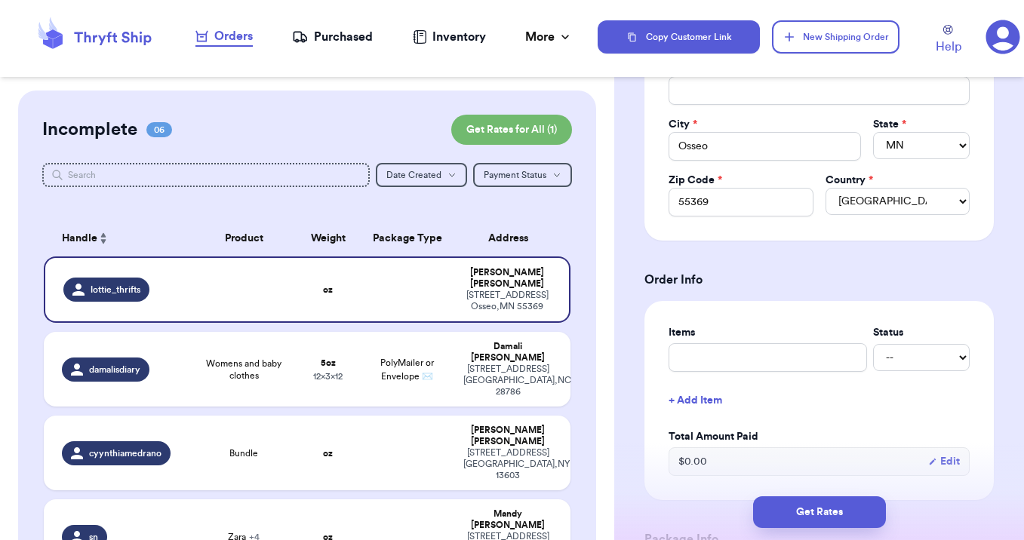
scroll to position [535, 0]
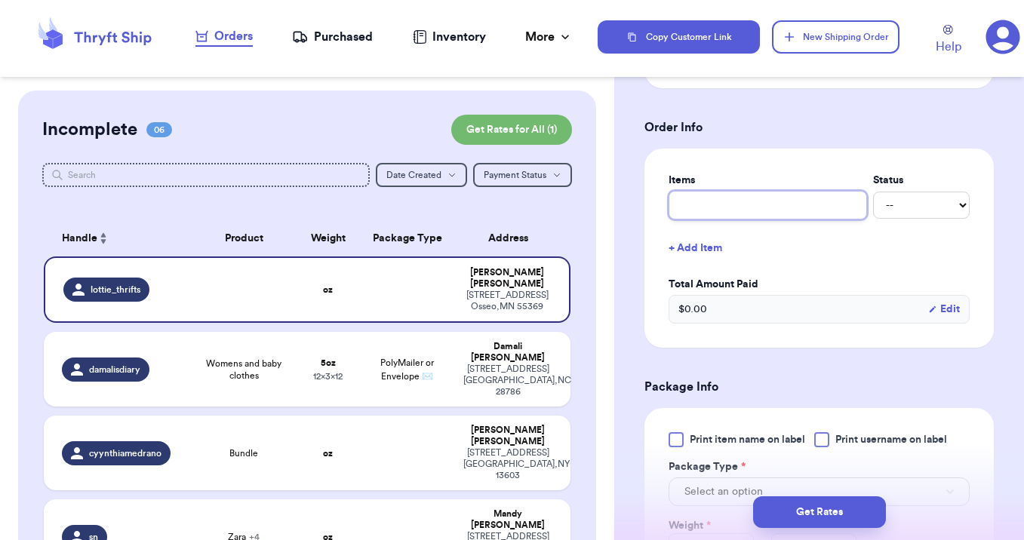
click at [701, 214] on input "text" at bounding box center [768, 205] width 199 height 29
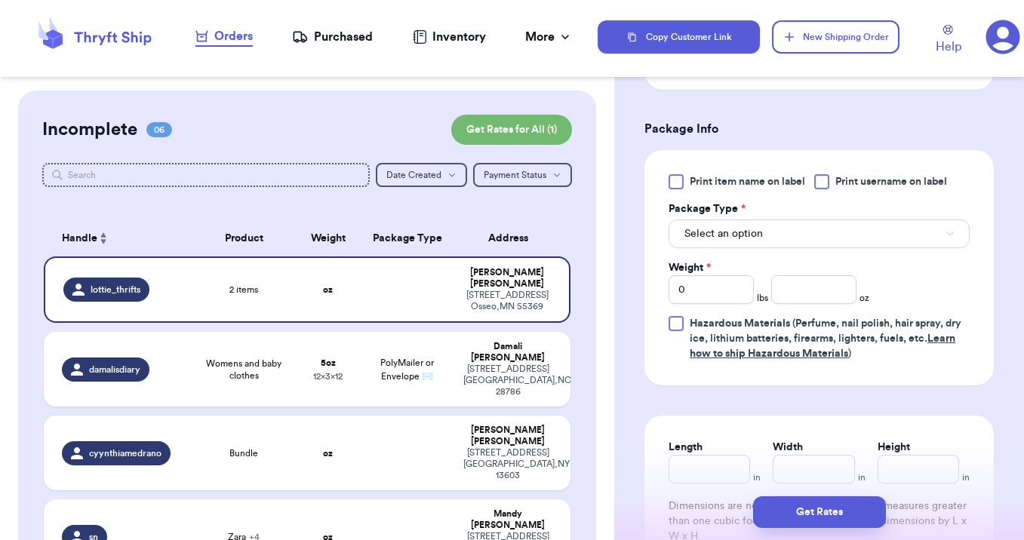
scroll to position [814, 0]
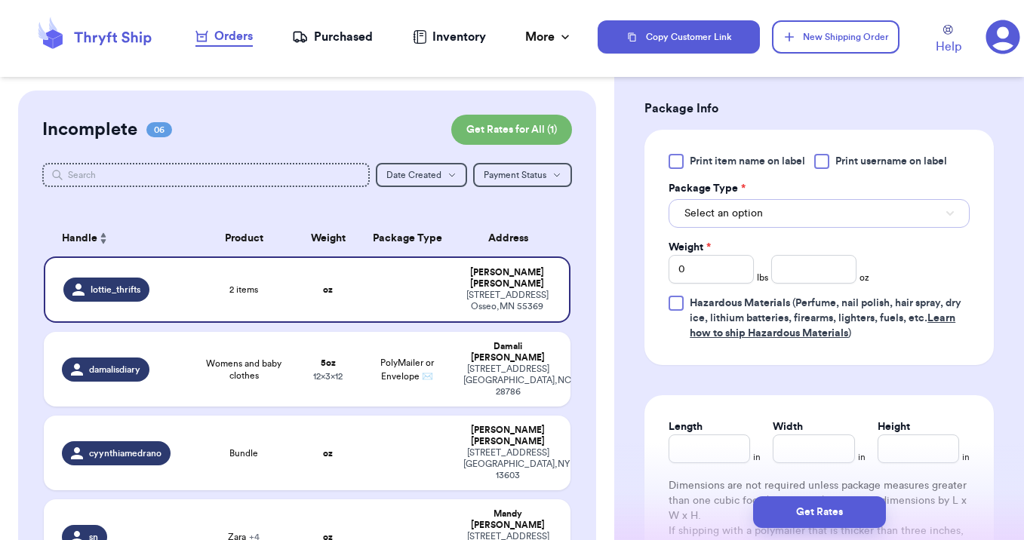
click at [728, 220] on span "Select an option" at bounding box center [724, 213] width 79 height 15
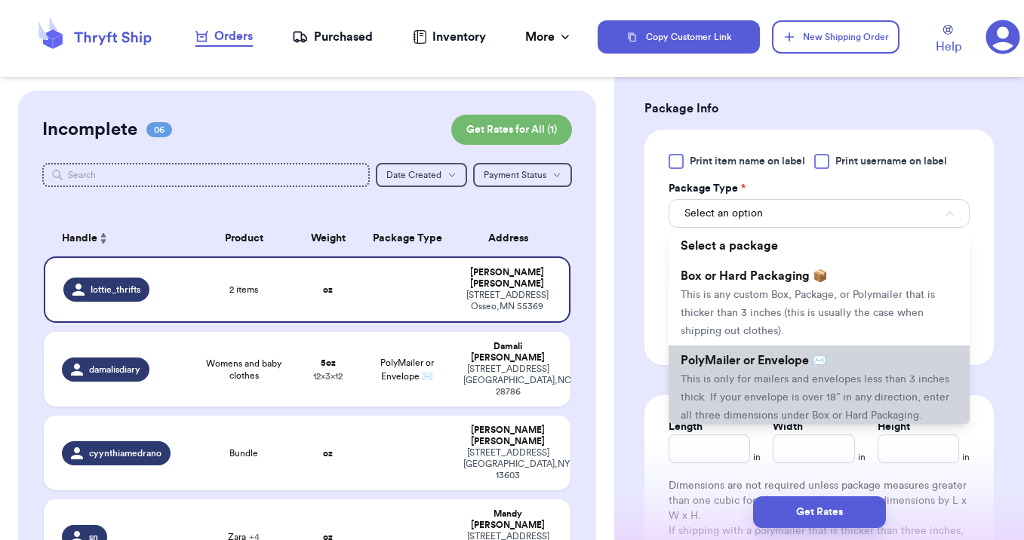
click at [745, 361] on span "PolyMailer or Envelope ✉️" at bounding box center [754, 361] width 146 height 12
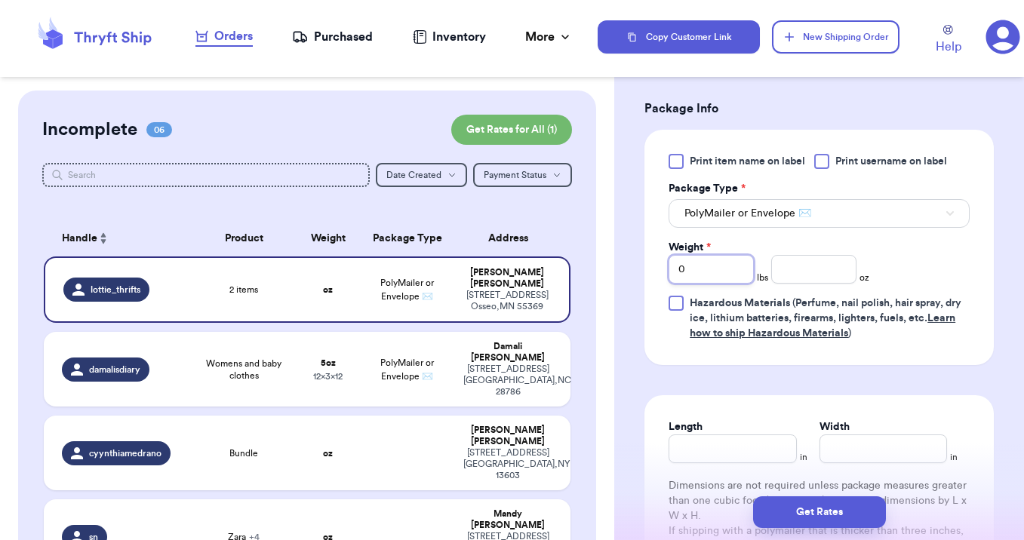
click at [725, 279] on input "0" at bounding box center [711, 269] width 85 height 29
click at [882, 217] on button "PolyMailer or Envelope ✉️" at bounding box center [819, 213] width 301 height 29
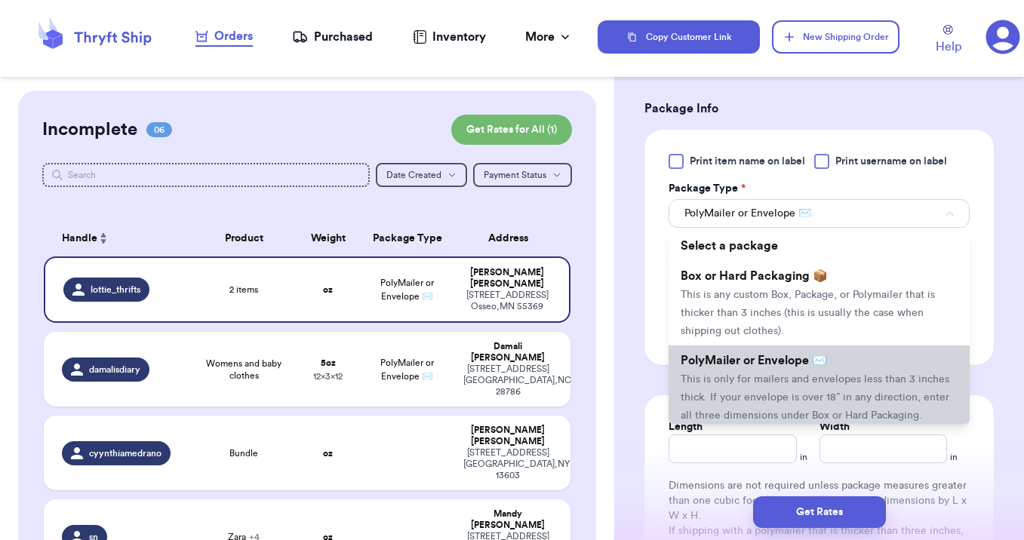
click at [814, 383] on span "This is only for mailers and envelopes less than 3 inches thick. If your envelo…" at bounding box center [815, 397] width 269 height 47
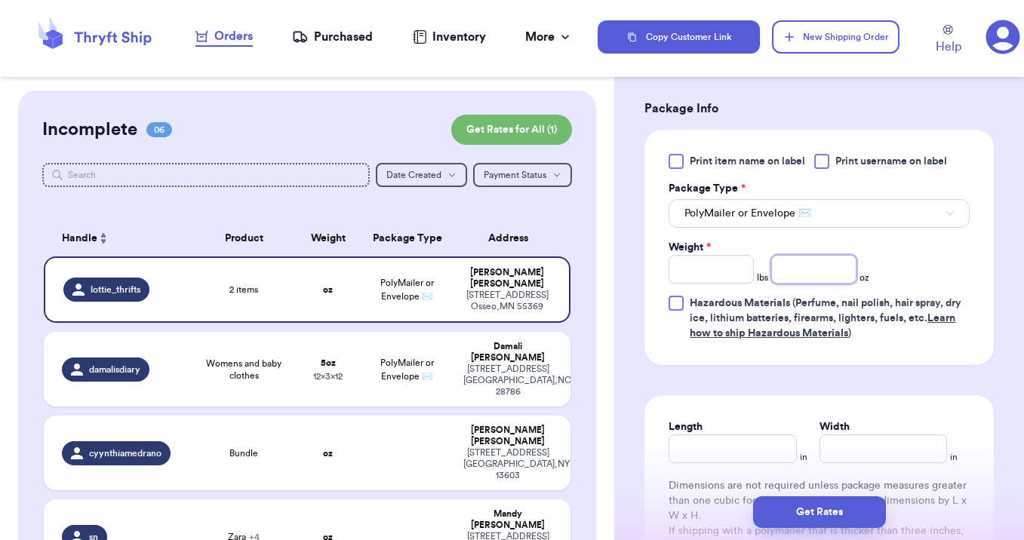
click at [808, 272] on input "number" at bounding box center [813, 269] width 85 height 29
click at [811, 512] on button "Get Rates" at bounding box center [819, 513] width 133 height 32
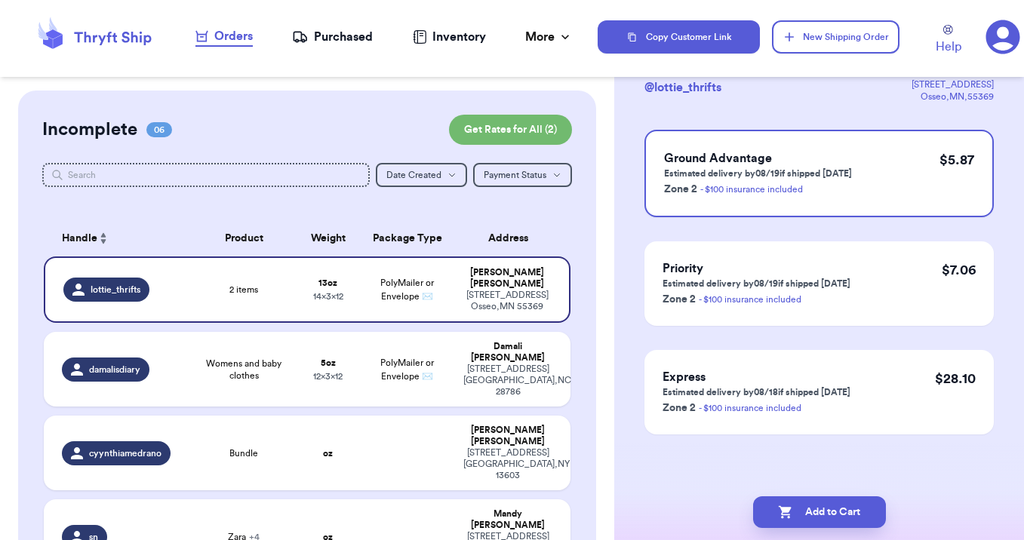
scroll to position [0, 0]
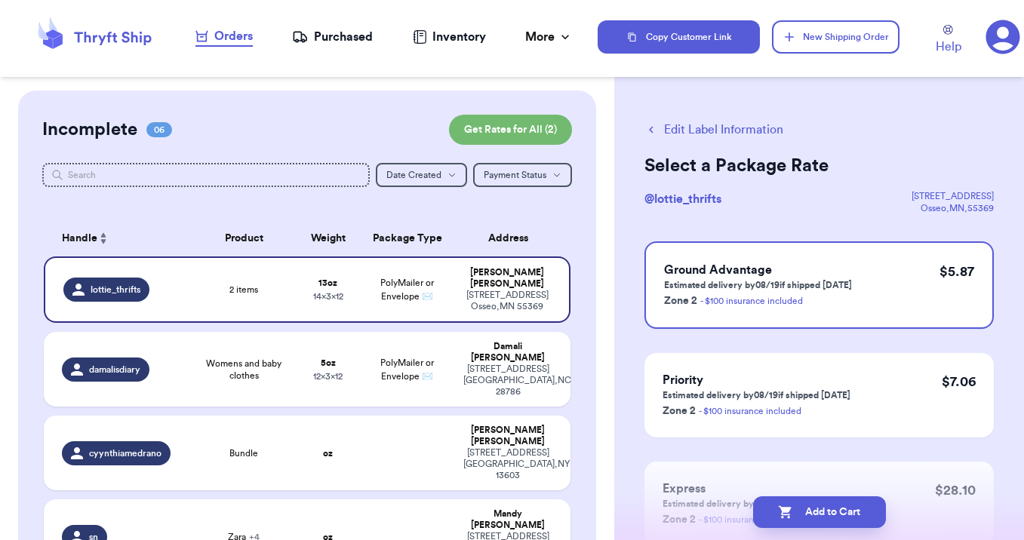
click at [811, 512] on button "Add to Cart" at bounding box center [819, 513] width 133 height 32
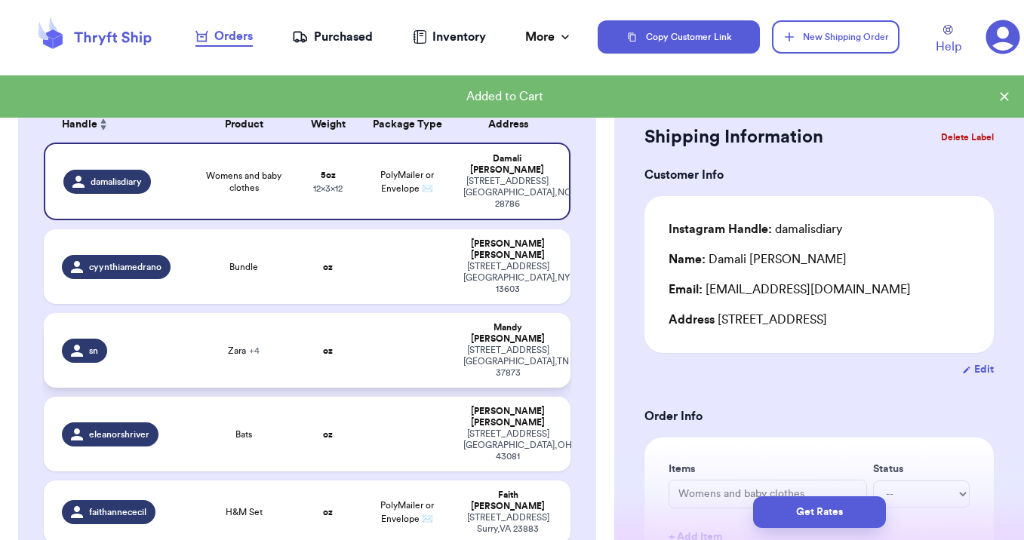
scroll to position [116, 0]
